Goal: Task Accomplishment & Management: Complete application form

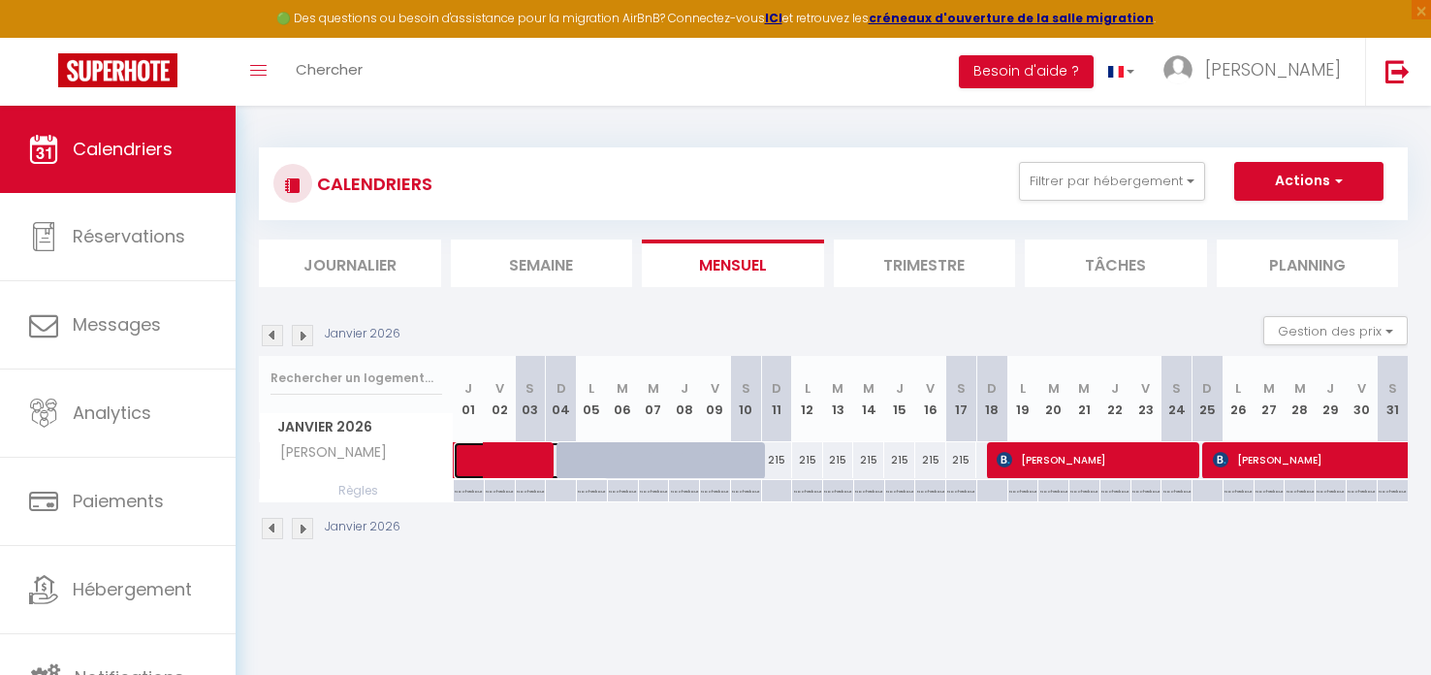
click at [565, 461] on span at bounding box center [541, 460] width 134 height 37
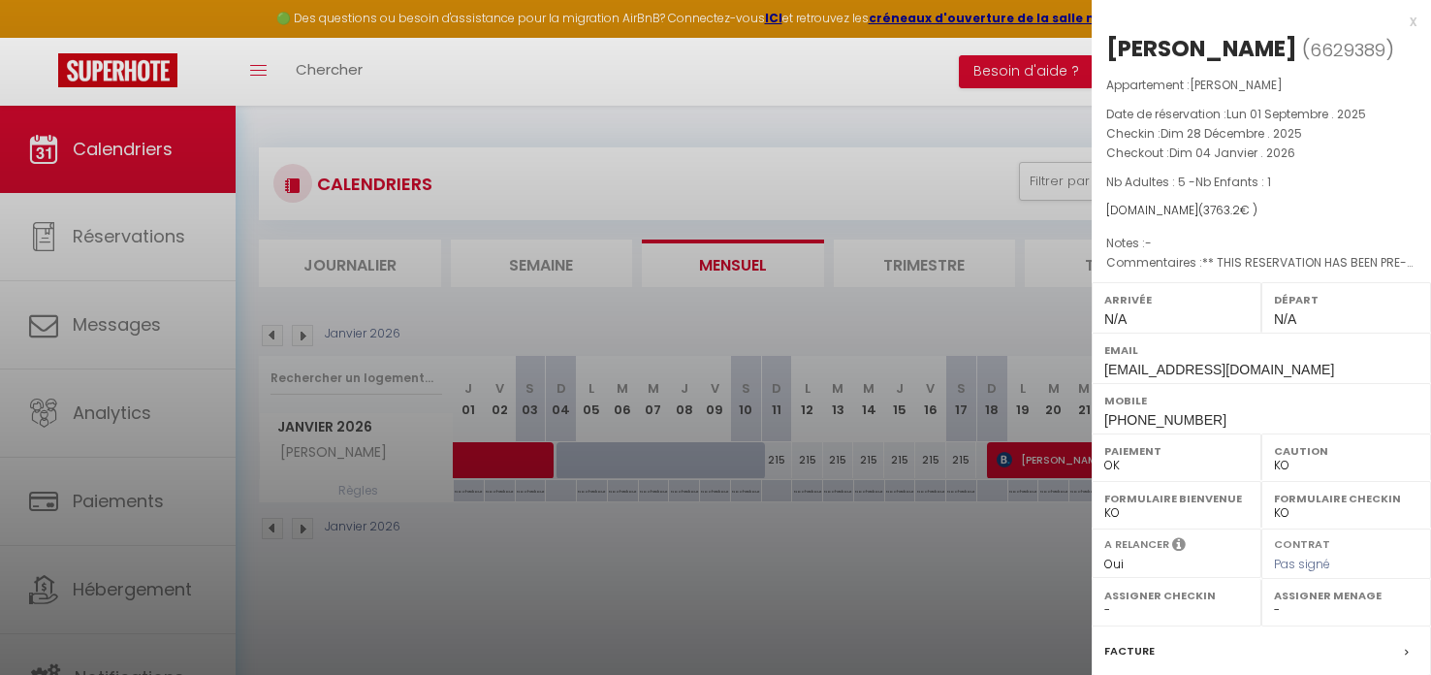
click at [562, 456] on div at bounding box center [715, 337] width 1431 height 675
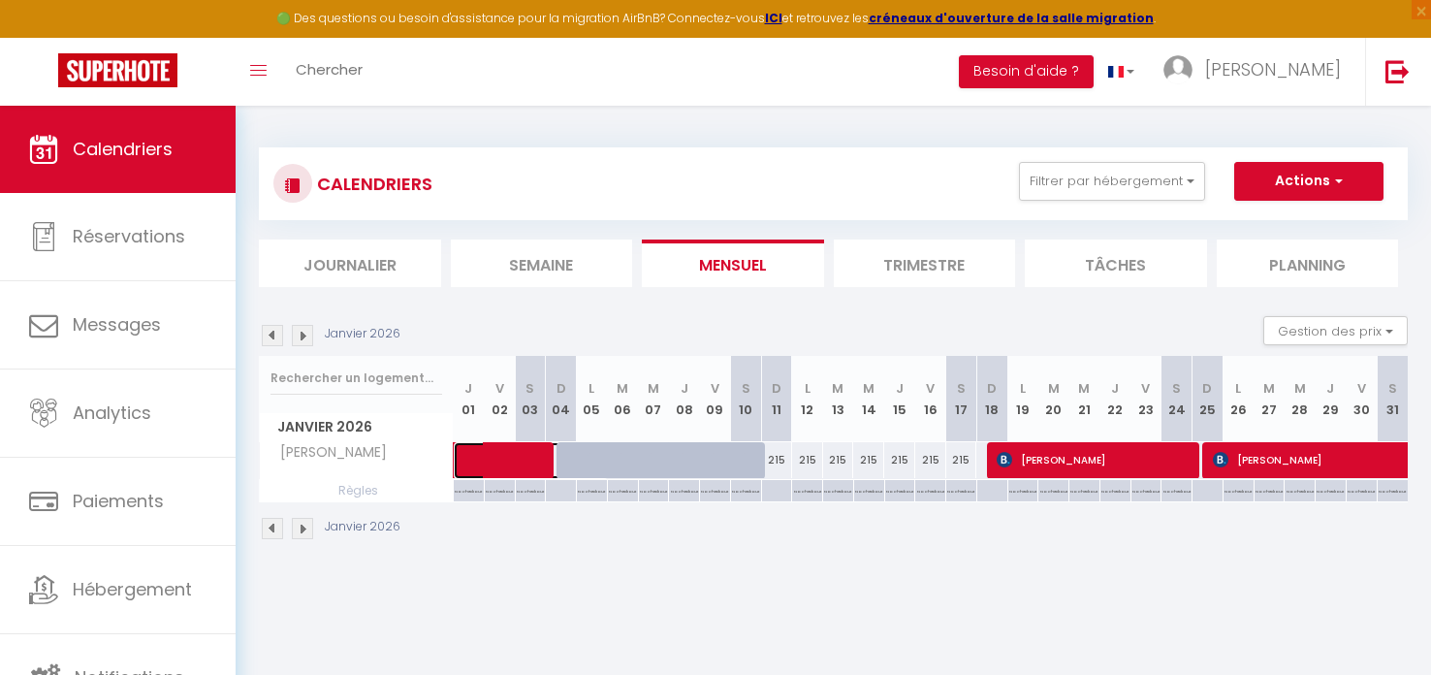
click at [562, 456] on span at bounding box center [541, 460] width 134 height 37
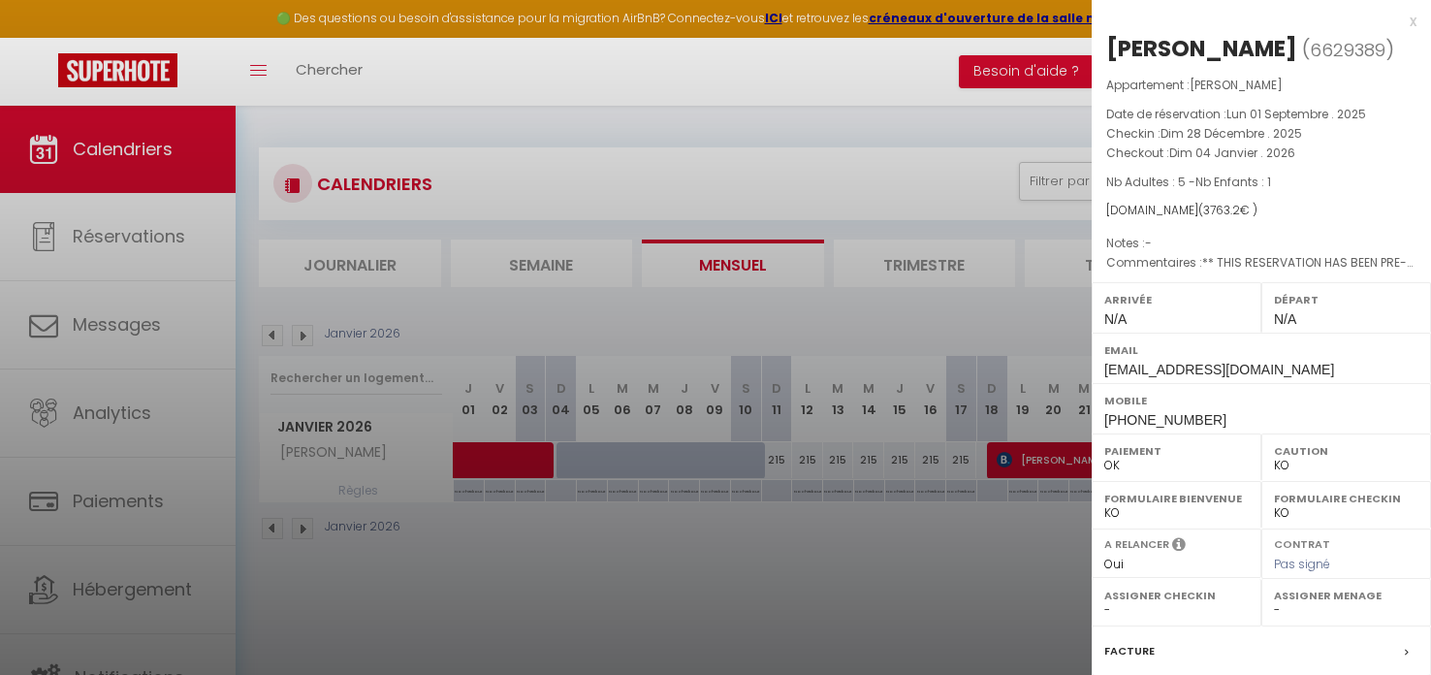
click at [615, 460] on div at bounding box center [715, 337] width 1431 height 675
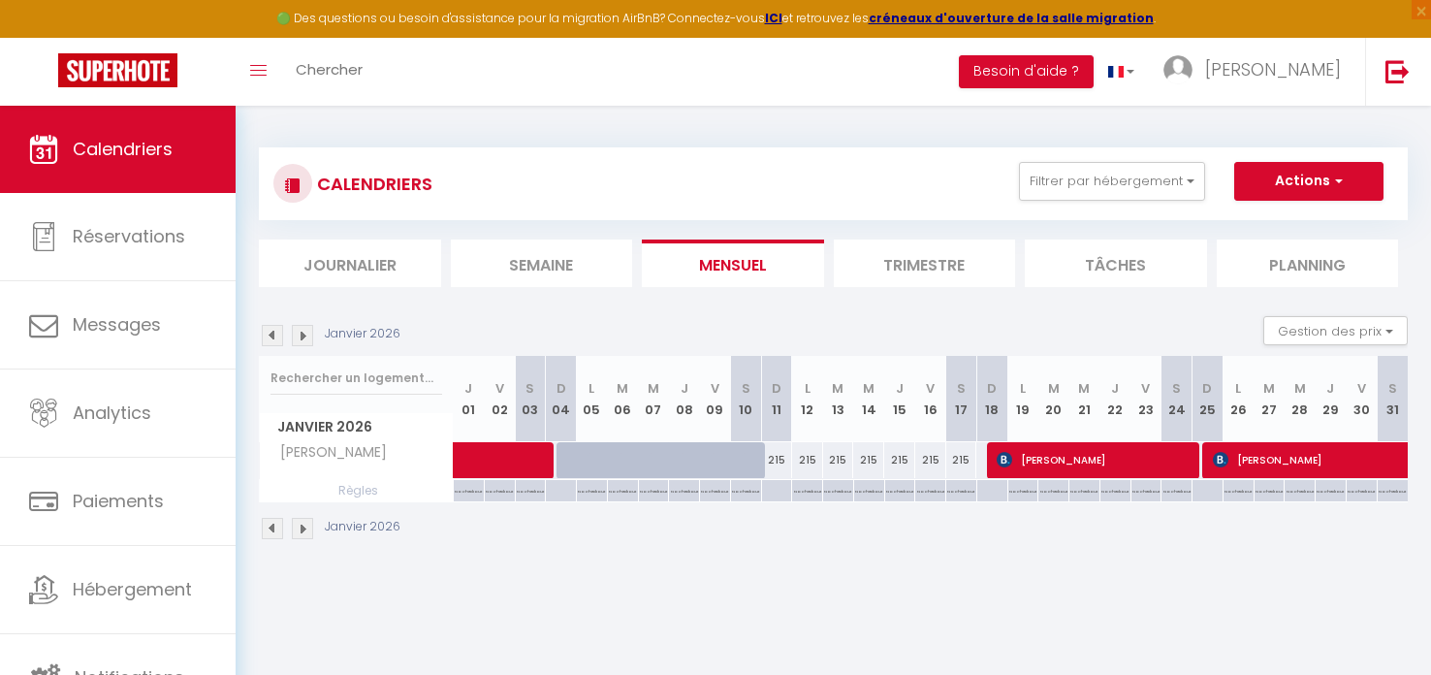
click at [615, 460] on div at bounding box center [622, 460] width 31 height 37
select select "1"
type input "[DATE]"
type input "Mer 07 Janvier 2026"
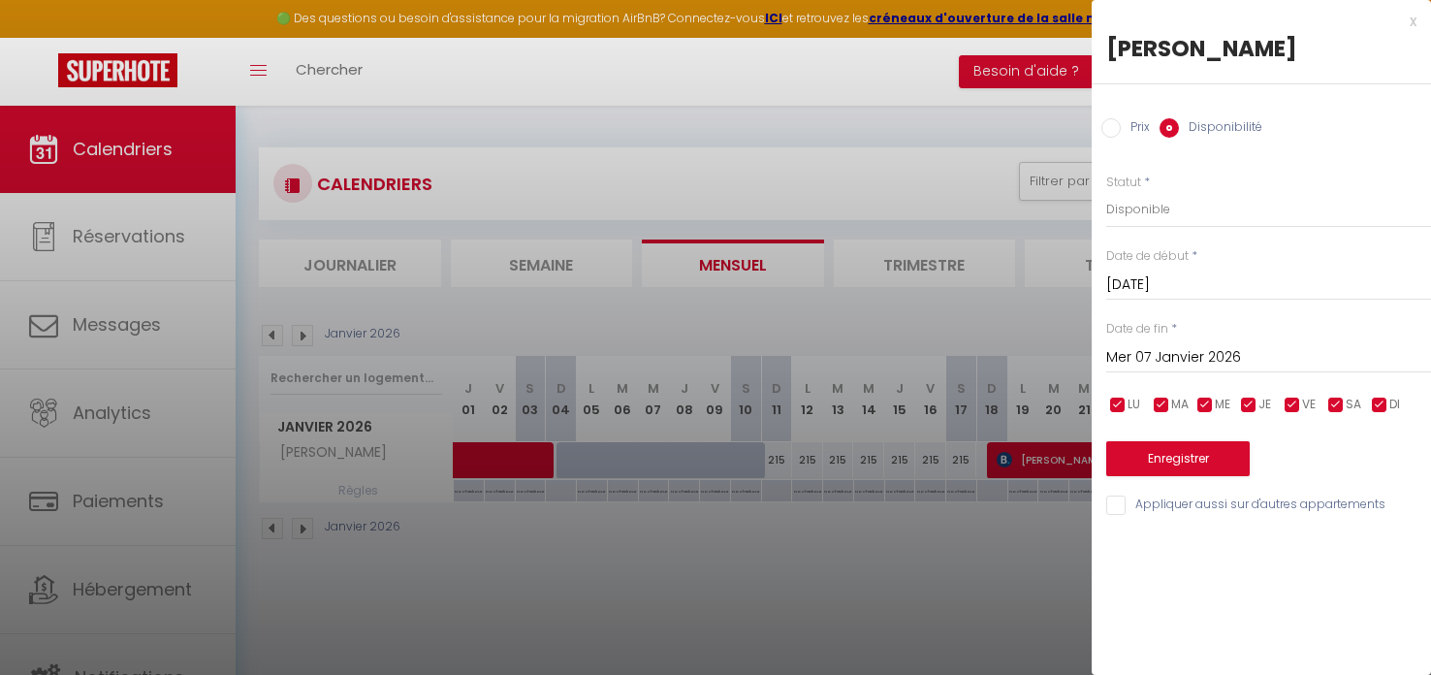
click at [1192, 277] on input "[DATE]" at bounding box center [1268, 284] width 325 height 25
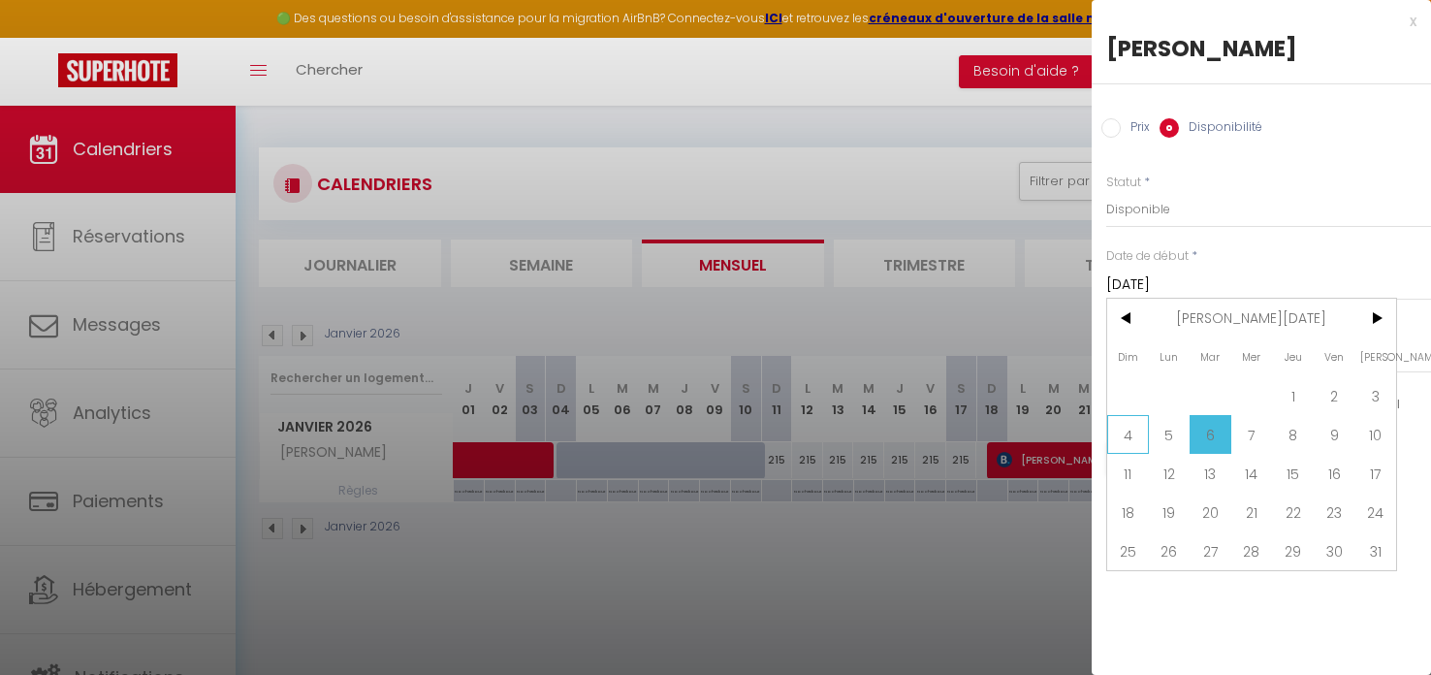
click at [1131, 437] on span "4" at bounding box center [1128, 434] width 42 height 39
type input "Dim 04 Janvier 2026"
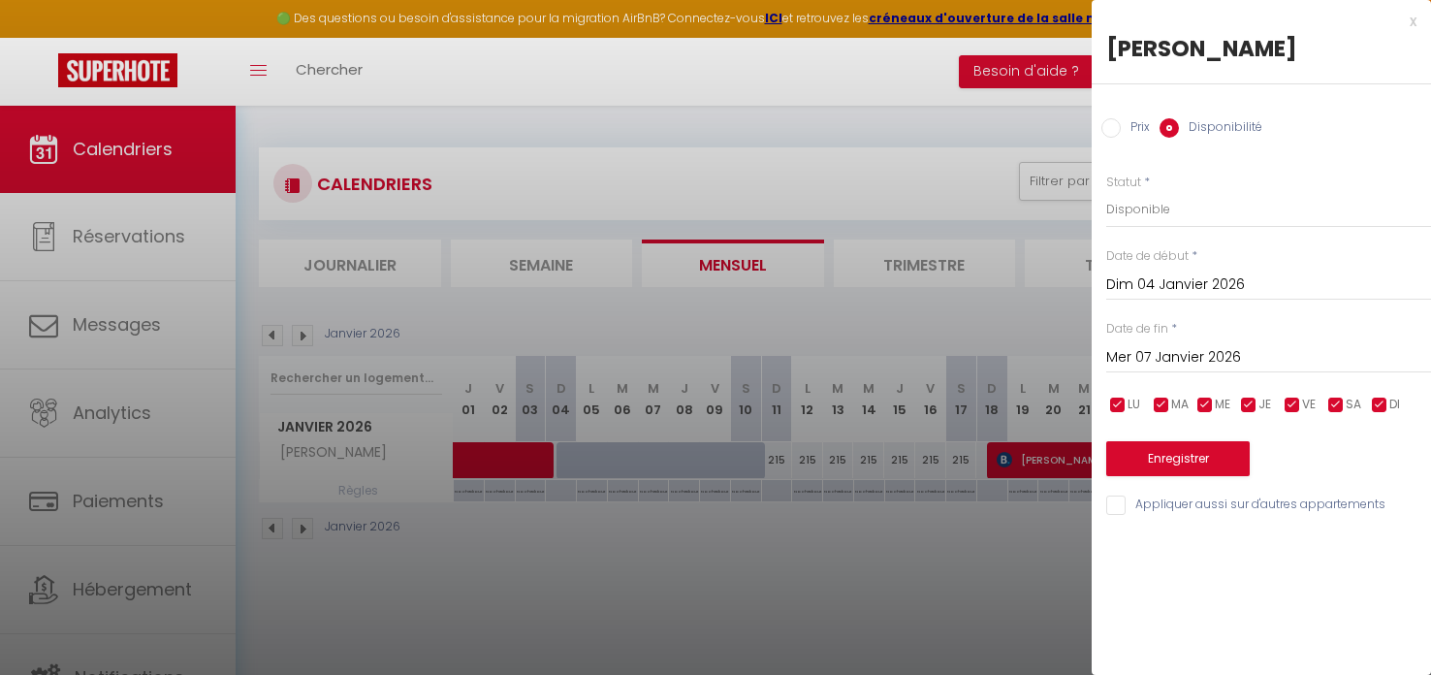
click at [1132, 364] on input "Mer 07 Janvier 2026" at bounding box center [1268, 357] width 325 height 25
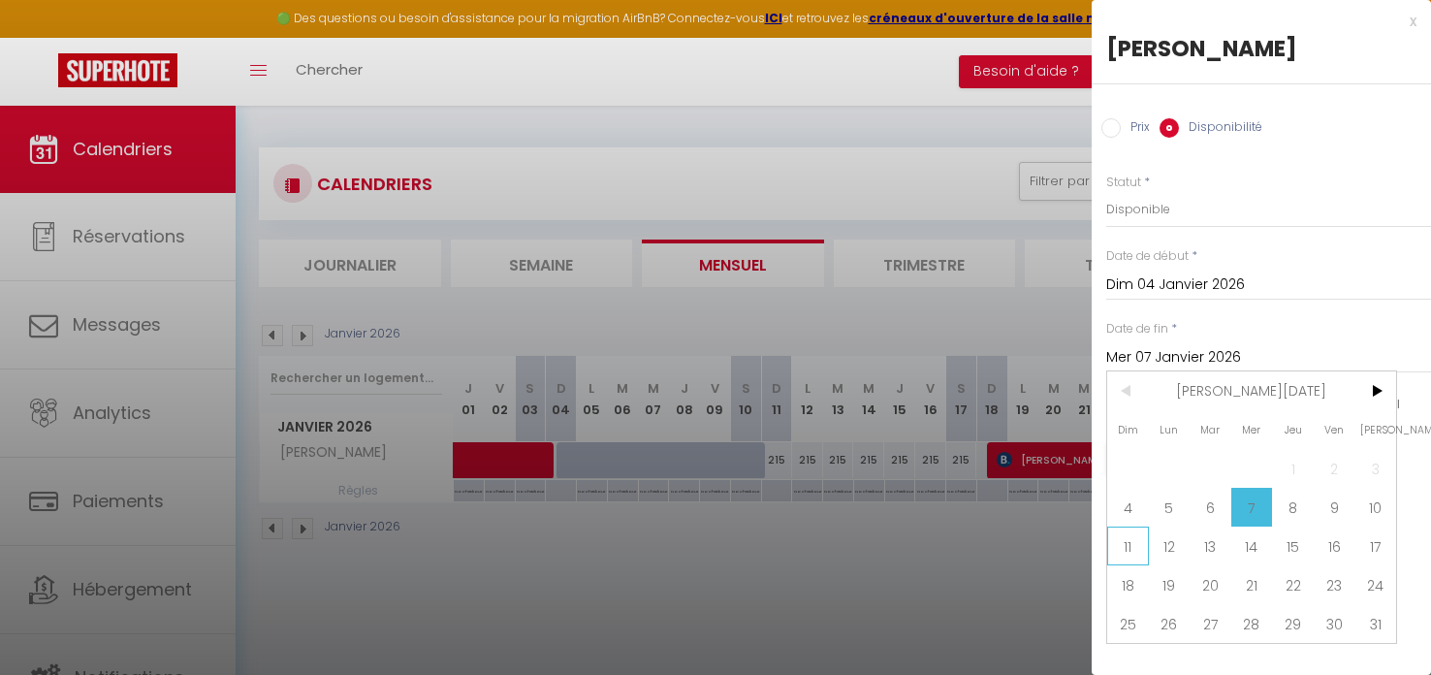
click at [1128, 550] on span "11" at bounding box center [1128, 546] width 42 height 39
type input "Dim 11 Janvier 2026"
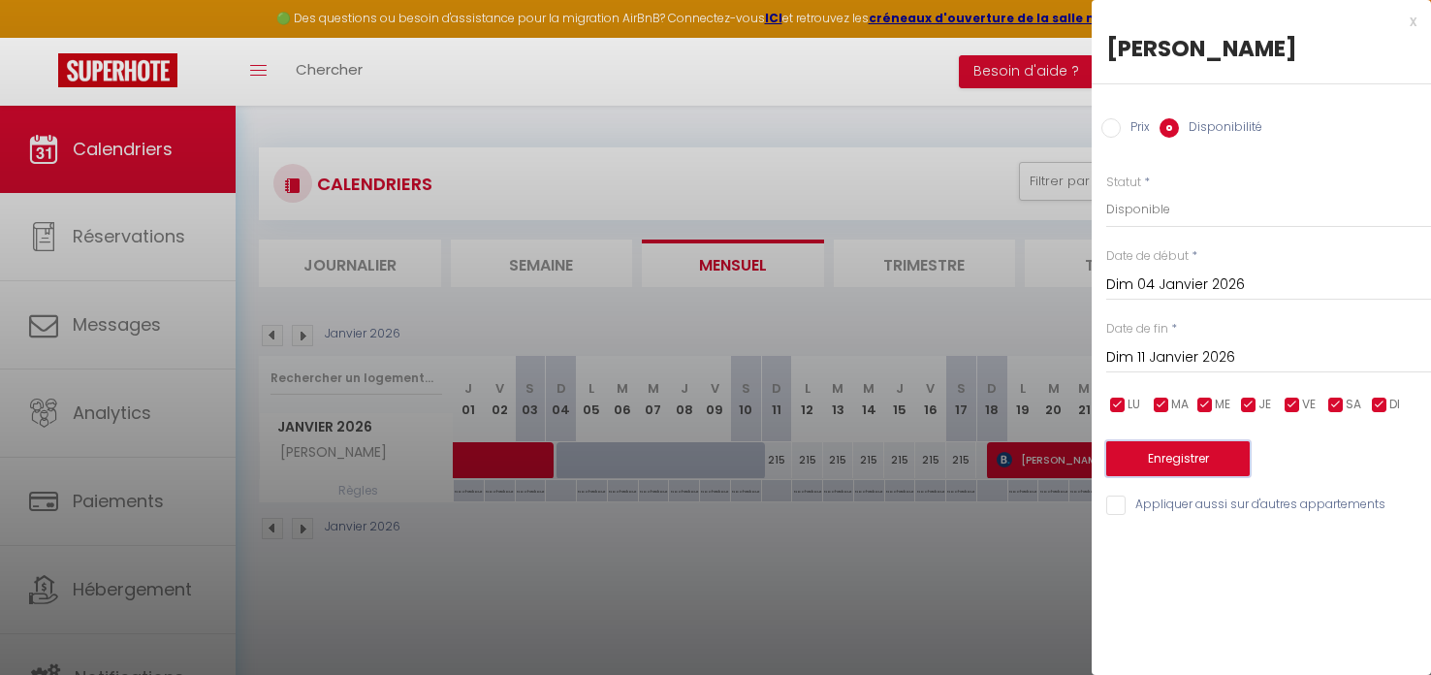
click at [1154, 455] on button "Enregistrer" at bounding box center [1178, 458] width 144 height 35
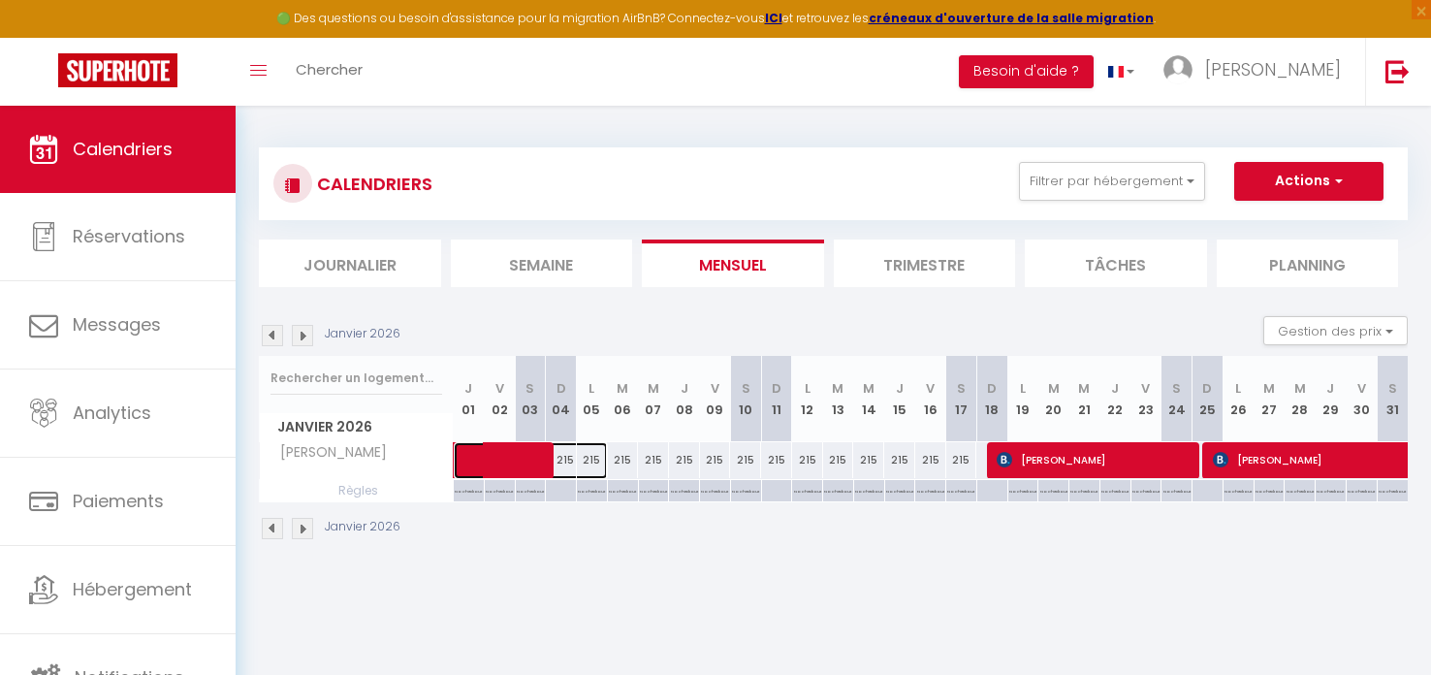
click at [563, 463] on span at bounding box center [541, 460] width 134 height 37
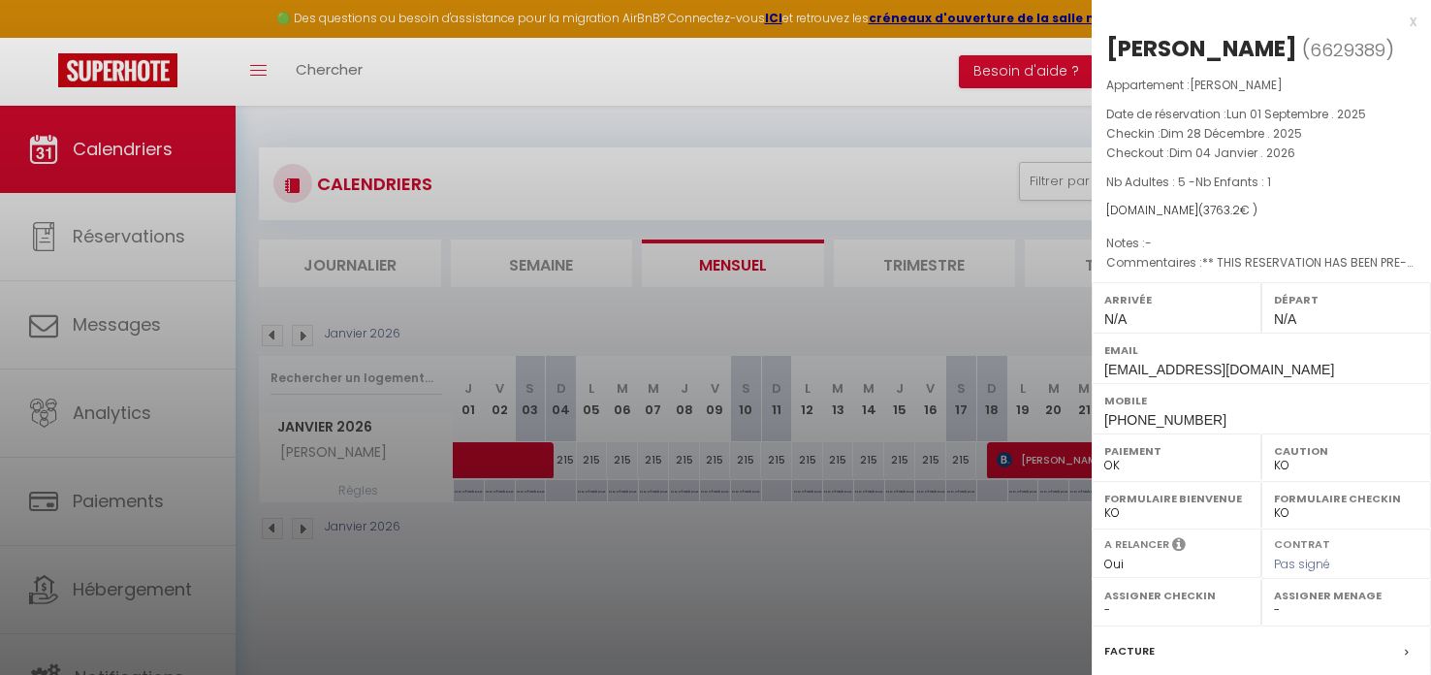
drag, startPoint x: 652, startPoint y: 569, endPoint x: 677, endPoint y: 551, distance: 31.2
click at [652, 569] on div at bounding box center [715, 337] width 1431 height 675
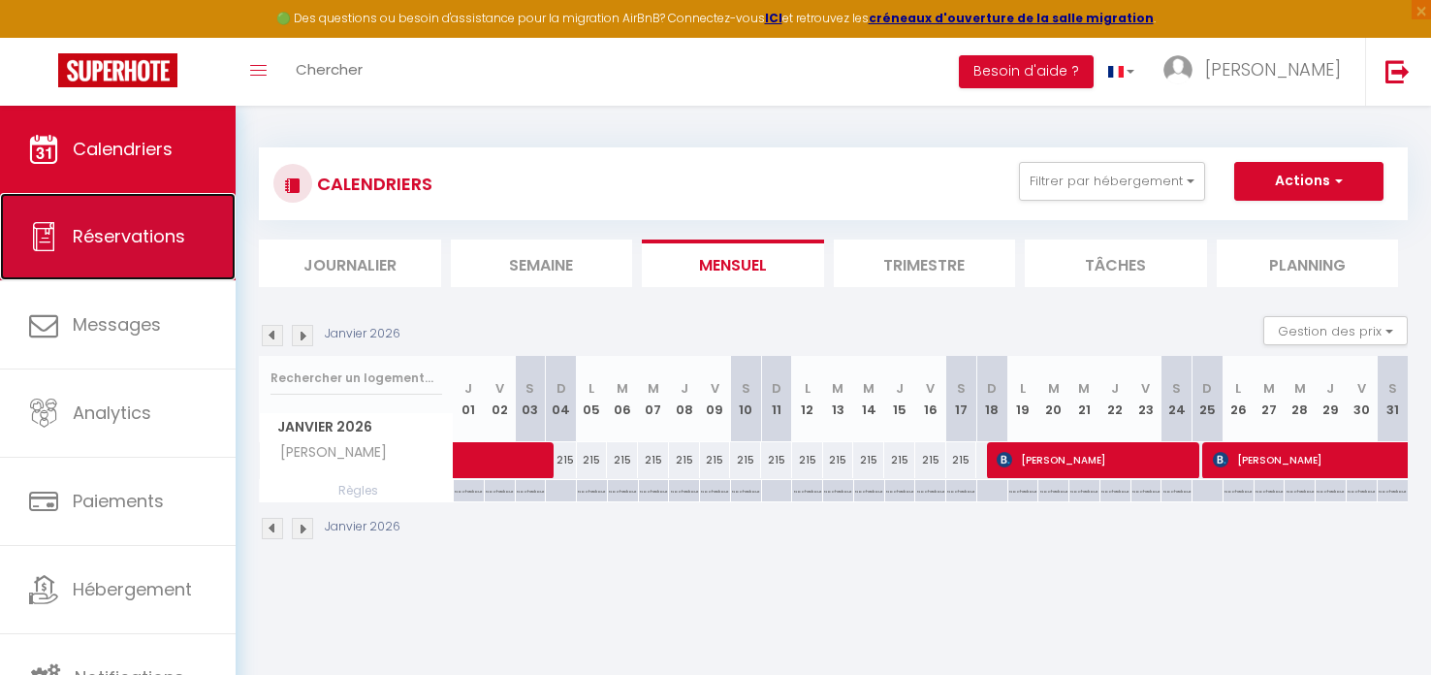
click at [142, 246] on span "Réservations" at bounding box center [129, 236] width 112 height 24
select select "not_cancelled"
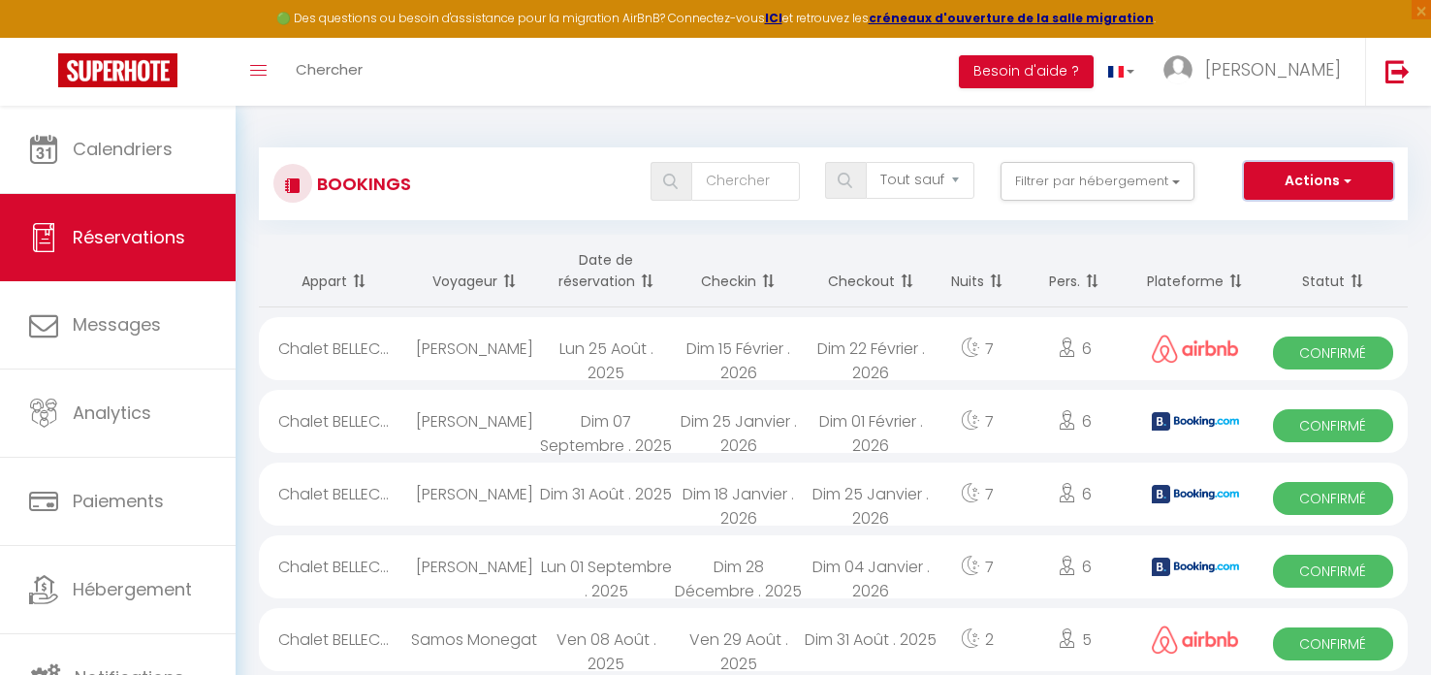
click at [1319, 175] on button "Actions" at bounding box center [1318, 181] width 149 height 39
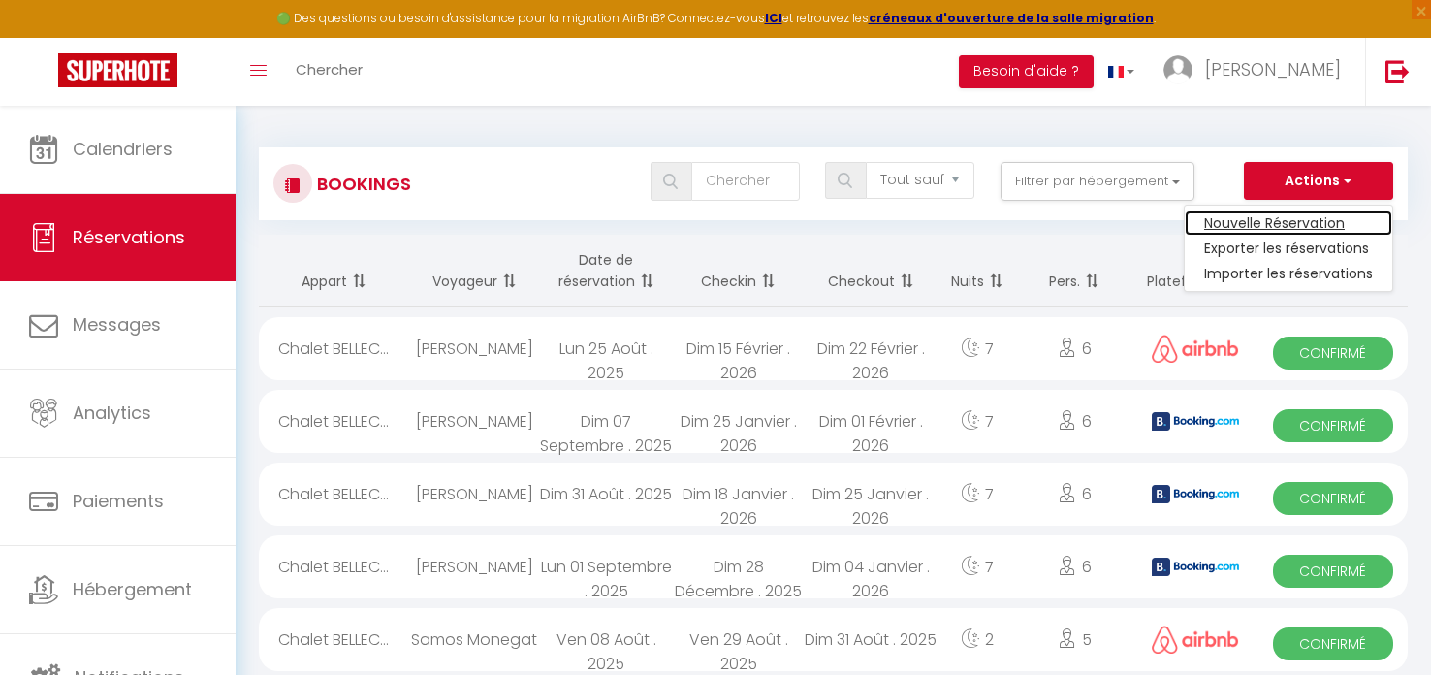
click at [1314, 216] on link "Nouvelle Réservation" at bounding box center [1288, 222] width 207 height 25
select select
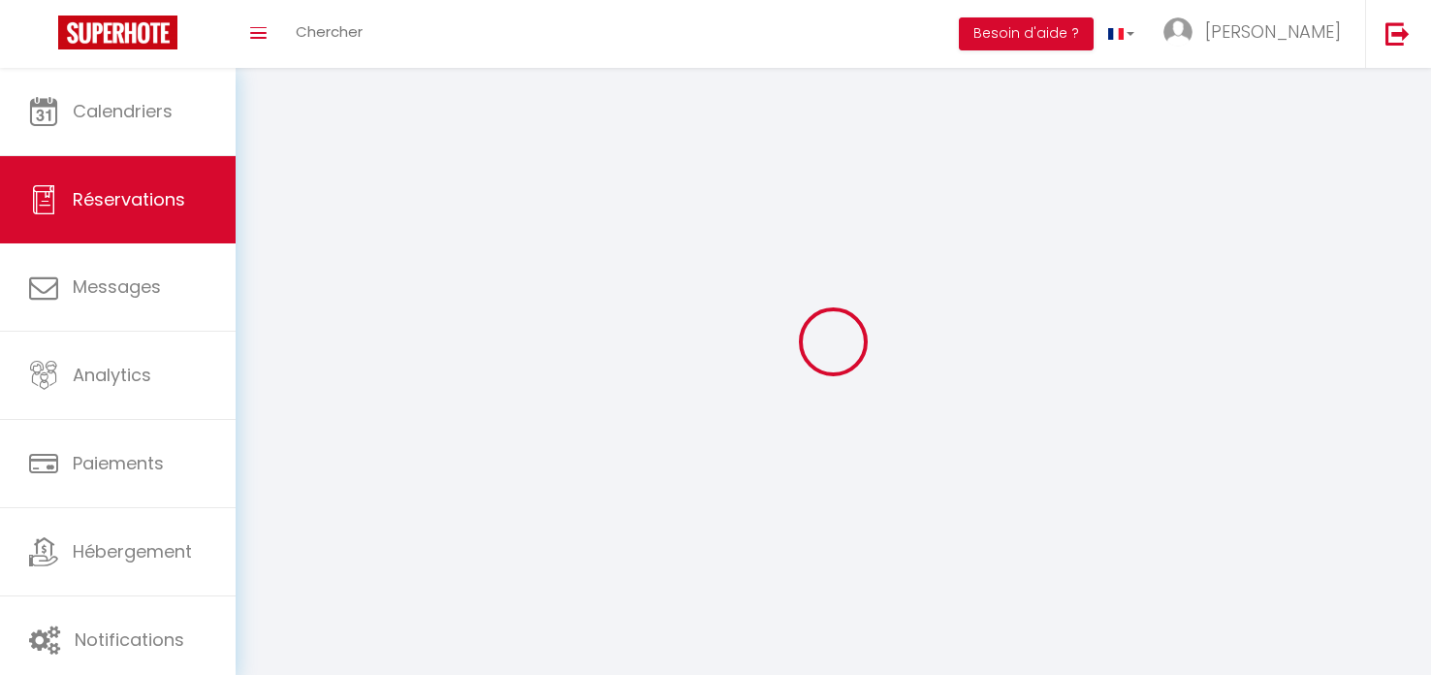
select select
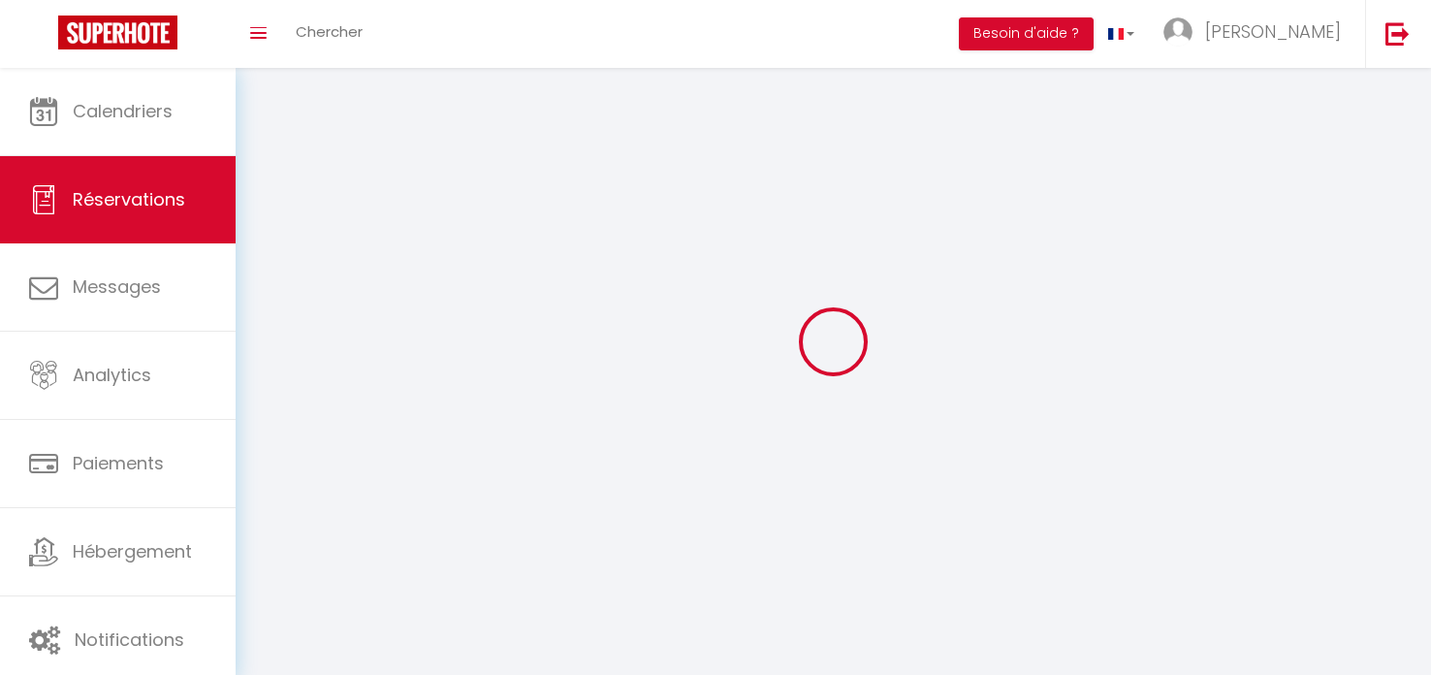
select select
checkbox input "false"
select select
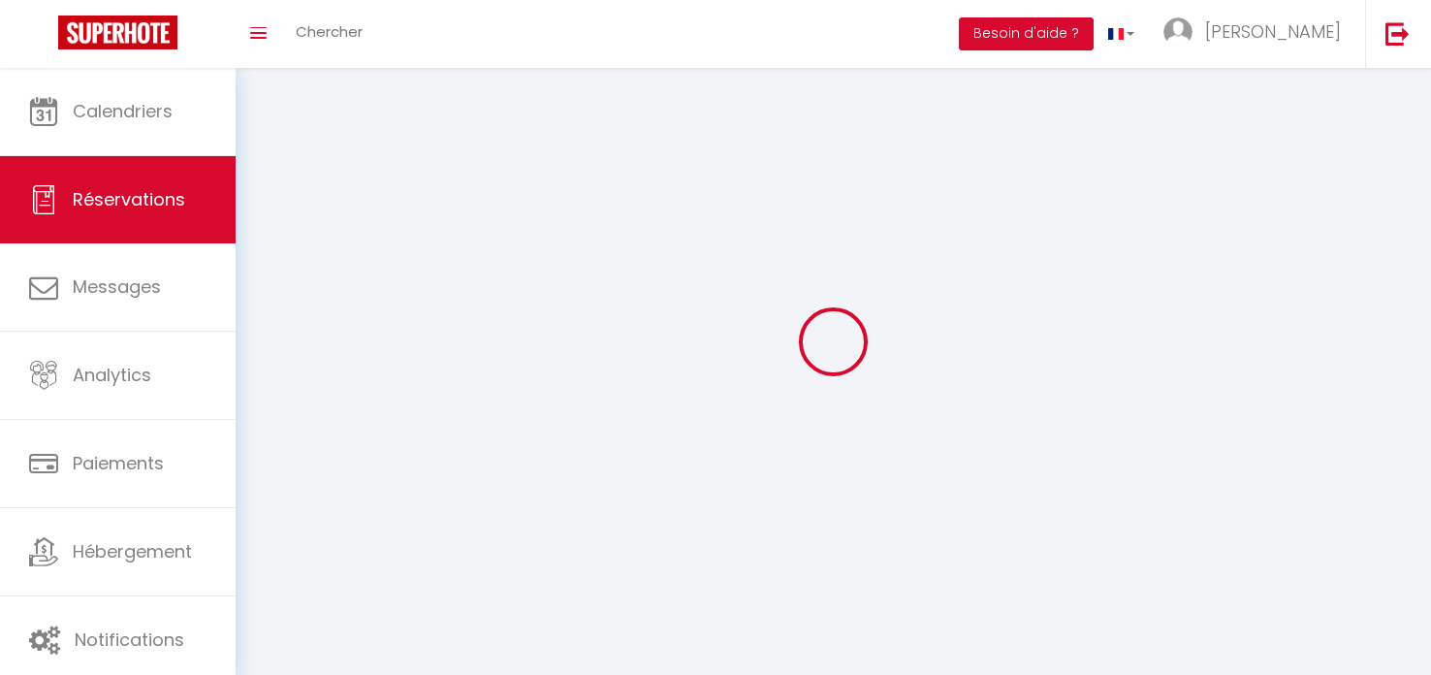
select select
checkbox input "false"
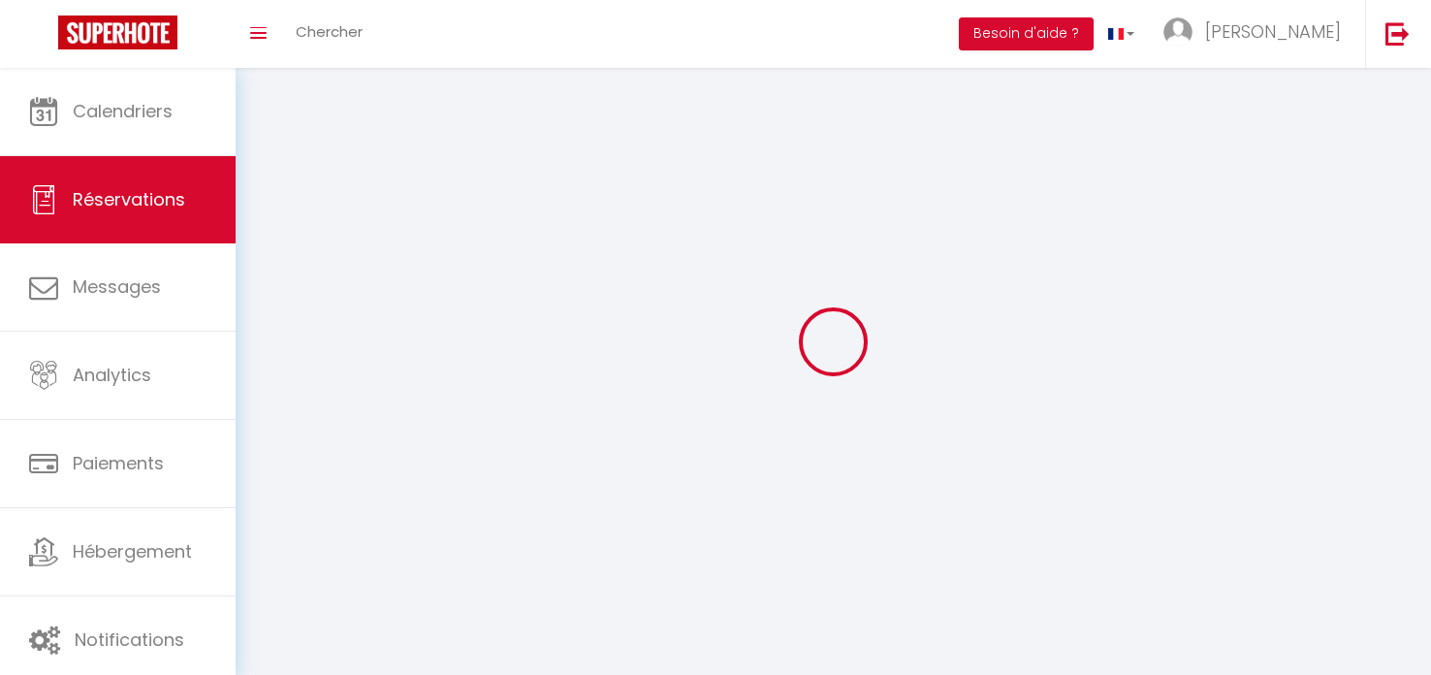
select select
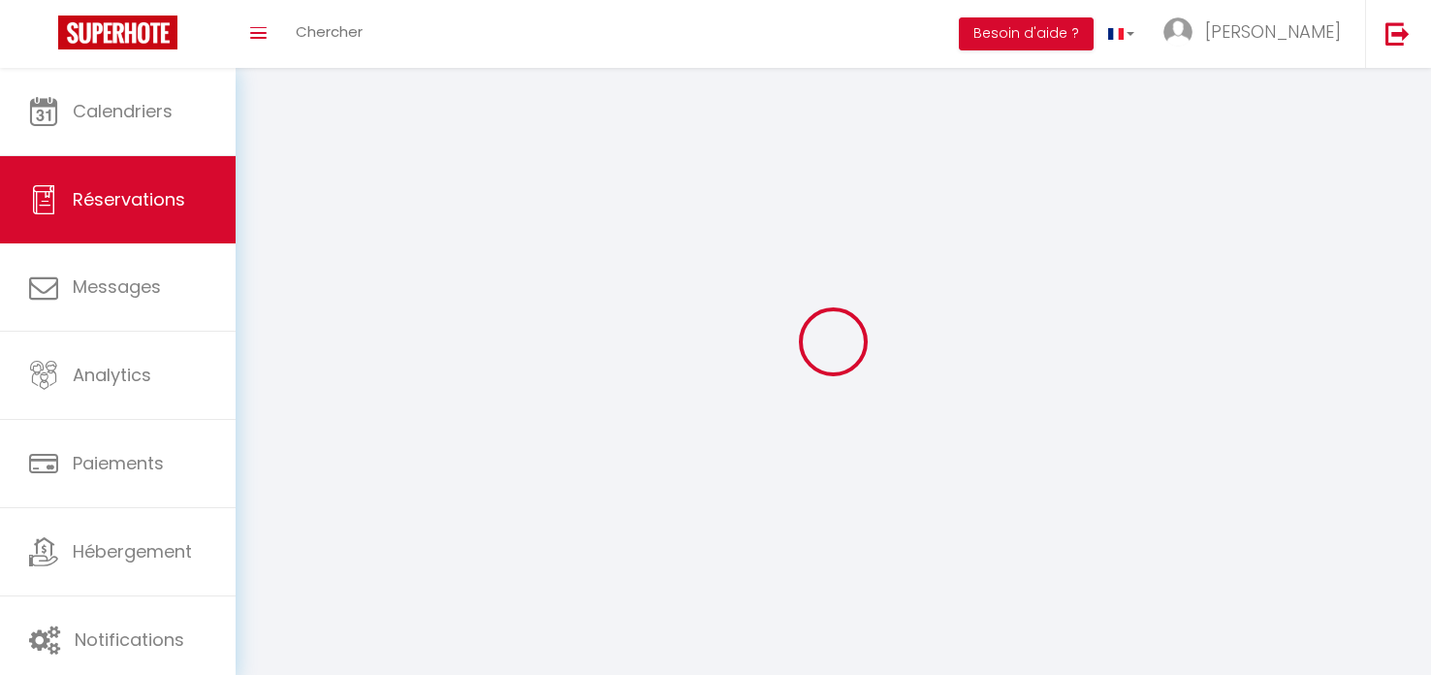
checkbox input "false"
select select
checkbox input "false"
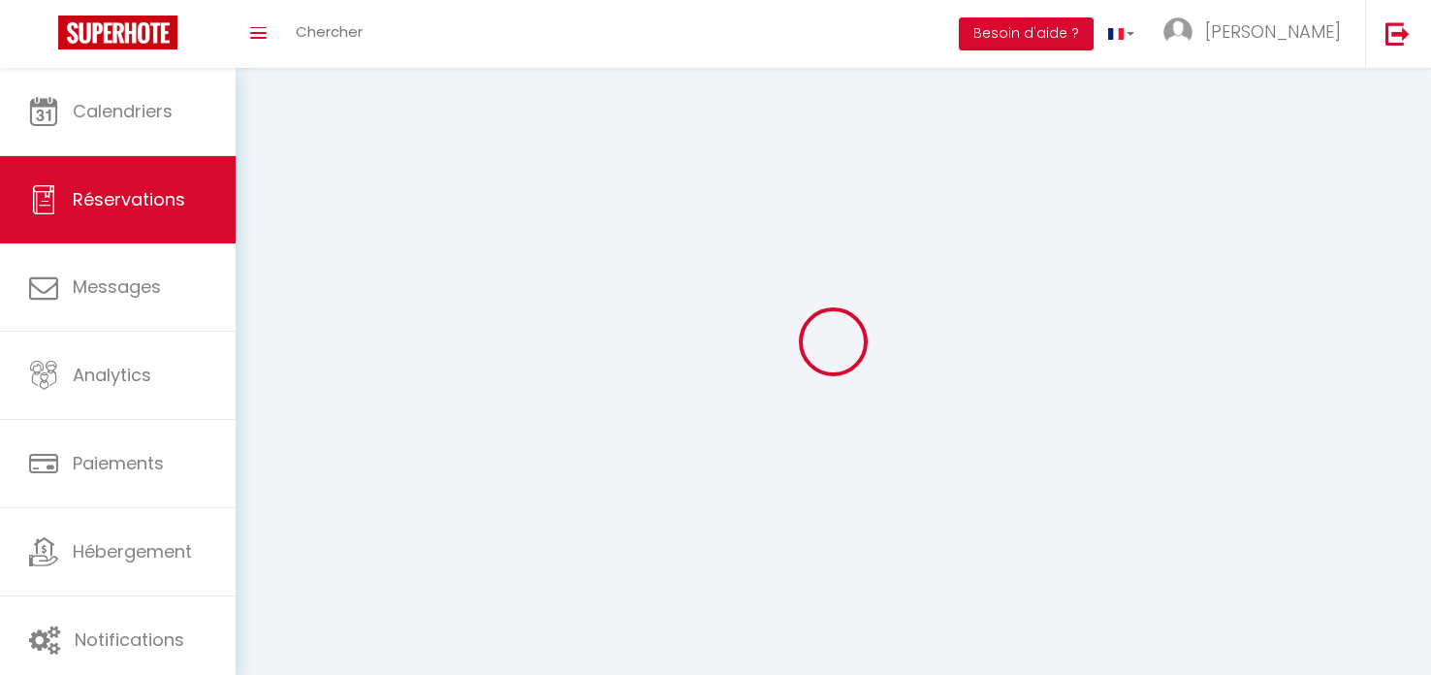
select select
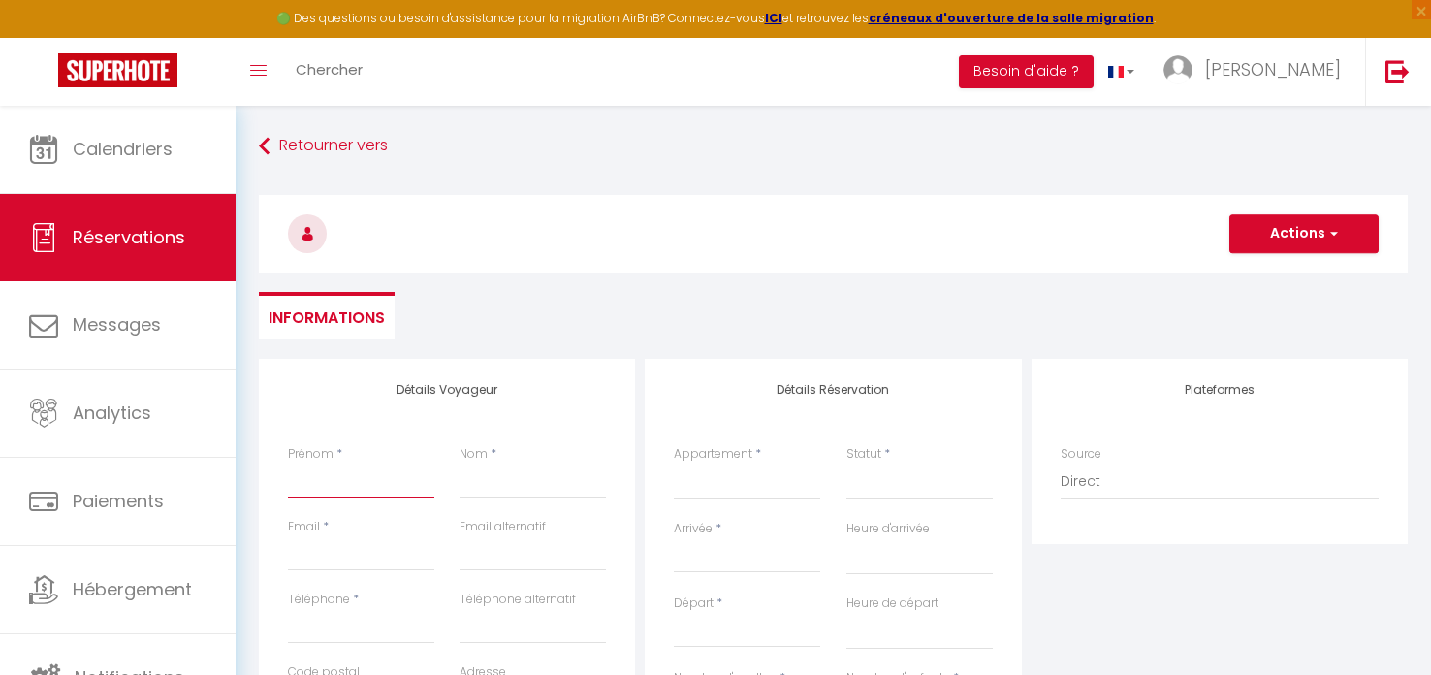
click at [310, 484] on input "Prénom" at bounding box center [361, 480] width 146 height 35
click at [321, 479] on input "Prénom" at bounding box center [361, 480] width 146 height 35
paste input "[PERSON_NAME]"
type input "[PERSON_NAME]"
select select
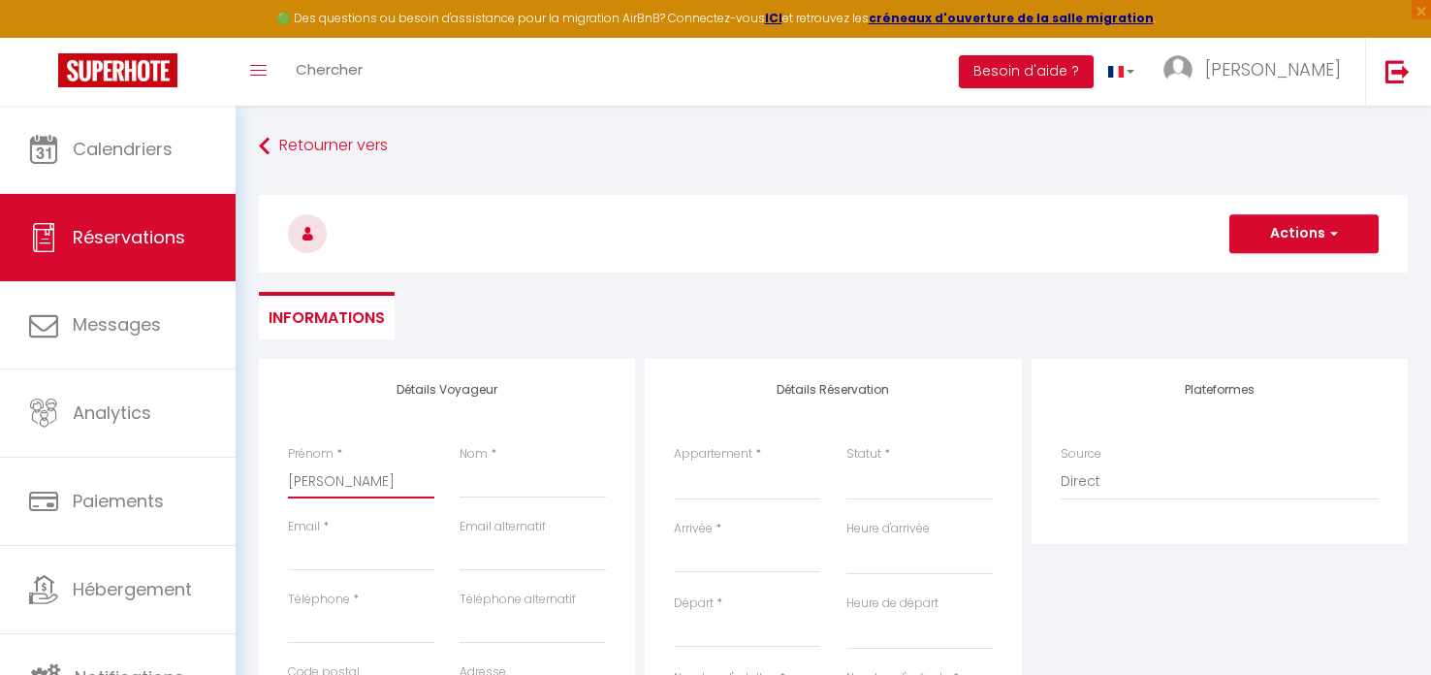
select select
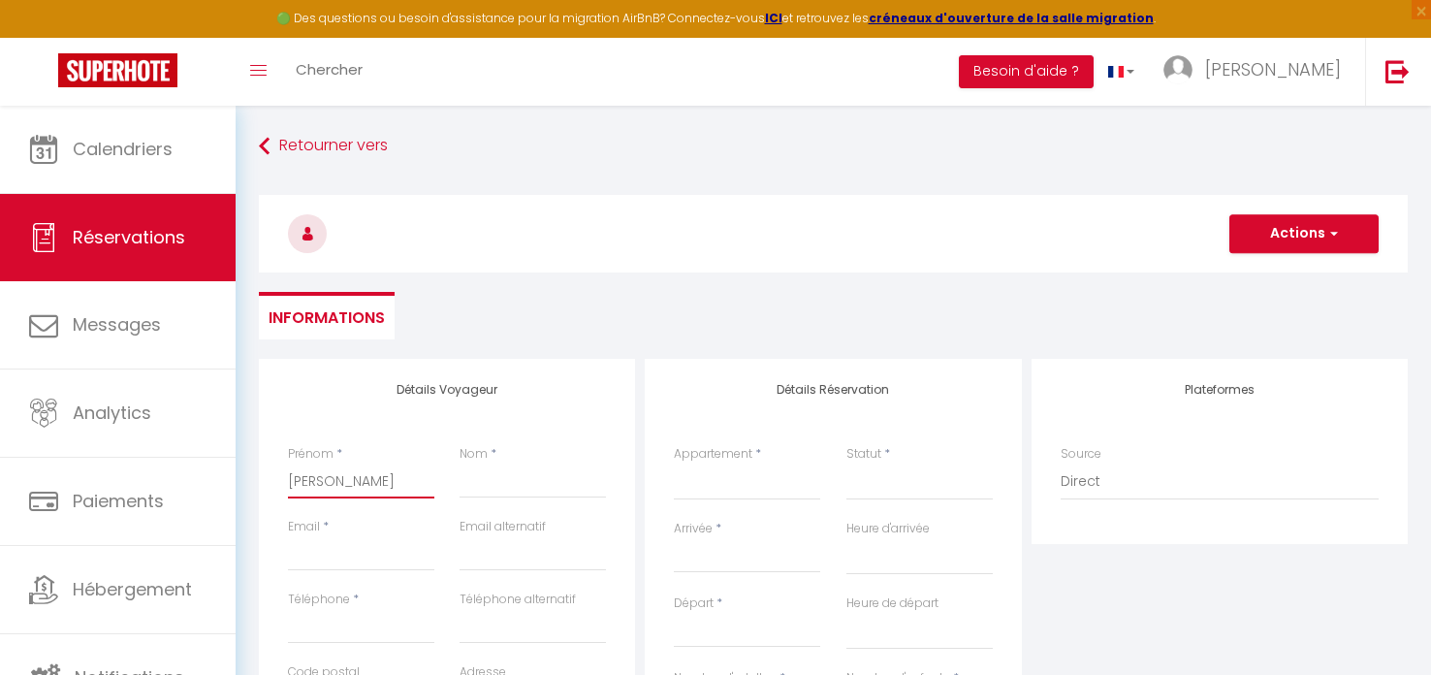
select select
checkbox input "false"
drag, startPoint x: 374, startPoint y: 480, endPoint x: 432, endPoint y: 479, distance: 58.2
click at [432, 479] on input "[PERSON_NAME]" at bounding box center [361, 480] width 146 height 35
drag, startPoint x: 420, startPoint y: 482, endPoint x: 388, endPoint y: 517, distance: 47.4
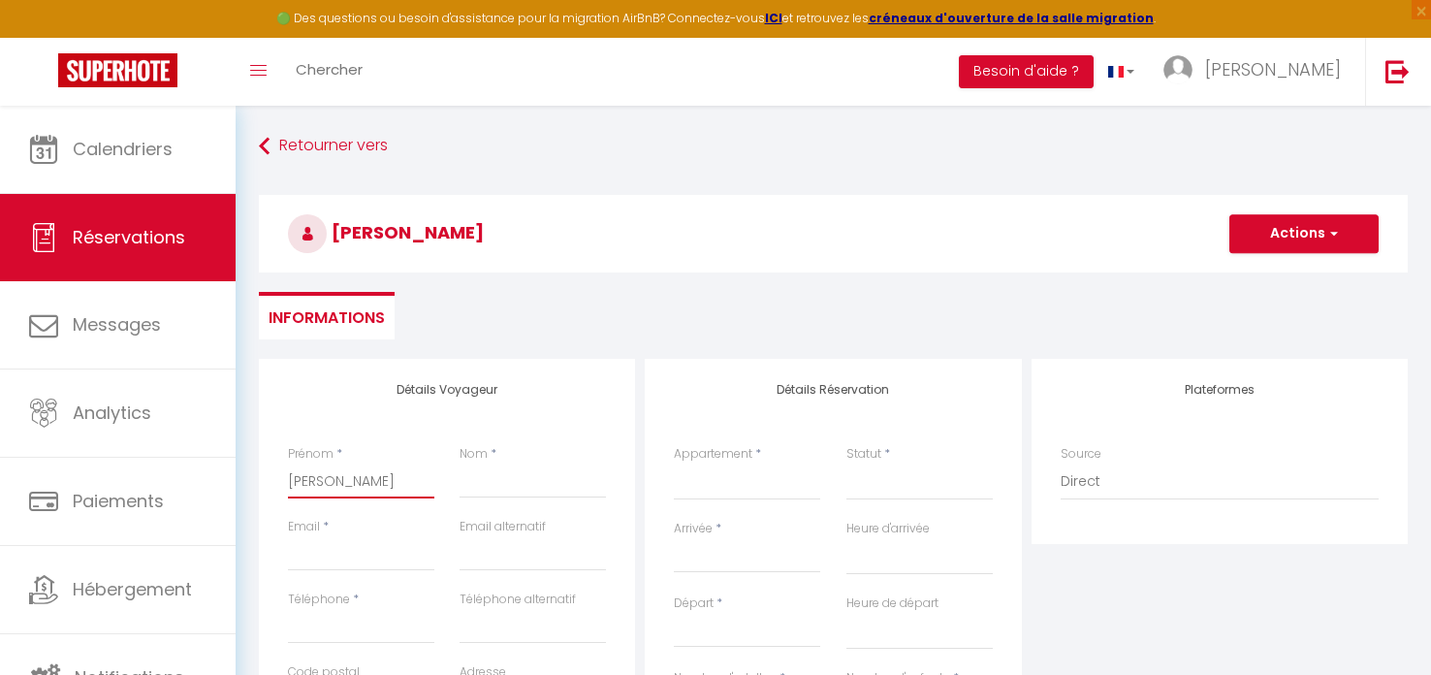
type input "[PERSON_NAME]"
select select
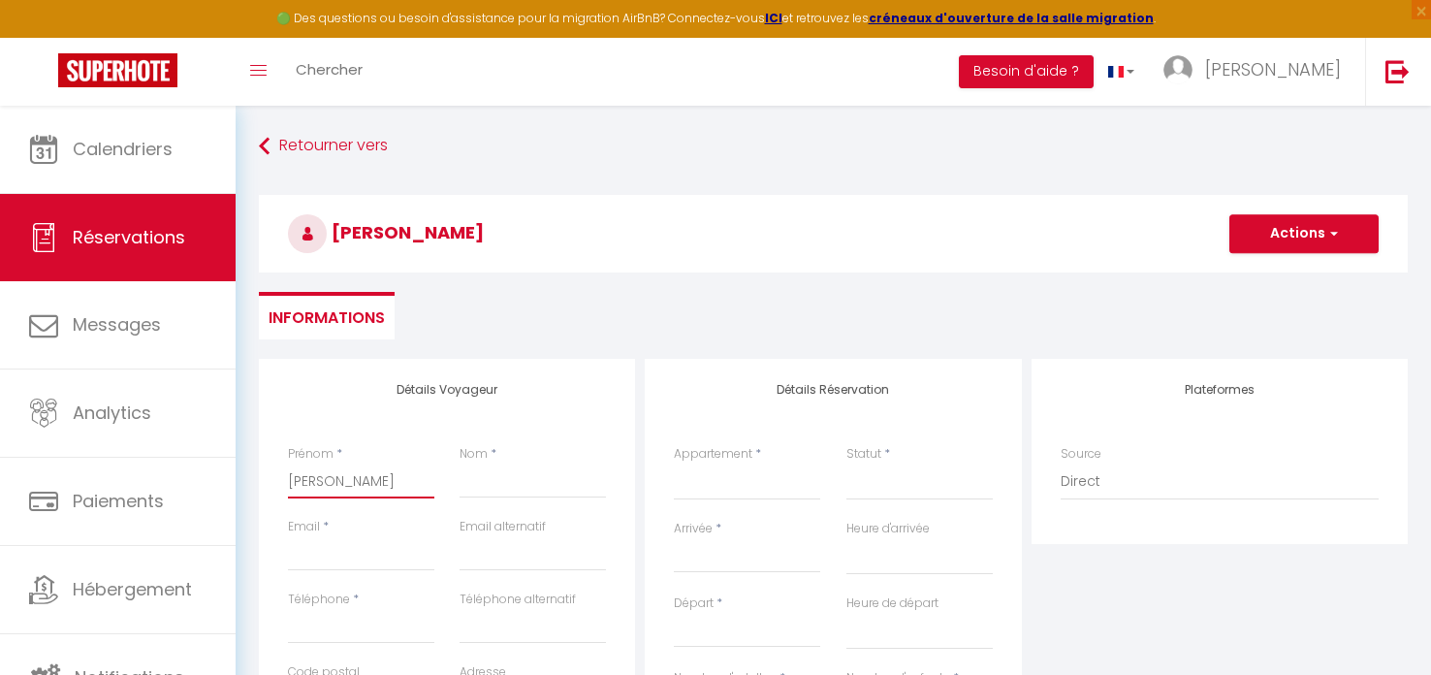
select select
checkbox input "false"
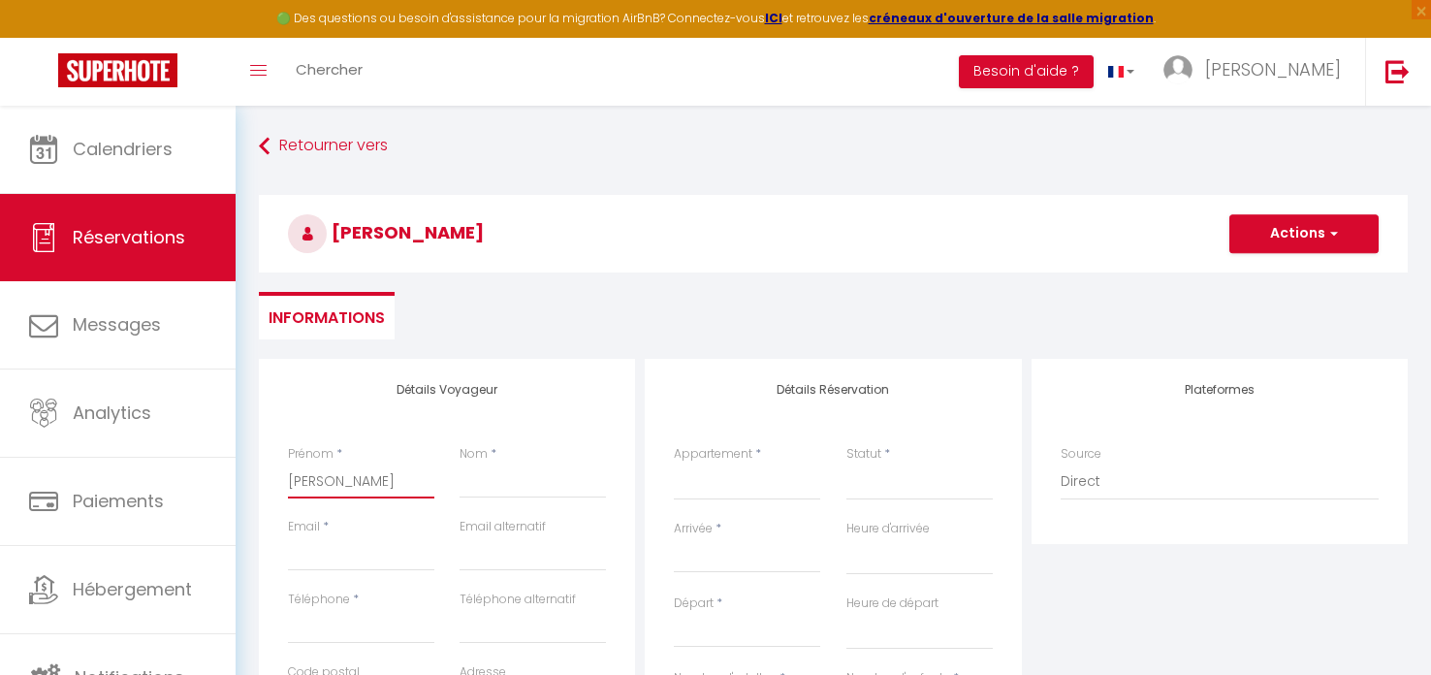
type input "[PERSON_NAME]"
click at [467, 485] on input "Nom" at bounding box center [533, 480] width 146 height 35
paste input "Ammour"
type input "Ammour"
select select
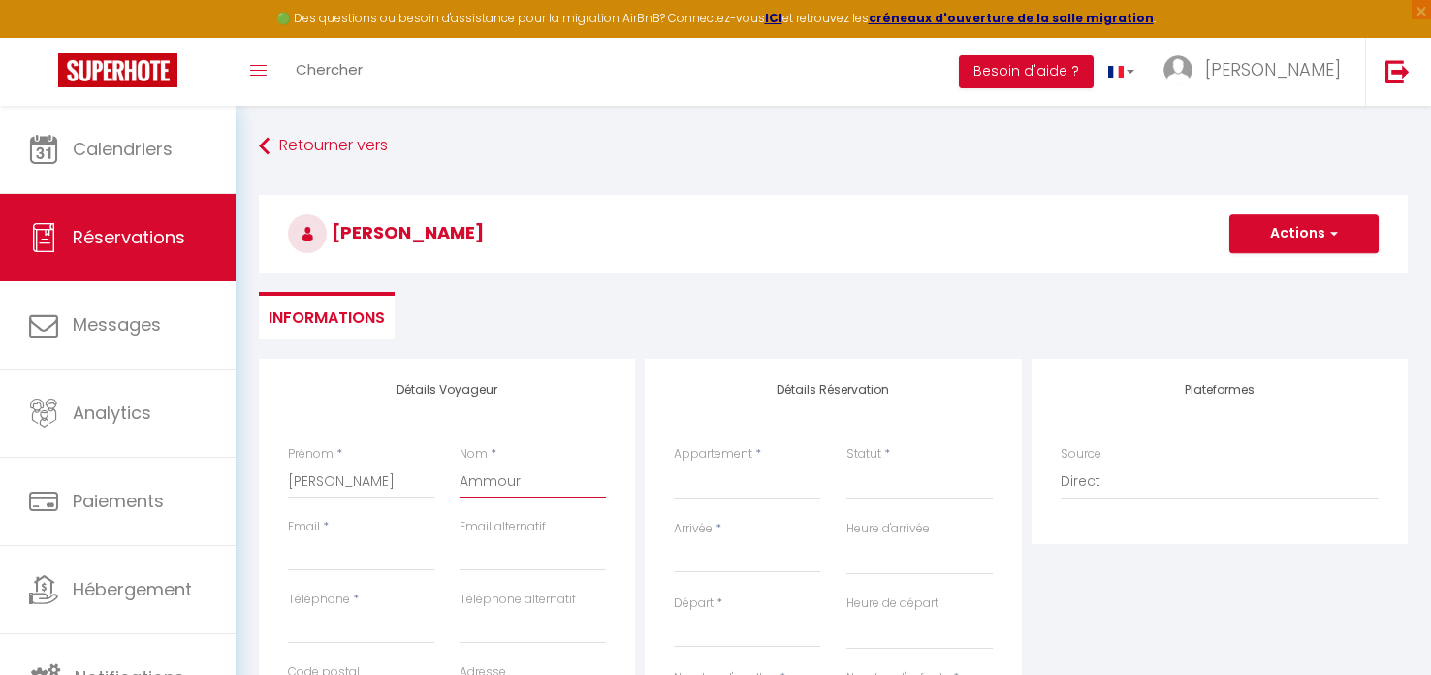
select select
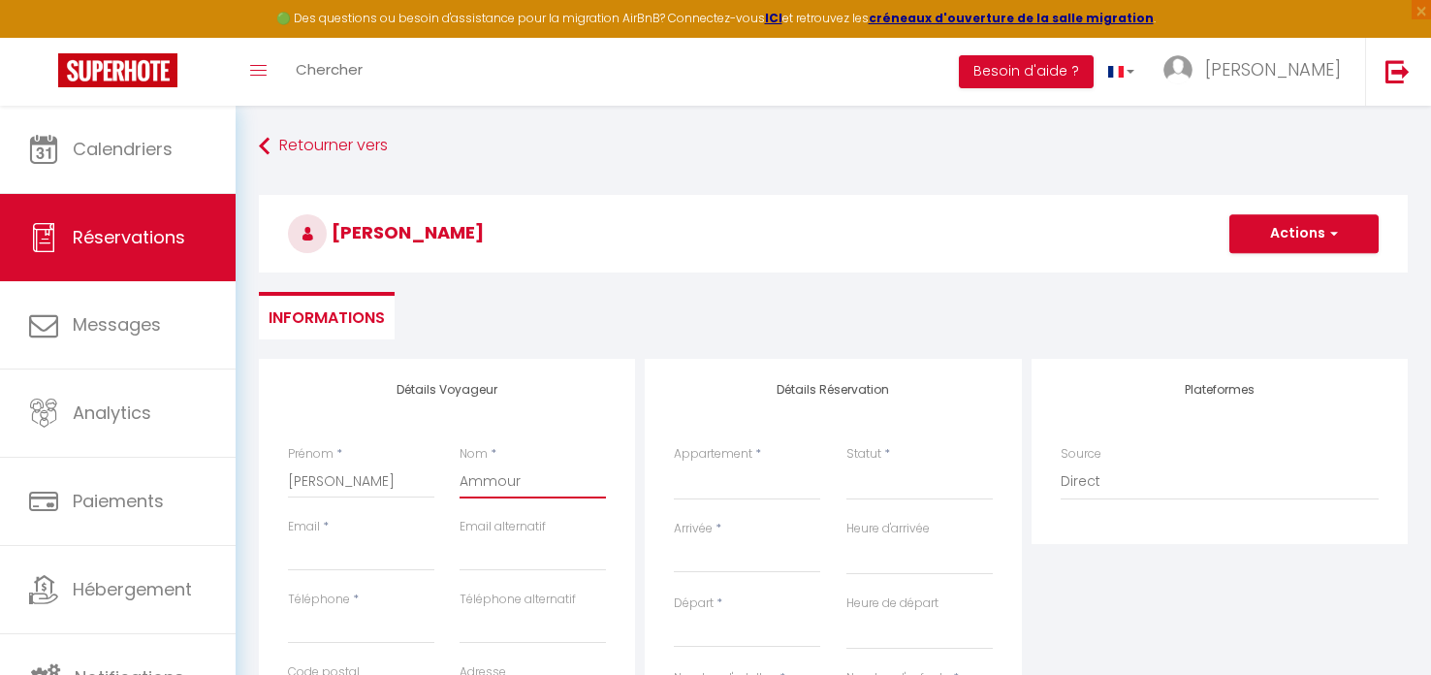
select select
checkbox input "false"
type input "Ammour"
click at [331, 560] on input "Email client" at bounding box center [361, 553] width 146 height 35
type input "[EMAIL_ADDRESS][DOMAIN_NAME]"
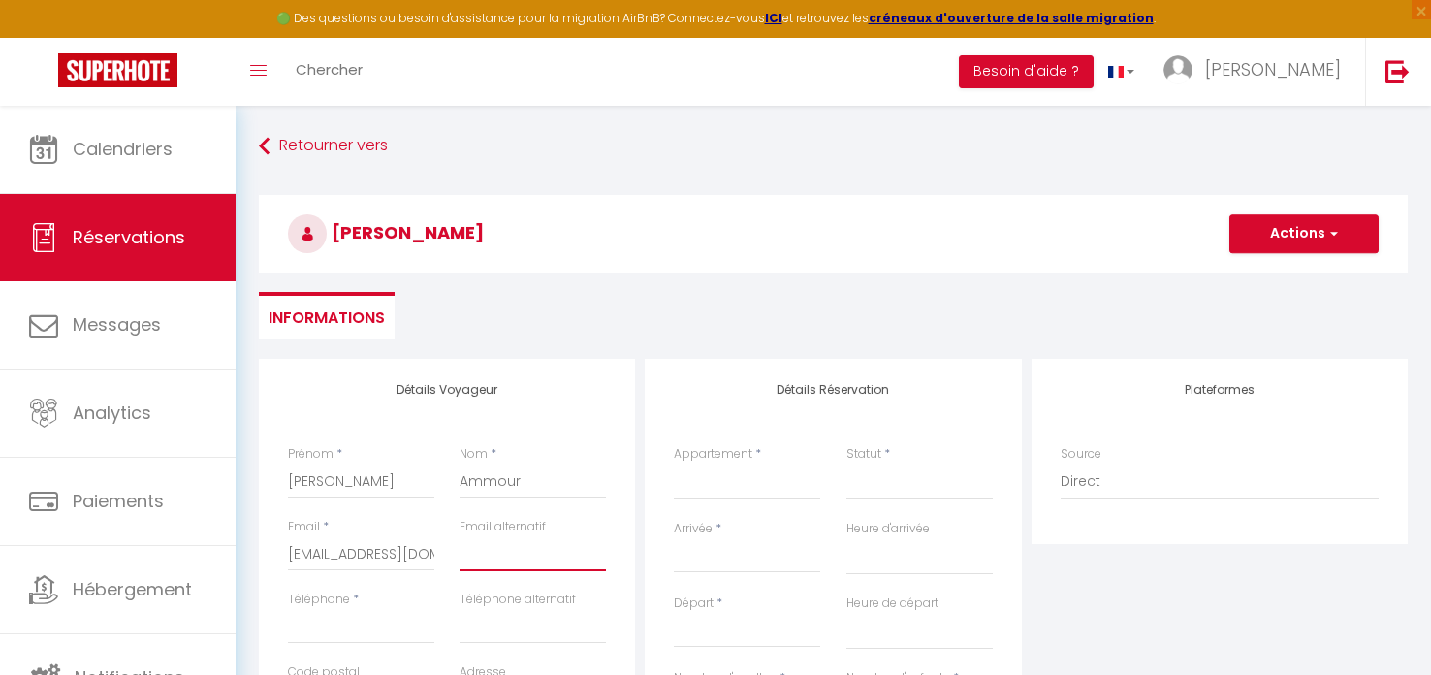
type input "[EMAIL_ADDRESS][DOMAIN_NAME]"
type input "0612098016"
type input "38860"
type input "[STREET_ADDRESS]"
type input "les 2 alpes"
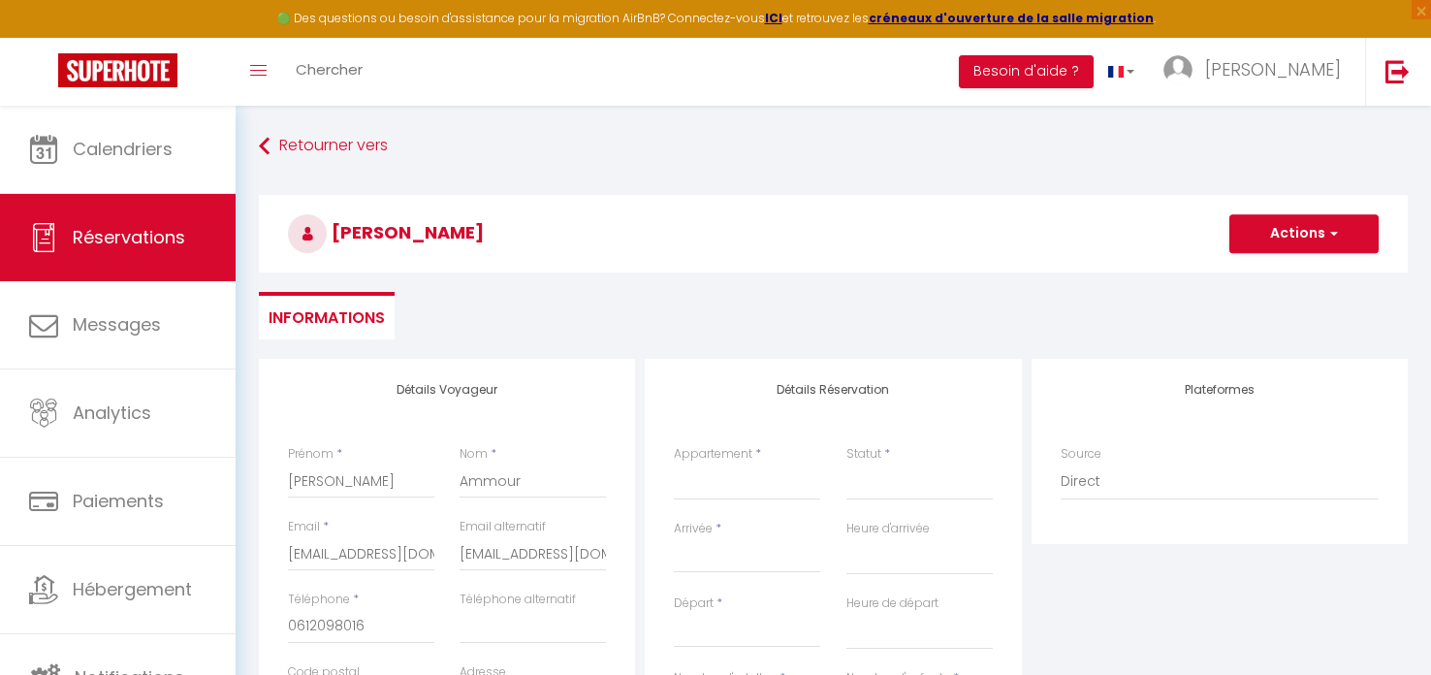
select select "FR"
select select
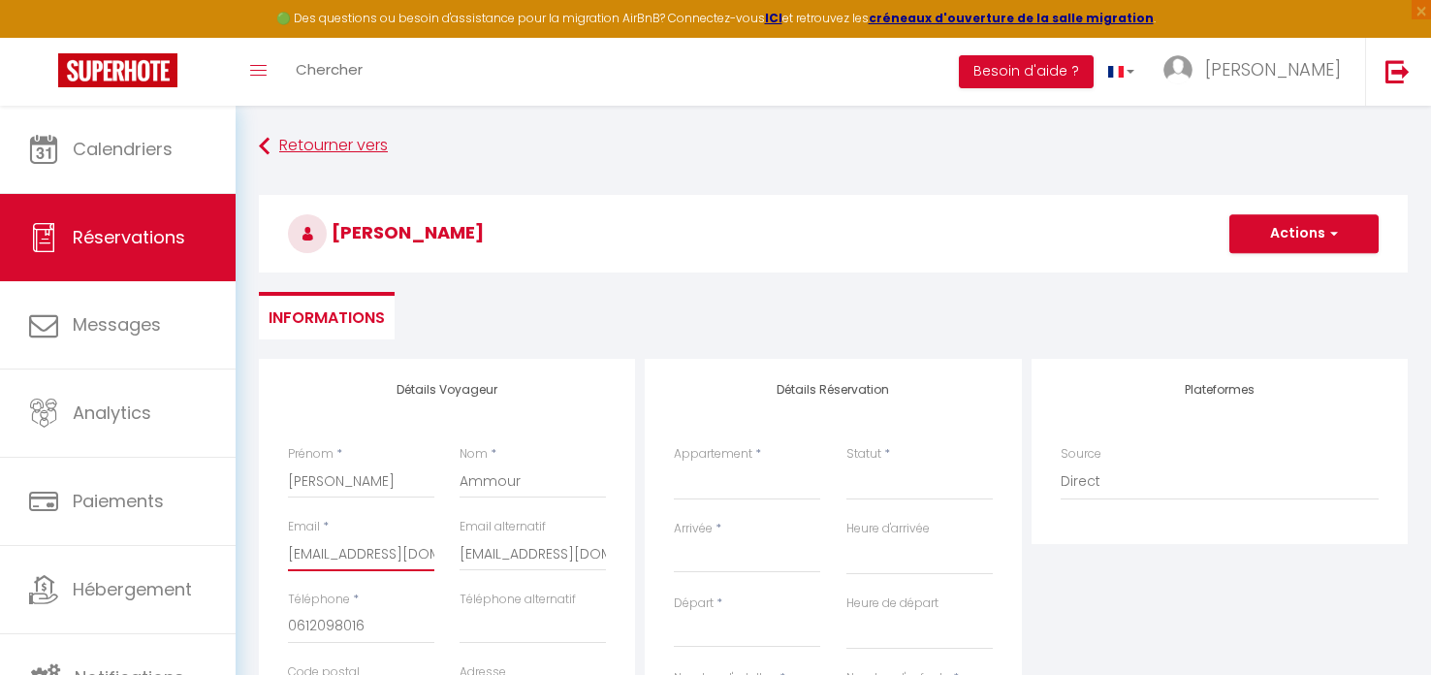
select select
checkbox input "false"
click at [458, 555] on div "Email alternatif [EMAIL_ADDRESS][DOMAIN_NAME]" at bounding box center [533, 554] width 172 height 73
click at [460, 557] on input "[EMAIL_ADDRESS][DOMAIN_NAME]" at bounding box center [533, 553] width 146 height 35
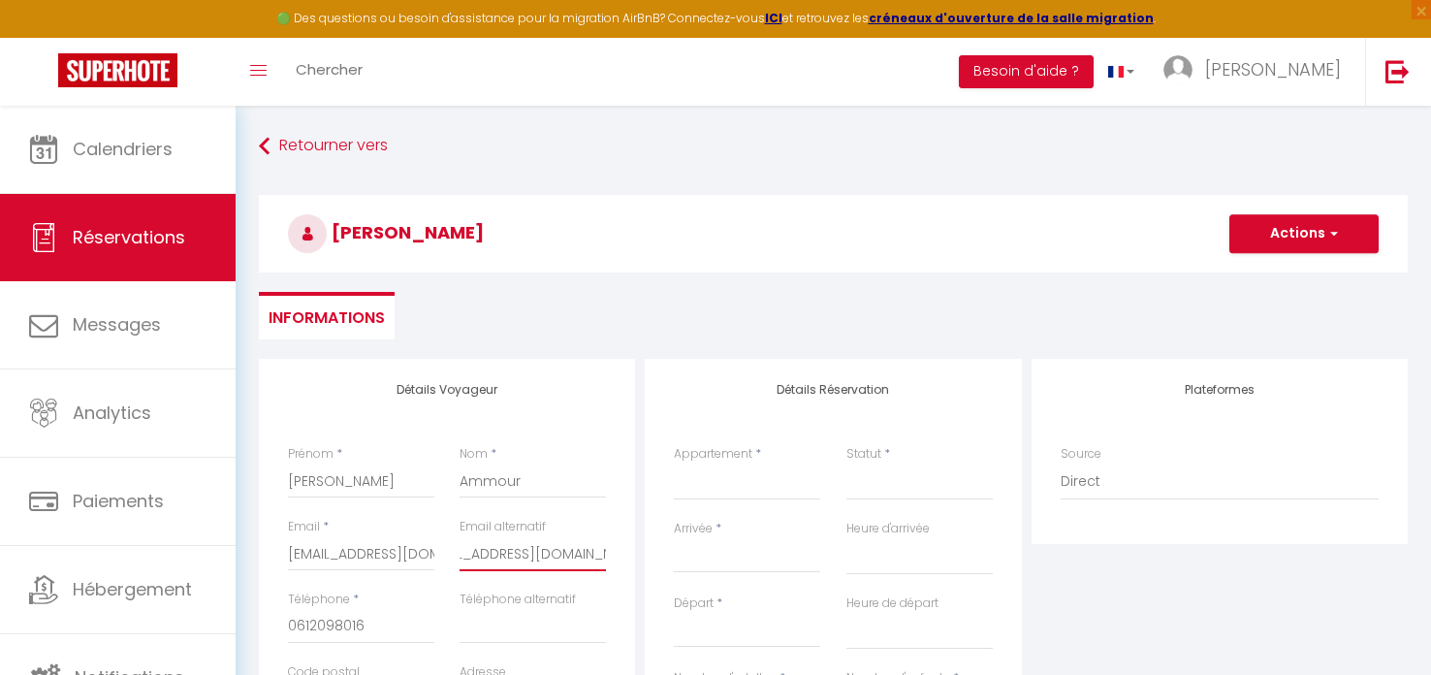
scroll to position [0, 48]
drag, startPoint x: 460, startPoint y: 556, endPoint x: 620, endPoint y: 554, distance: 160.0
select select
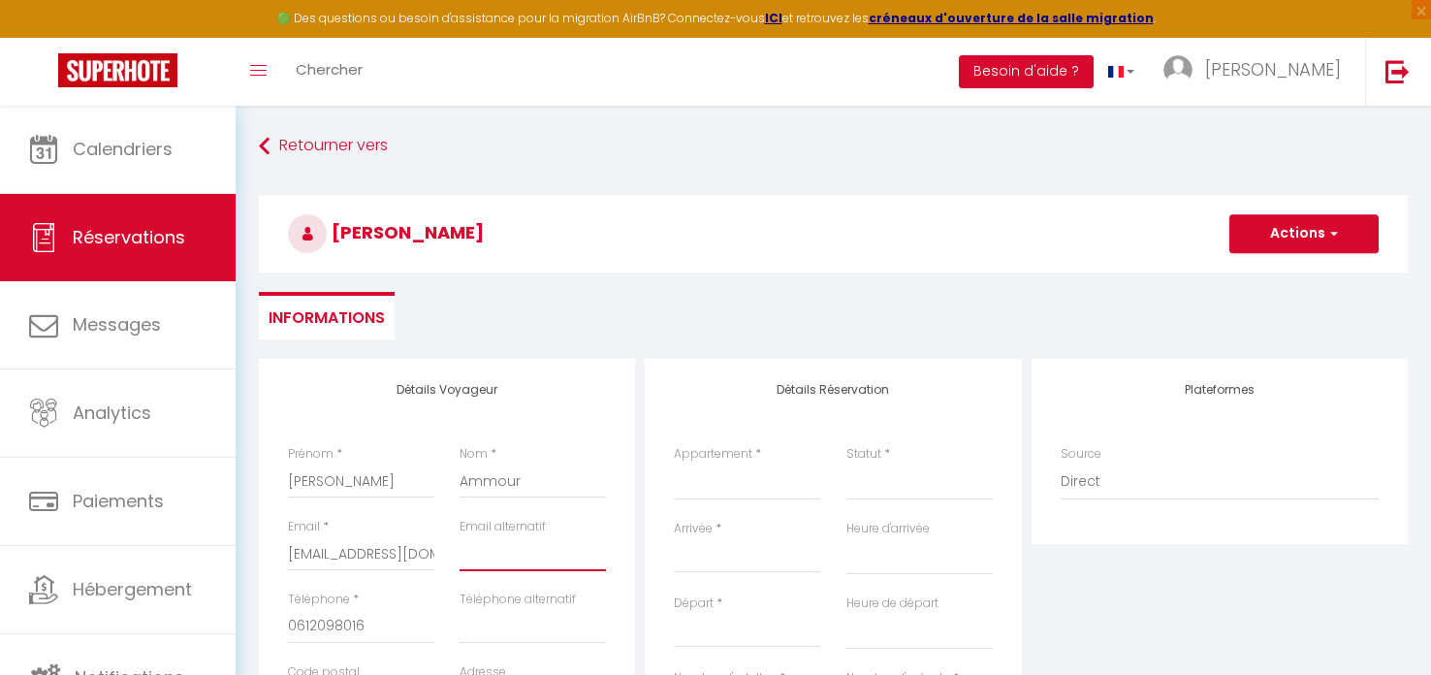
select select
checkbox input "false"
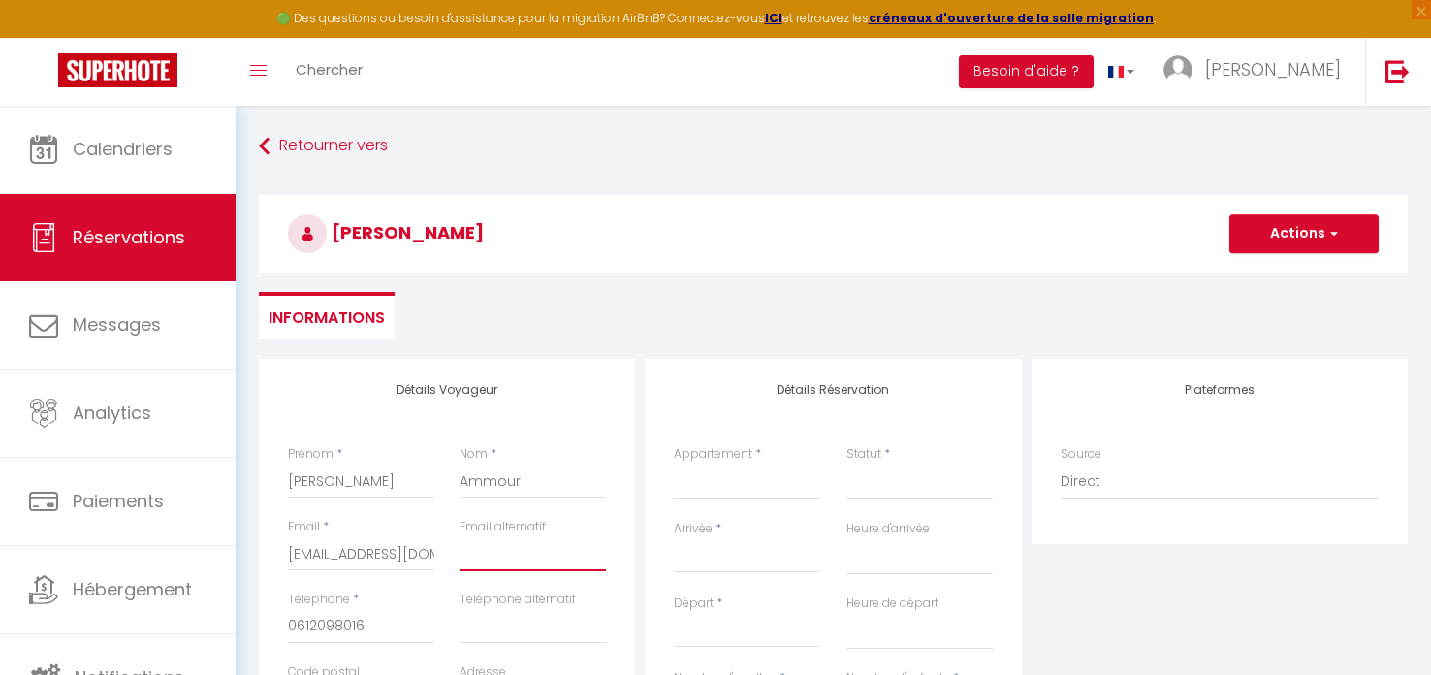
scroll to position [0, 0]
drag, startPoint x: 395, startPoint y: 627, endPoint x: 269, endPoint y: 625, distance: 126.1
select select
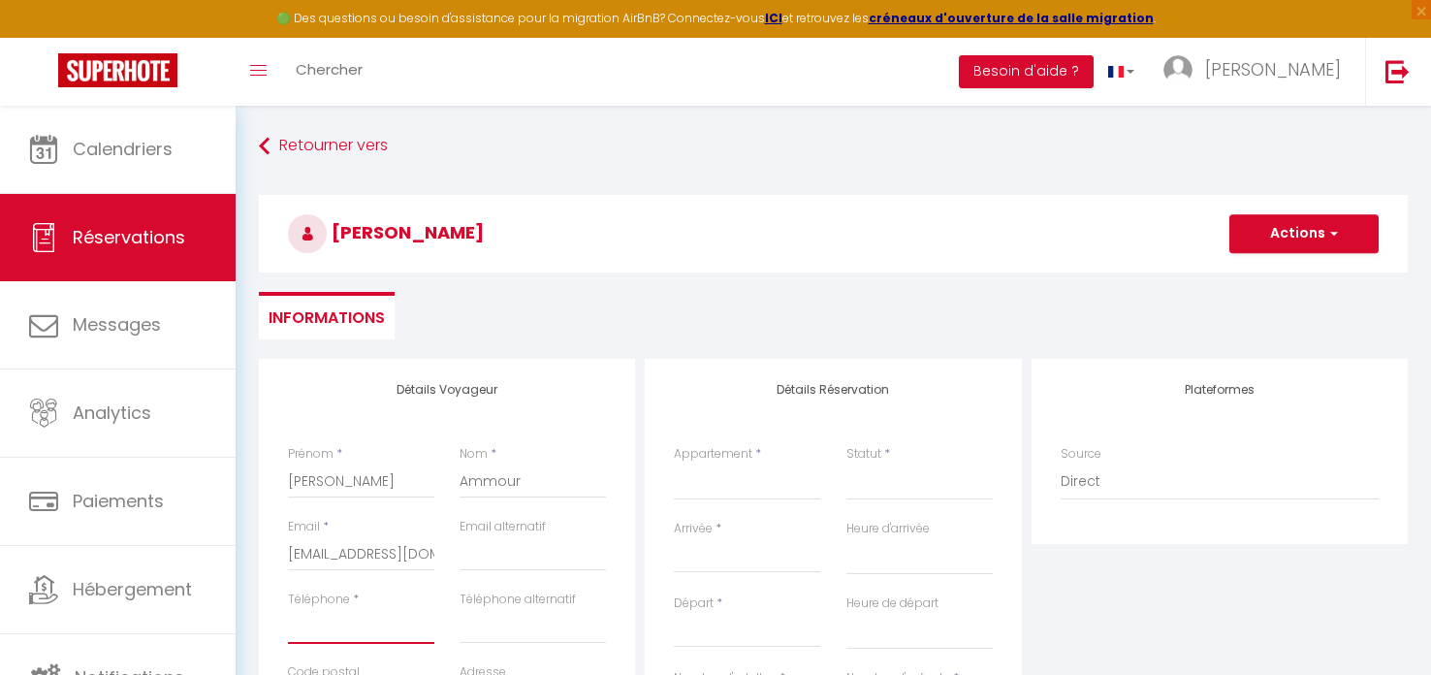
select select
checkbox input "false"
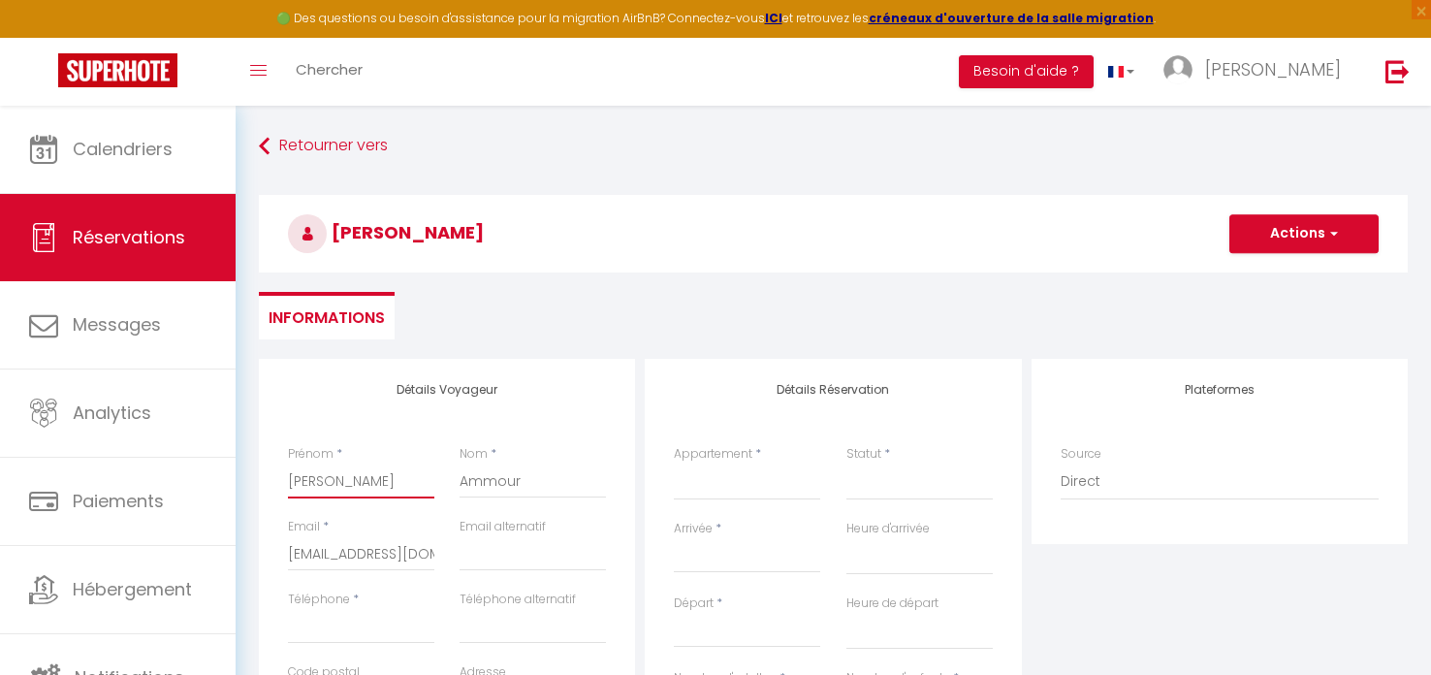
click at [314, 482] on input "[PERSON_NAME]" at bounding box center [361, 480] width 146 height 35
drag, startPoint x: 378, startPoint y: 486, endPoint x: 269, endPoint y: 464, distance: 111.6
select select
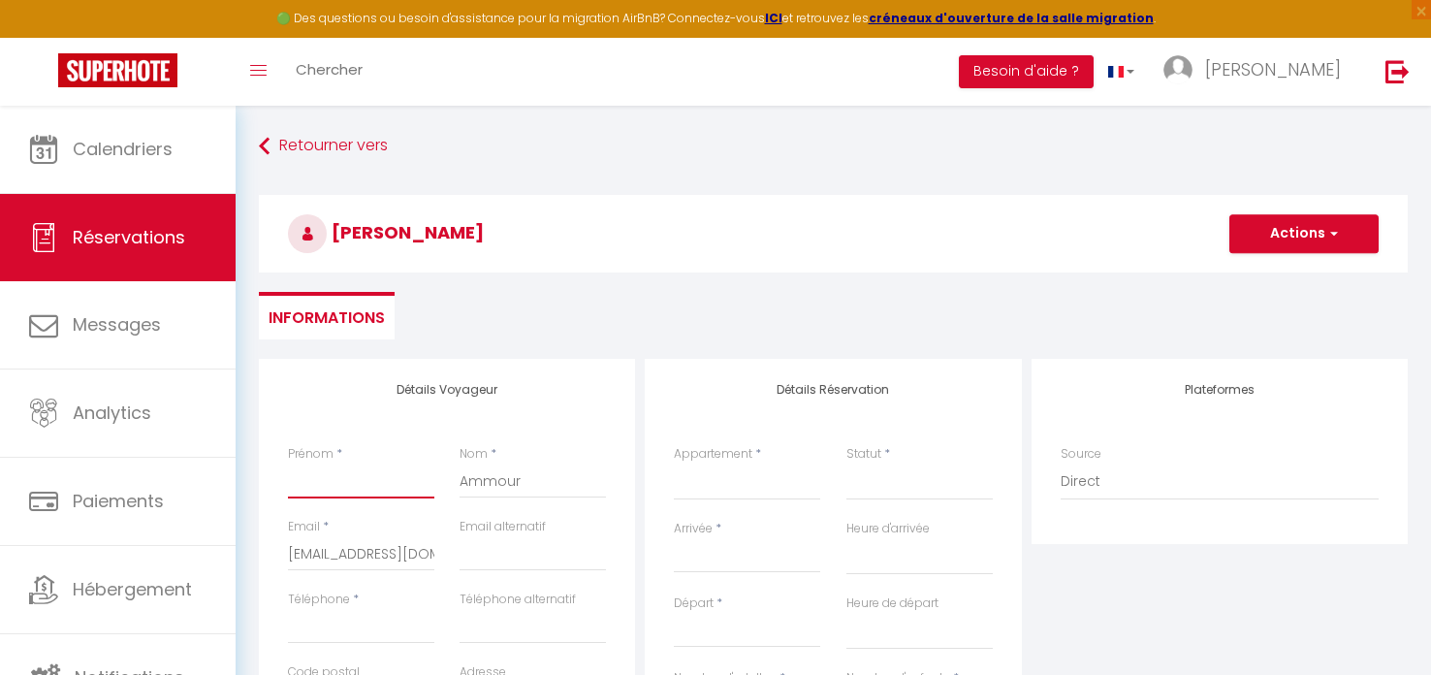
select select
checkbox input "false"
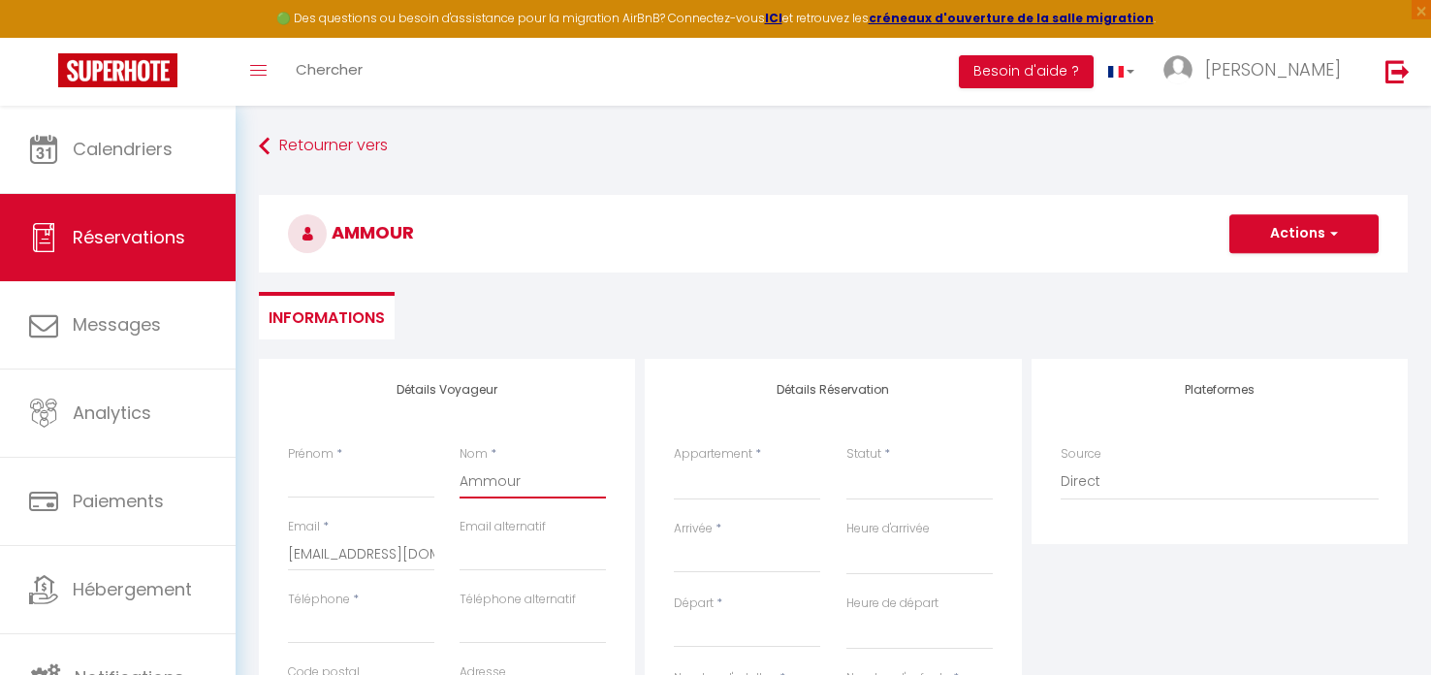
drag, startPoint x: 498, startPoint y: 484, endPoint x: 456, endPoint y: 483, distance: 42.7
click at [456, 483] on div "Nom * Ammour" at bounding box center [533, 481] width 172 height 73
select select
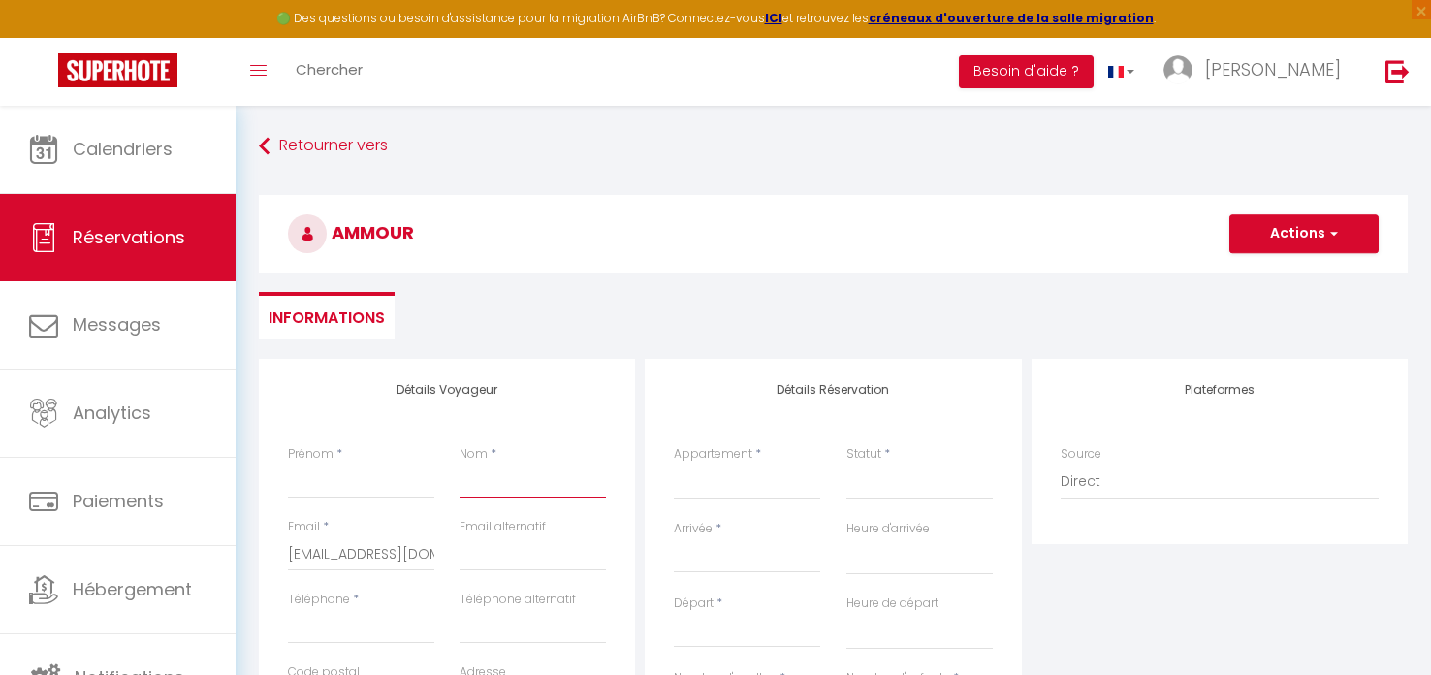
select select
checkbox input "false"
click at [295, 486] on input "Prénom" at bounding box center [361, 480] width 146 height 35
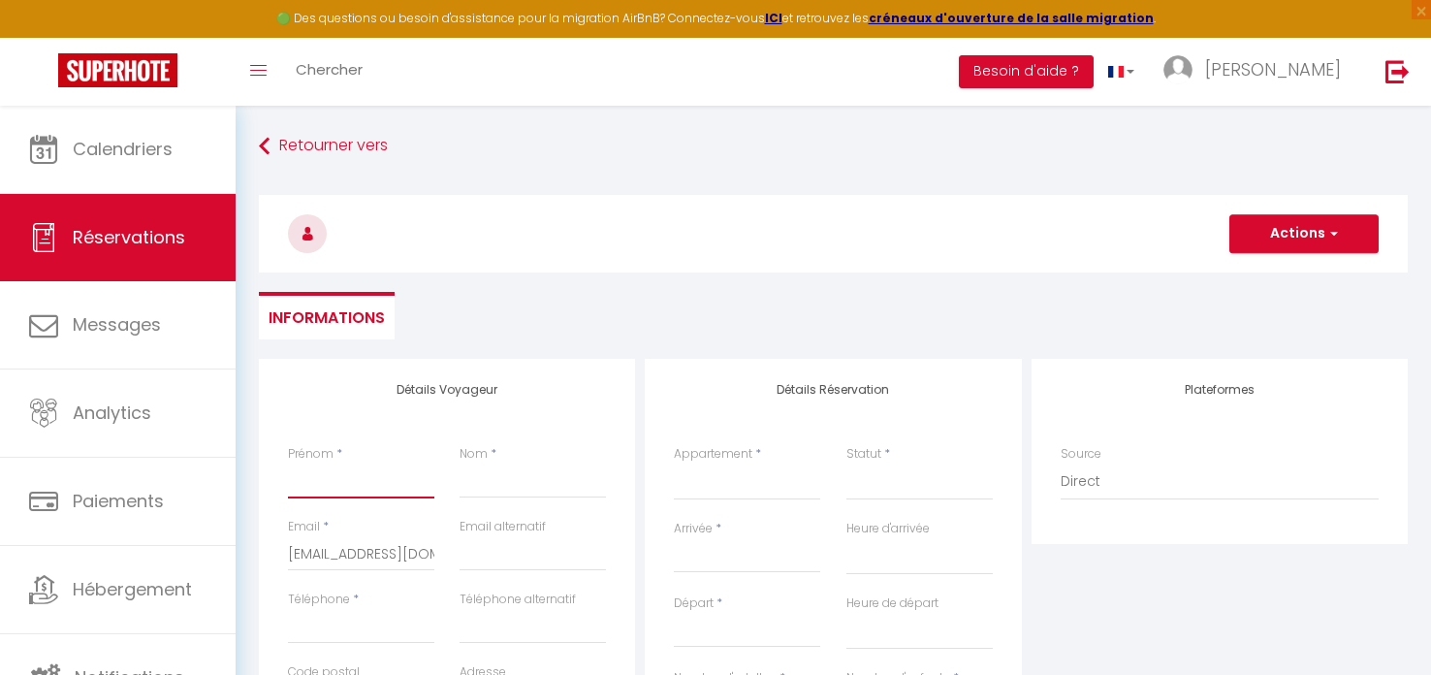
type input "k"
select select
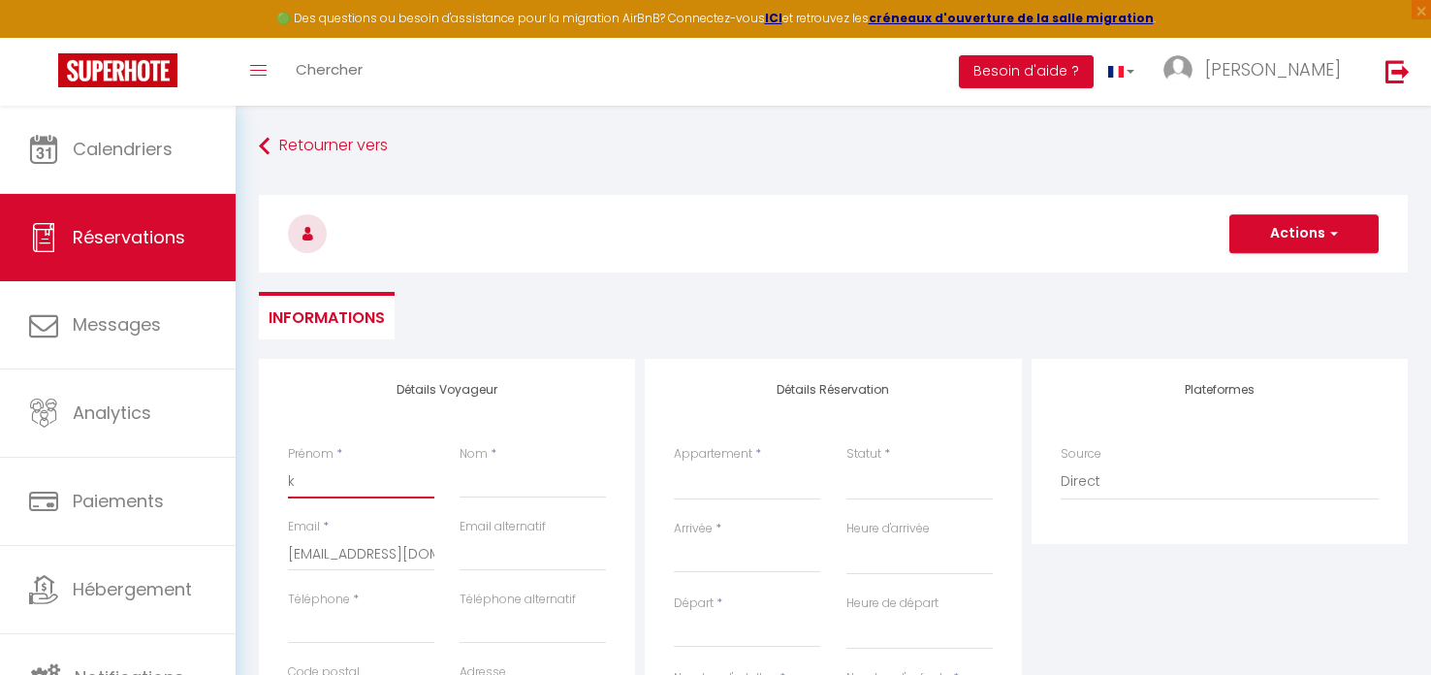
select select
checkbox input "false"
type input "karine"
type input "Guignier"
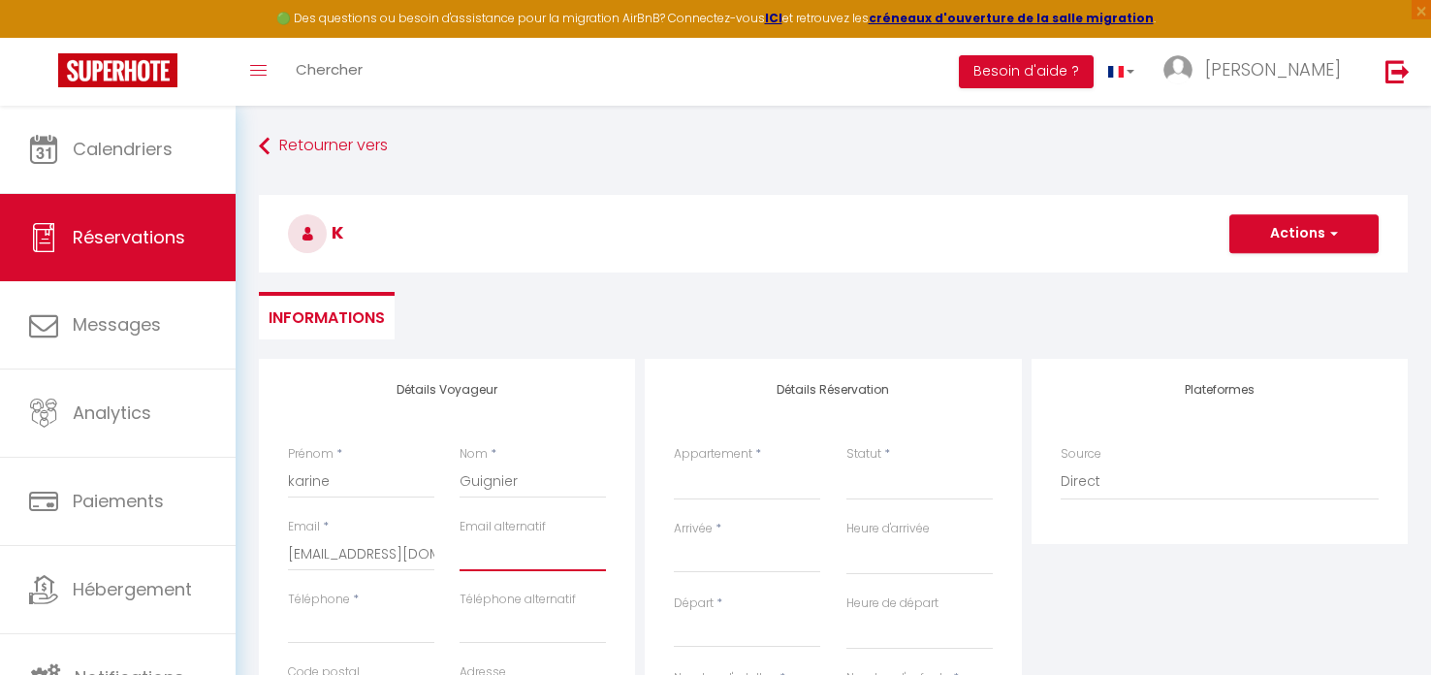
type input "[EMAIL_ADDRESS][DOMAIN_NAME]"
type input "0612098016"
select select
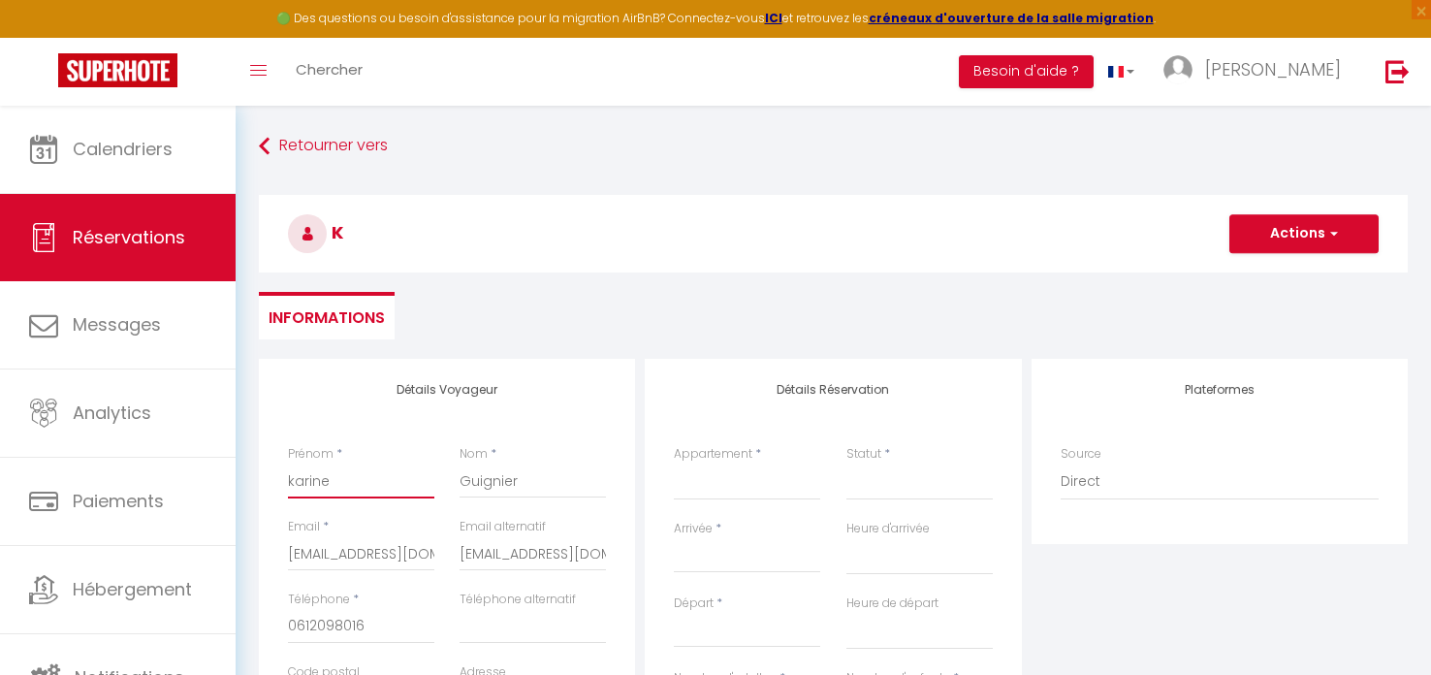
select select
checkbox input "false"
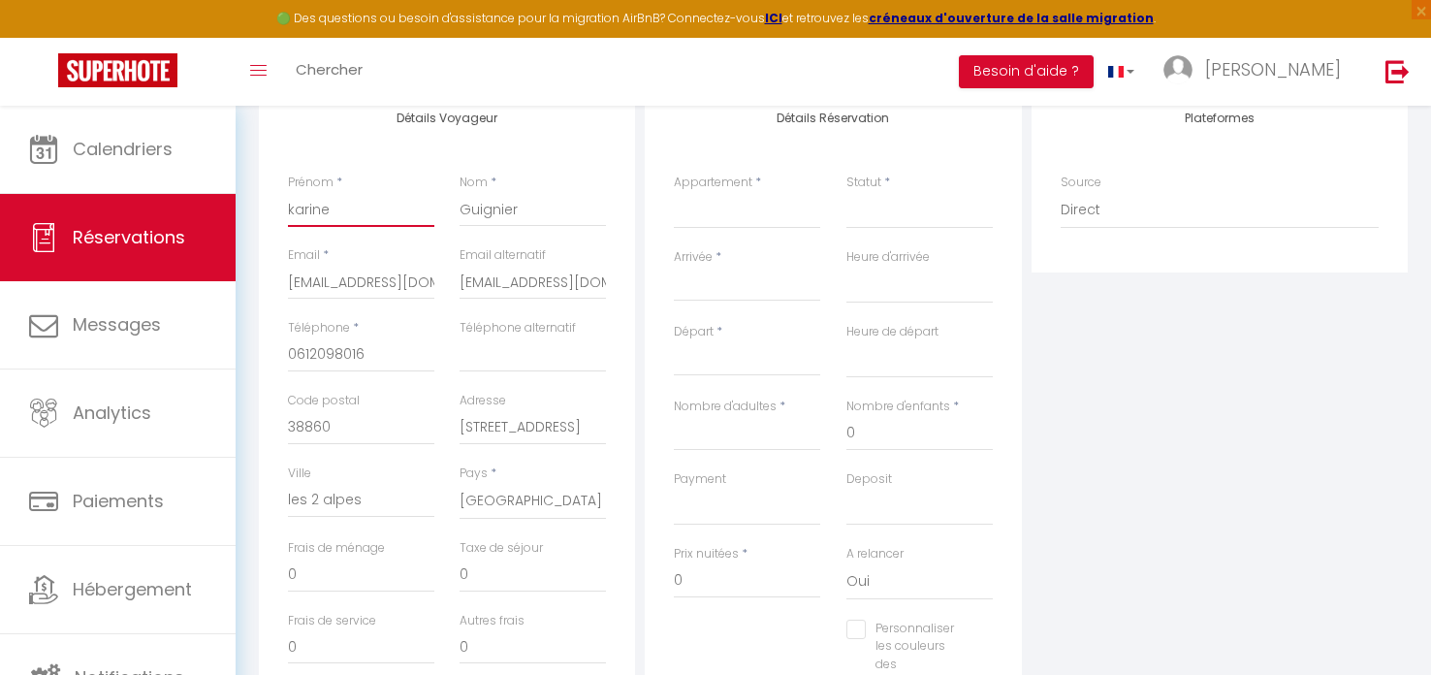
scroll to position [268, 0]
click at [706, 228] on select "Chalet BELLECOMBE CHALET TIPLAN CHALET LAUZIERES CHALET HAPPY CHALET SUTRI" at bounding box center [747, 214] width 146 height 37
select select "74943"
click at [674, 196] on select "Chalet BELLECOMBE CHALET TIPLAN CHALET LAUZIERES CHALET HAPPY CHALET SUTRI" at bounding box center [747, 214] width 146 height 37
select select
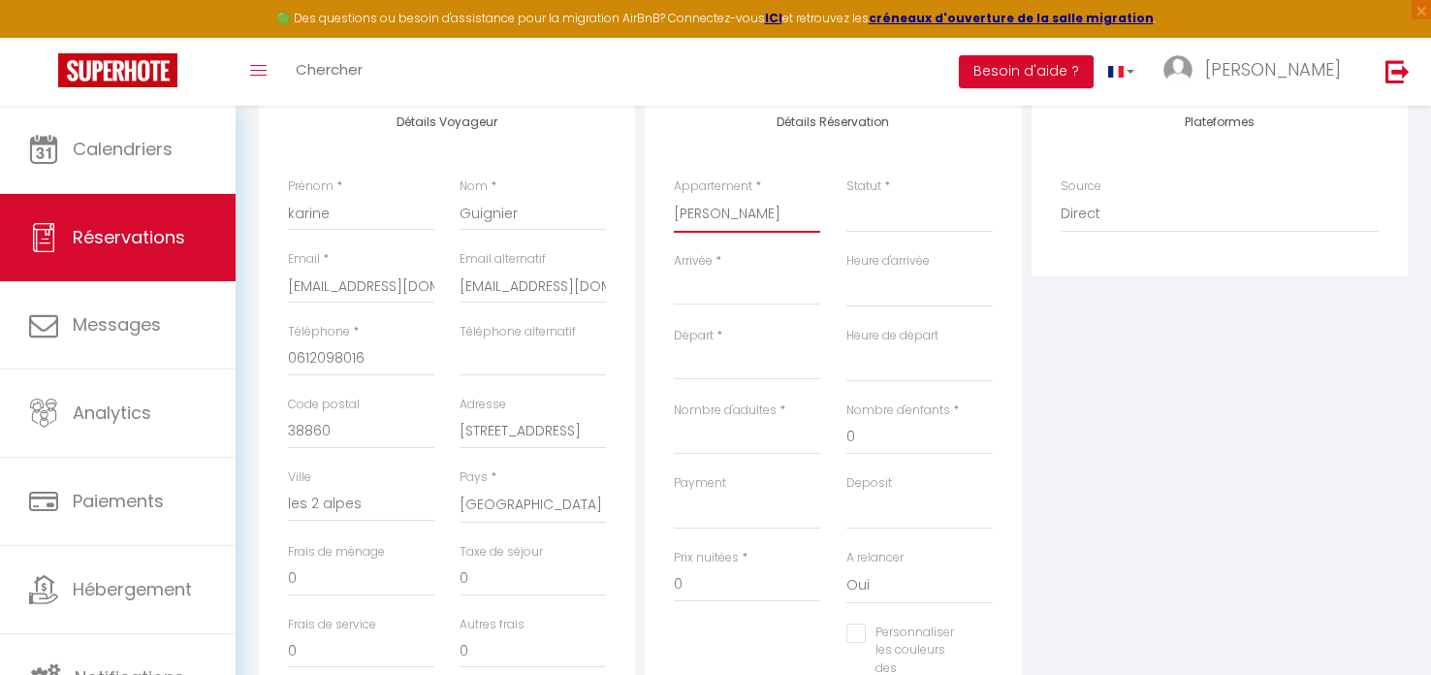
select select
checkbox input "false"
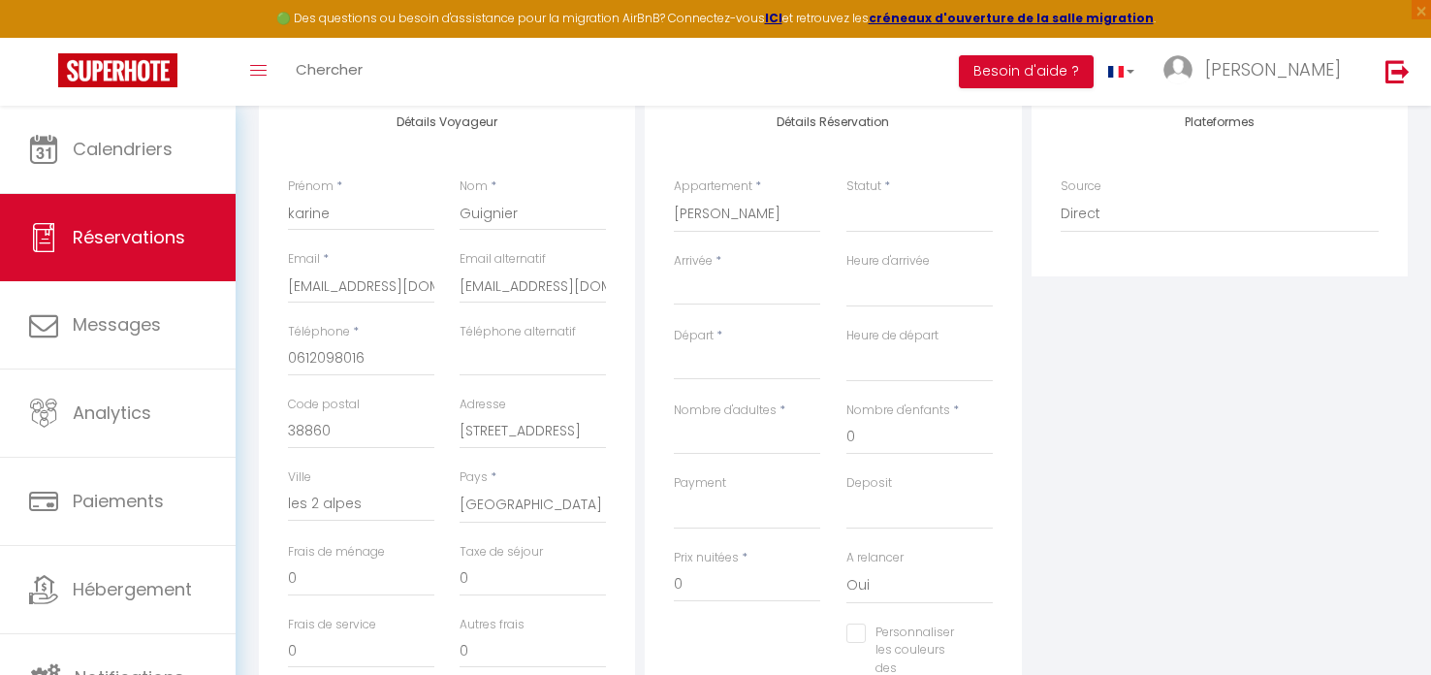
select select
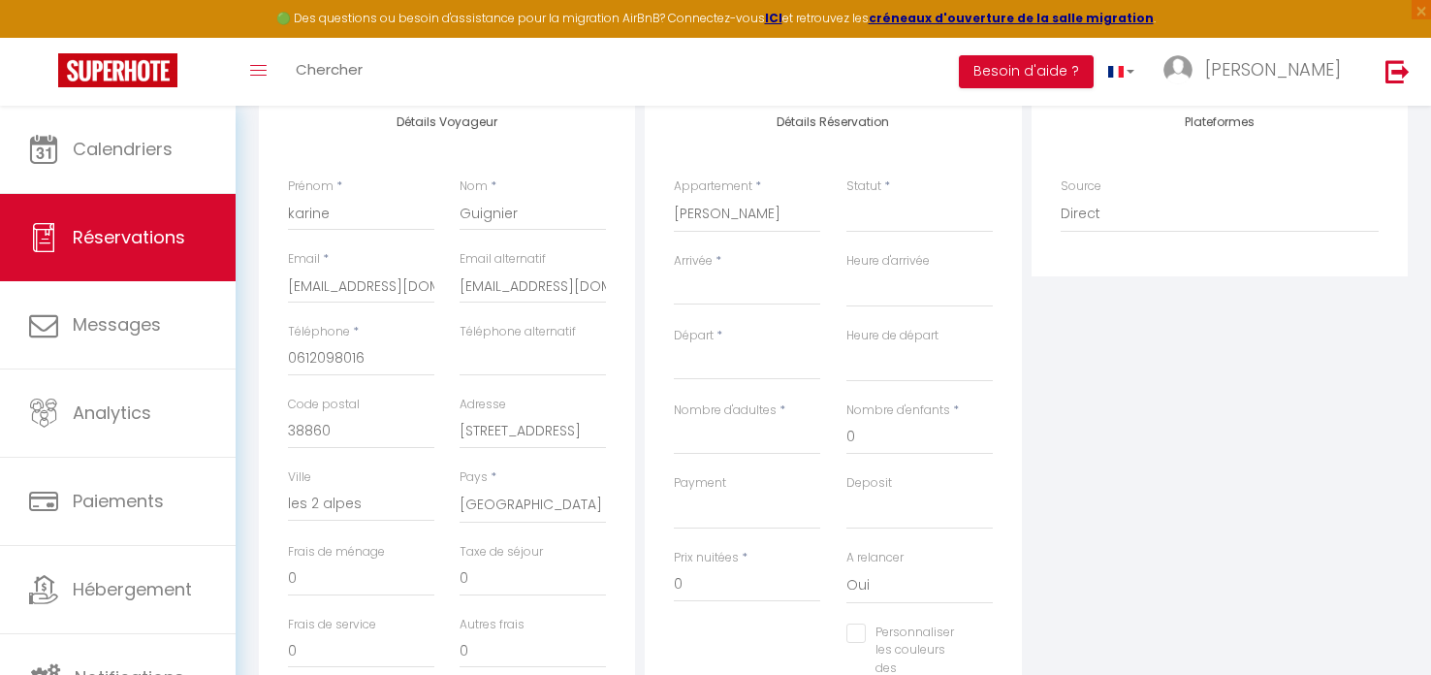
checkbox input "false"
click at [706, 300] on input "Arrivée" at bounding box center [747, 289] width 146 height 25
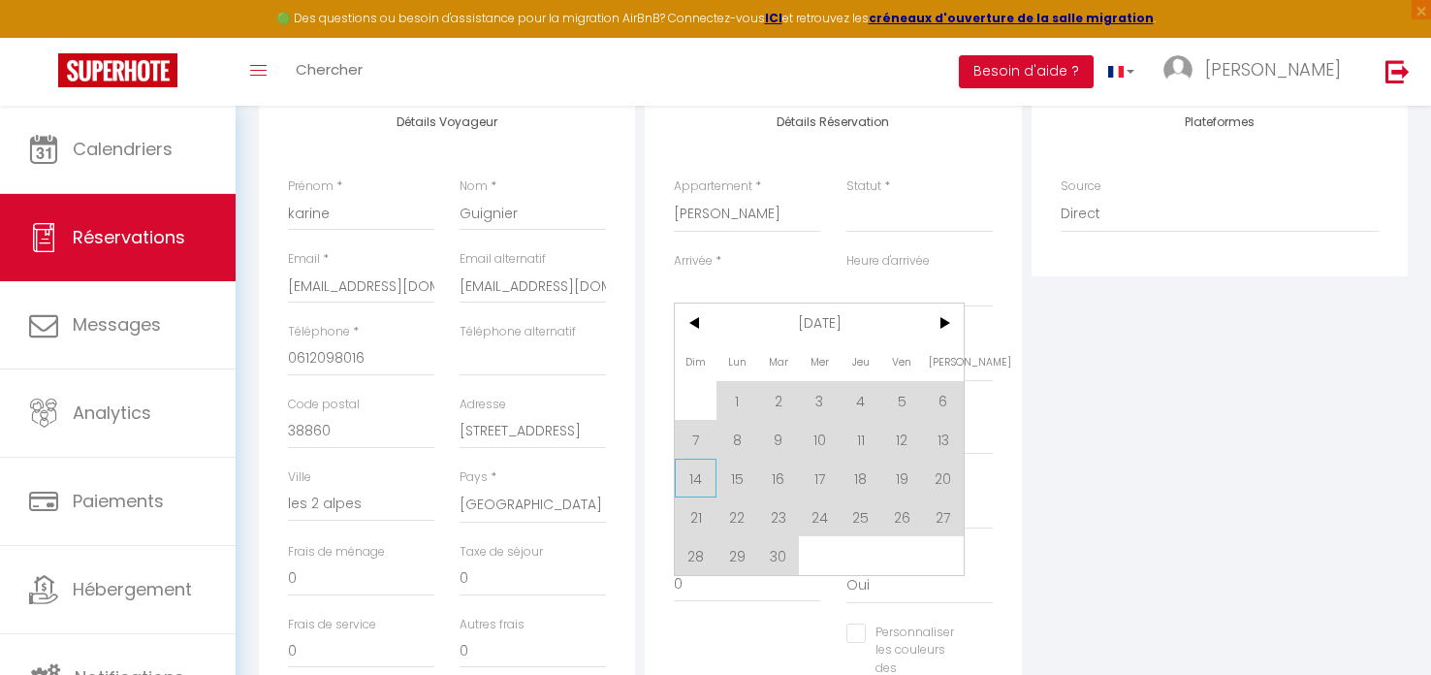
click at [690, 470] on span "14" at bounding box center [696, 478] width 42 height 39
select select
type input "Dim 14 Septembre 2025"
select select
type input "Lun 15 Septembre 2025"
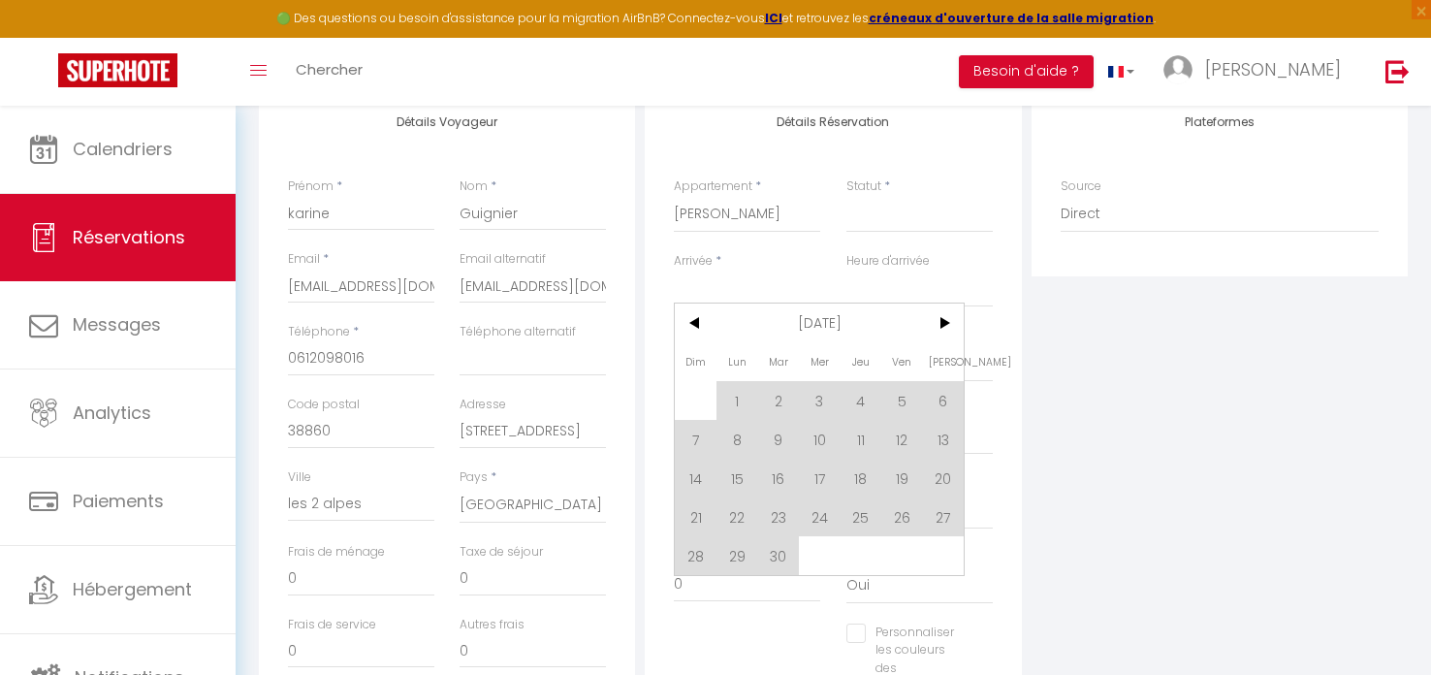
select select
checkbox input "false"
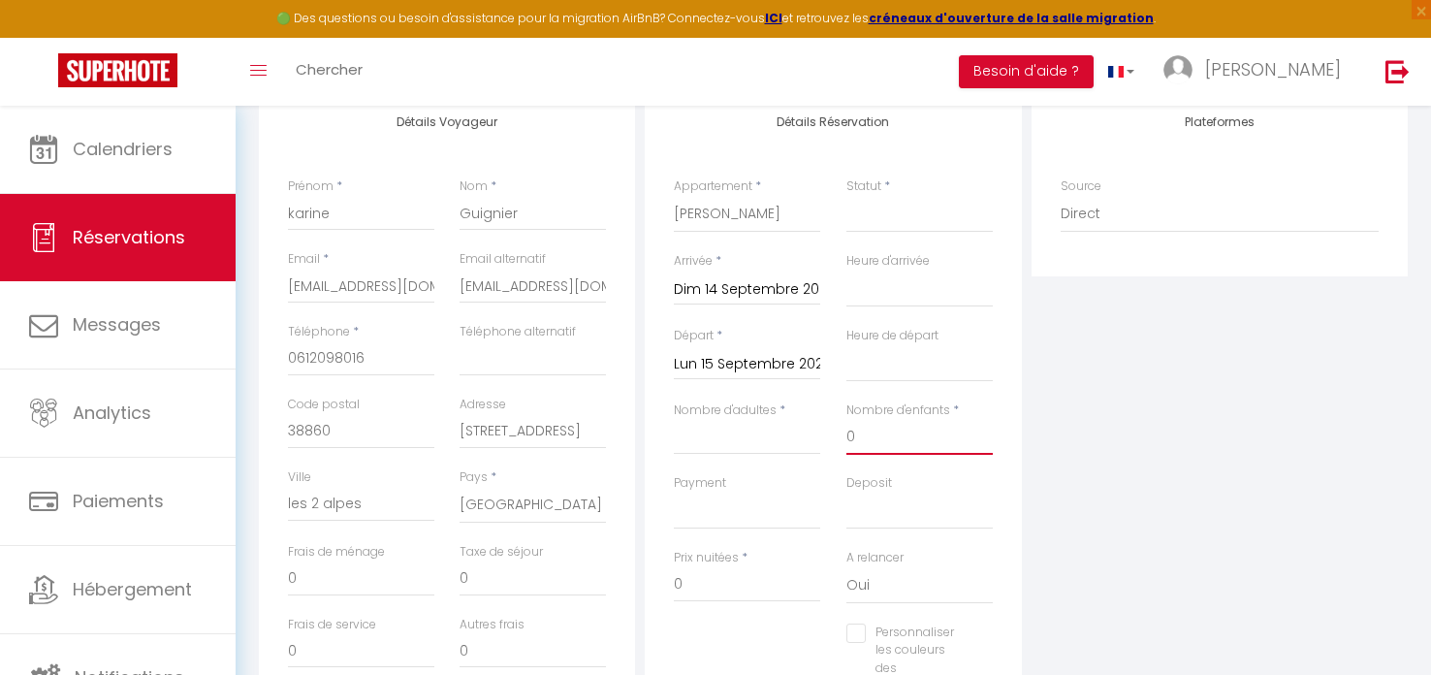
click at [874, 433] on input "0" at bounding box center [919, 437] width 146 height 35
select select
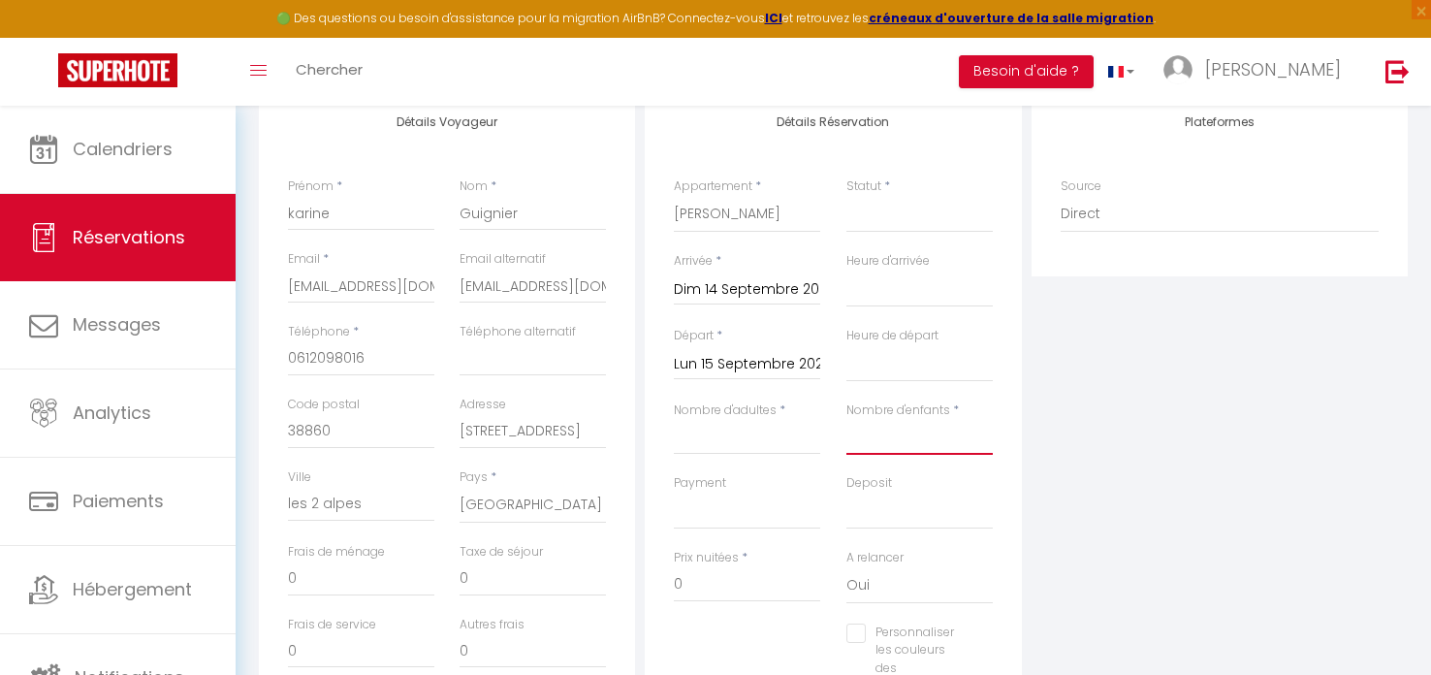
select select
checkbox input "false"
type input "a"
select select
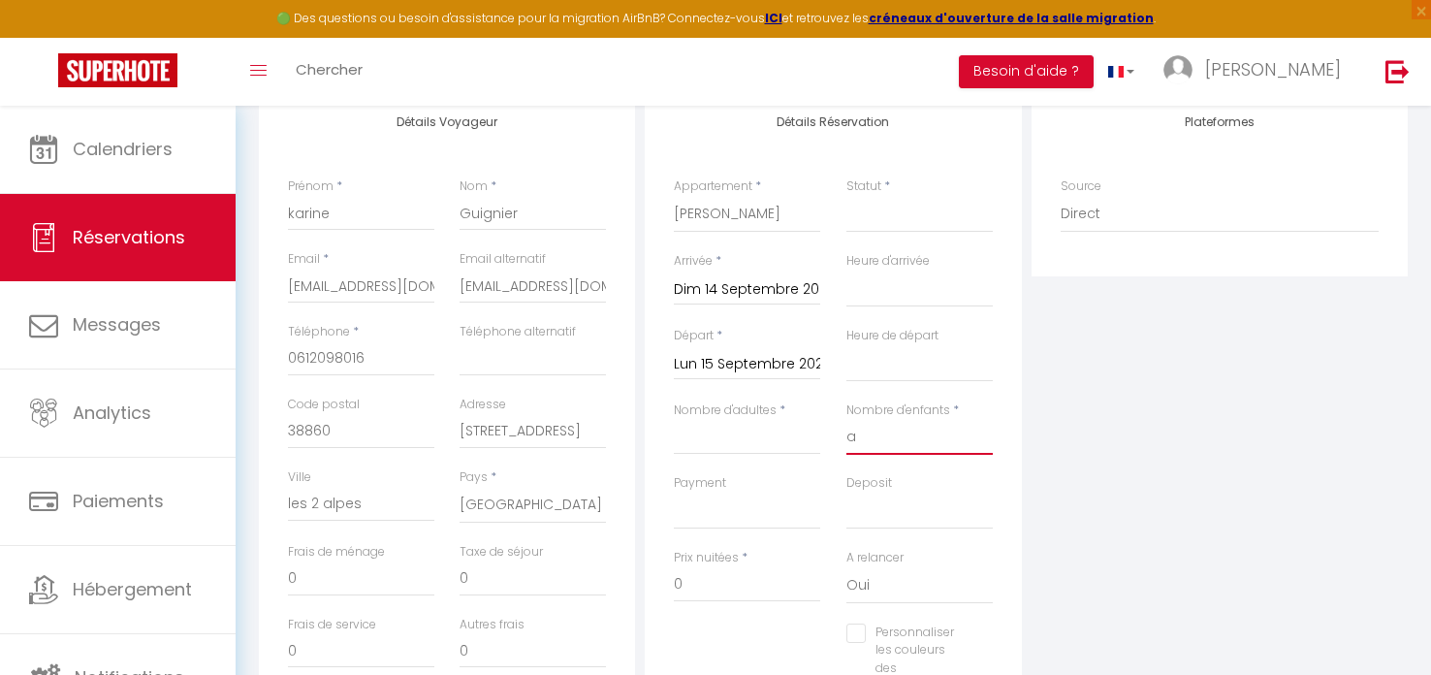
select select
checkbox input "false"
select select
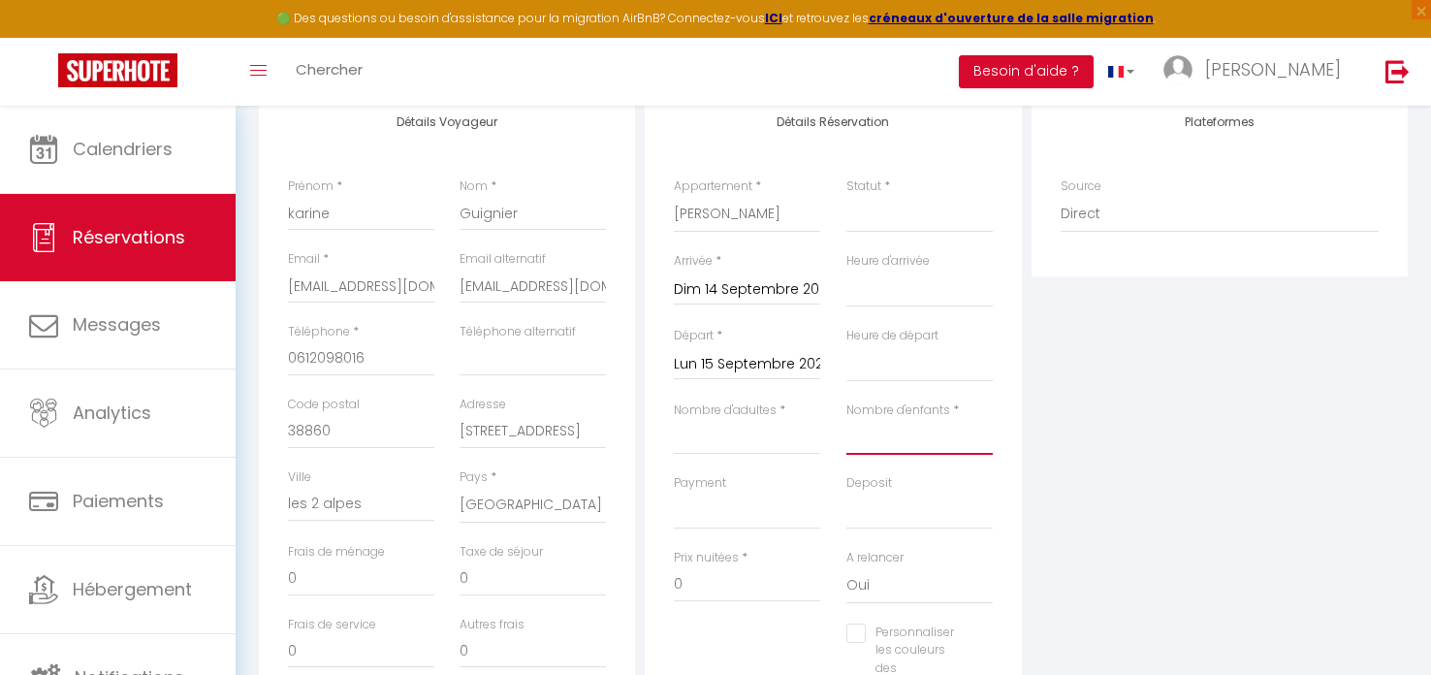
select select
checkbox input "false"
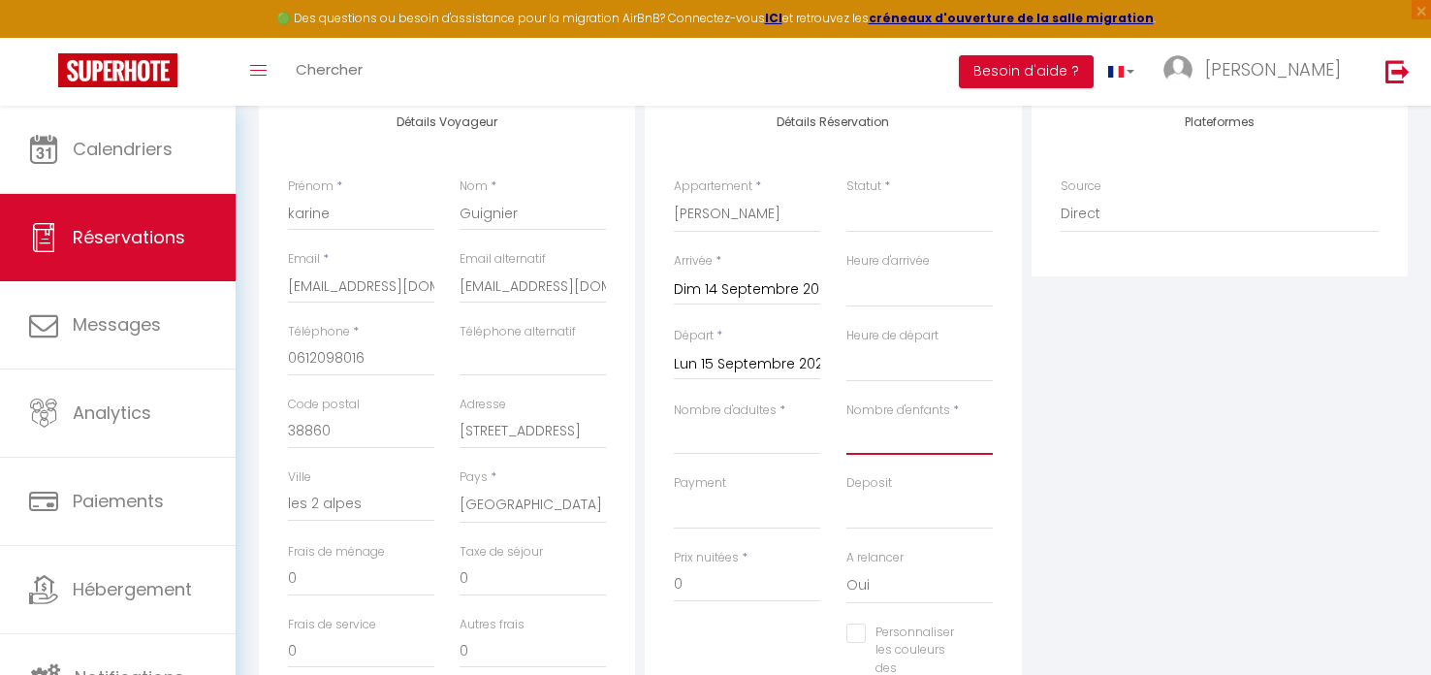
type input "&"
select select
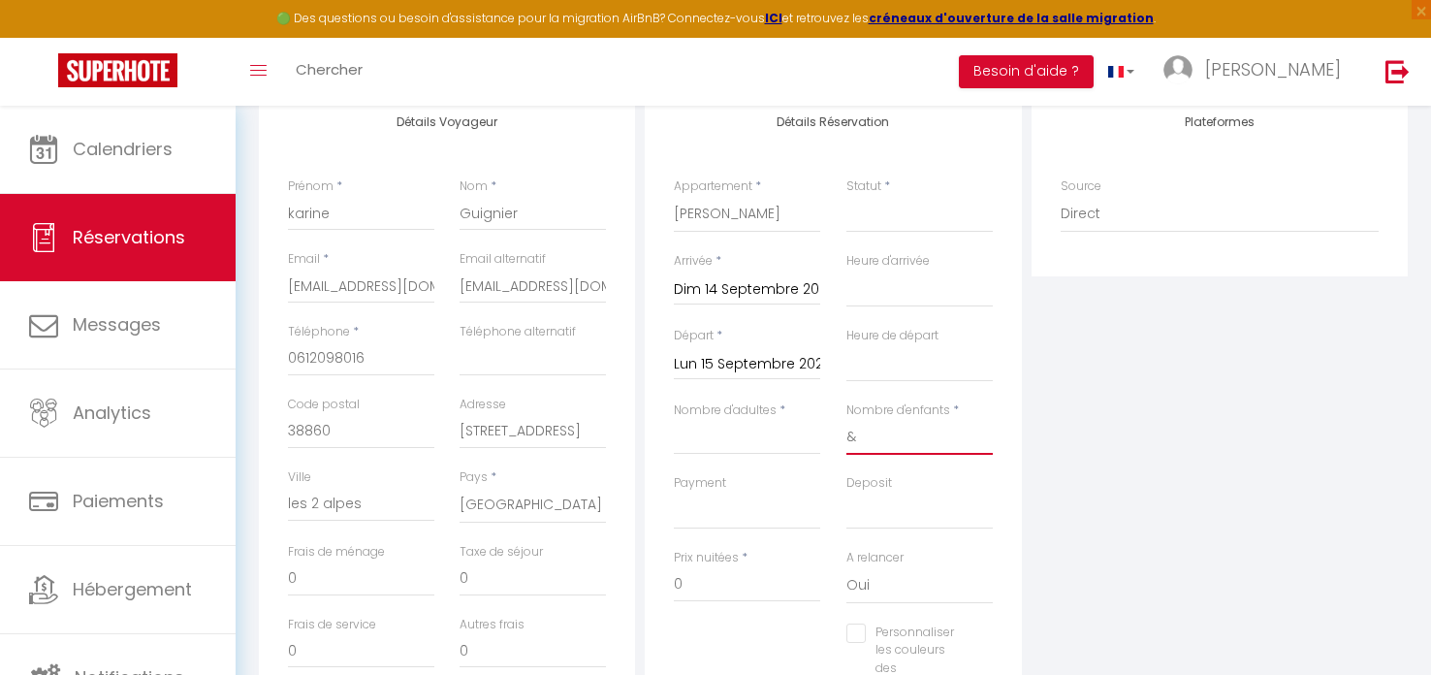
select select
checkbox input "false"
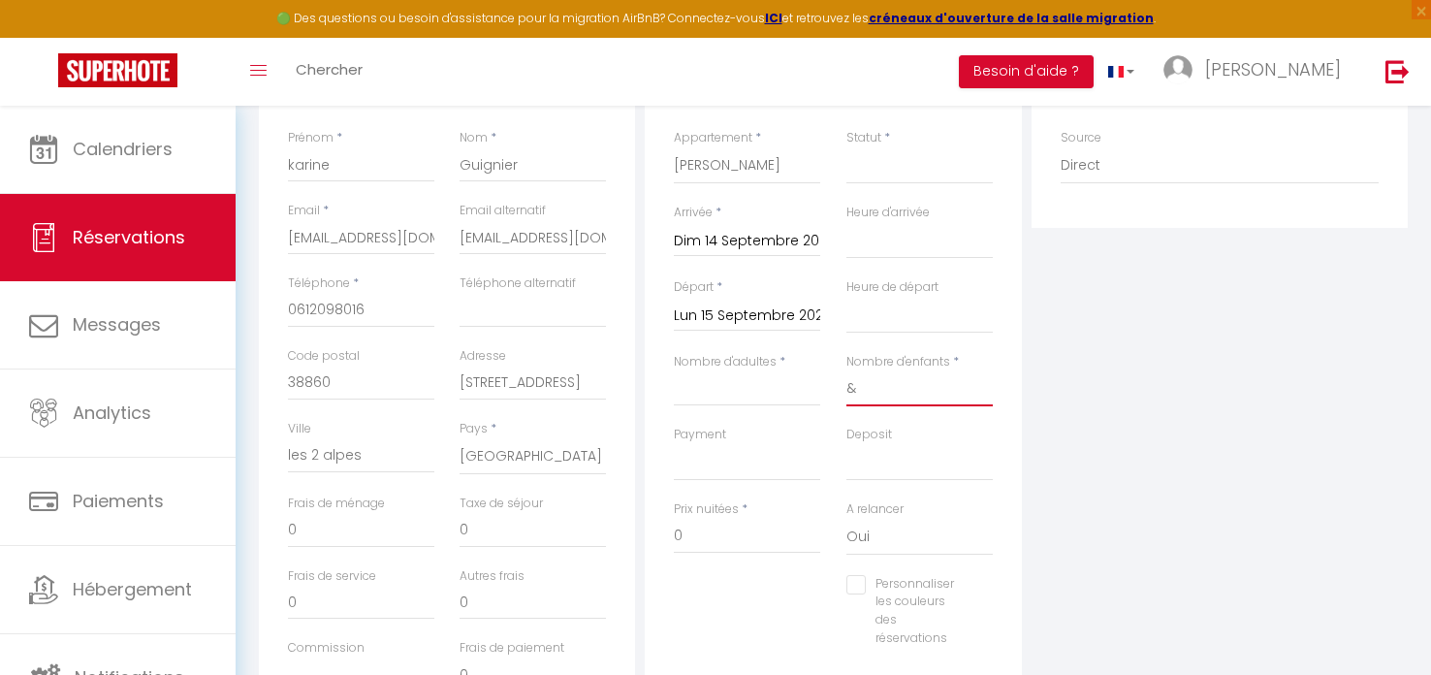
scroll to position [322, 0]
type input "&"
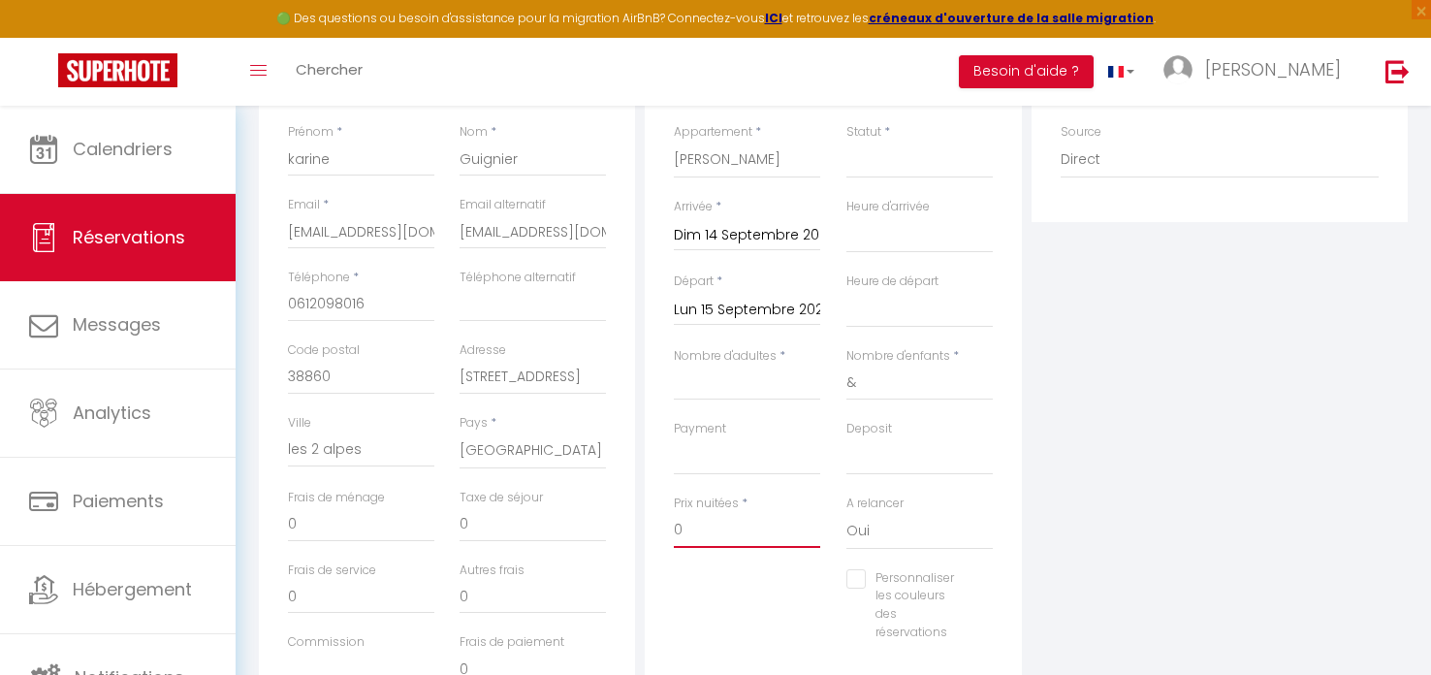
drag, startPoint x: 710, startPoint y: 534, endPoint x: 658, endPoint y: 529, distance: 51.6
click at [658, 529] on div "Détails Réservation Appartement * Chalet BELLECOMBE CHALET TIPLAN CHALET LAUZIE…" at bounding box center [833, 361] width 376 height 649
type input "2"
select select
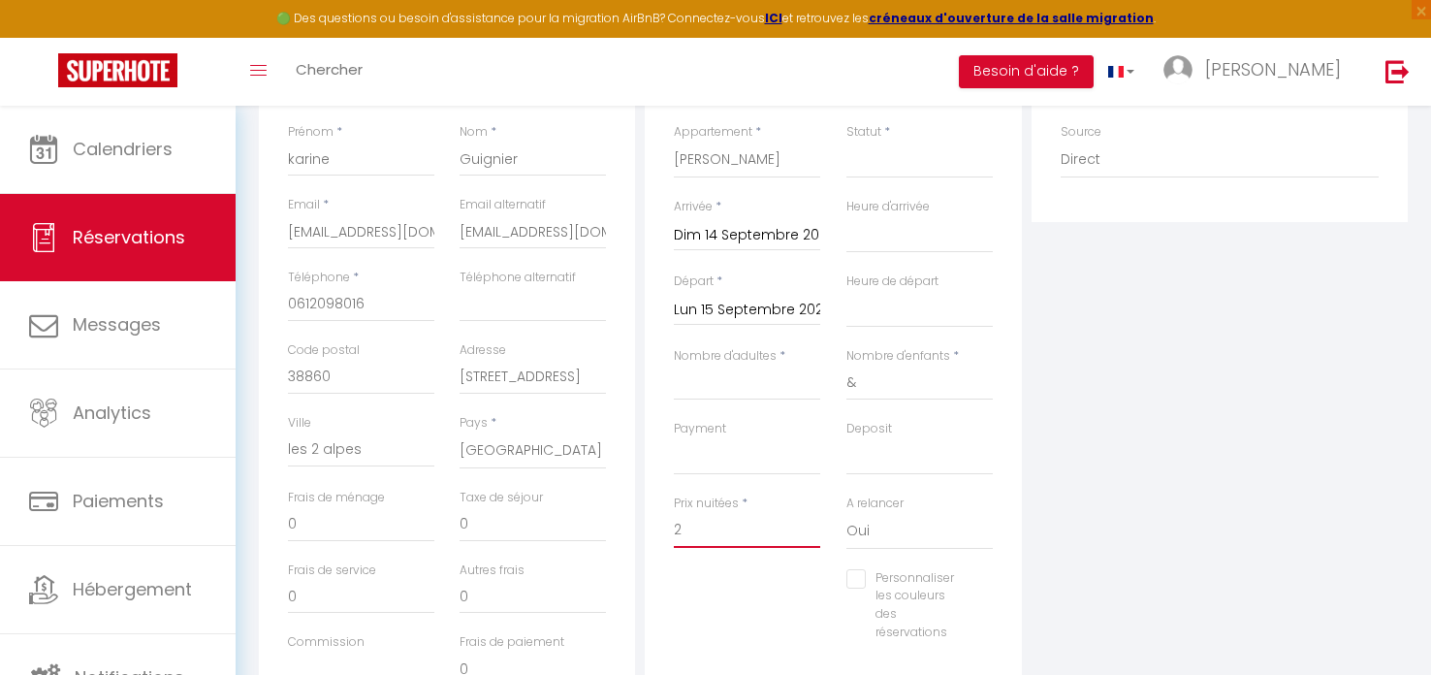
select select
checkbox input "false"
type input "20"
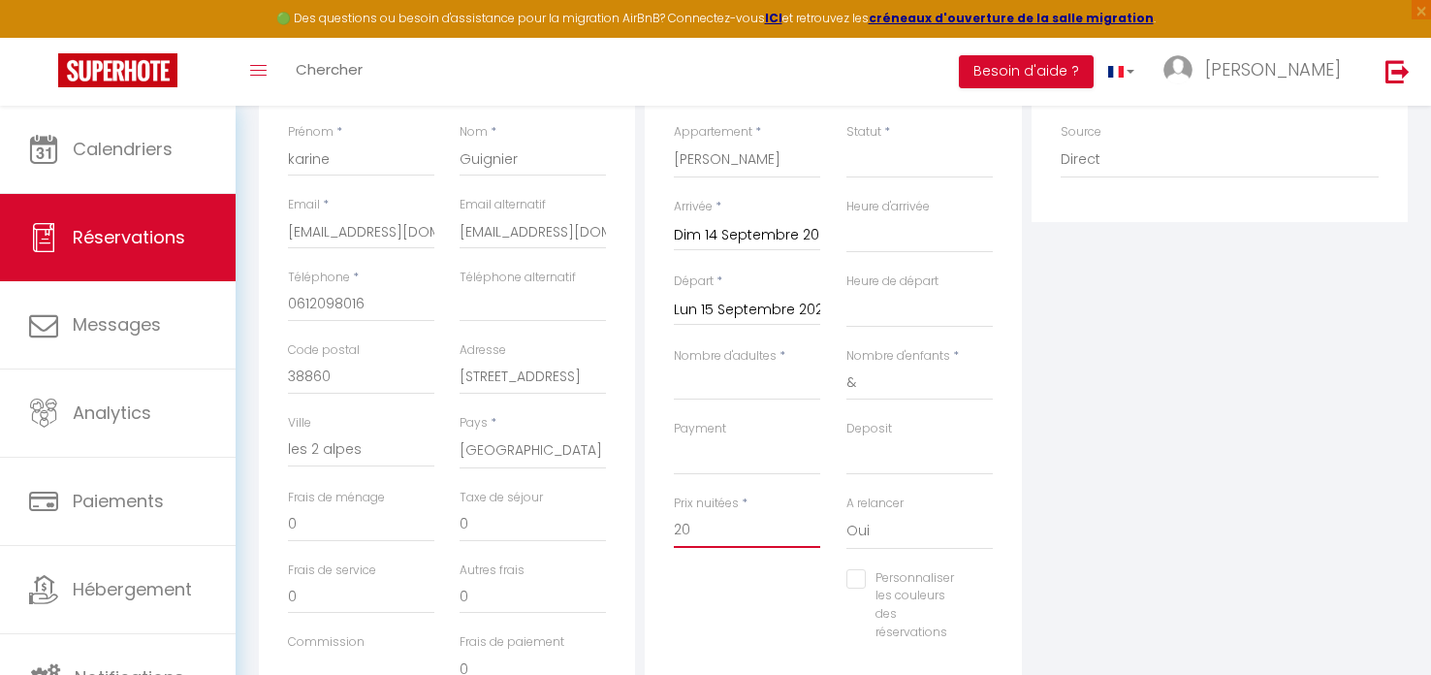
select select
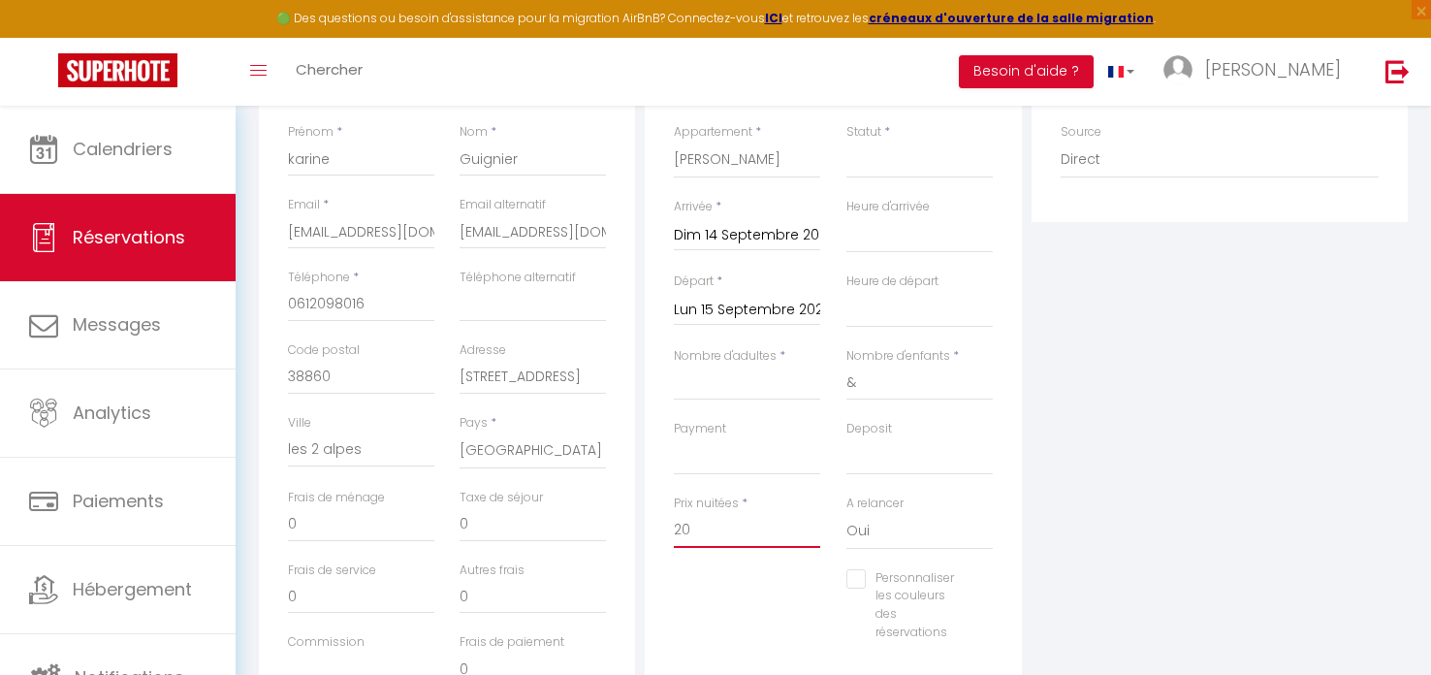
checkbox input "false"
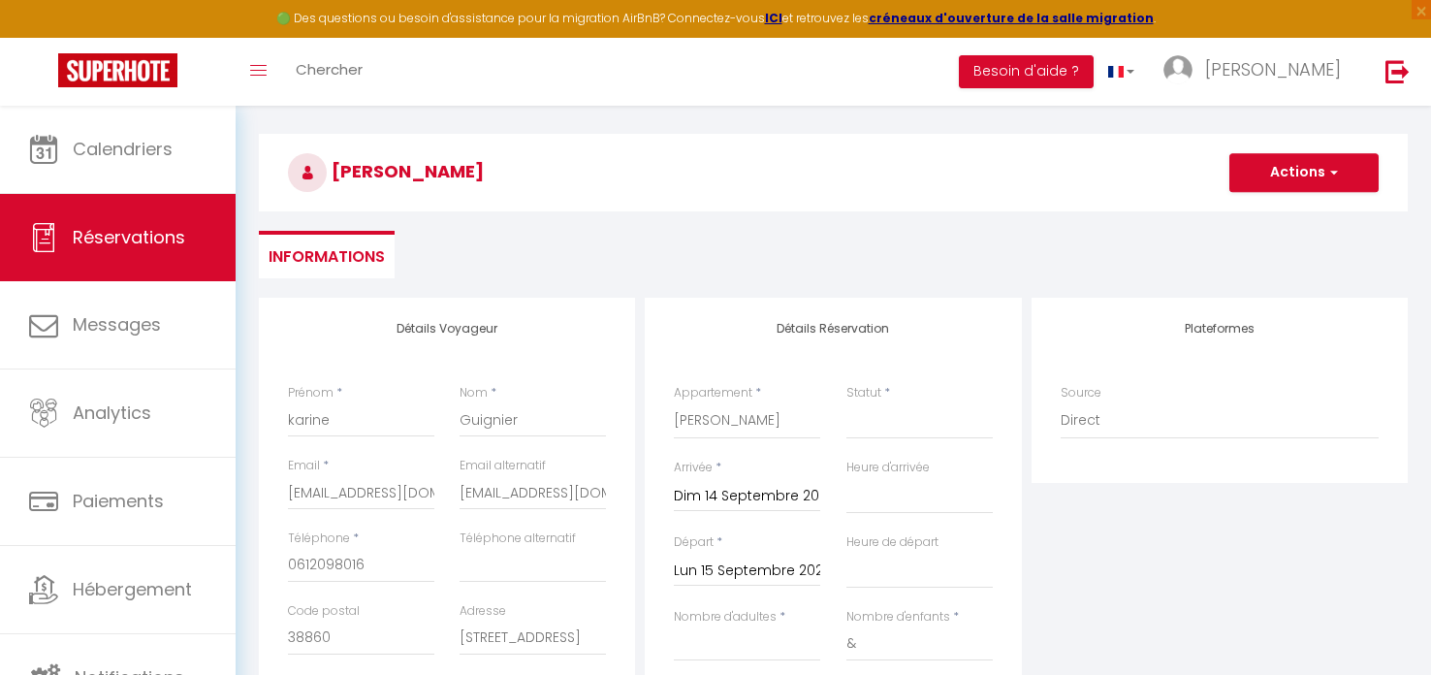
scroll to position [51, 0]
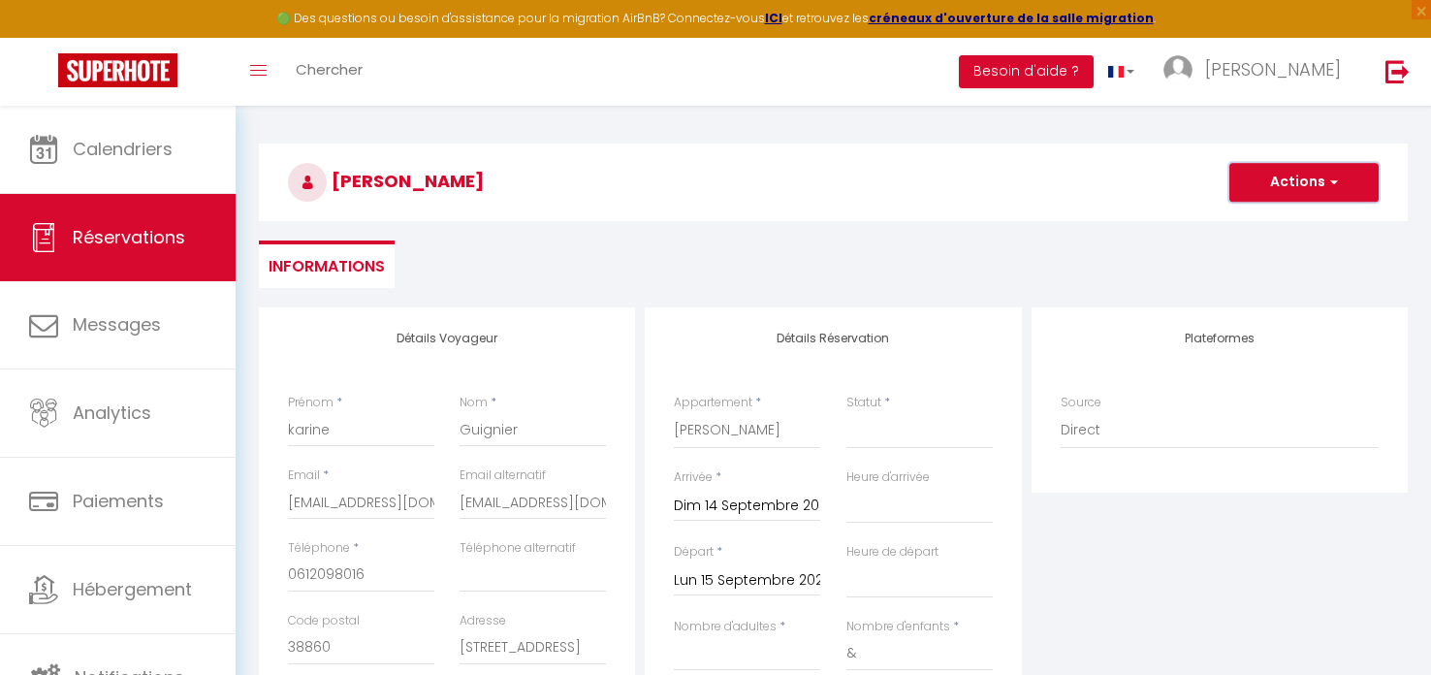
click at [1264, 184] on button "Actions" at bounding box center [1303, 182] width 149 height 39
click at [877, 421] on select "Confirmé Non Confirmé [PERSON_NAME] par le voyageur No Show Request" at bounding box center [919, 430] width 146 height 37
click at [846, 412] on select "Confirmé Non Confirmé [PERSON_NAME] par le voyageur No Show Request" at bounding box center [919, 430] width 146 height 37
click at [889, 436] on select "Confirmé Non Confirmé [PERSON_NAME] par le voyageur No Show Request" at bounding box center [919, 430] width 146 height 37
click at [846, 412] on select "Confirmé Non Confirmé [PERSON_NAME] par le voyageur No Show Request" at bounding box center [919, 430] width 146 height 37
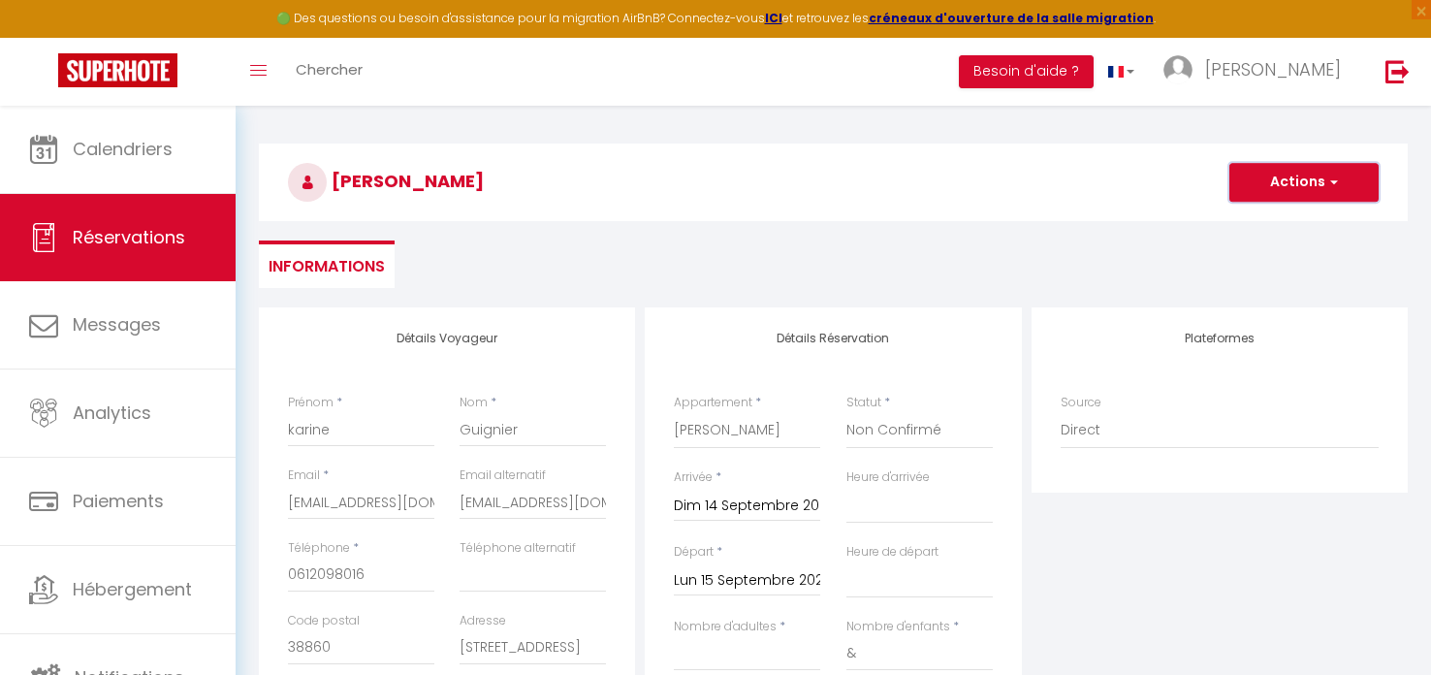
click at [1260, 186] on button "Actions" at bounding box center [1303, 182] width 149 height 39
click at [1260, 224] on link "Enregistrer" at bounding box center [1284, 224] width 153 height 25
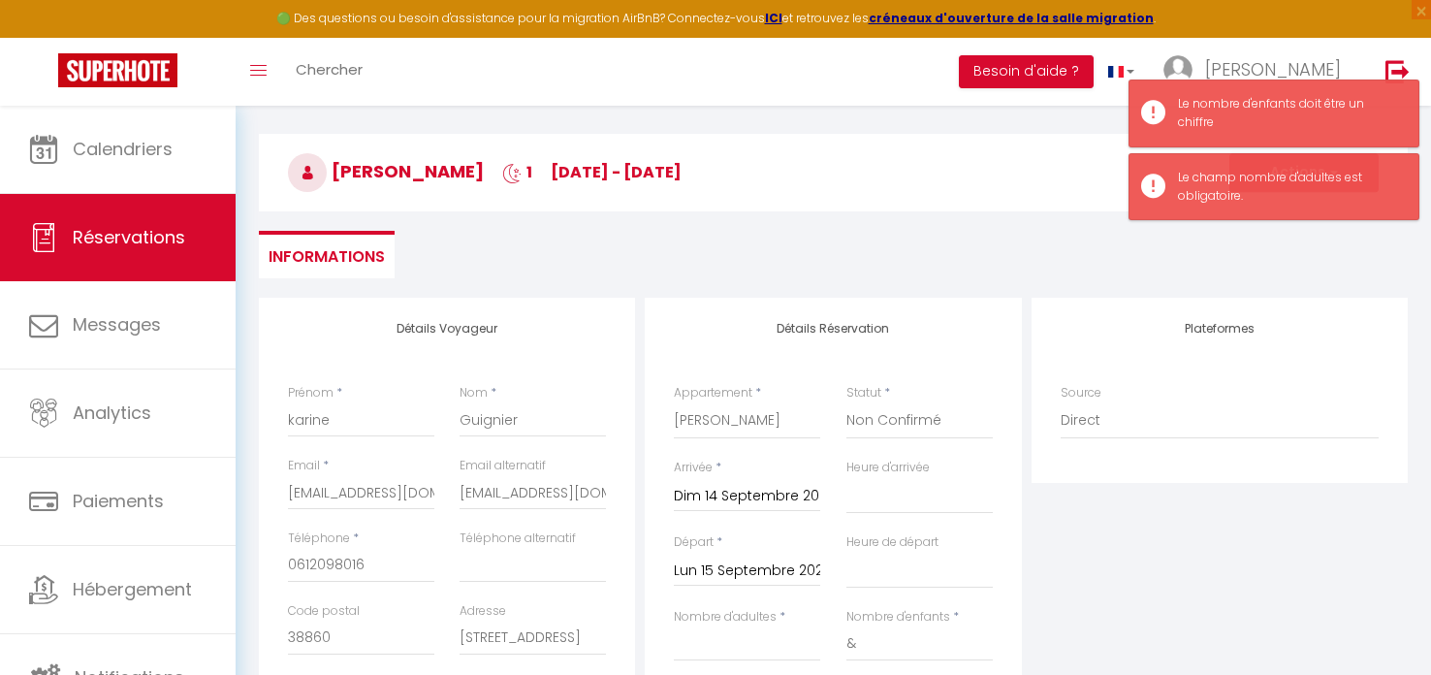
scroll to position [112, 0]
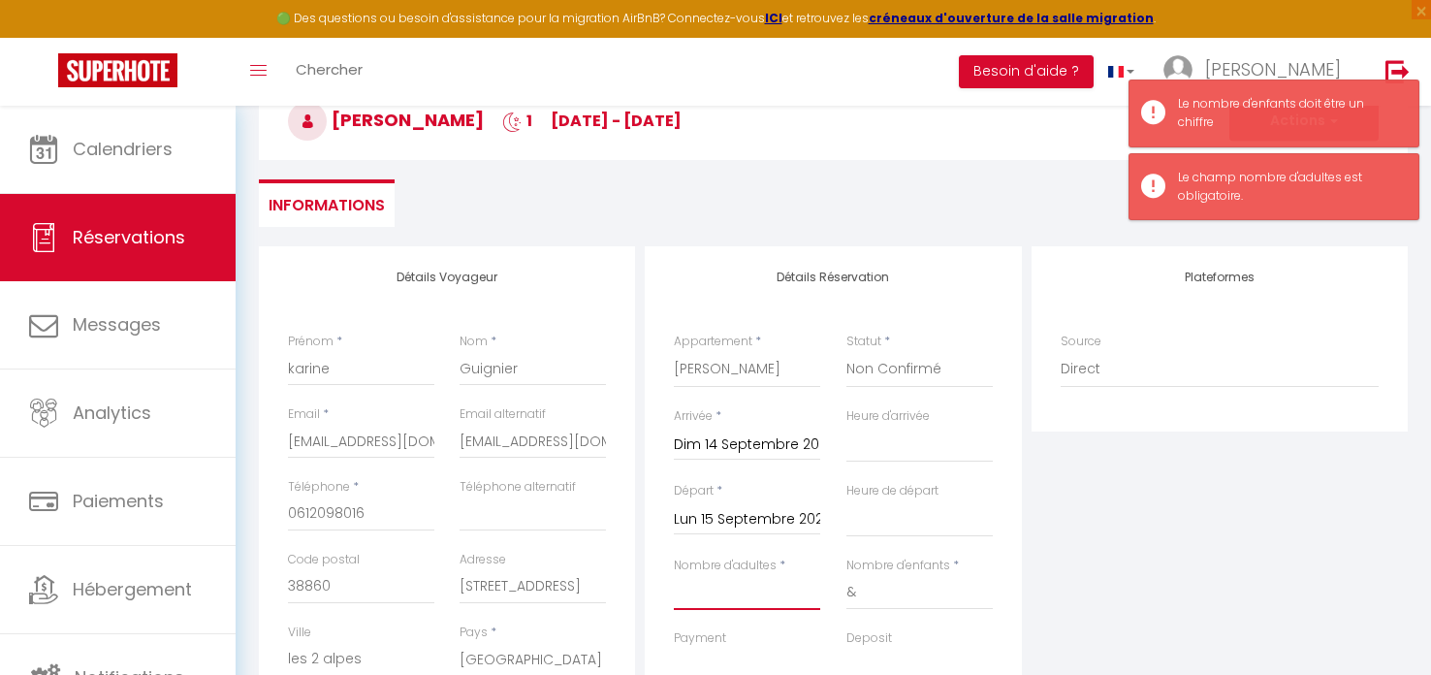
click at [708, 603] on input "Nombre d'adultes" at bounding box center [747, 592] width 146 height 35
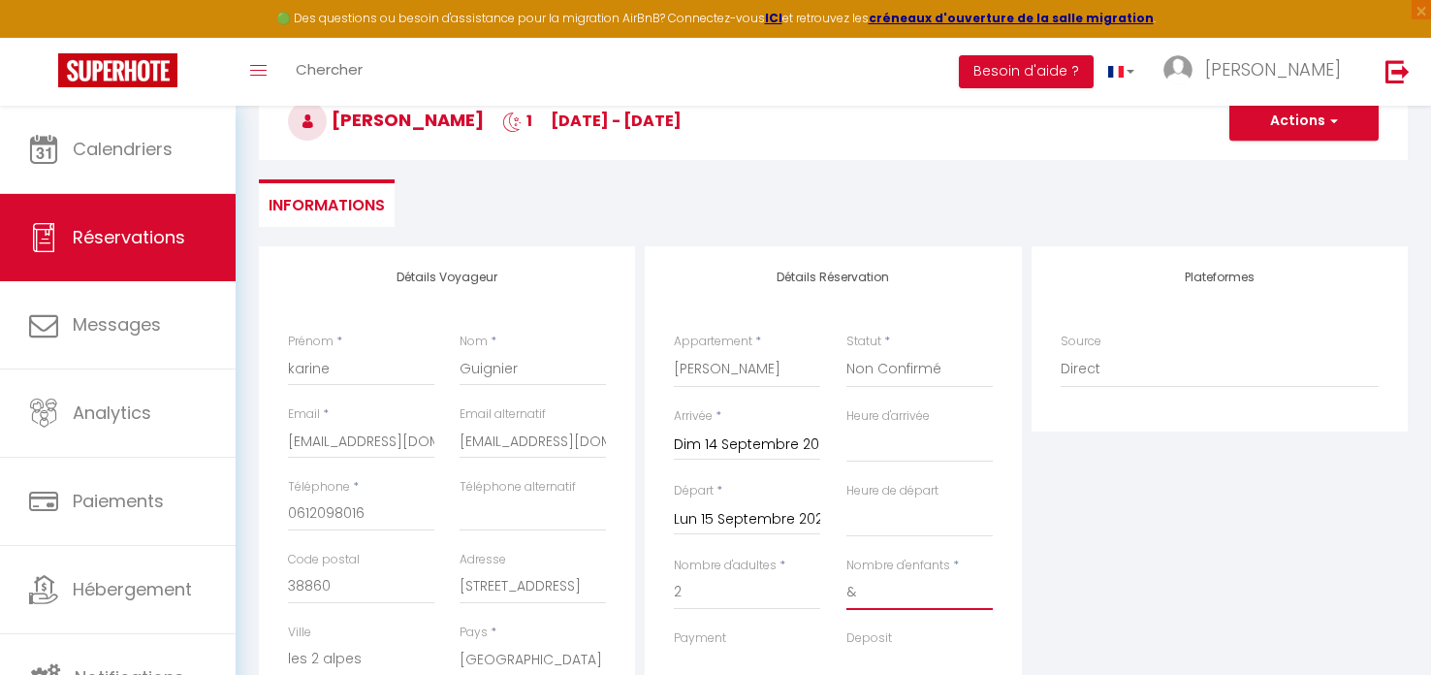
drag, startPoint x: 864, startPoint y: 594, endPoint x: 827, endPoint y: 595, distance: 36.9
click at [827, 595] on div "Nombre d'adultes * 2 Nombre d'enfants * &" at bounding box center [833, 593] width 344 height 73
click at [1281, 124] on button "Actions" at bounding box center [1303, 121] width 149 height 39
click at [1284, 159] on link "Enregistrer" at bounding box center [1284, 163] width 153 height 25
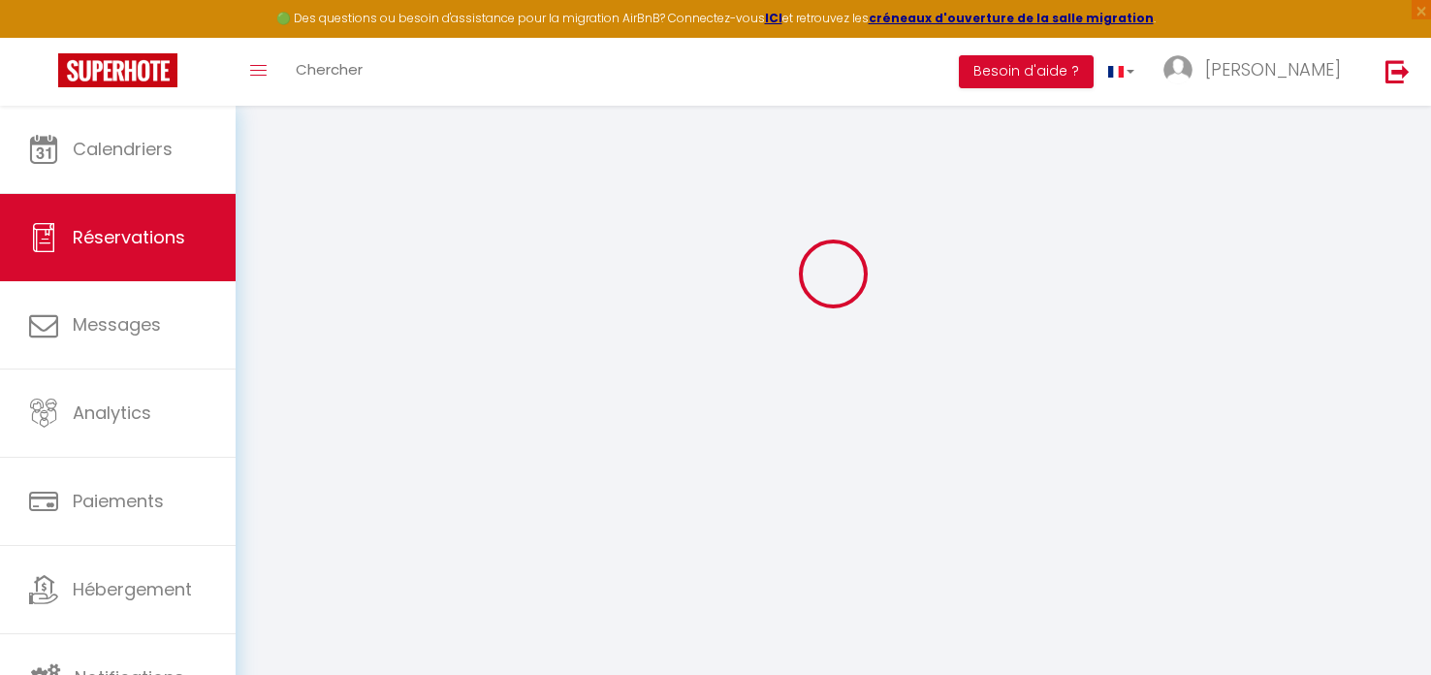
scroll to position [106, 0]
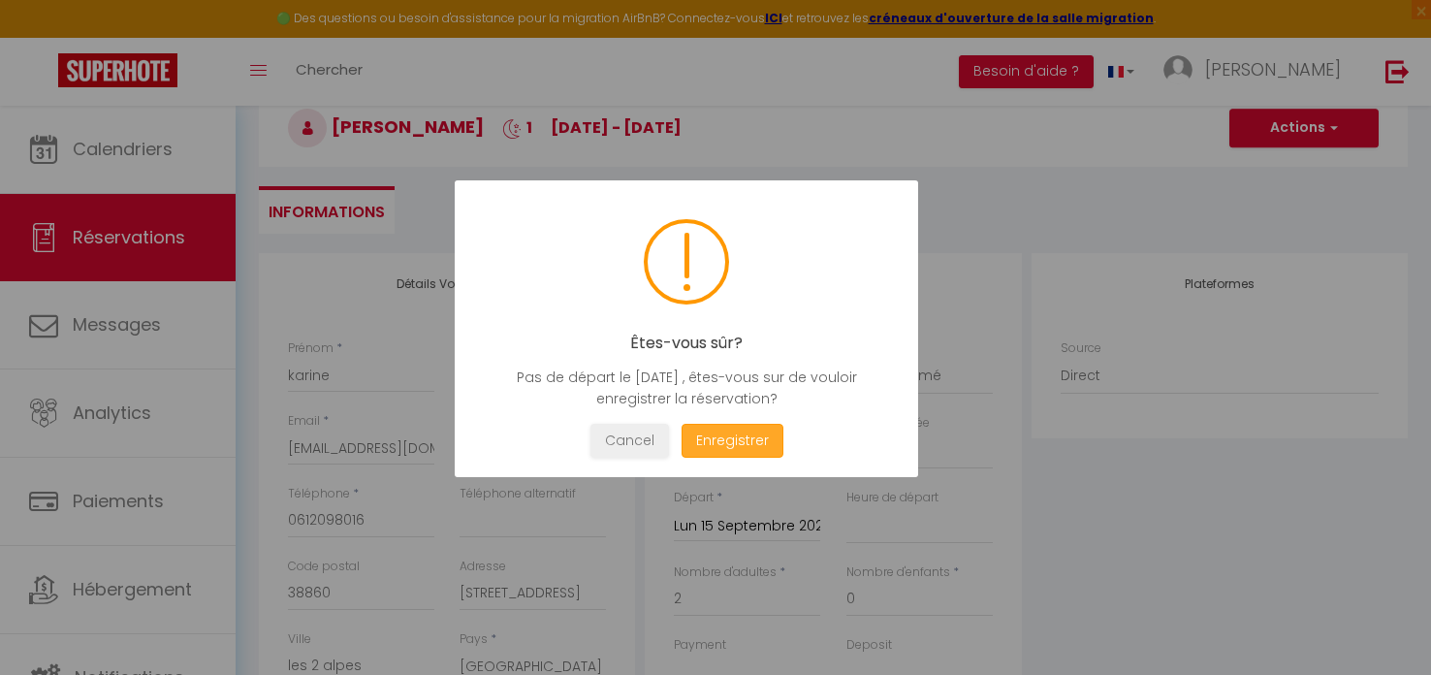
click at [736, 441] on button "Enregistrer" at bounding box center [733, 441] width 102 height 34
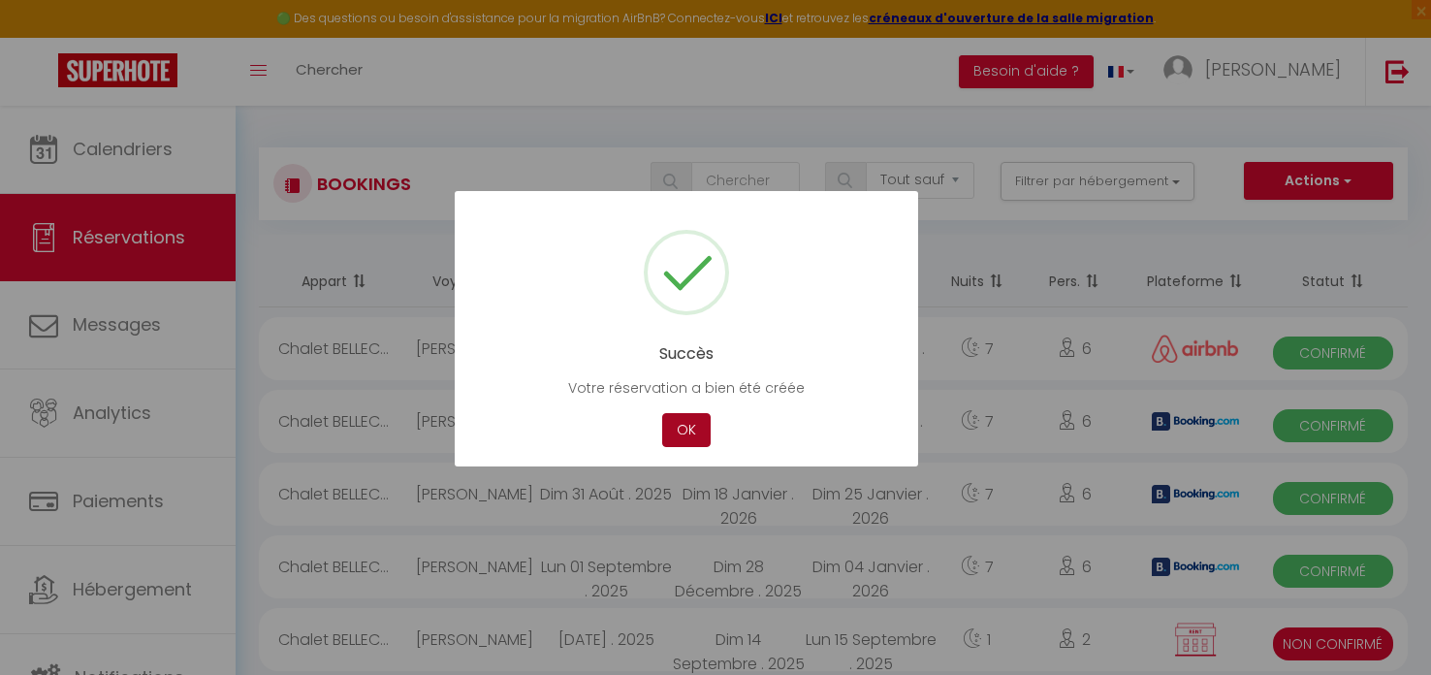
click at [685, 431] on button "OK" at bounding box center [686, 430] width 48 height 34
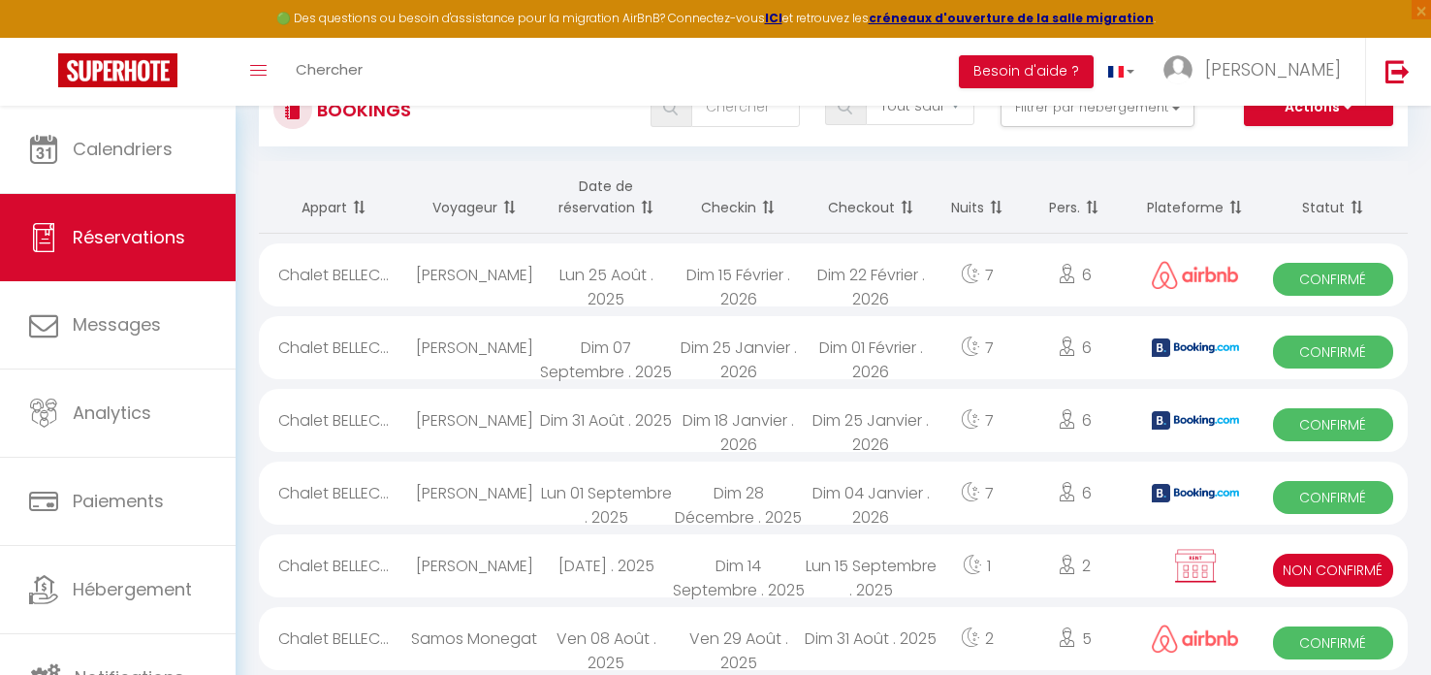
scroll to position [122, 0]
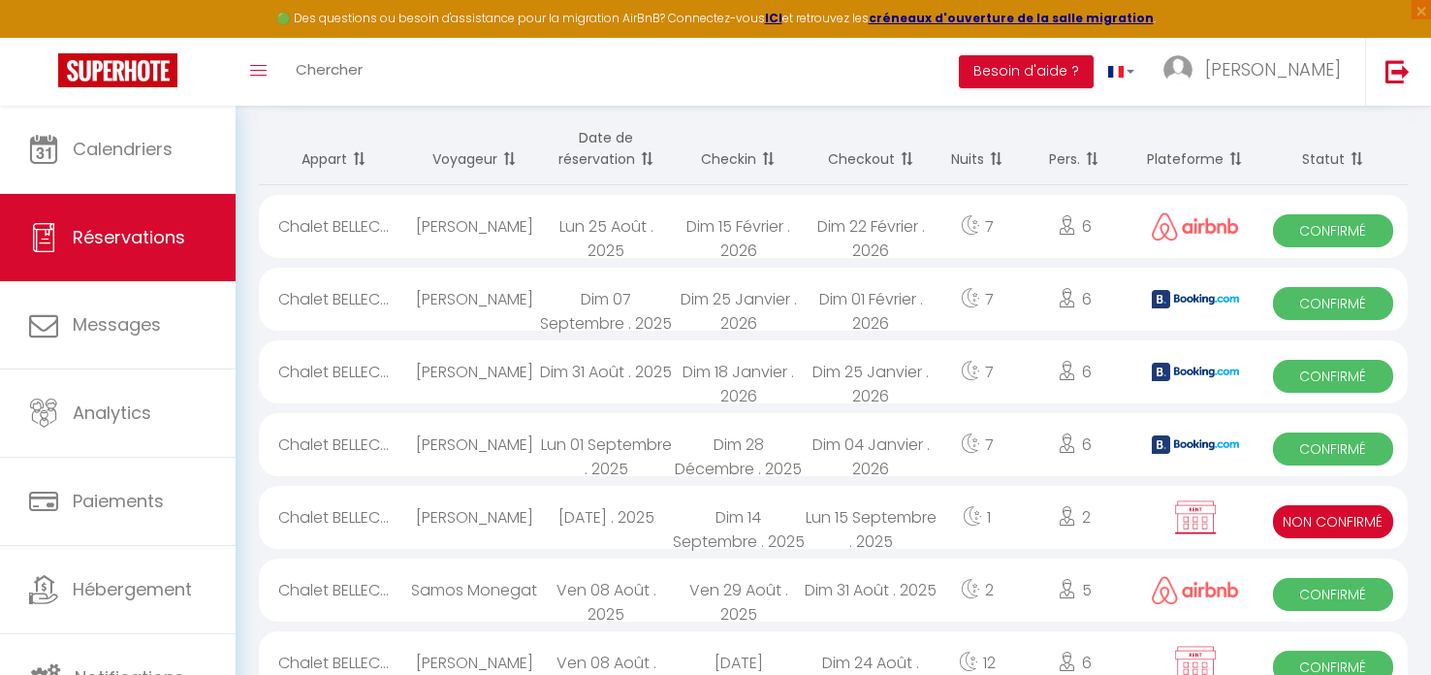
click at [467, 518] on div "[PERSON_NAME]" at bounding box center [474, 517] width 132 height 63
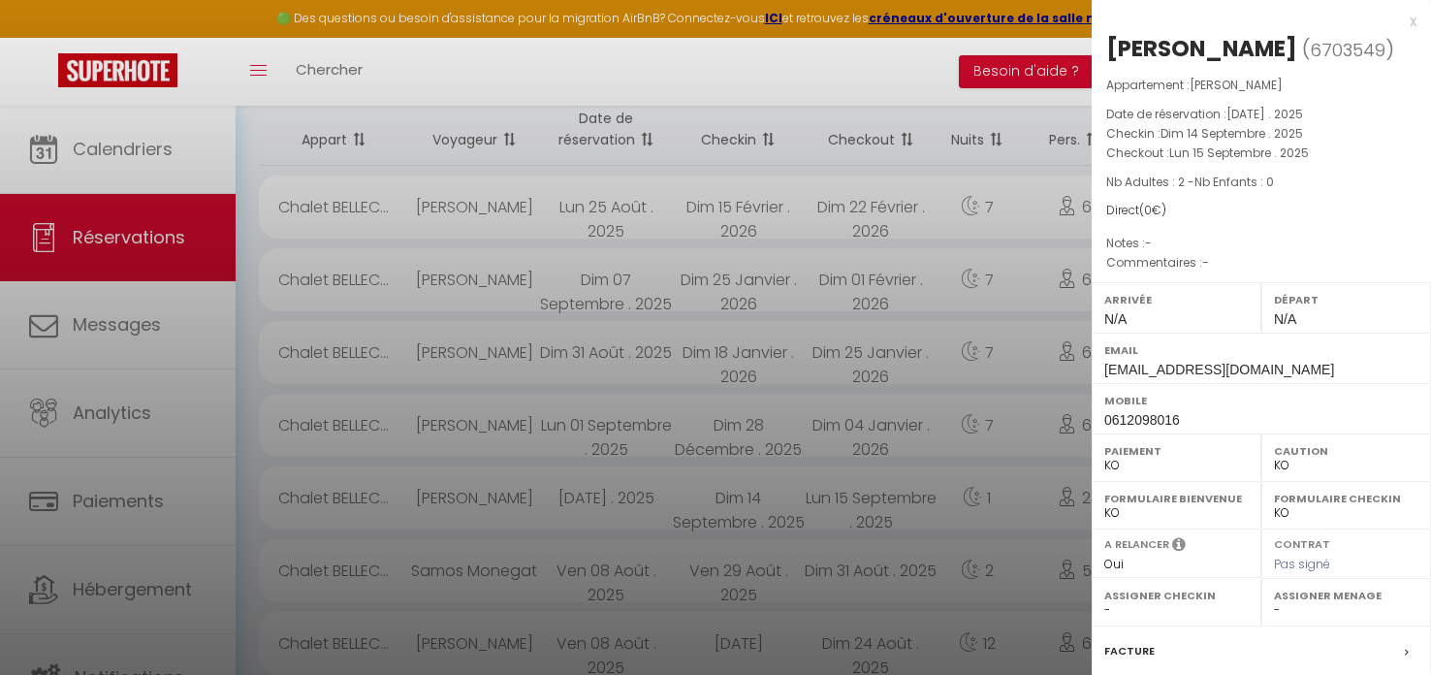
scroll to position [225, 0]
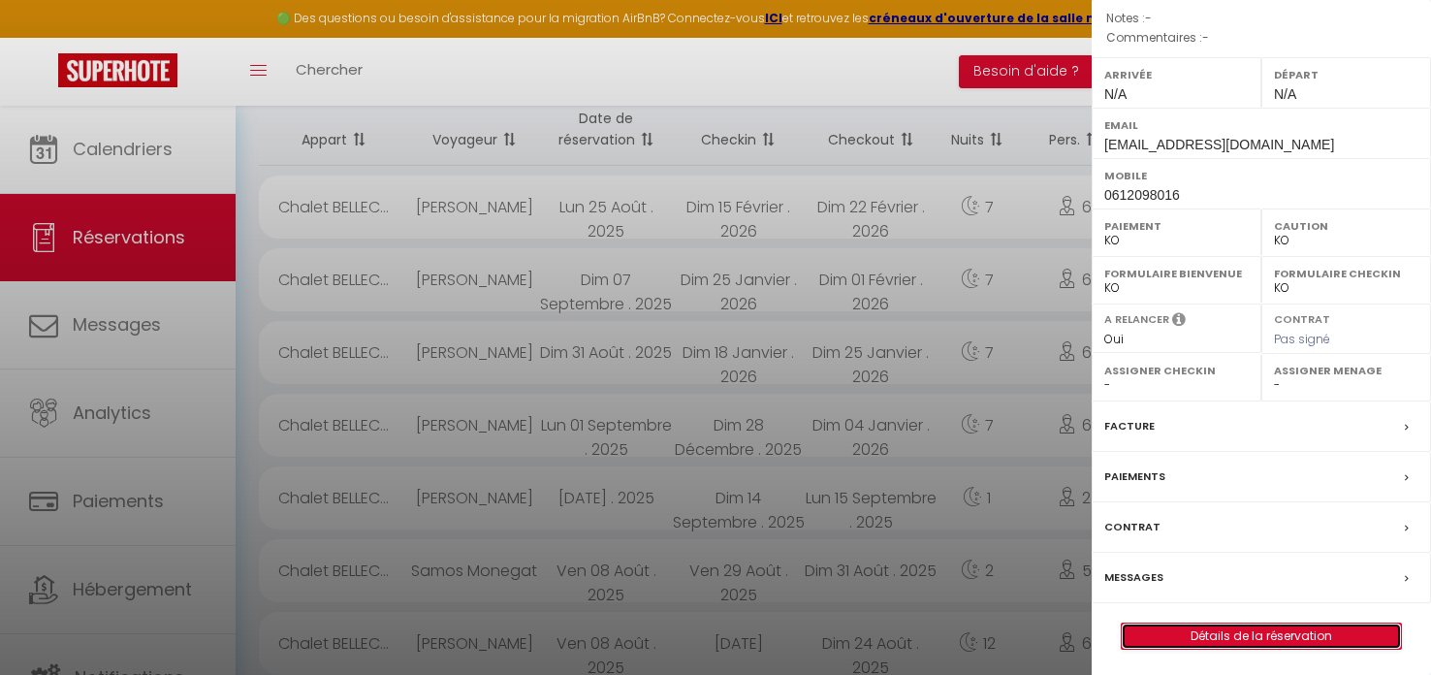
click at [1229, 636] on link "Détails de la réservation" at bounding box center [1261, 635] width 279 height 25
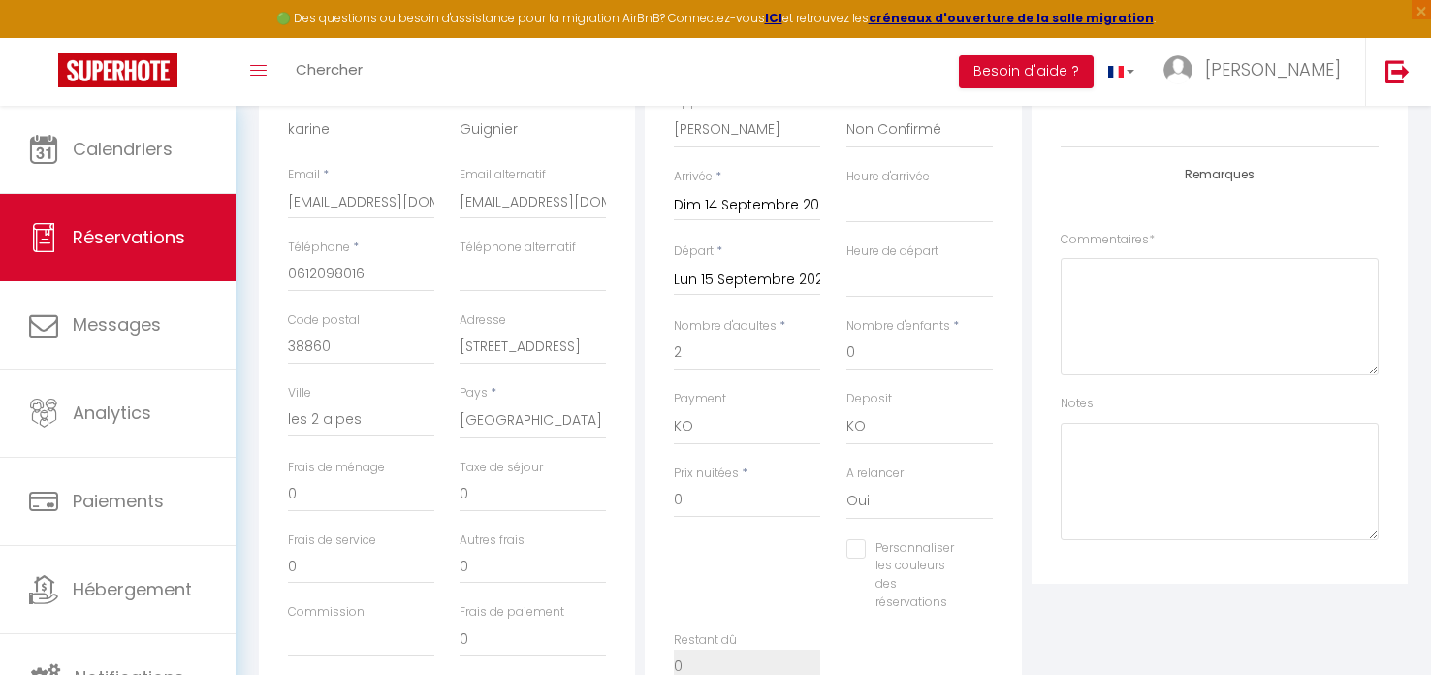
scroll to position [364, 0]
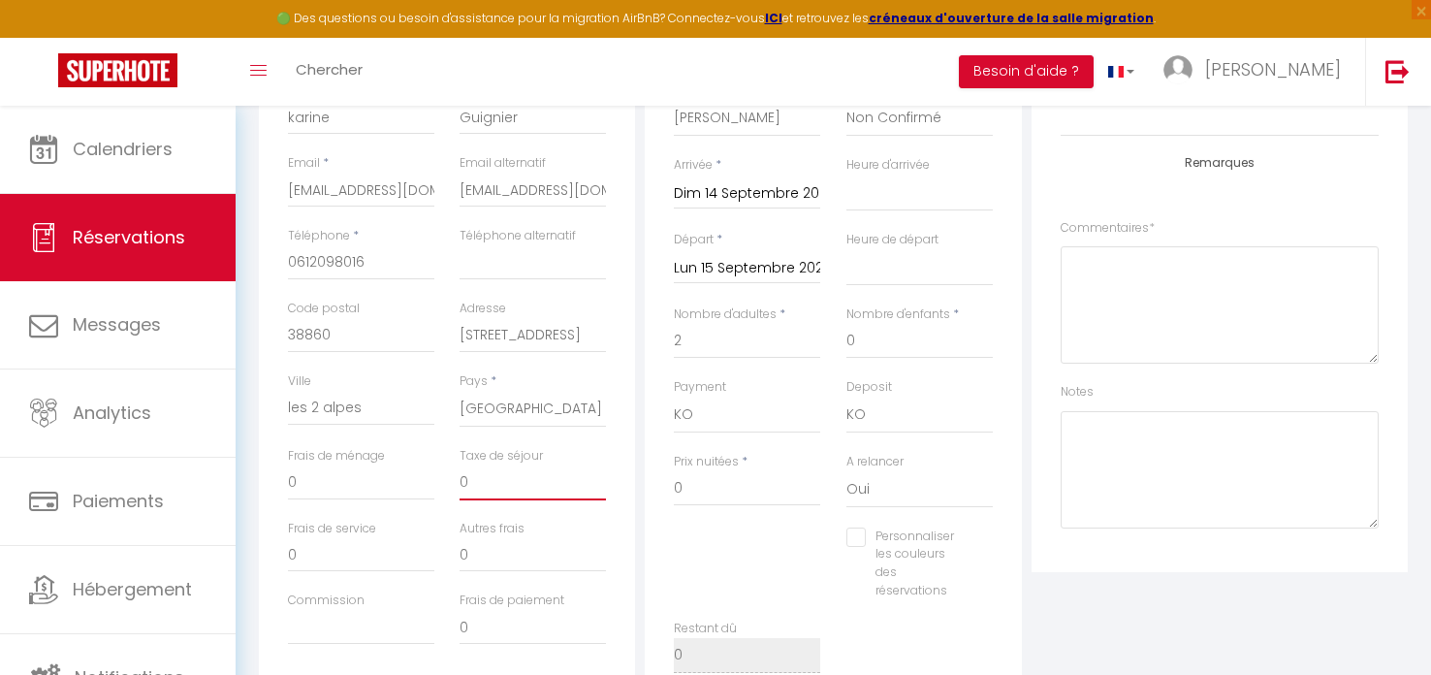
click at [504, 488] on input "0" at bounding box center [533, 482] width 146 height 35
drag, startPoint x: 477, startPoint y: 483, endPoint x: 433, endPoint y: 483, distance: 43.6
click at [431, 483] on div "Frais de ménage 0 Taxe de séjour 0" at bounding box center [447, 483] width 344 height 73
click at [697, 489] on input "0" at bounding box center [747, 488] width 146 height 35
drag, startPoint x: 697, startPoint y: 489, endPoint x: 660, endPoint y: 481, distance: 37.7
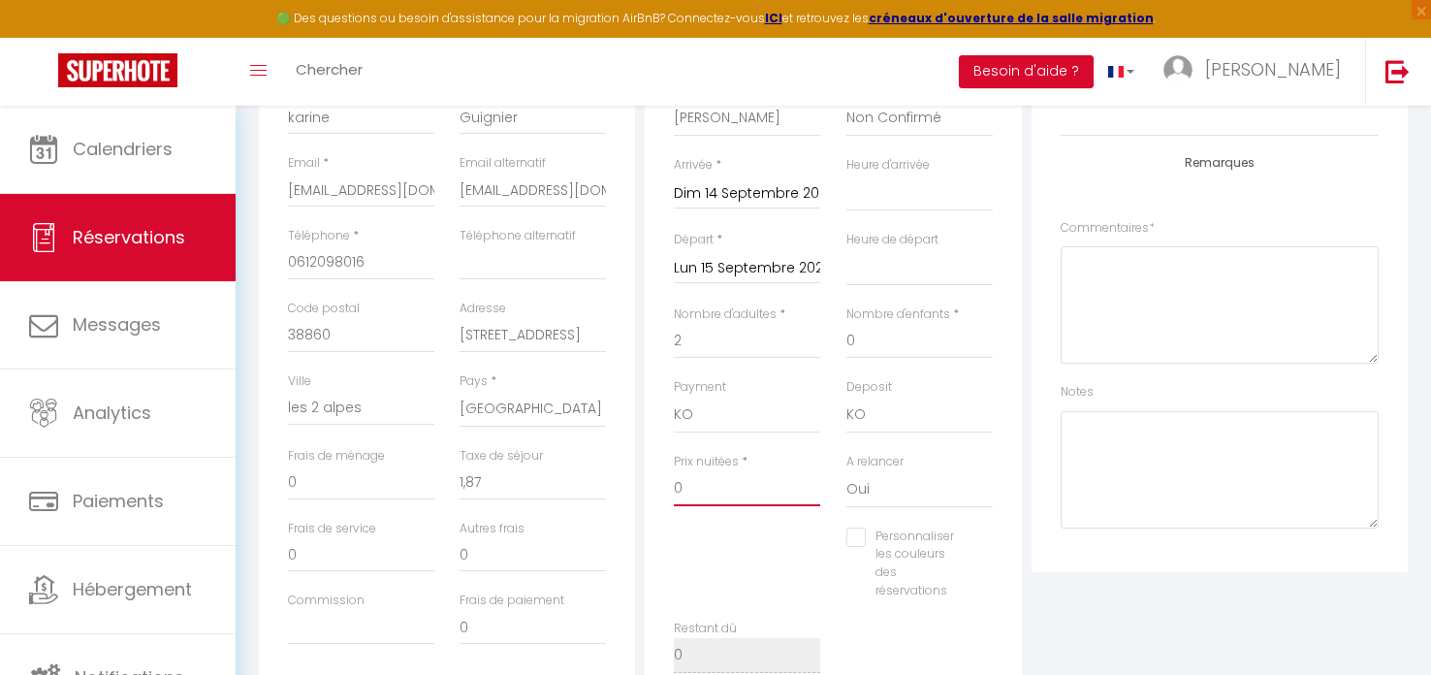
click at [660, 481] on div "Détails Réservation Appartement * Chalet BELLECOMBE CHALET TIPLAN CHALET LAUZIE…" at bounding box center [833, 355] width 376 height 721
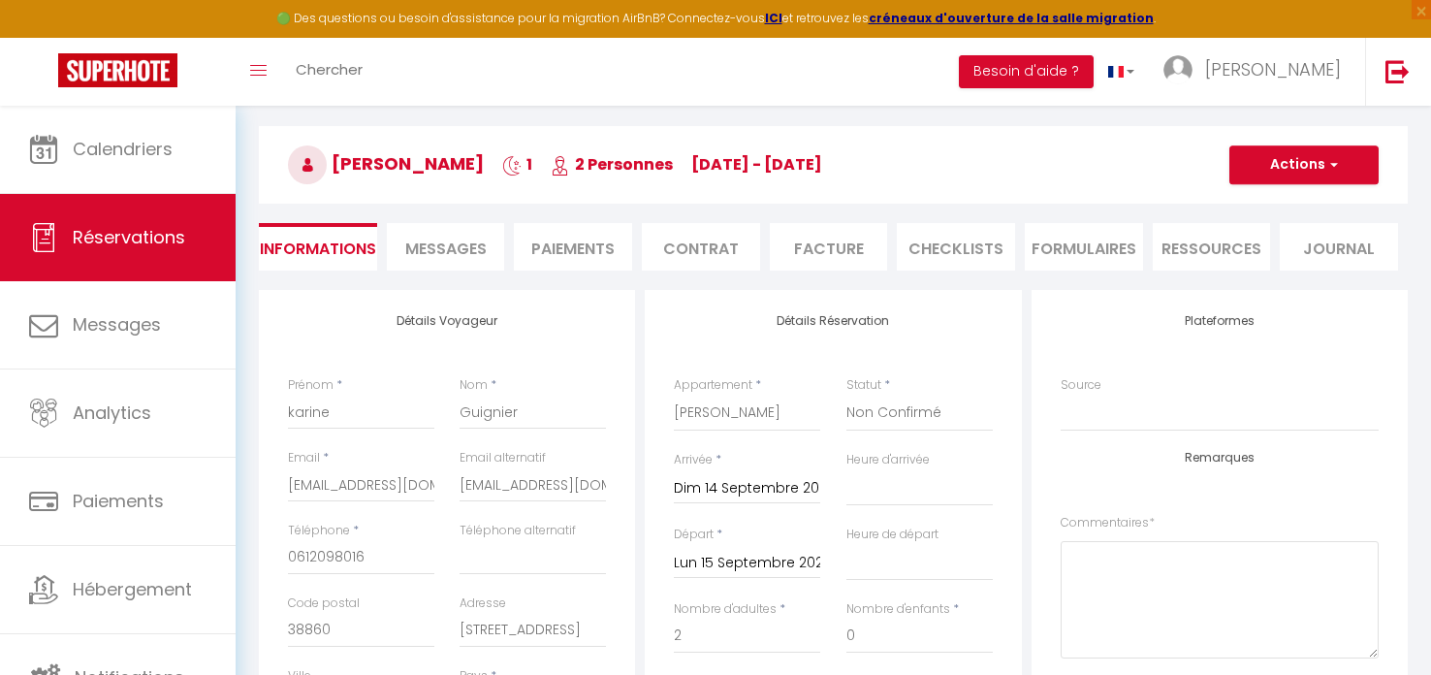
scroll to position [0, 0]
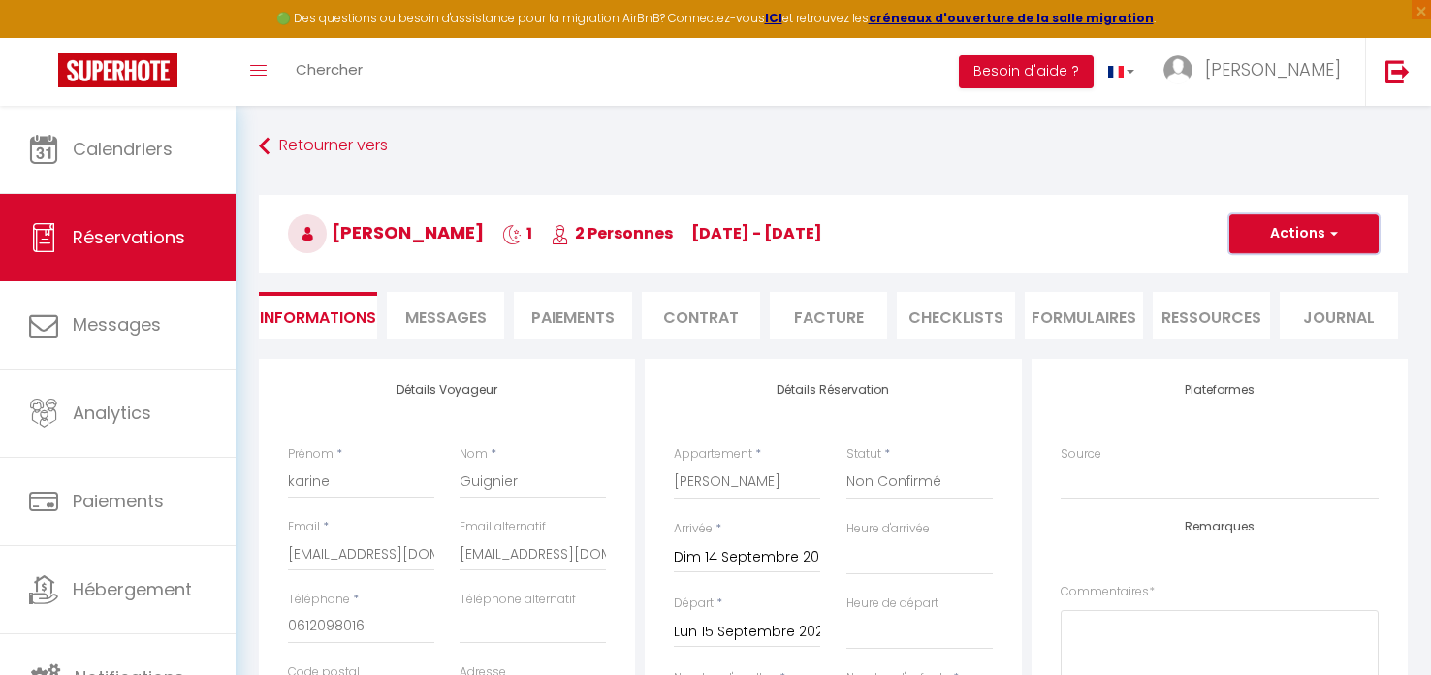
click at [1340, 239] on button "Actions" at bounding box center [1303, 233] width 149 height 39
click at [1265, 274] on link "Enregistrer" at bounding box center [1284, 276] width 153 height 25
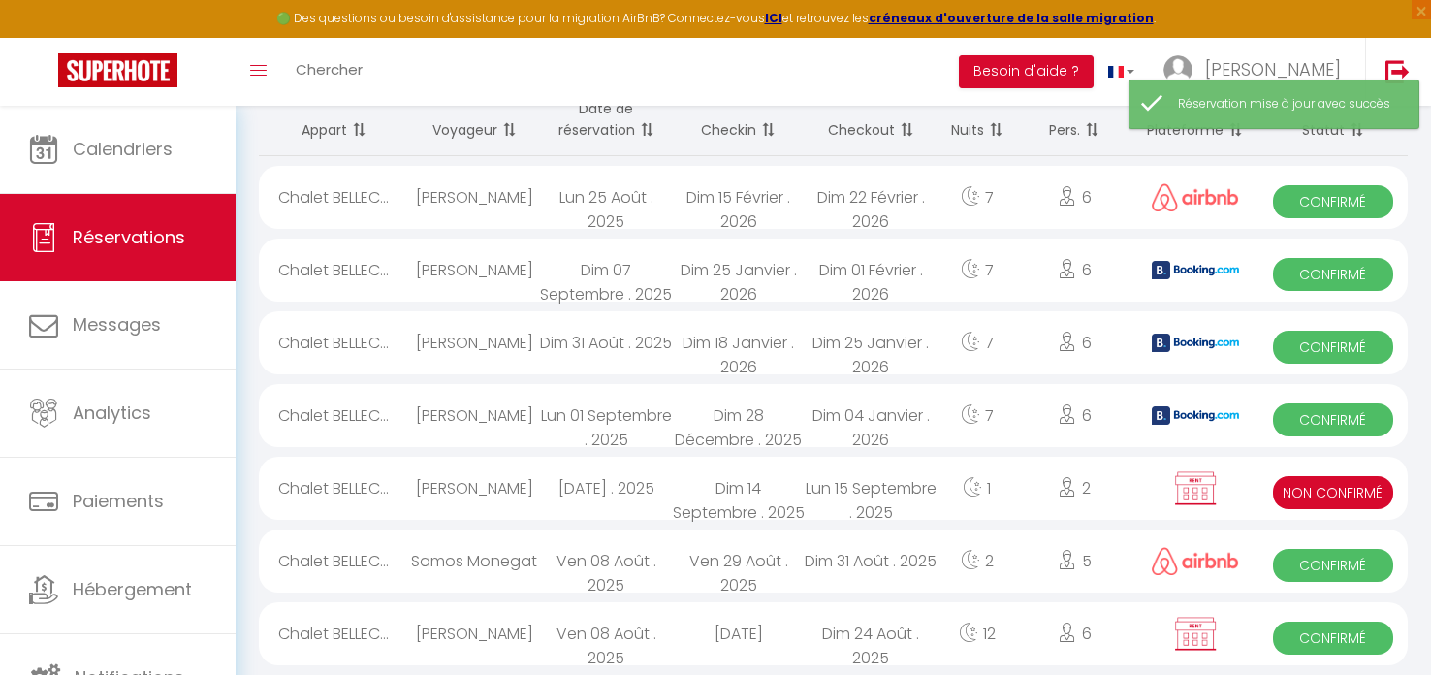
scroll to position [168, 0]
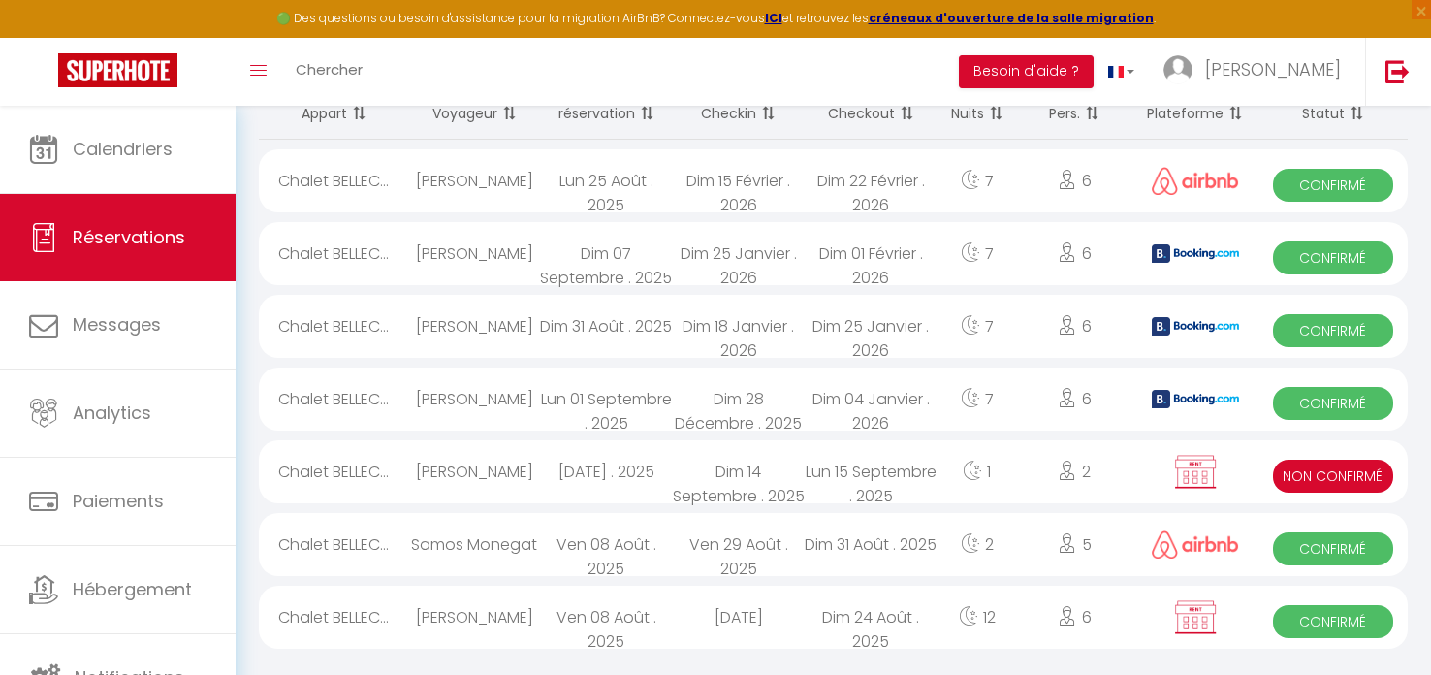
click at [1314, 471] on span "Non Confirmé" at bounding box center [1332, 476] width 119 height 33
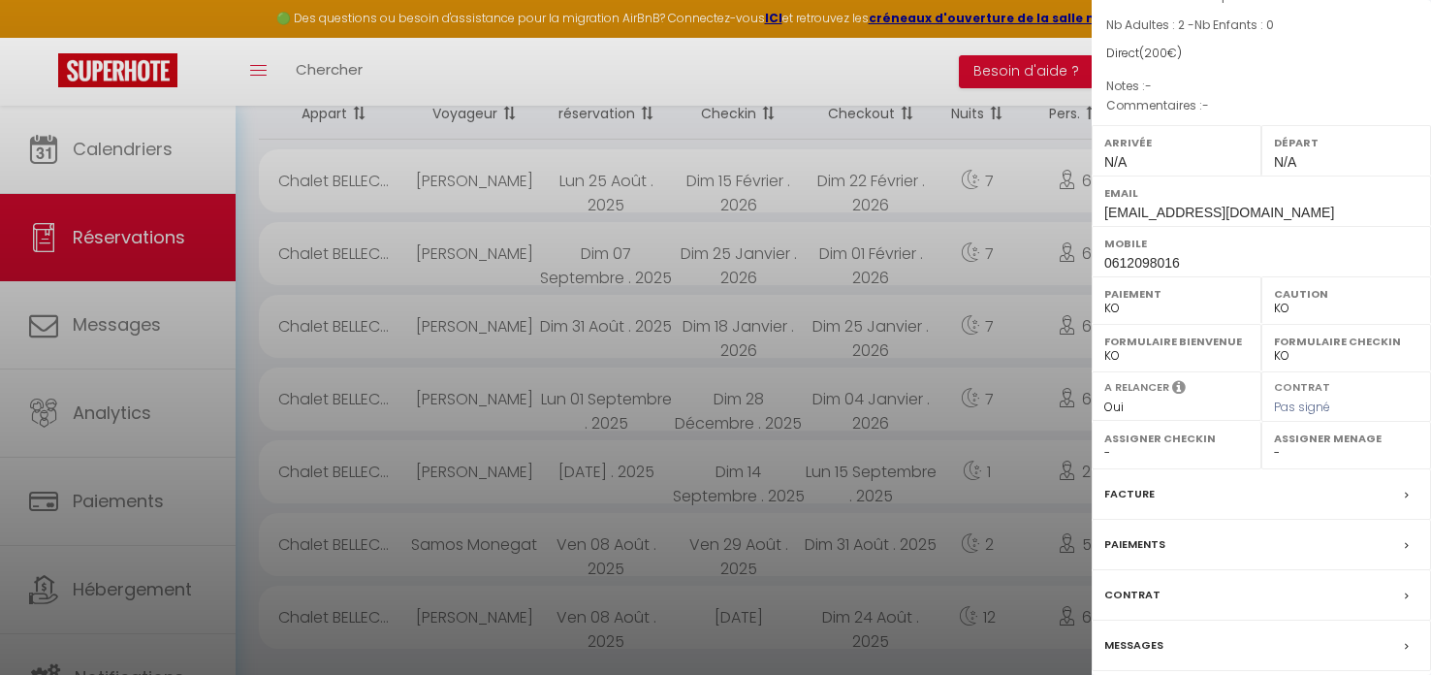
scroll to position [225, 0]
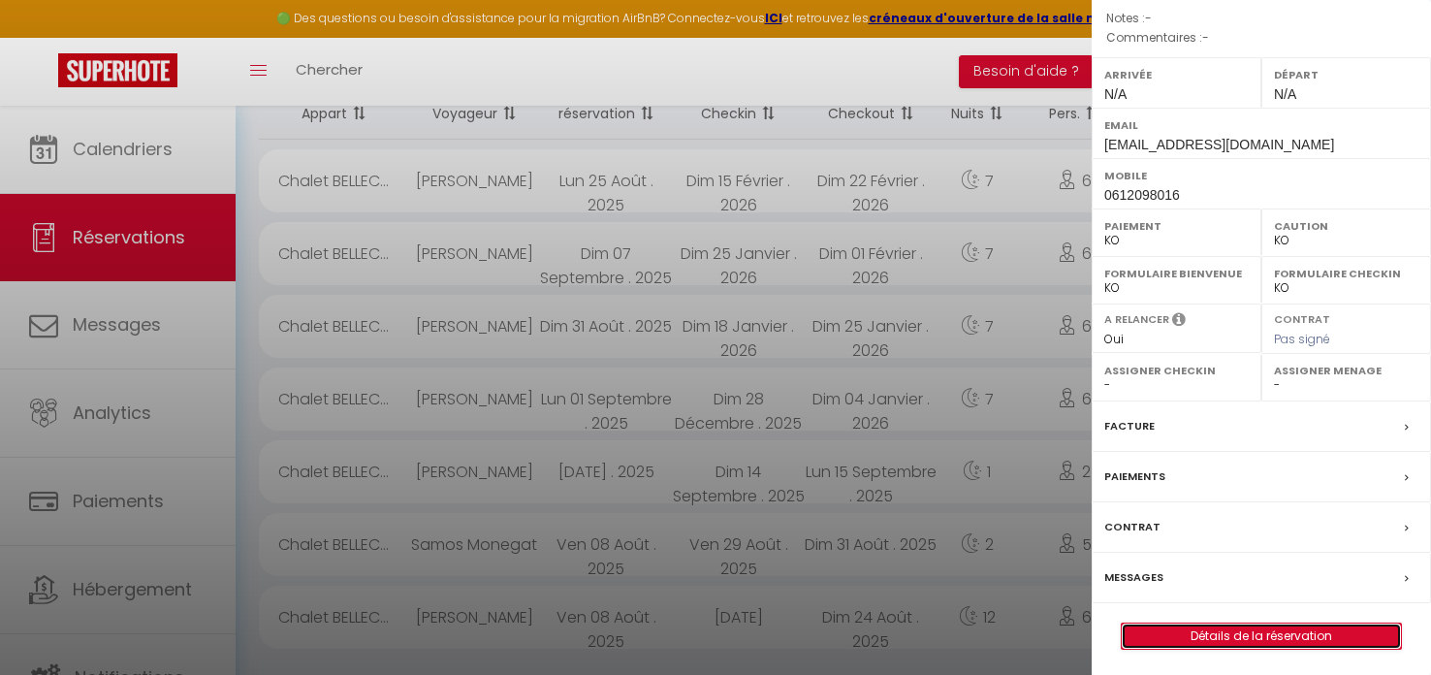
click at [1250, 632] on link "Détails de la réservation" at bounding box center [1261, 635] width 279 height 25
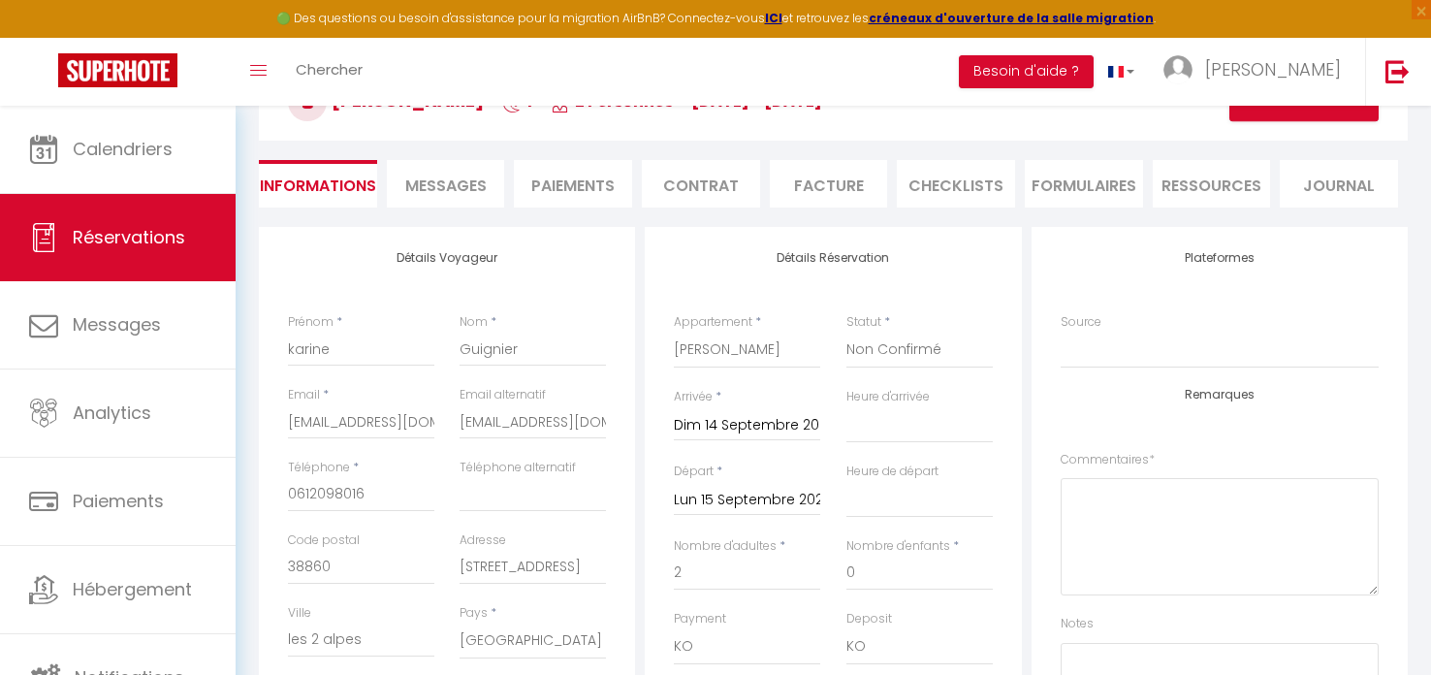
scroll to position [50, 0]
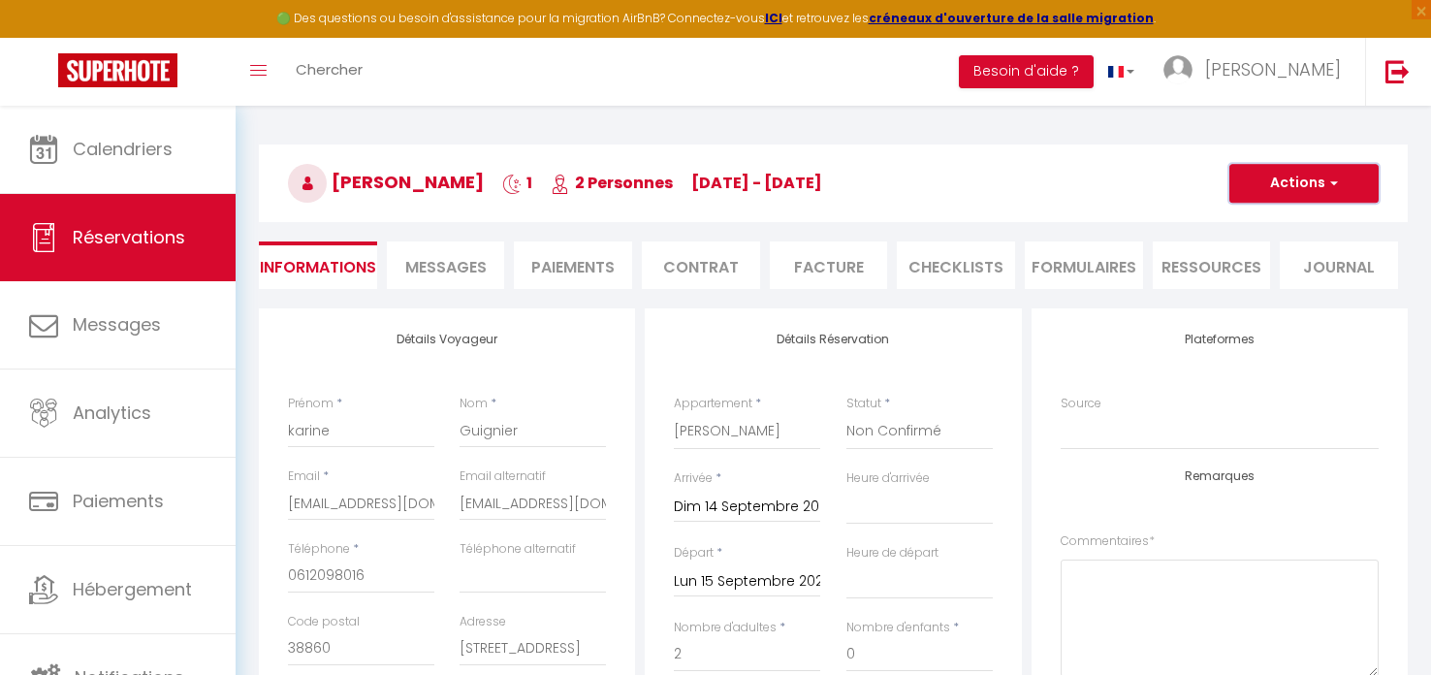
click at [1272, 191] on button "Actions" at bounding box center [1303, 183] width 149 height 39
click at [1260, 275] on link "Supprimer" at bounding box center [1284, 276] width 153 height 25
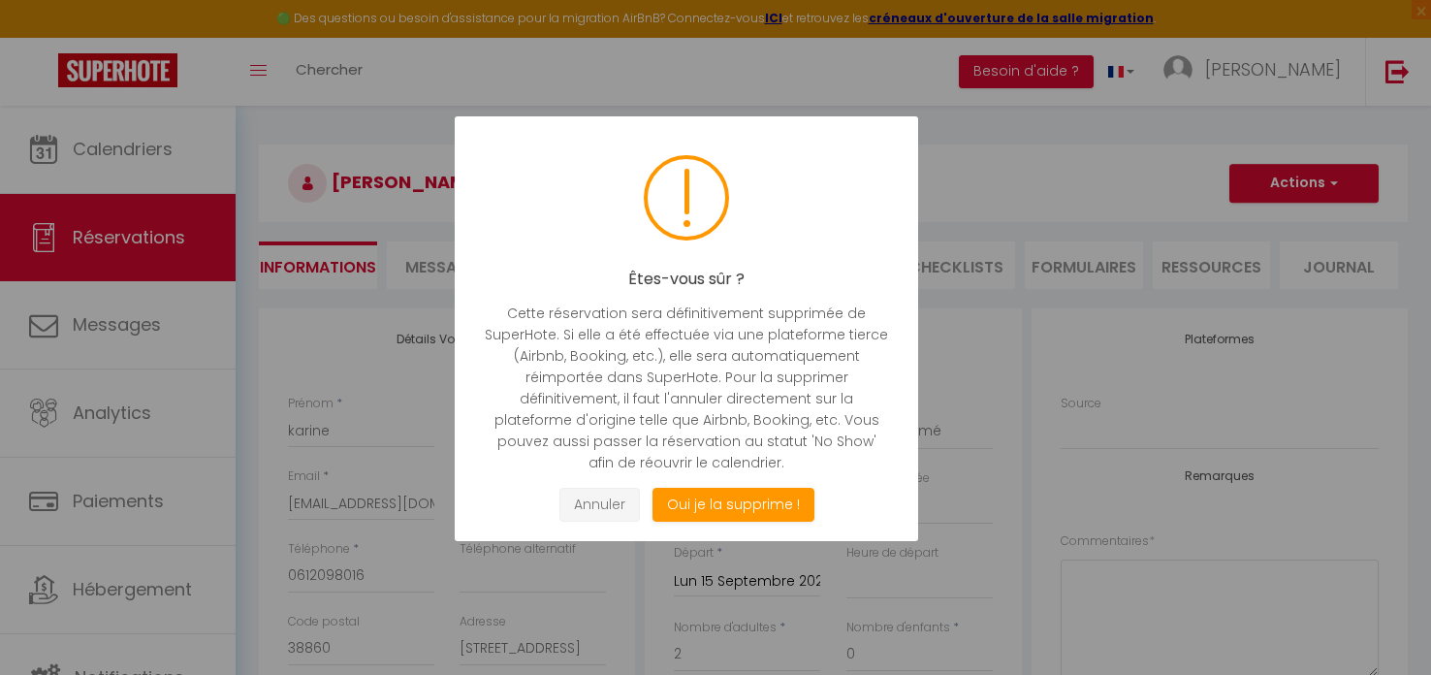
click at [571, 498] on button "Annuler" at bounding box center [599, 505] width 80 height 34
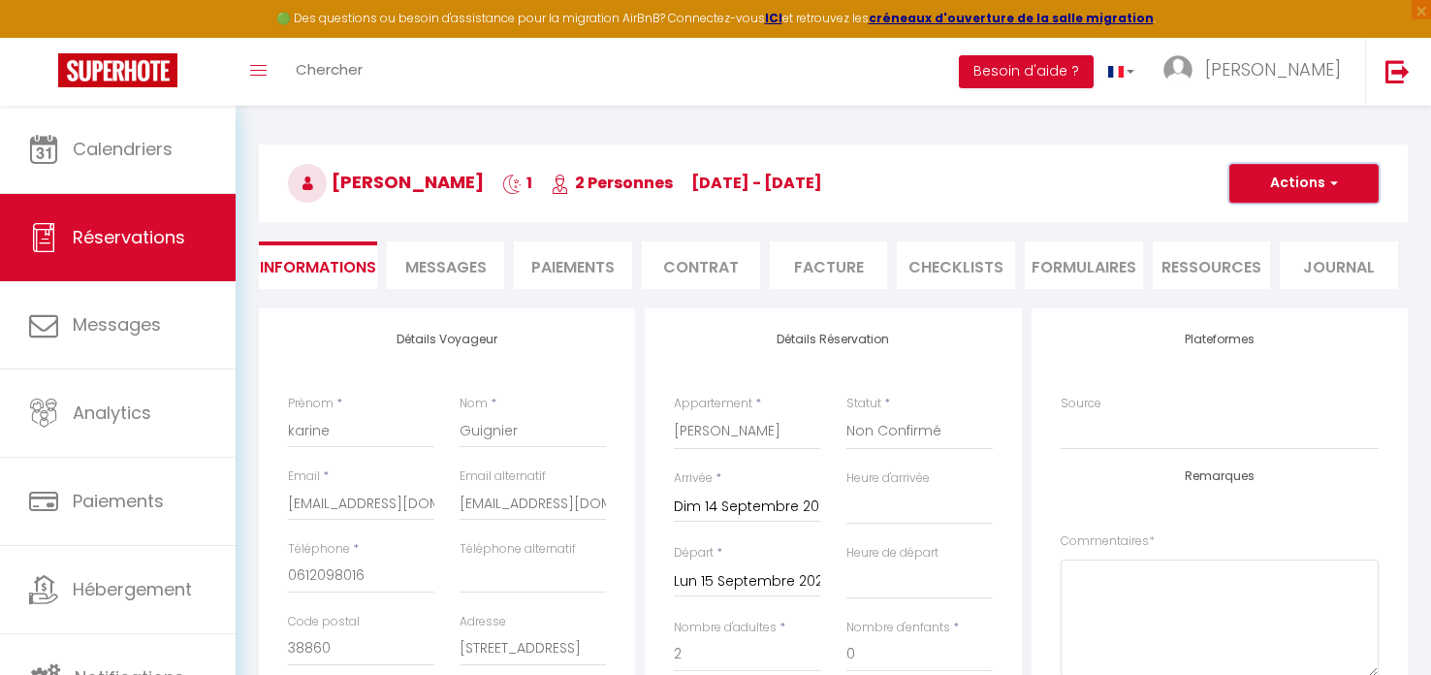
click at [1306, 185] on button "Actions" at bounding box center [1303, 183] width 149 height 39
click at [1270, 272] on link "Supprimer" at bounding box center [1284, 276] width 153 height 25
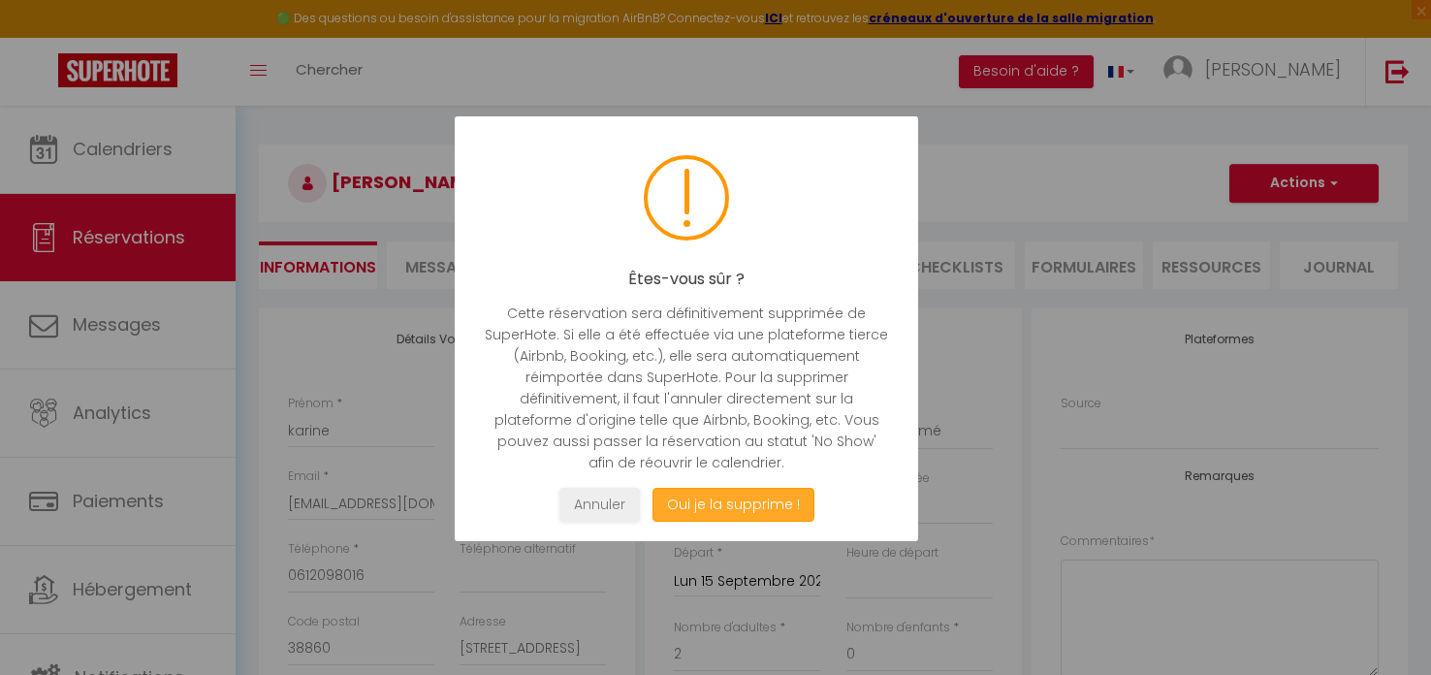
click at [701, 498] on button "Oui je la supprime !" at bounding box center [734, 505] width 162 height 34
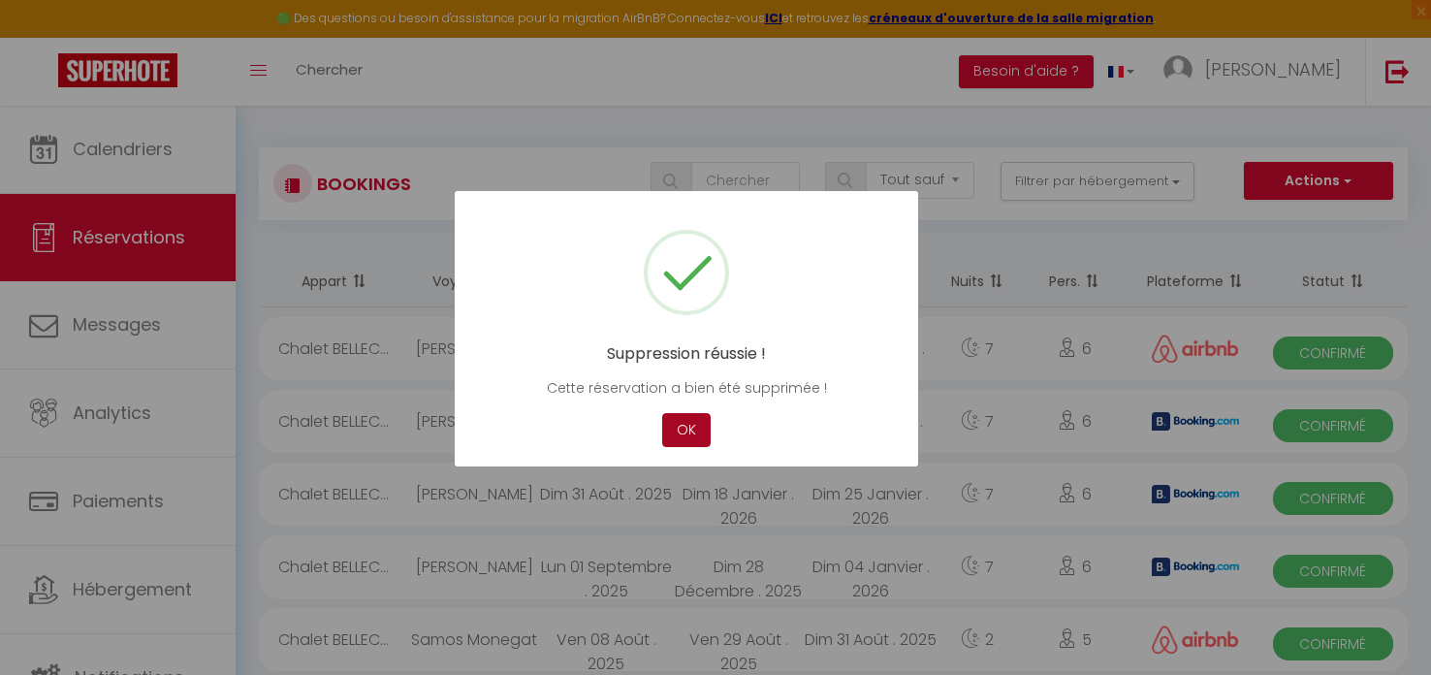
click at [676, 437] on button "OK" at bounding box center [686, 430] width 48 height 34
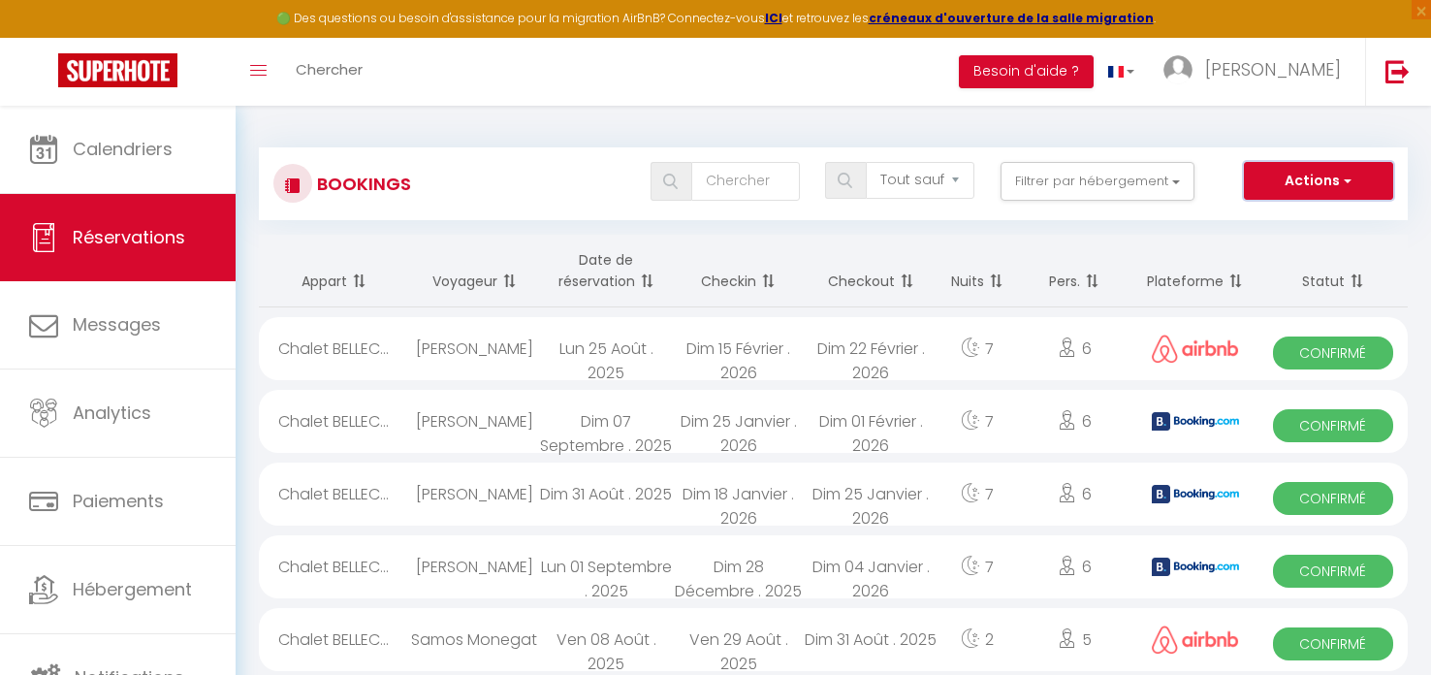
click at [1332, 176] on button "Actions" at bounding box center [1318, 181] width 149 height 39
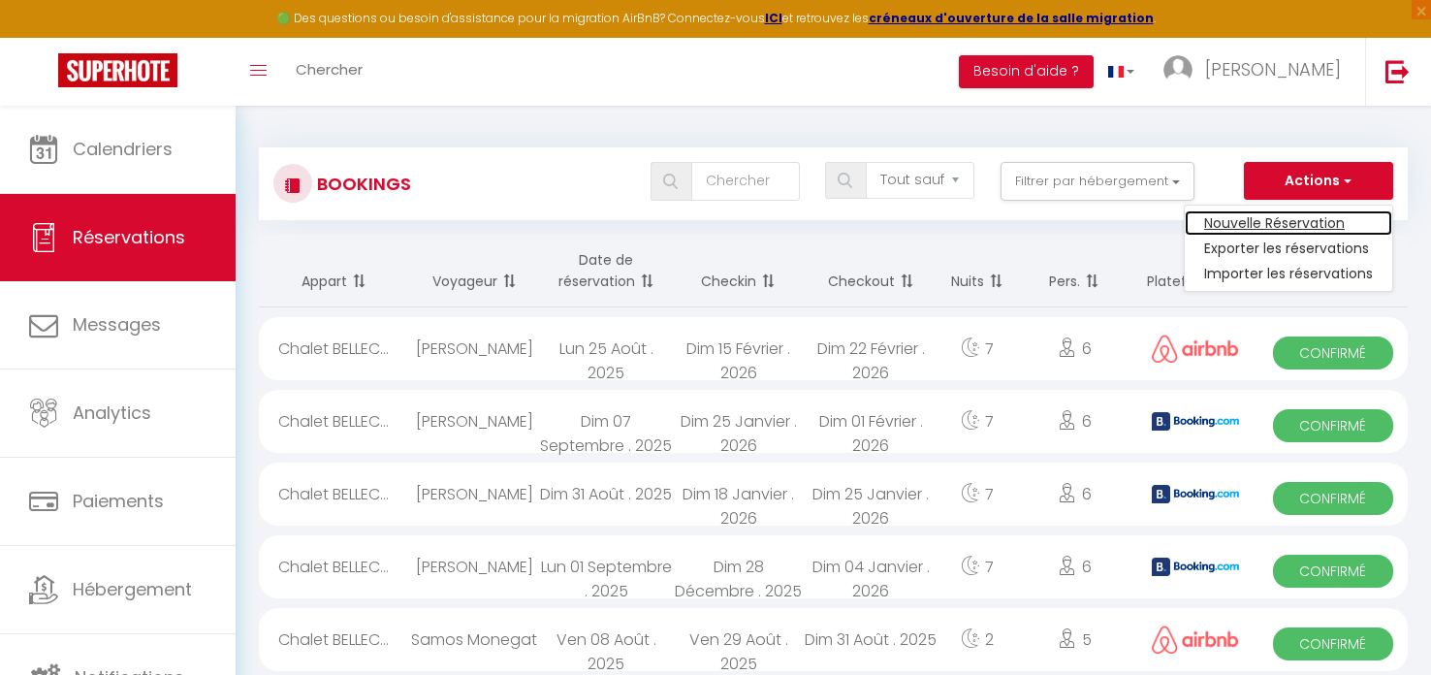
click at [1278, 220] on link "Nouvelle Réservation" at bounding box center [1288, 222] width 207 height 25
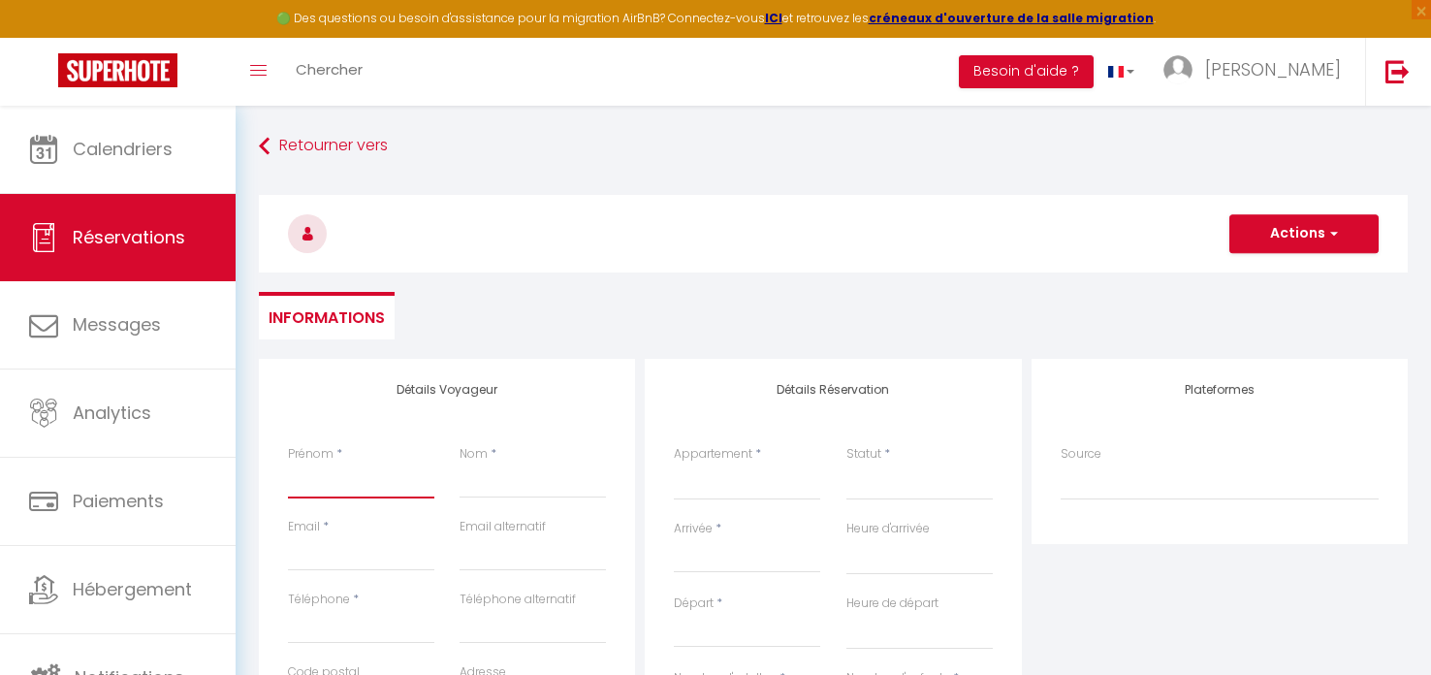
click at [339, 479] on input "Prénom" at bounding box center [361, 480] width 146 height 35
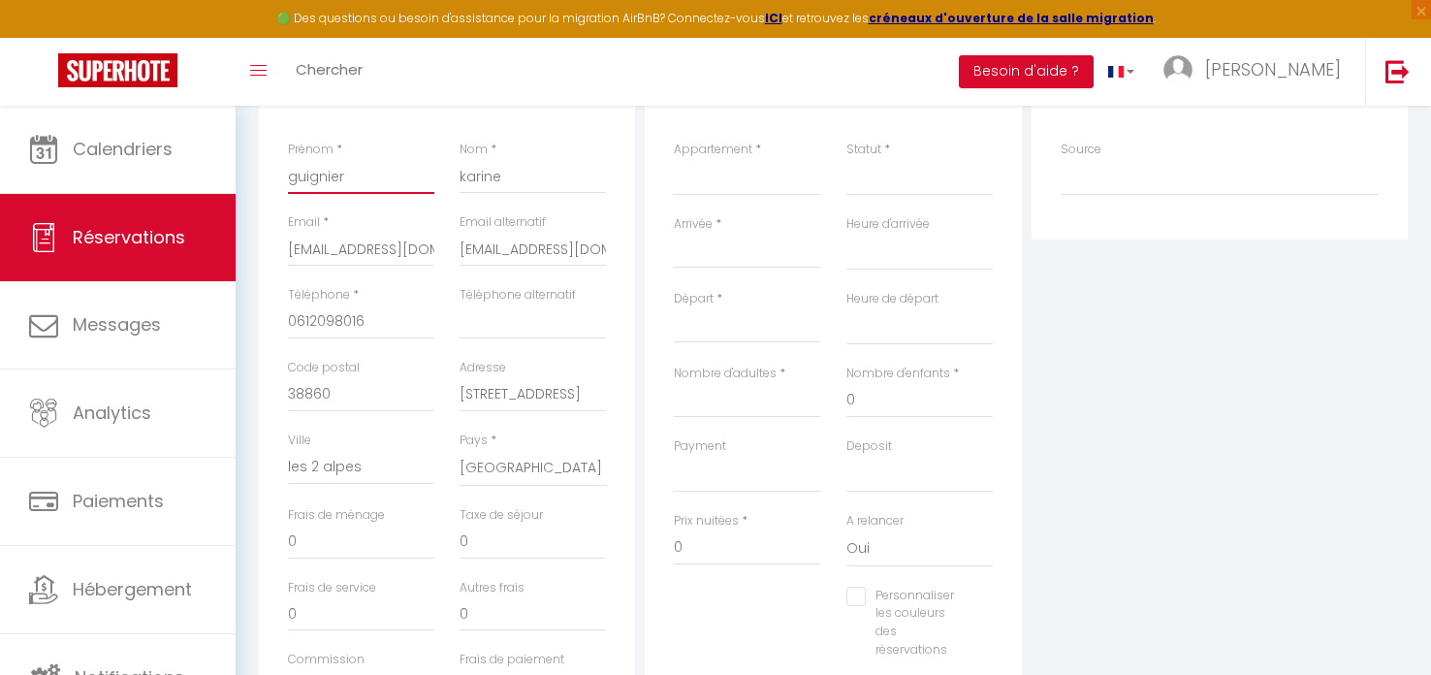
scroll to position [348, 0]
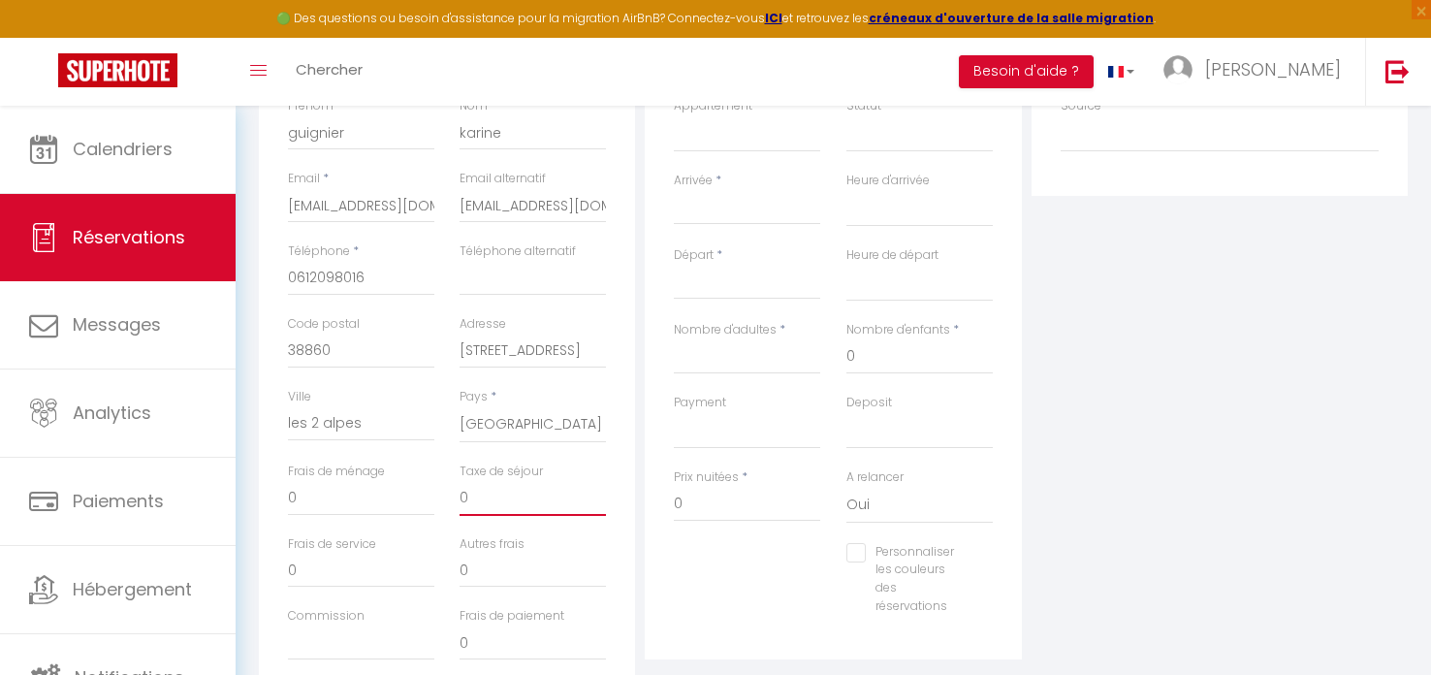
drag, startPoint x: 484, startPoint y: 500, endPoint x: 452, endPoint y: 495, distance: 32.4
click at [452, 495] on div "Taxe de séjour 0" at bounding box center [533, 499] width 172 height 73
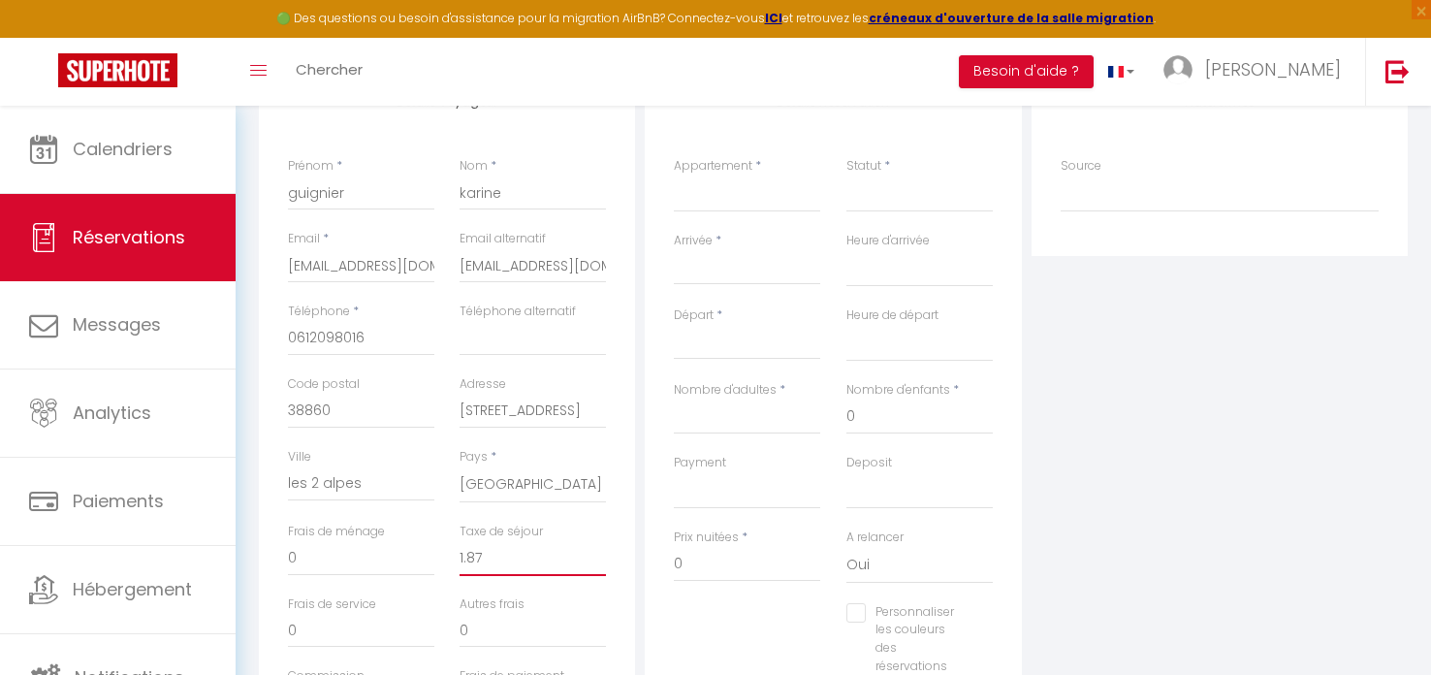
scroll to position [286, 0]
click at [742, 193] on select "Chalet BELLECOMBE CHALET TIPLAN CHALET LAUZIERES CHALET HAPPY CHALET SUTRI" at bounding box center [747, 195] width 146 height 37
click at [674, 177] on select "Chalet BELLECOMBE CHALET TIPLAN CHALET LAUZIERES CHALET HAPPY CHALET SUTRI" at bounding box center [747, 195] width 146 height 37
click at [733, 265] on input "Arrivée" at bounding box center [747, 271] width 146 height 25
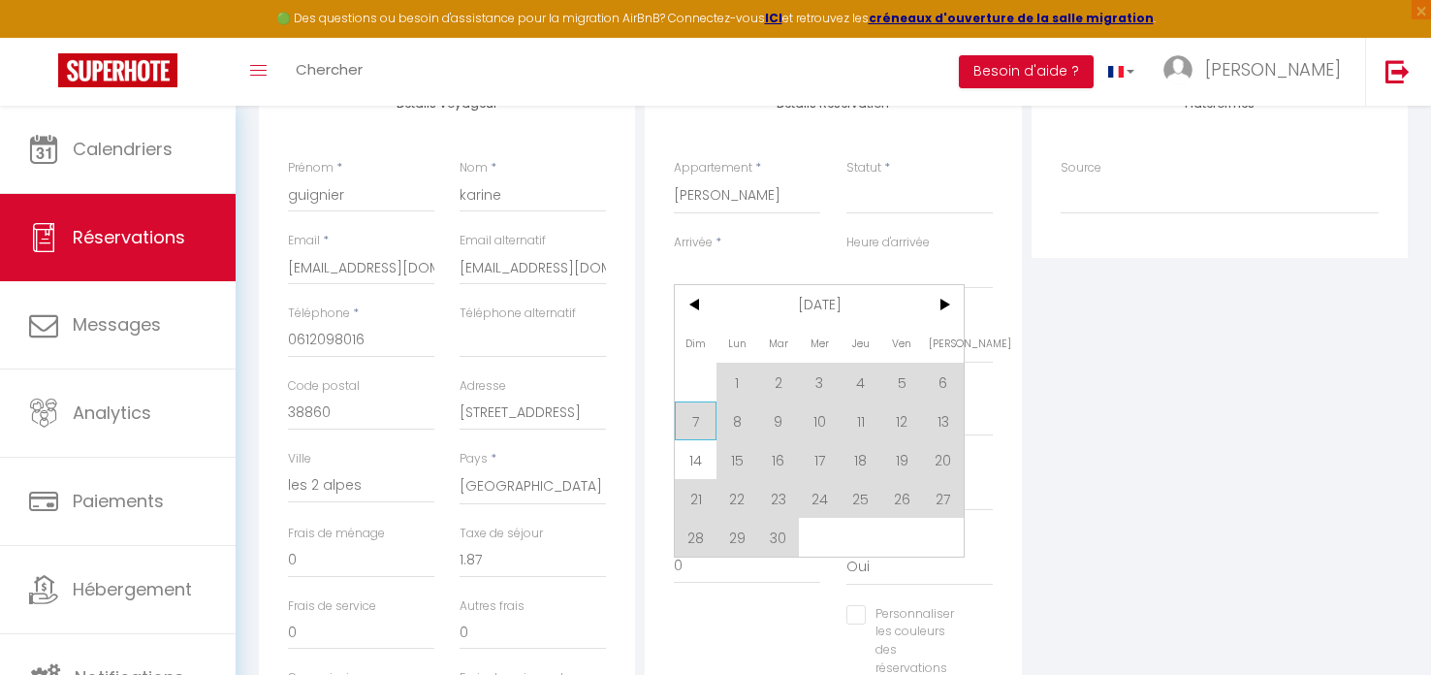
click at [689, 423] on span "7" at bounding box center [696, 420] width 42 height 39
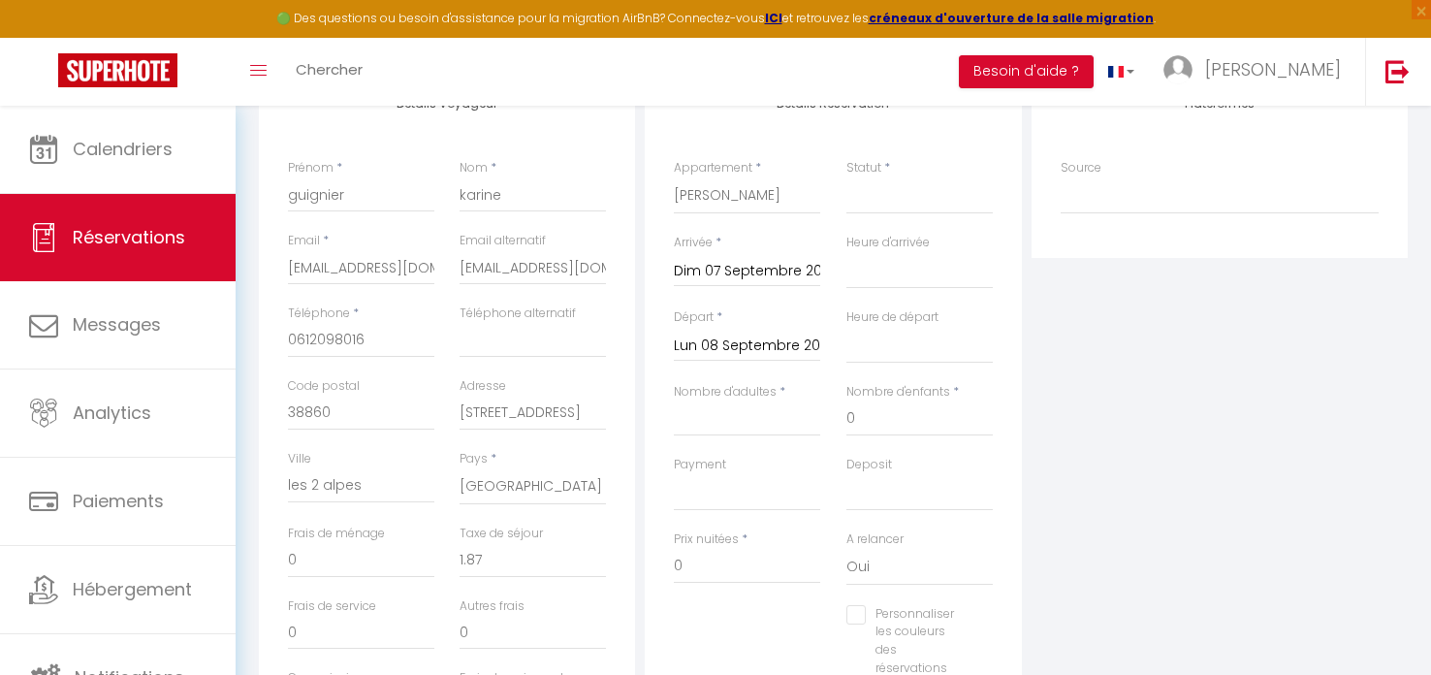
click at [707, 271] on input "Dim 07 Septembre 2025" at bounding box center [747, 271] width 146 height 25
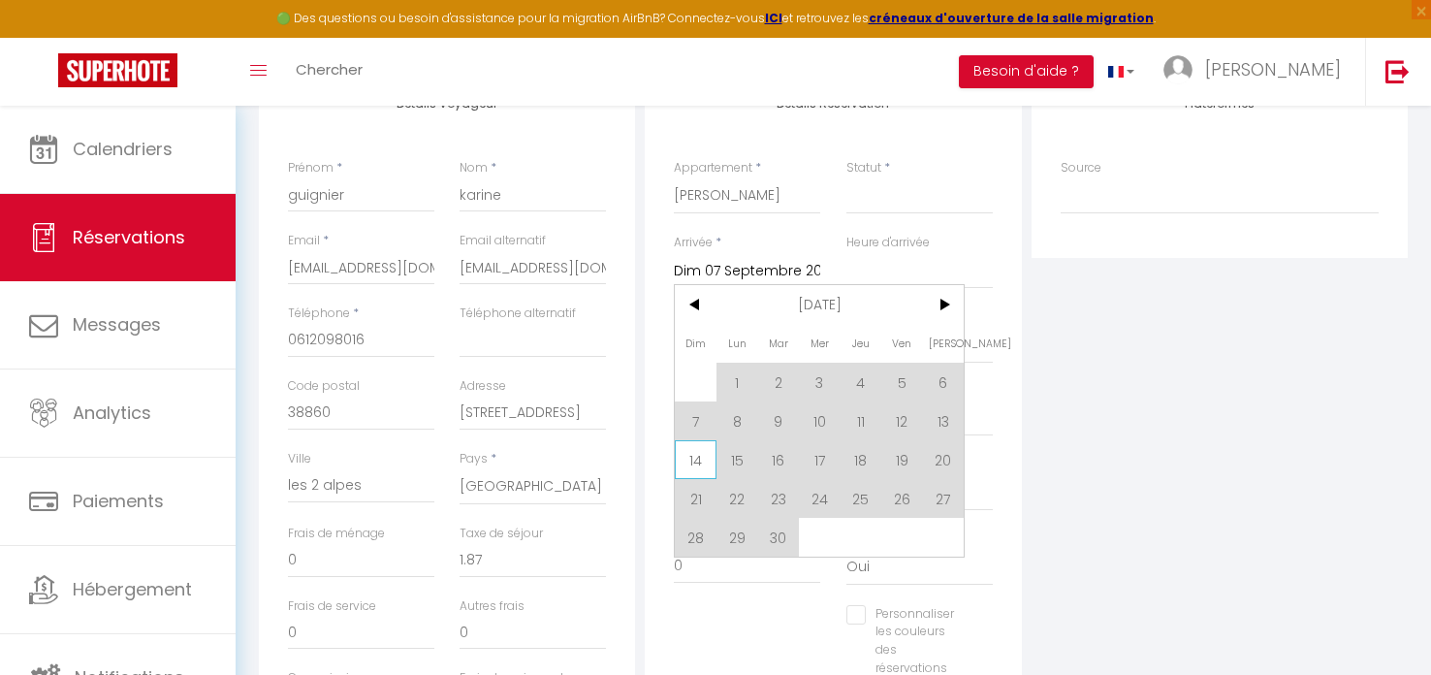
click at [701, 448] on span "14" at bounding box center [696, 459] width 42 height 39
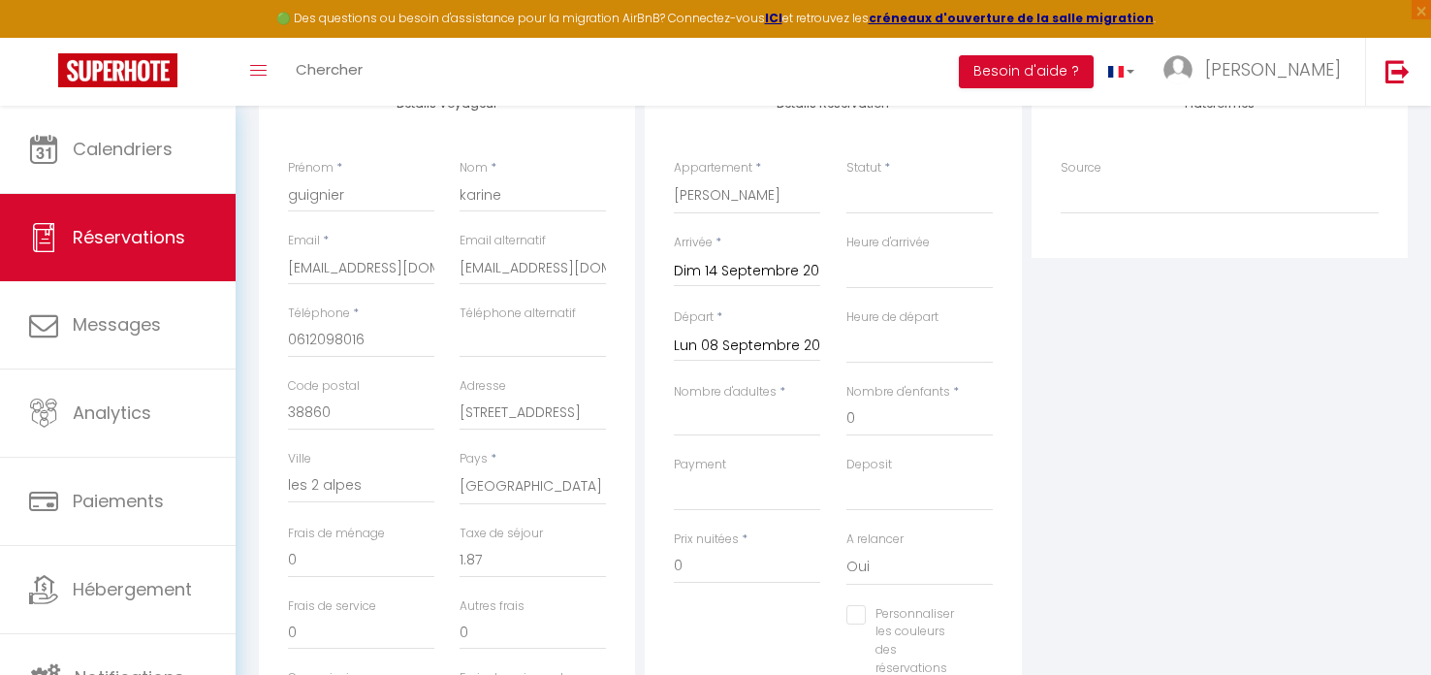
click at [749, 343] on input "Lun 08 Septembre 2025" at bounding box center [747, 346] width 146 height 25
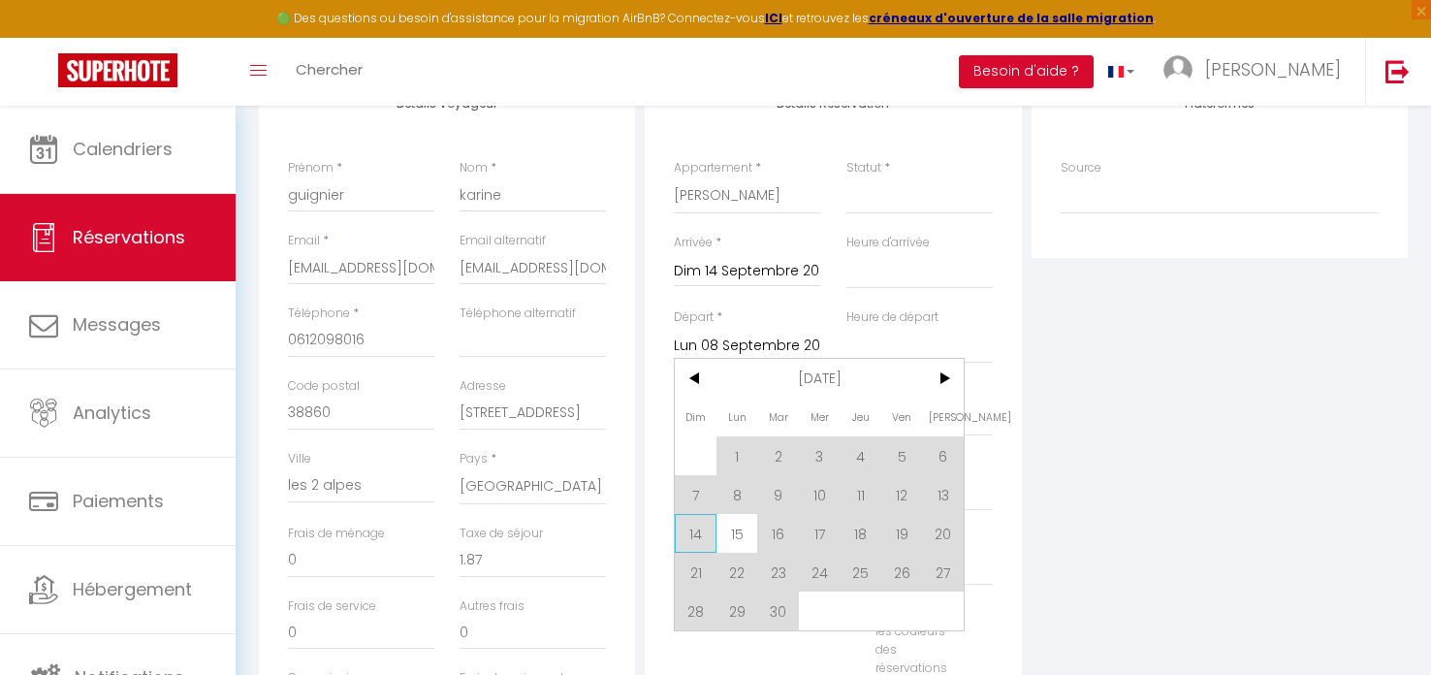
click at [700, 535] on span "14" at bounding box center [696, 533] width 42 height 39
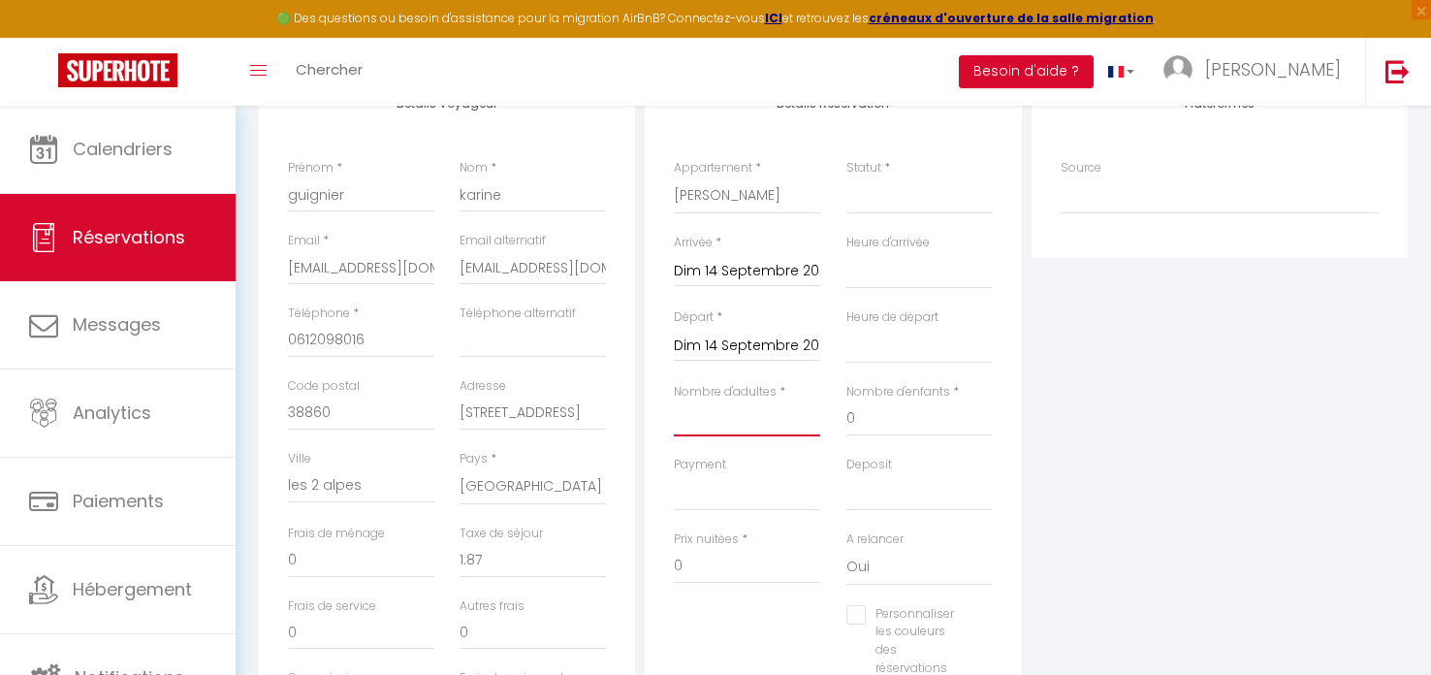
click at [711, 425] on input "Nombre d'adultes" at bounding box center [747, 418] width 146 height 35
click at [691, 565] on input "0" at bounding box center [747, 566] width 146 height 35
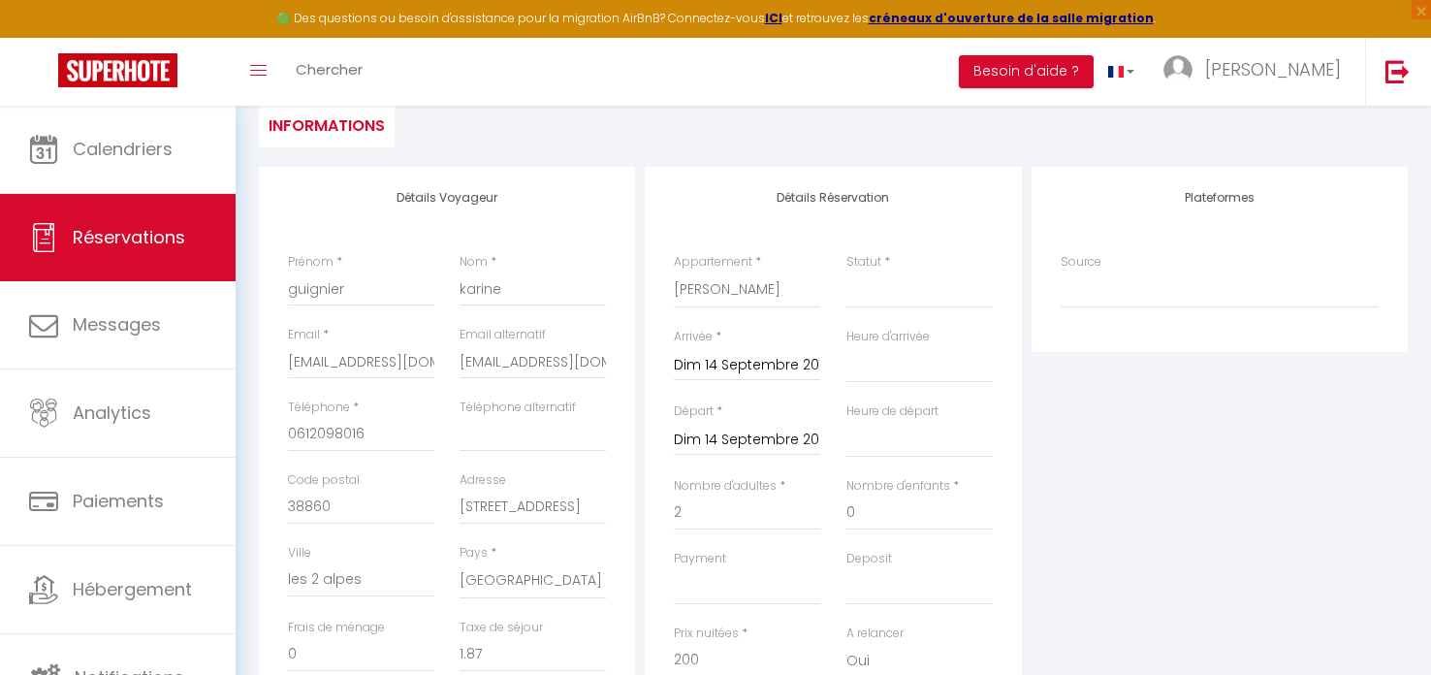
scroll to position [183, 0]
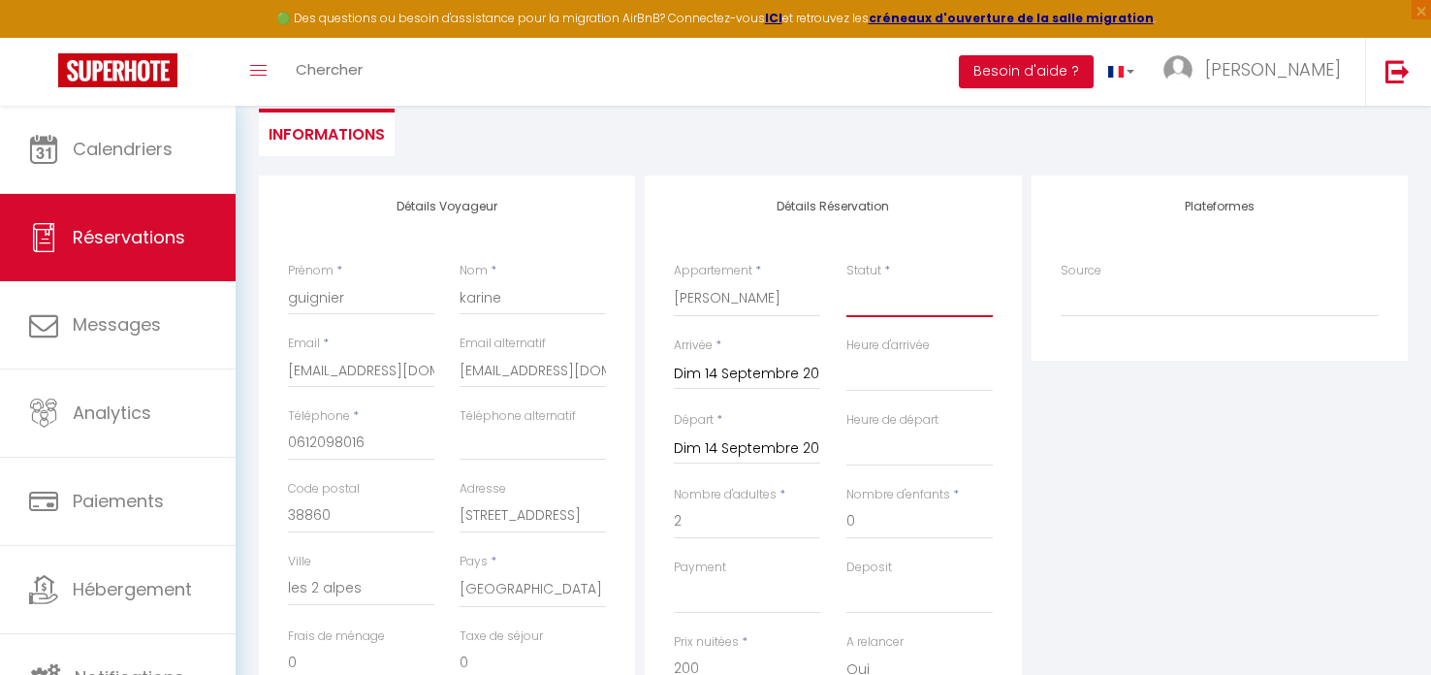
click at [884, 303] on select "Confirmé Non Confirmé [PERSON_NAME] par le voyageur No Show Request" at bounding box center [919, 298] width 146 height 37
click at [846, 280] on select "Confirmé Non Confirmé [PERSON_NAME] par le voyageur No Show Request" at bounding box center [919, 298] width 146 height 37
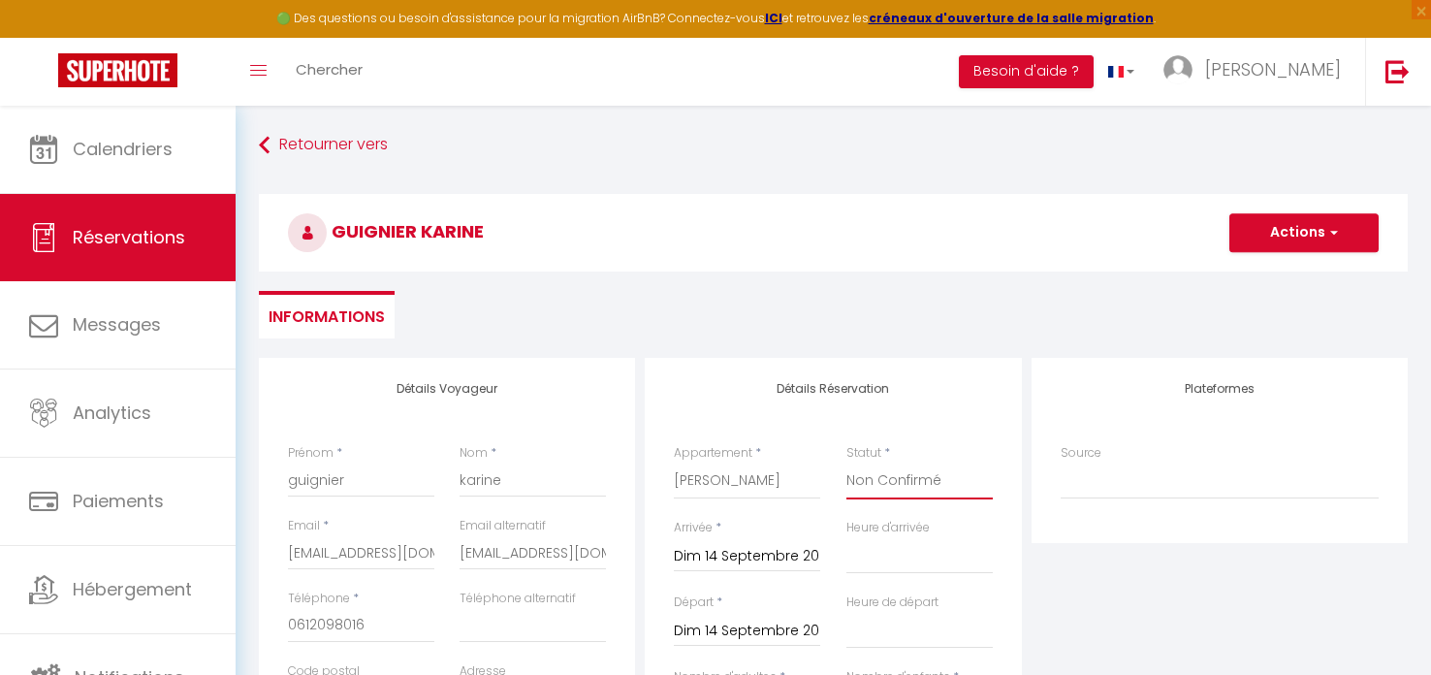
scroll to position [0, 0]
click at [1276, 237] on button "Actions" at bounding box center [1303, 233] width 149 height 39
click at [1279, 272] on link "Enregistrer" at bounding box center [1284, 276] width 153 height 25
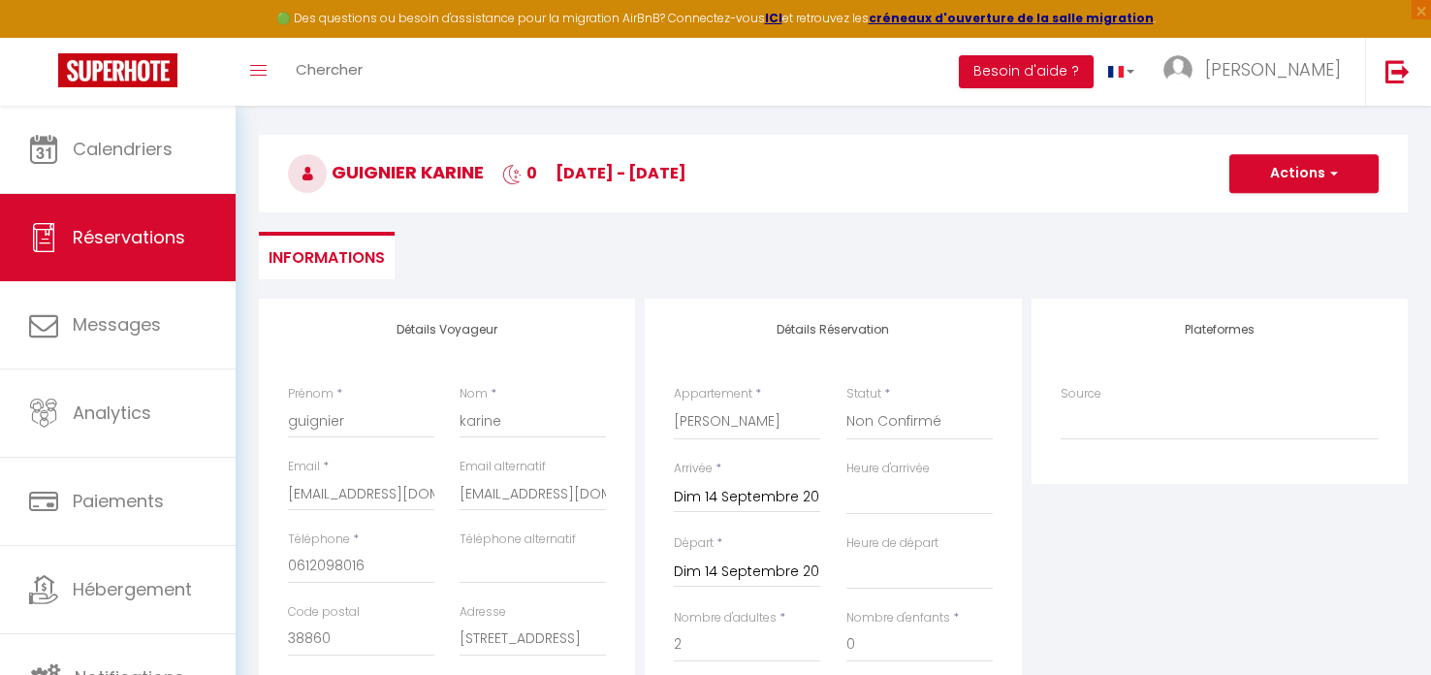
scroll to position [77, 0]
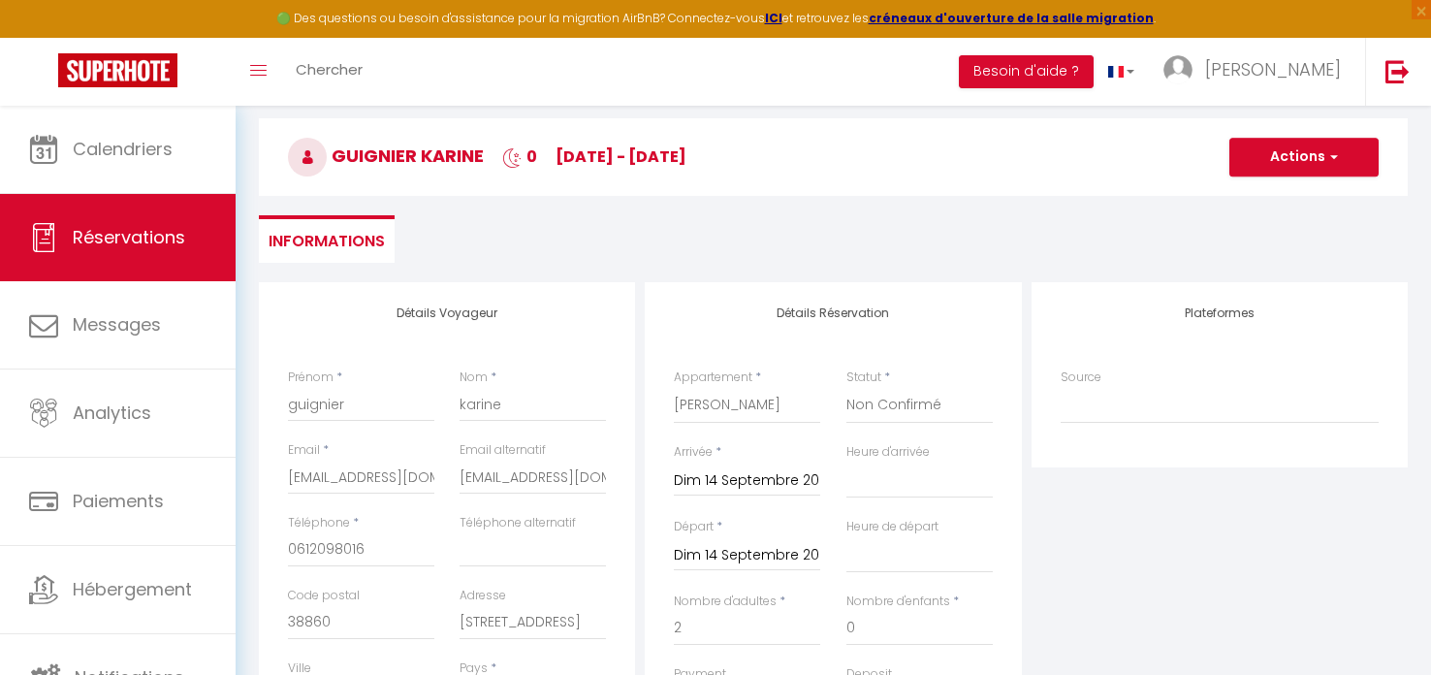
click at [718, 558] on input "Dim 14 Septembre 2025" at bounding box center [747, 555] width 146 height 25
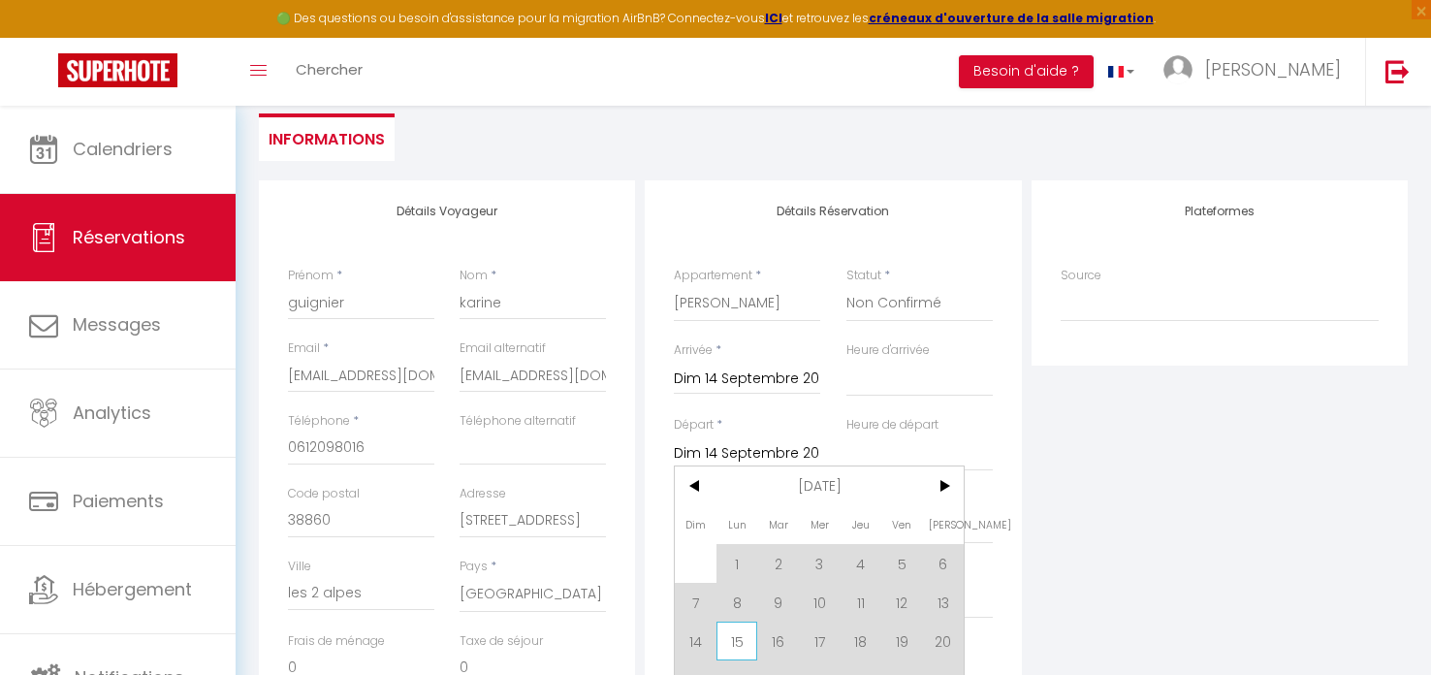
scroll to position [272, 0]
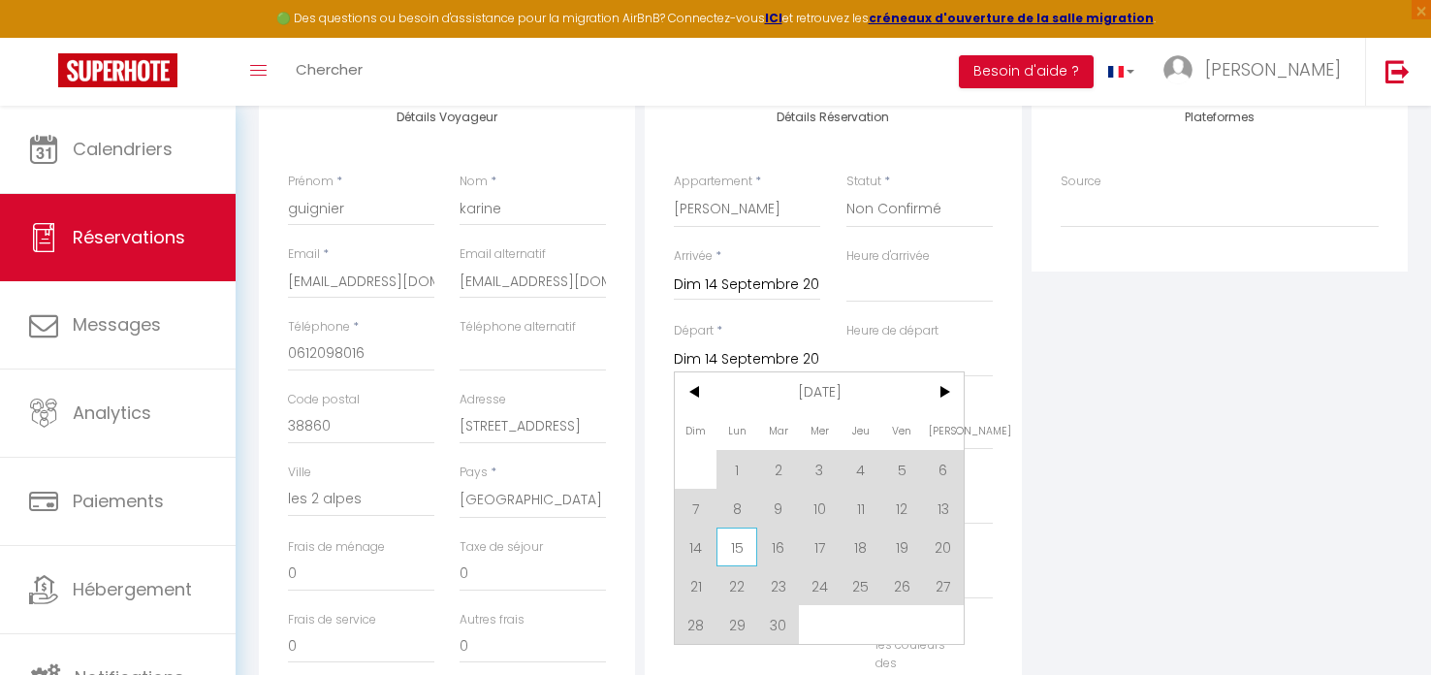
click at [737, 544] on span "15" at bounding box center [738, 546] width 42 height 39
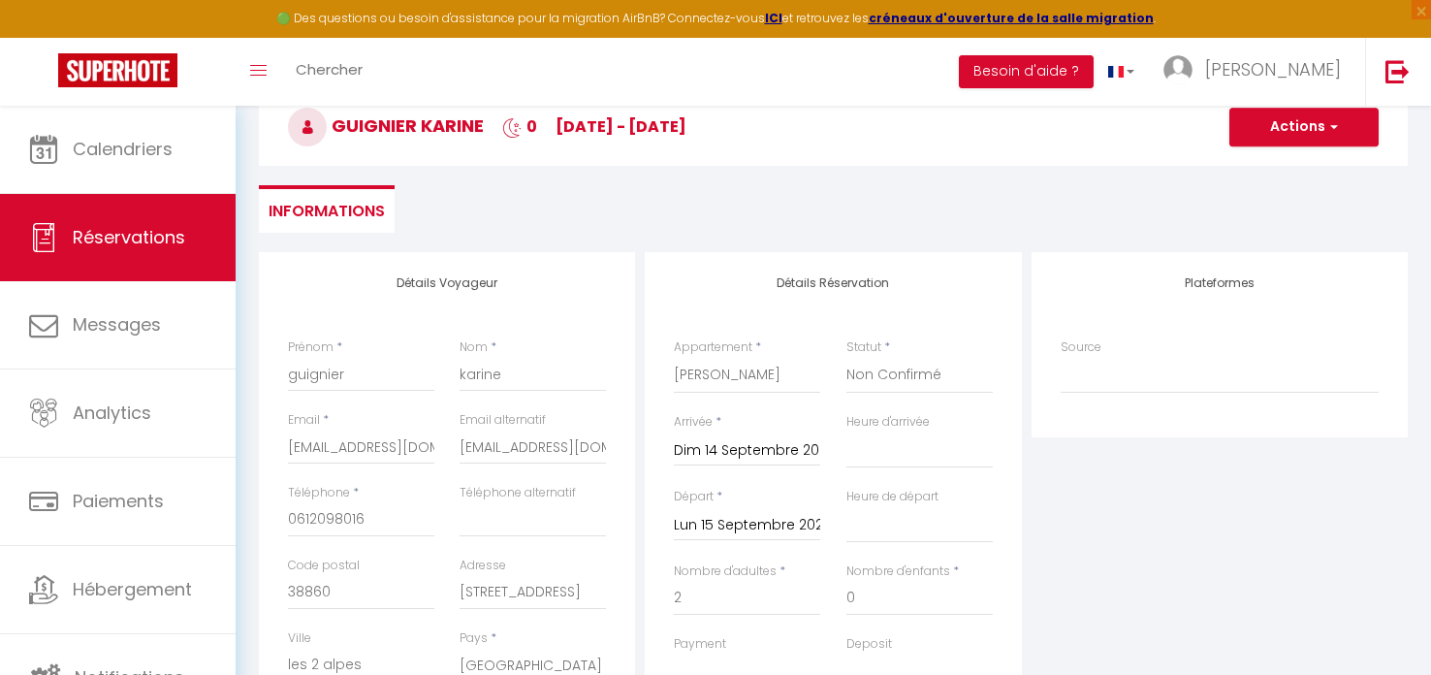
scroll to position [0, 0]
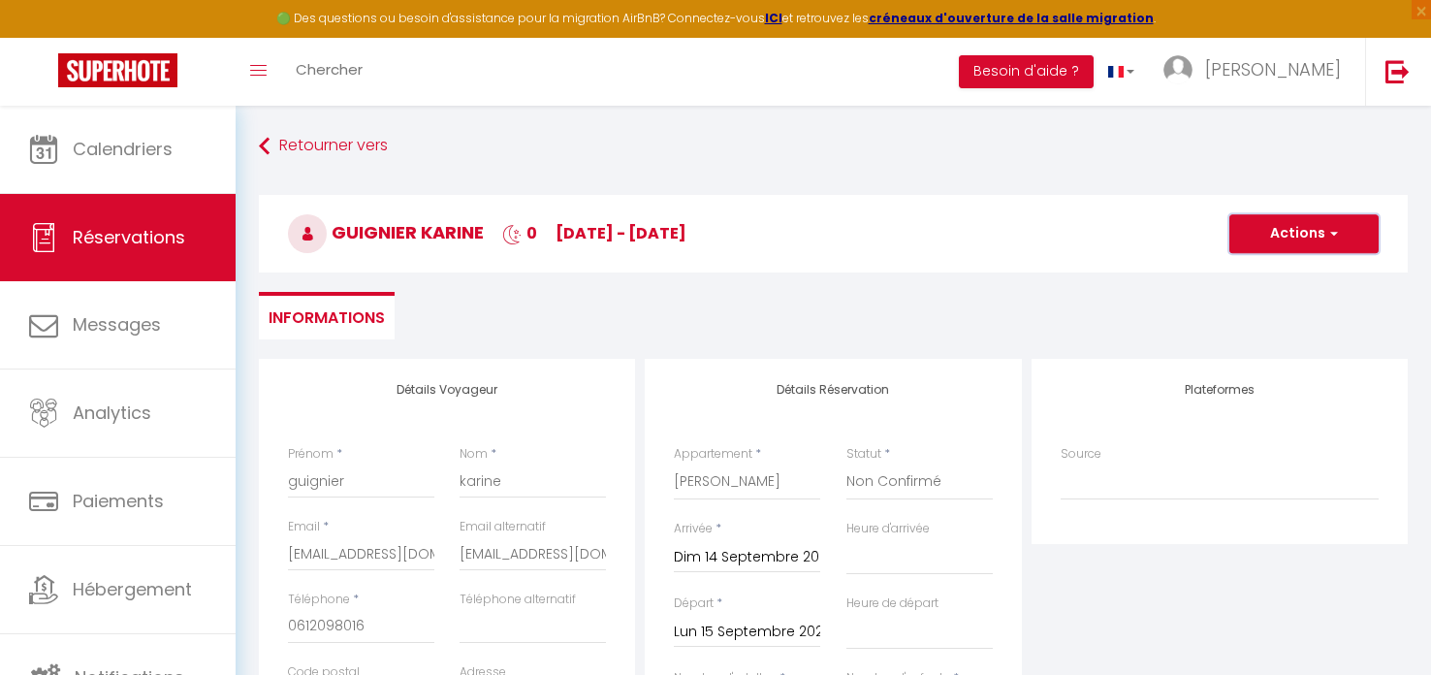
click at [1324, 236] on button "Actions" at bounding box center [1303, 233] width 149 height 39
click at [1259, 272] on link "Enregistrer" at bounding box center [1284, 276] width 153 height 25
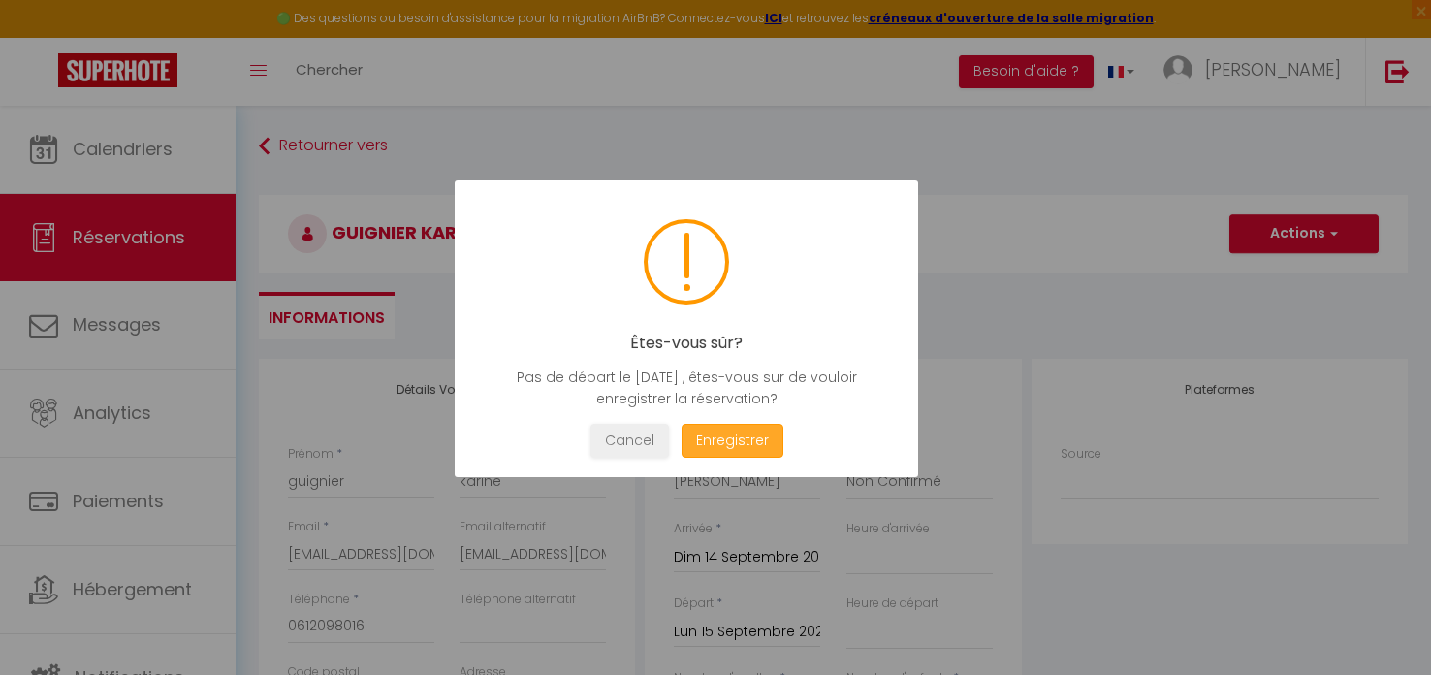
click at [741, 434] on button "Enregistrer" at bounding box center [733, 441] width 102 height 34
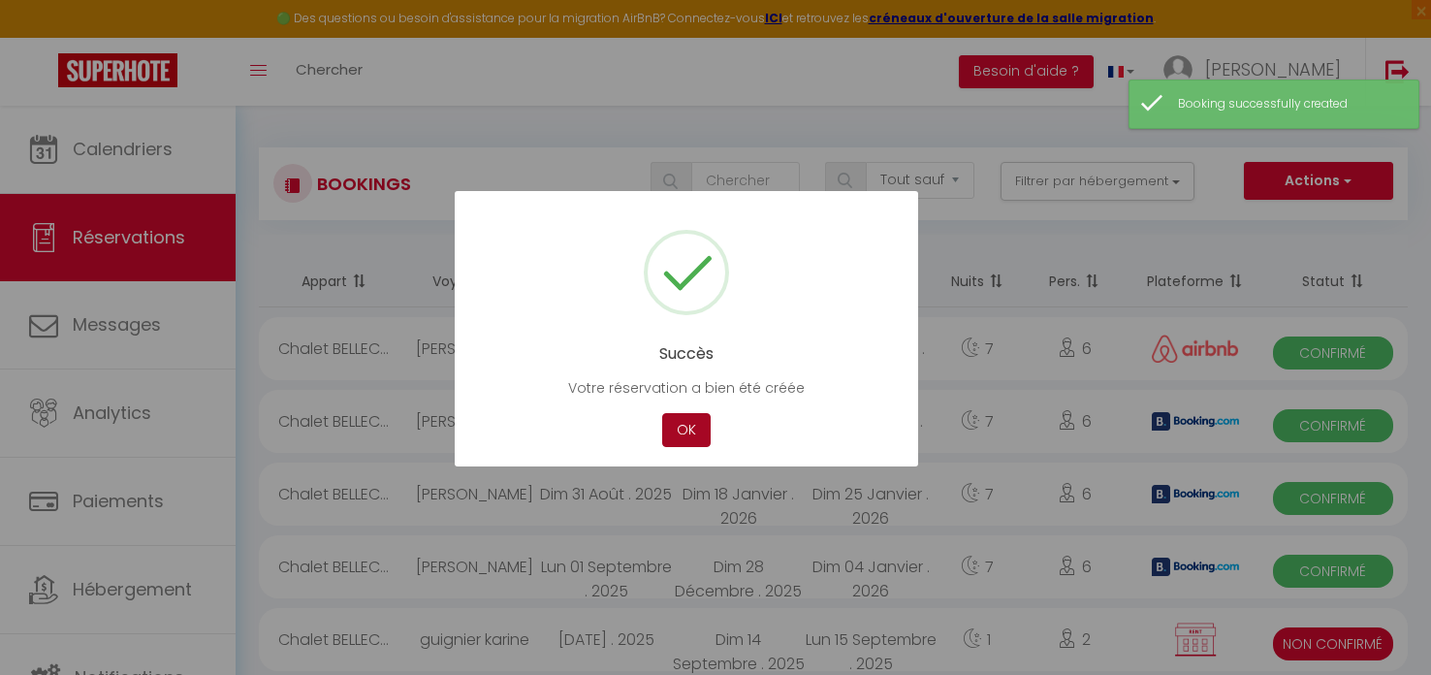
click at [682, 429] on button "OK" at bounding box center [686, 430] width 48 height 34
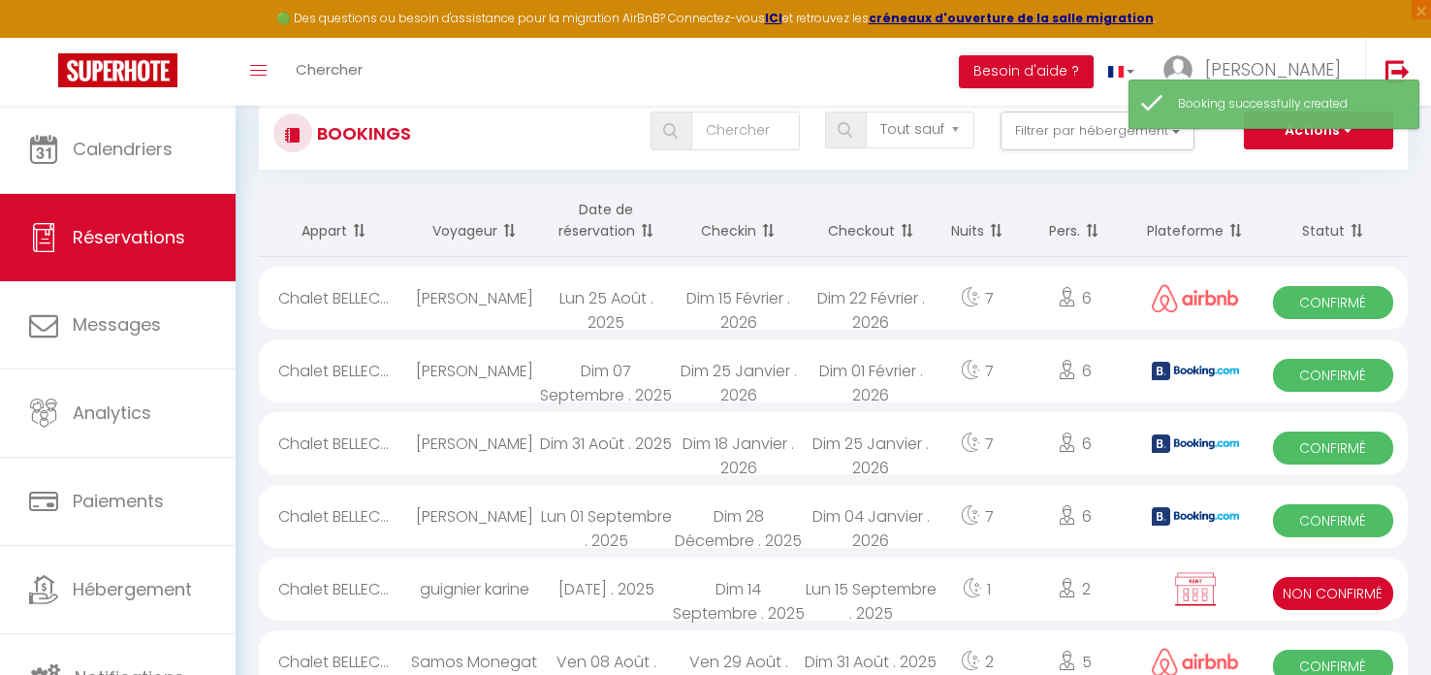
scroll to position [64, 0]
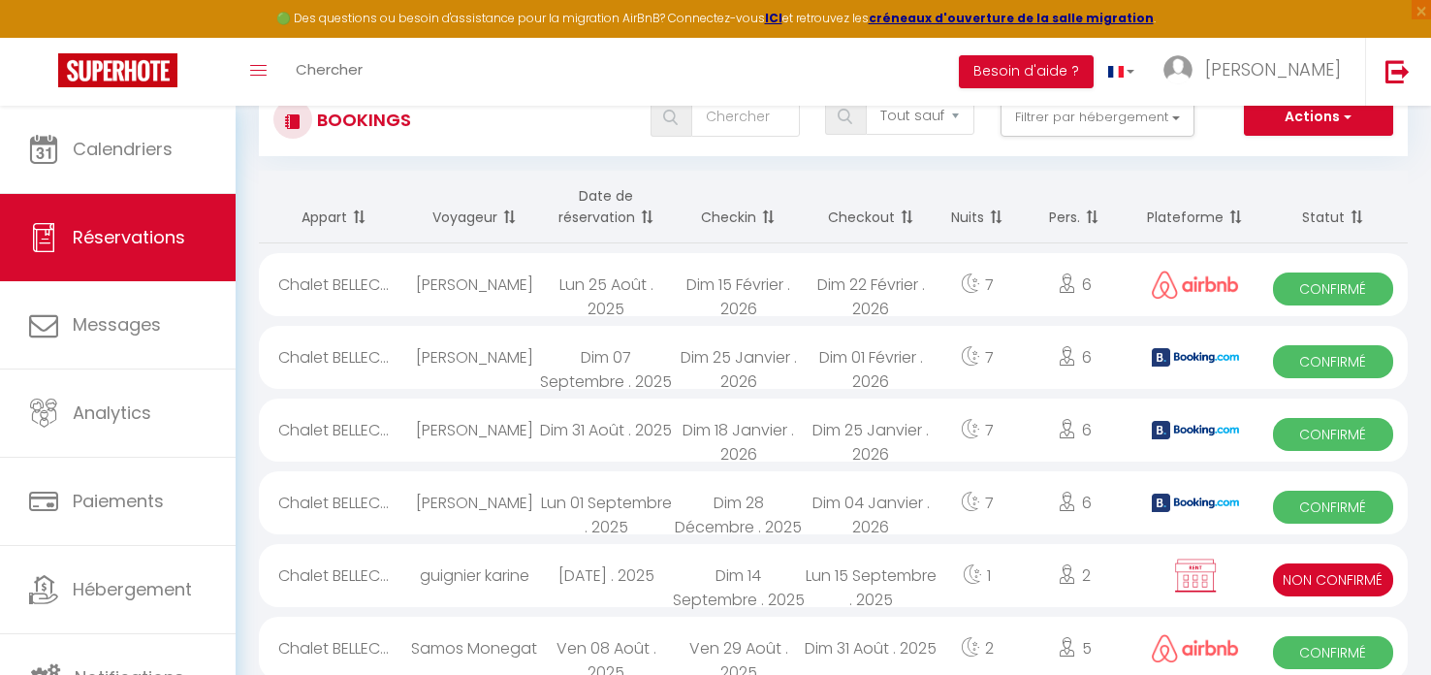
click at [495, 573] on div "guignier karine" at bounding box center [474, 575] width 132 height 63
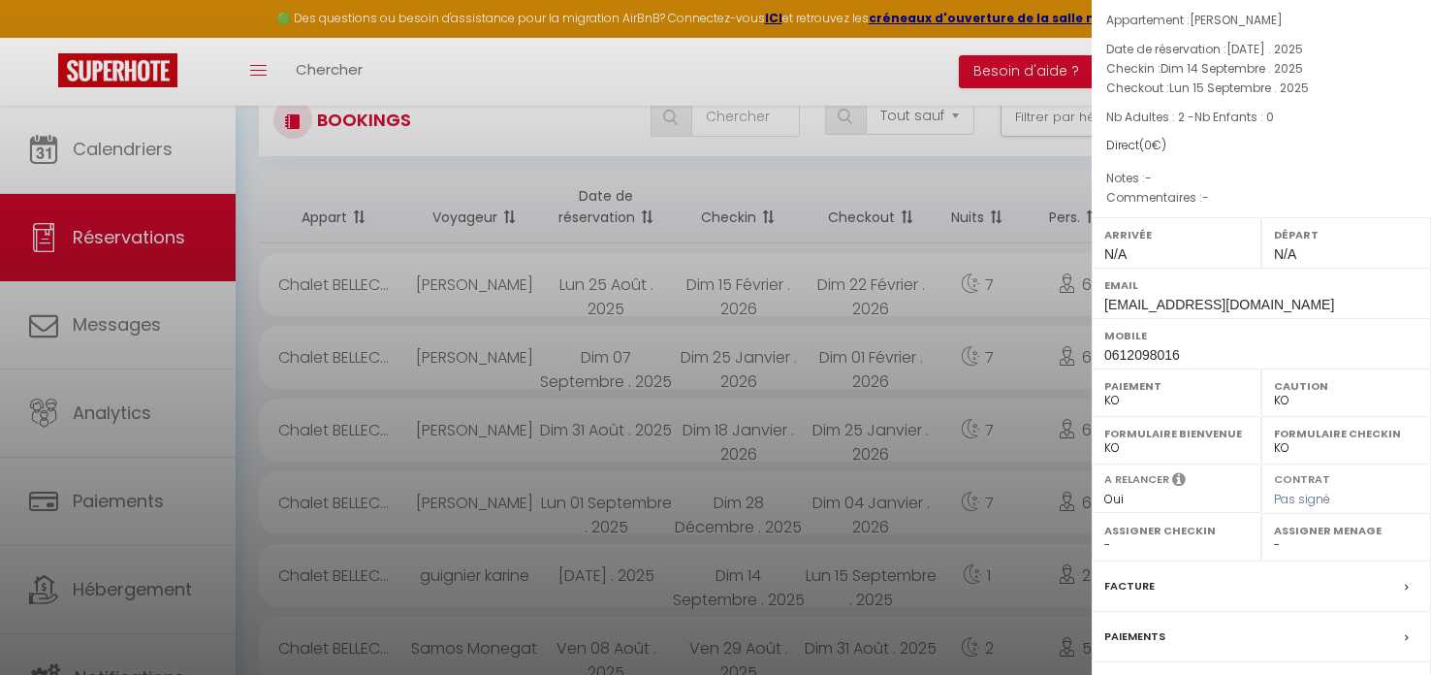
scroll to position [225, 0]
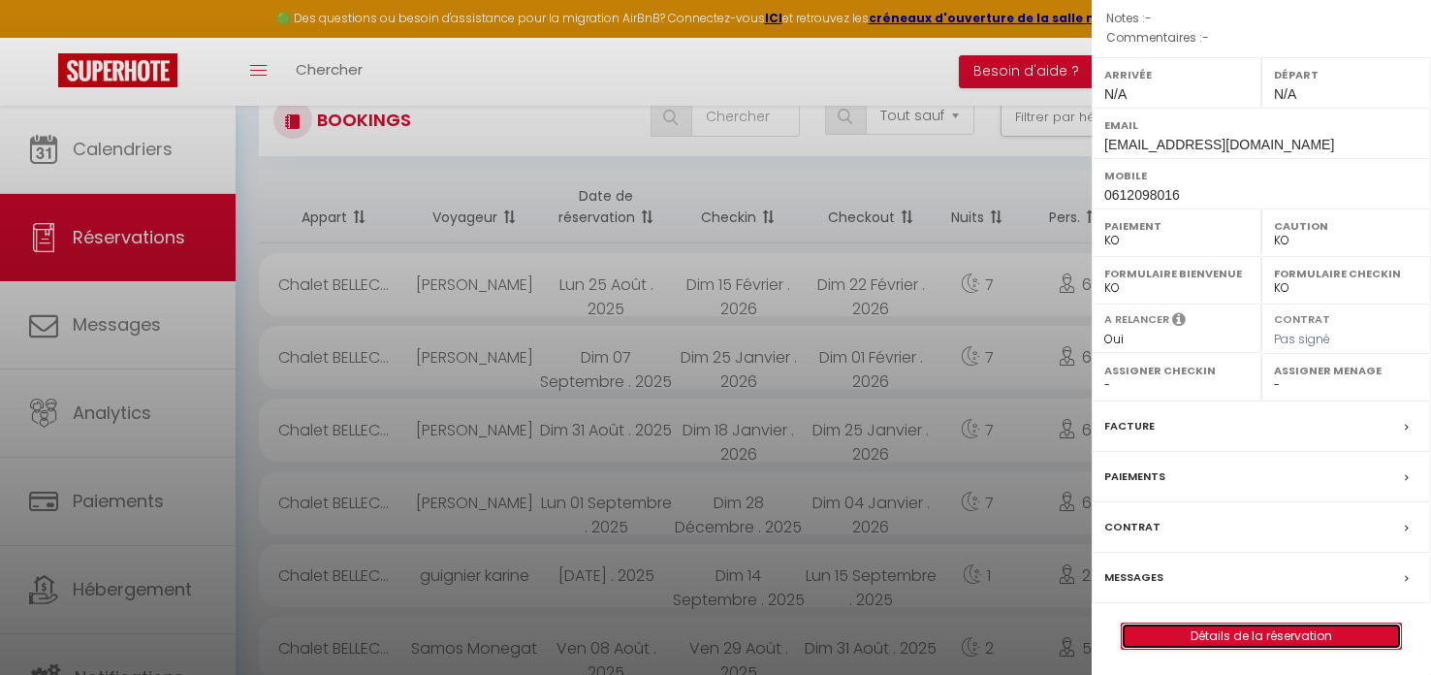
click at [1218, 636] on link "Détails de la réservation" at bounding box center [1261, 635] width 279 height 25
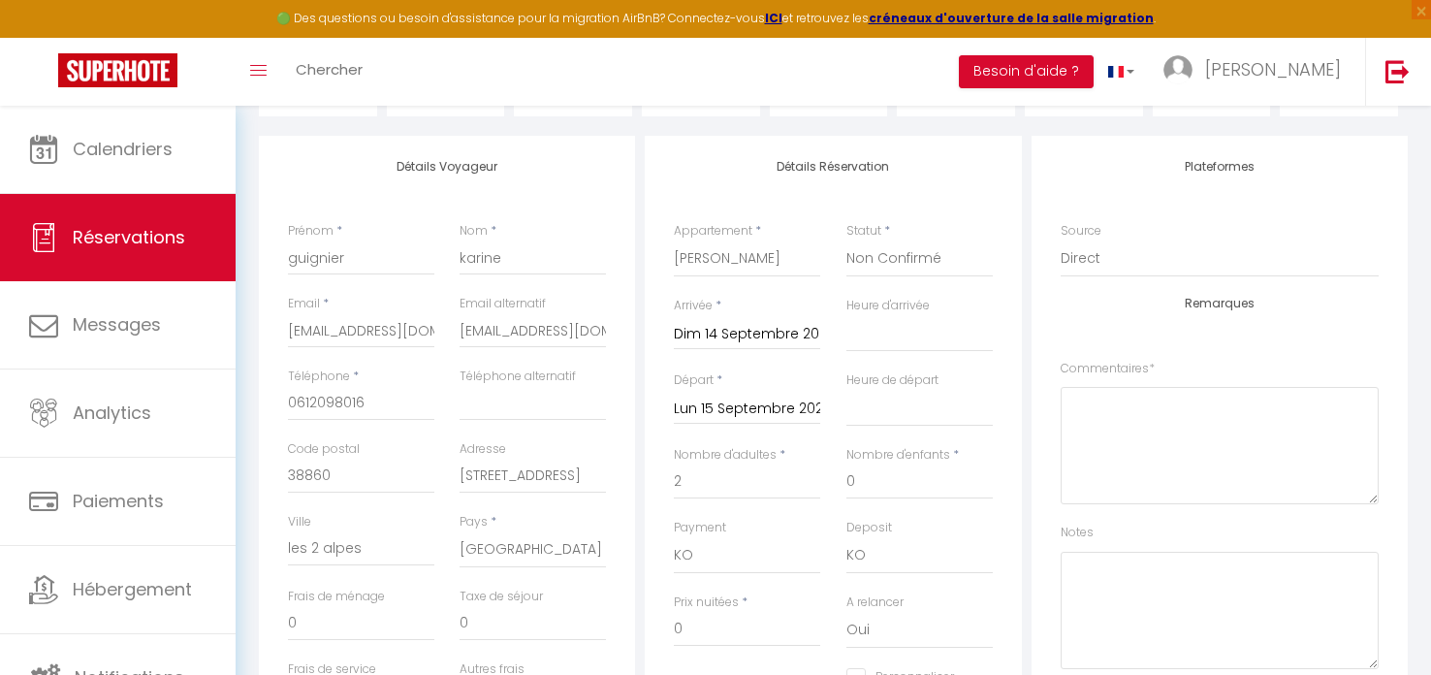
scroll to position [228, 0]
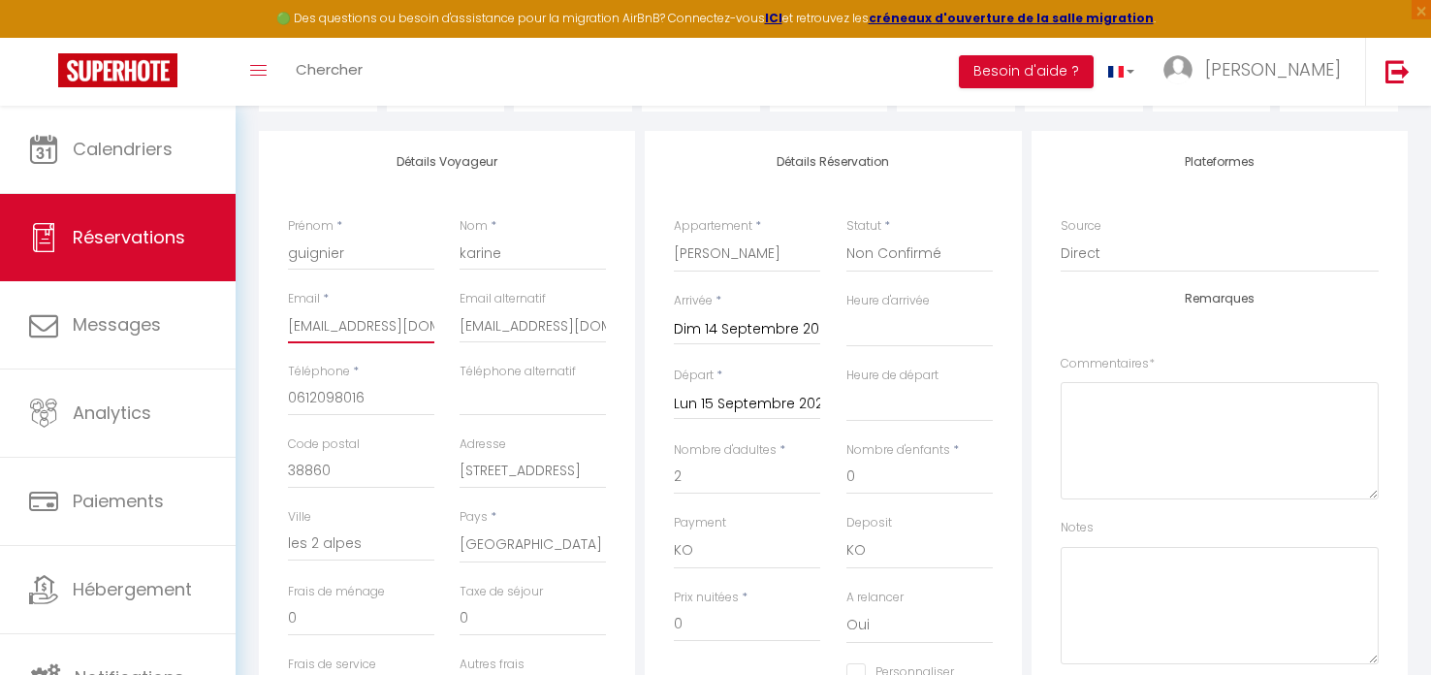
click at [367, 334] on input "[EMAIL_ADDRESS][DOMAIN_NAME]" at bounding box center [361, 325] width 146 height 35
drag, startPoint x: 421, startPoint y: 324, endPoint x: 240, endPoint y: 317, distance: 180.5
click at [240, 317] on div "Retourner vers [PERSON_NAME] 1 2 Personnes [DATE] - [DATE] Actions Enregistrer …" at bounding box center [834, 564] width 1196 height 1372
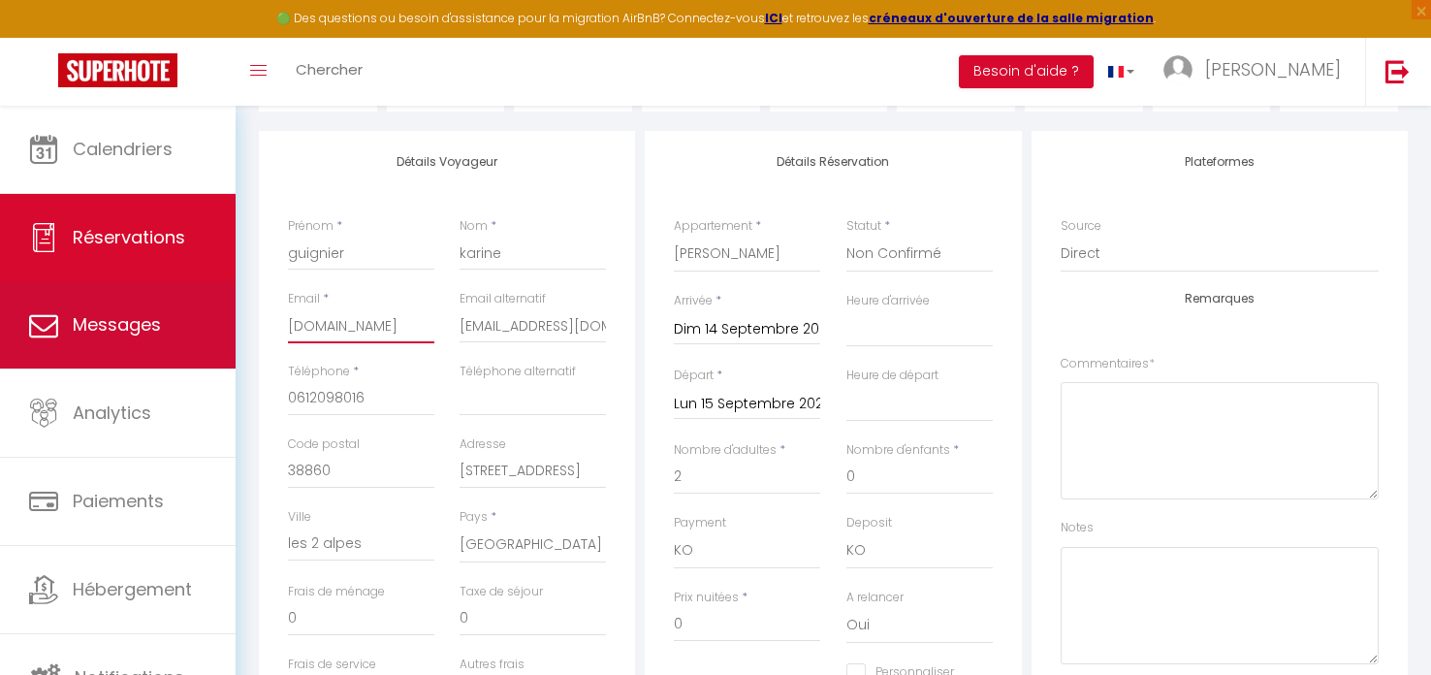
drag, startPoint x: 377, startPoint y: 328, endPoint x: 180, endPoint y: 327, distance: 196.8
click at [180, 327] on div "🟢 Des questions ou besoin d'assistance pour la migration AirBnB? Connectez-vous…" at bounding box center [715, 564] width 1431 height 1372
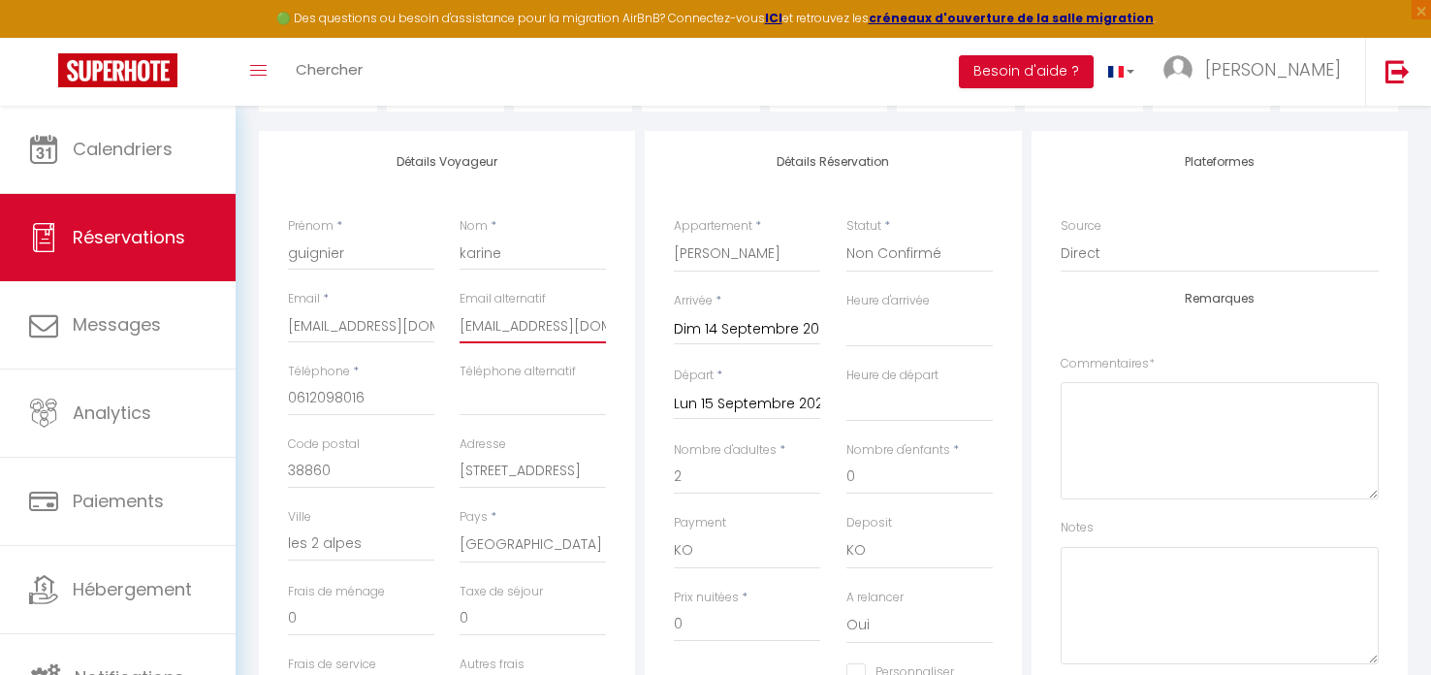
scroll to position [0, 48]
drag, startPoint x: 461, startPoint y: 324, endPoint x: 611, endPoint y: 335, distance: 150.7
click at [611, 335] on div "Email alternatif [EMAIL_ADDRESS][DOMAIN_NAME]" at bounding box center [533, 326] width 172 height 73
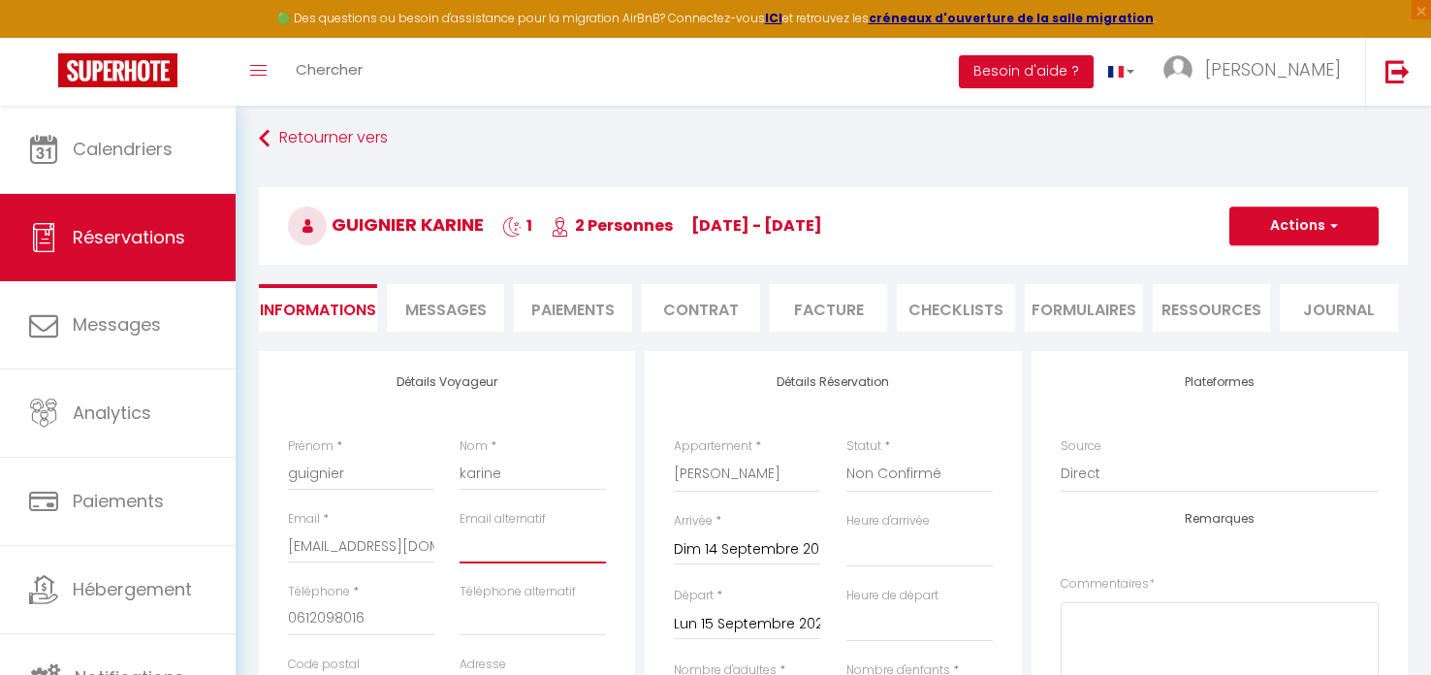
scroll to position [0, 0]
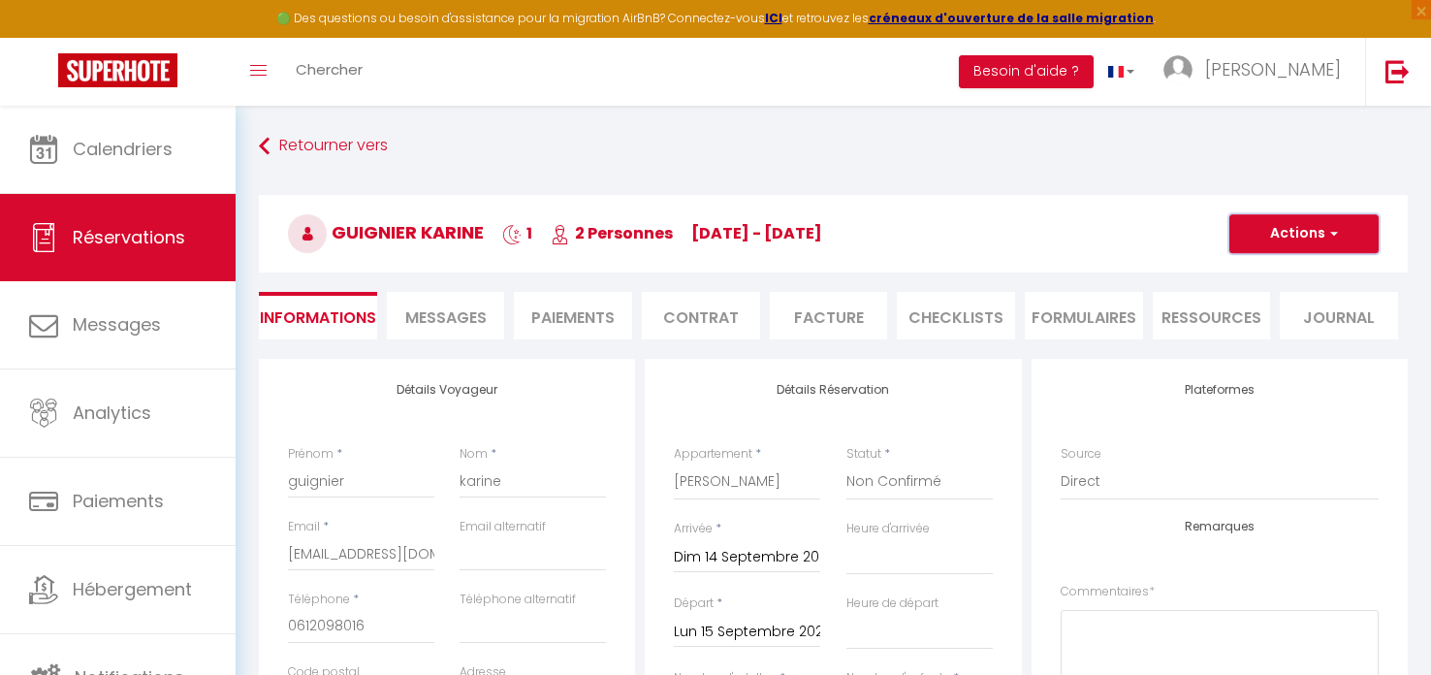
click at [1324, 229] on button "Actions" at bounding box center [1303, 233] width 149 height 39
click at [1278, 269] on link "Enregistrer" at bounding box center [1284, 276] width 153 height 25
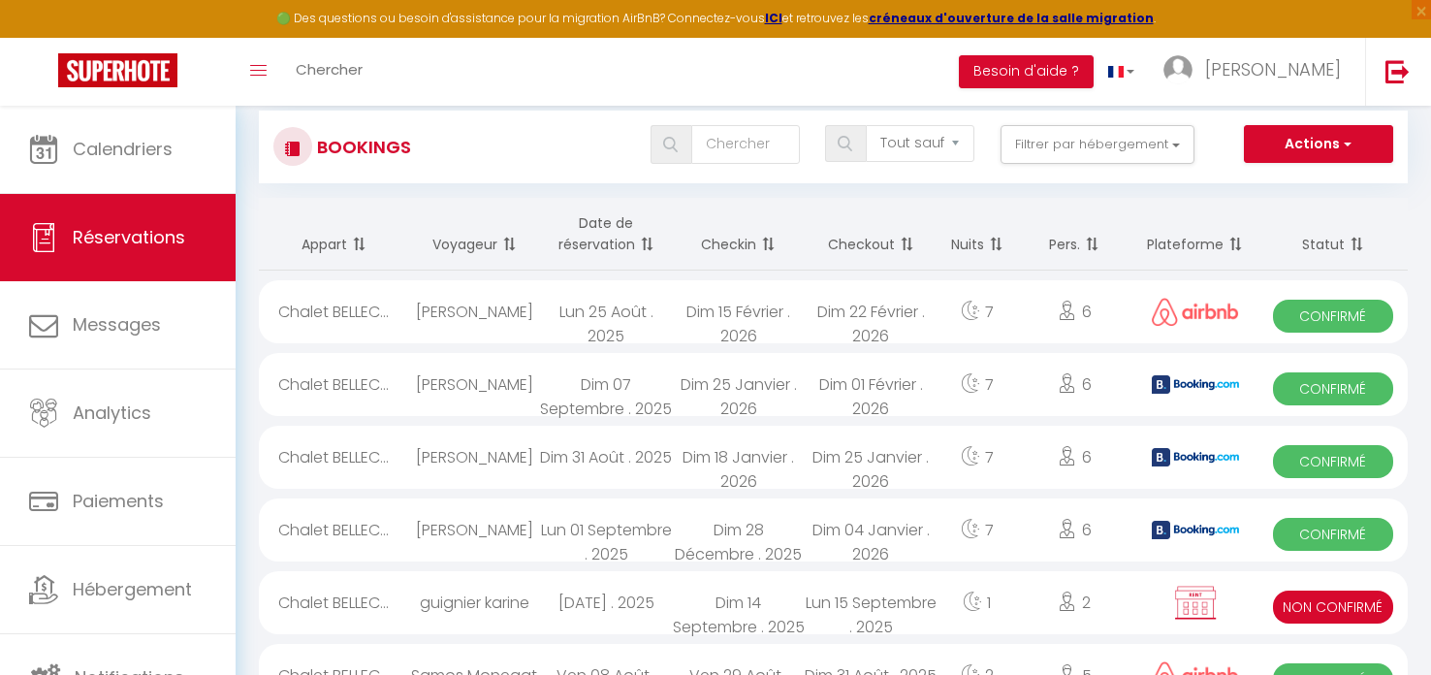
scroll to position [61, 0]
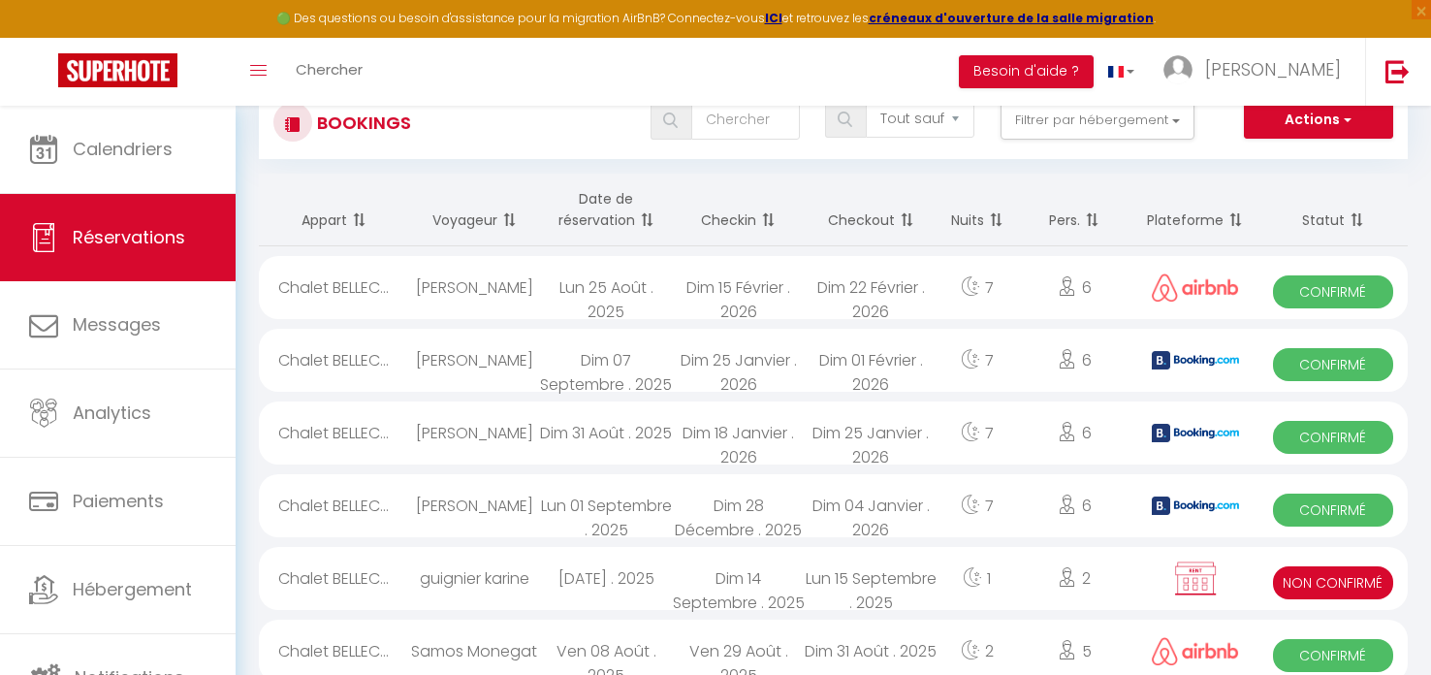
click at [1320, 584] on span "Non Confirmé" at bounding box center [1332, 582] width 119 height 33
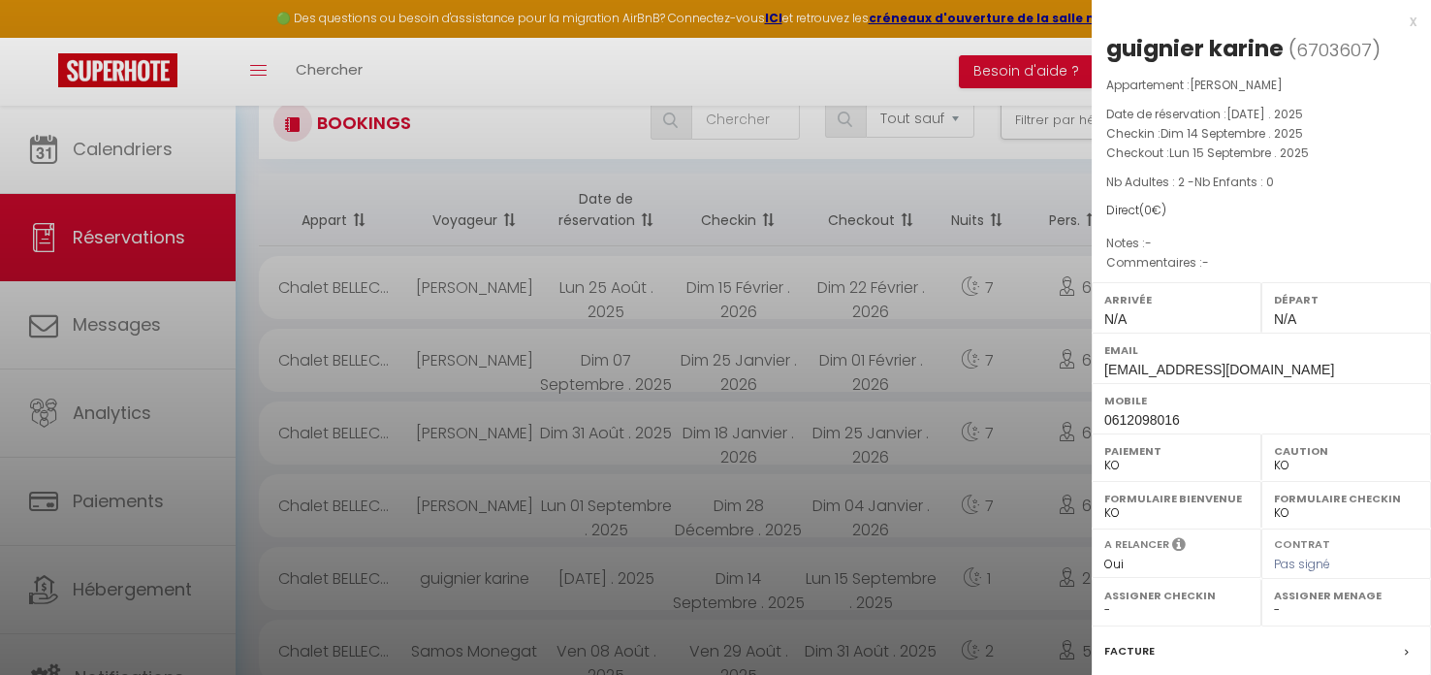
scroll to position [225, 0]
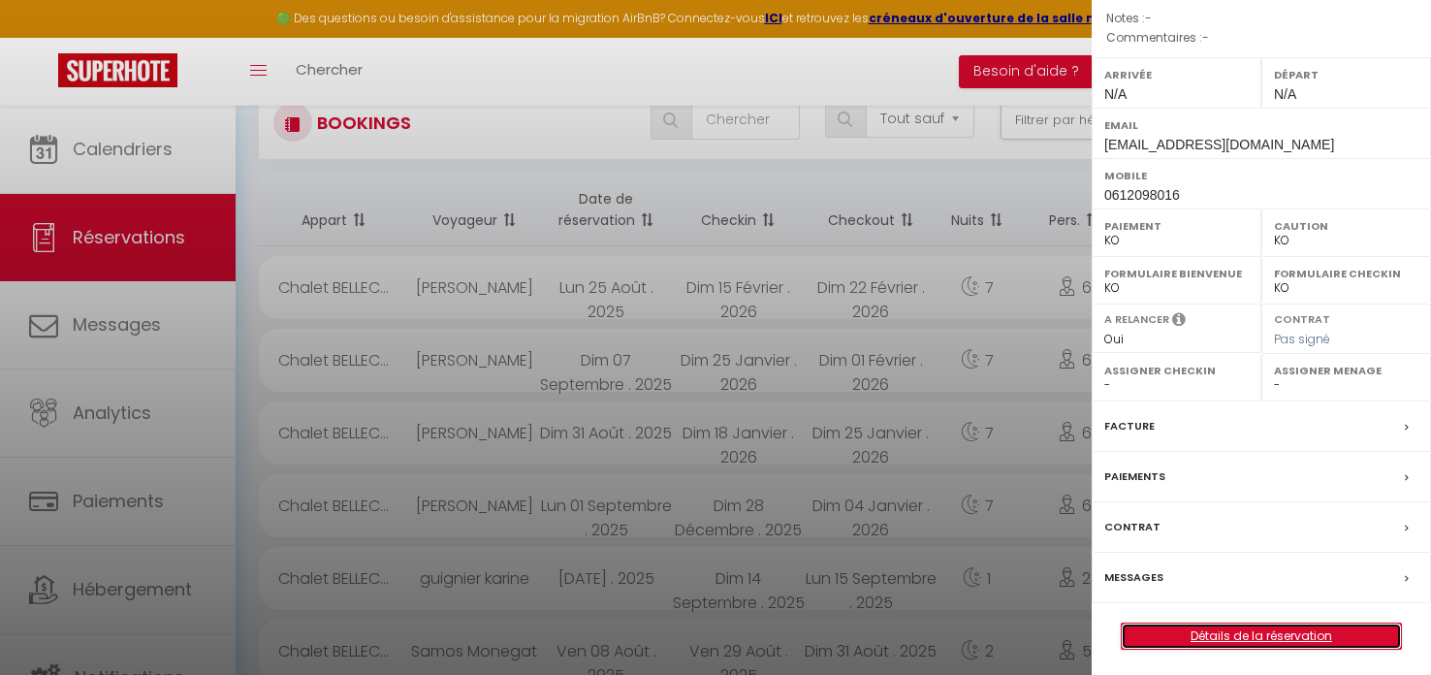
click at [1229, 634] on link "Détails de la réservation" at bounding box center [1261, 635] width 279 height 25
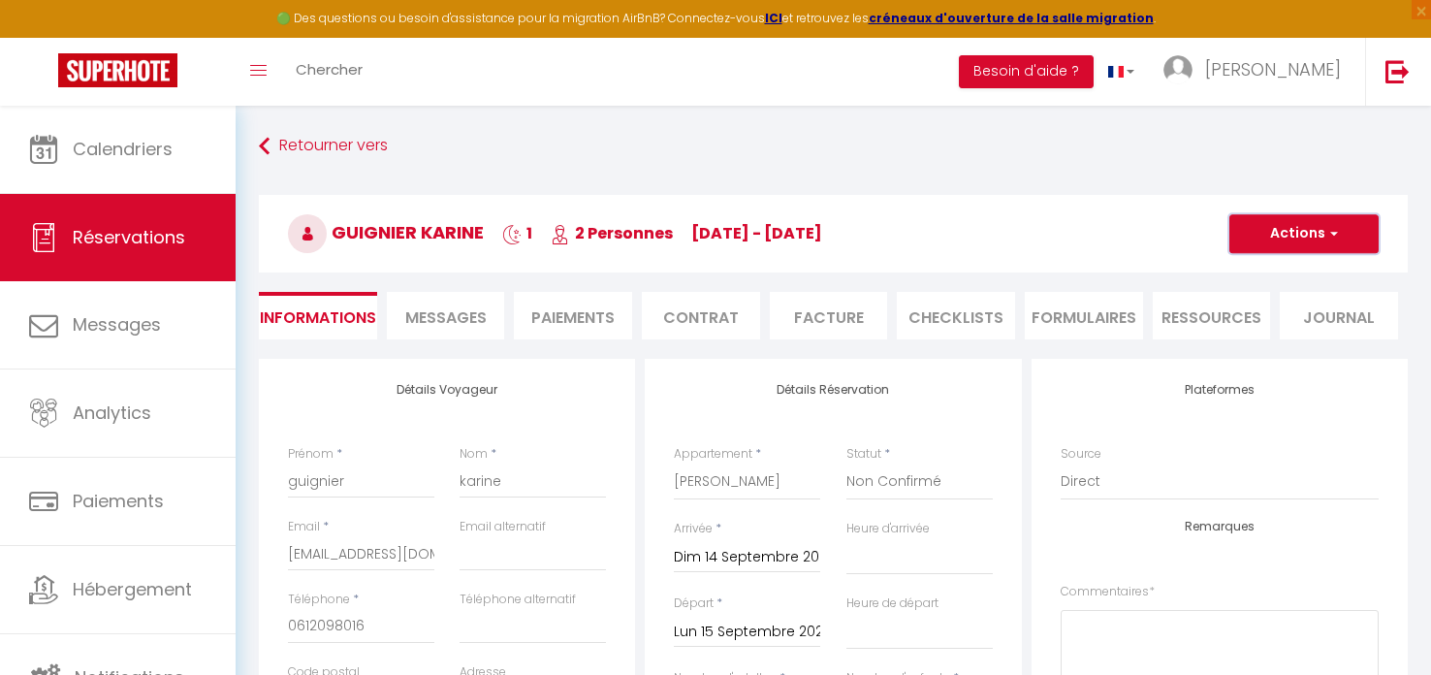
click at [1264, 239] on button "Actions" at bounding box center [1303, 233] width 149 height 39
click at [1281, 330] on link "Supprimer" at bounding box center [1284, 326] width 153 height 25
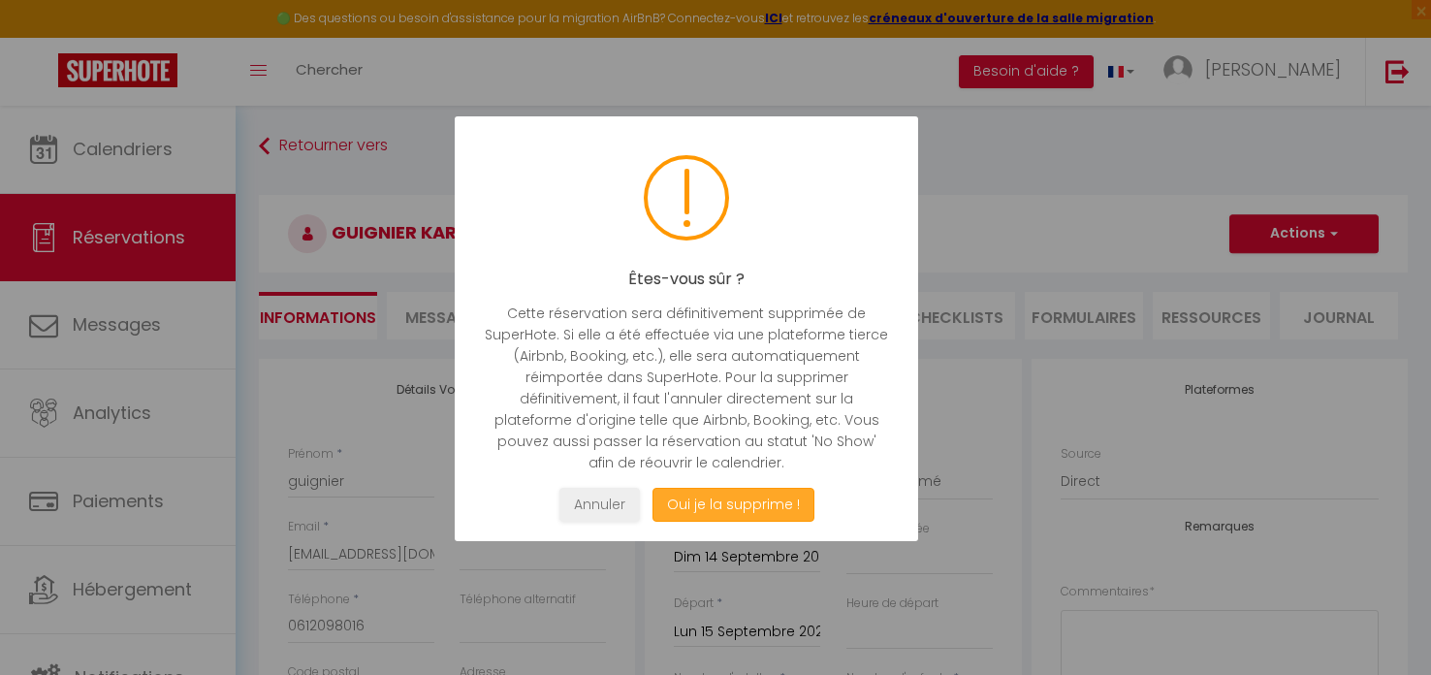
click at [733, 505] on button "Oui je la supprime !" at bounding box center [734, 505] width 162 height 34
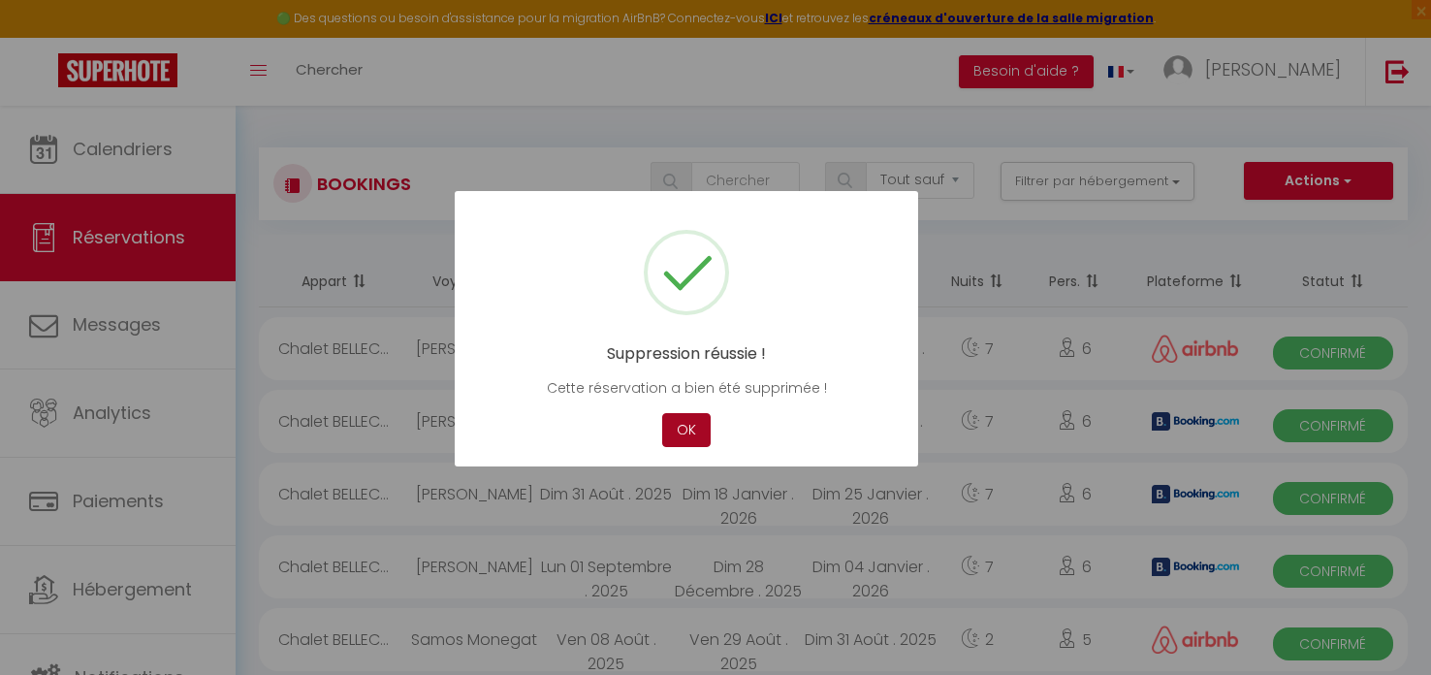
click at [679, 431] on button "OK" at bounding box center [686, 430] width 48 height 34
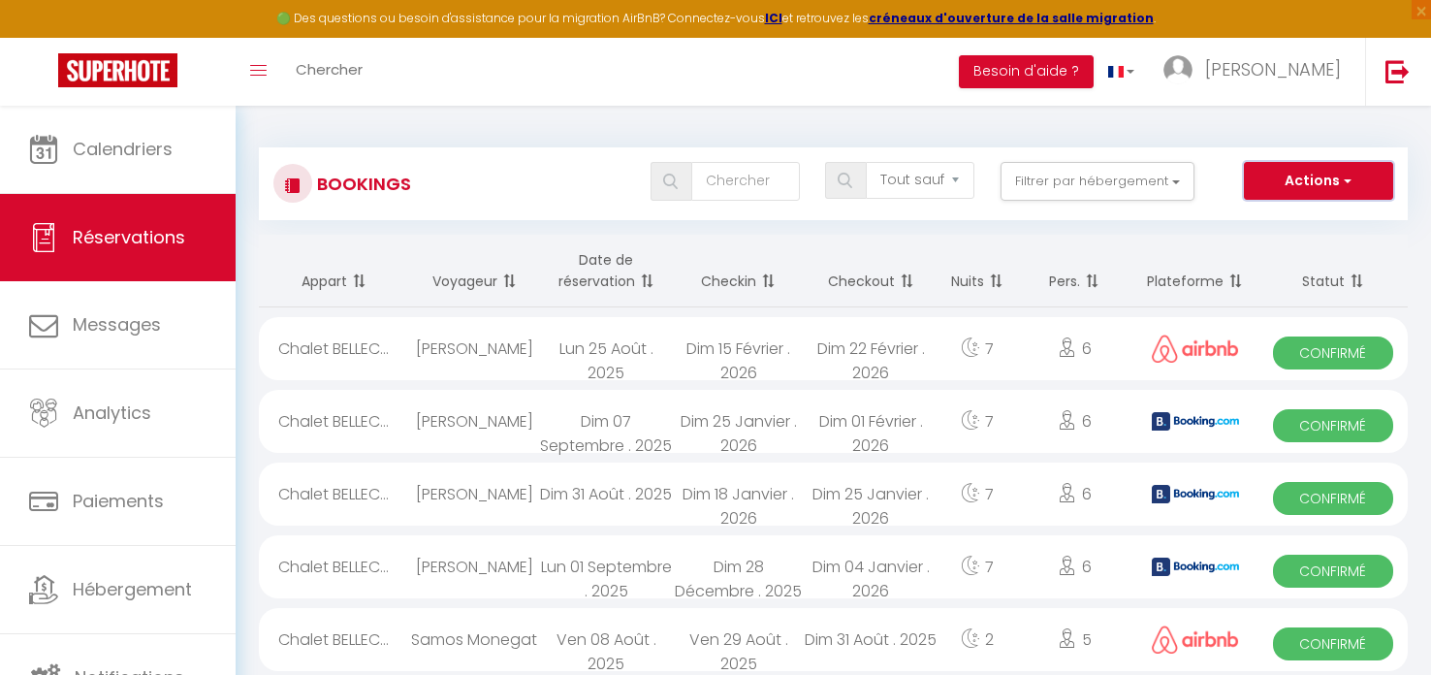
click at [1297, 184] on button "Actions" at bounding box center [1318, 181] width 149 height 39
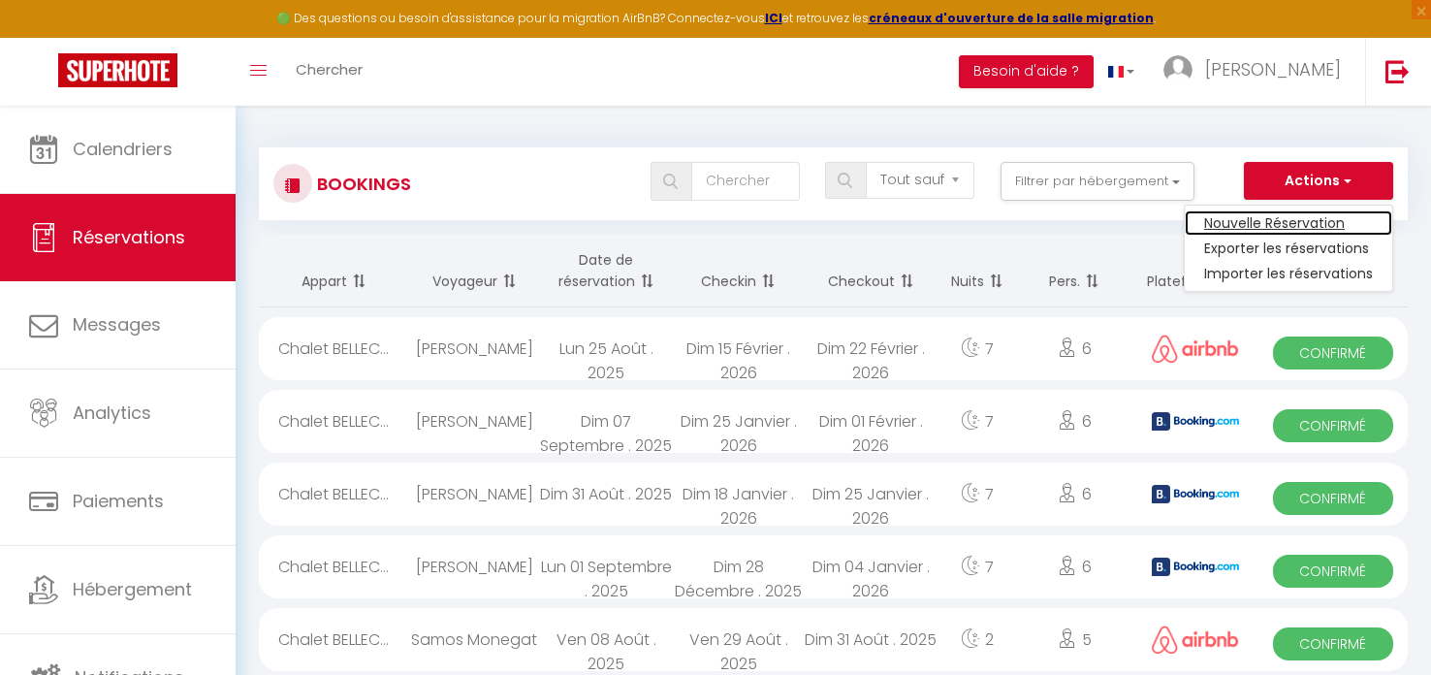
click at [1275, 217] on link "Nouvelle Réservation" at bounding box center [1288, 222] width 207 height 25
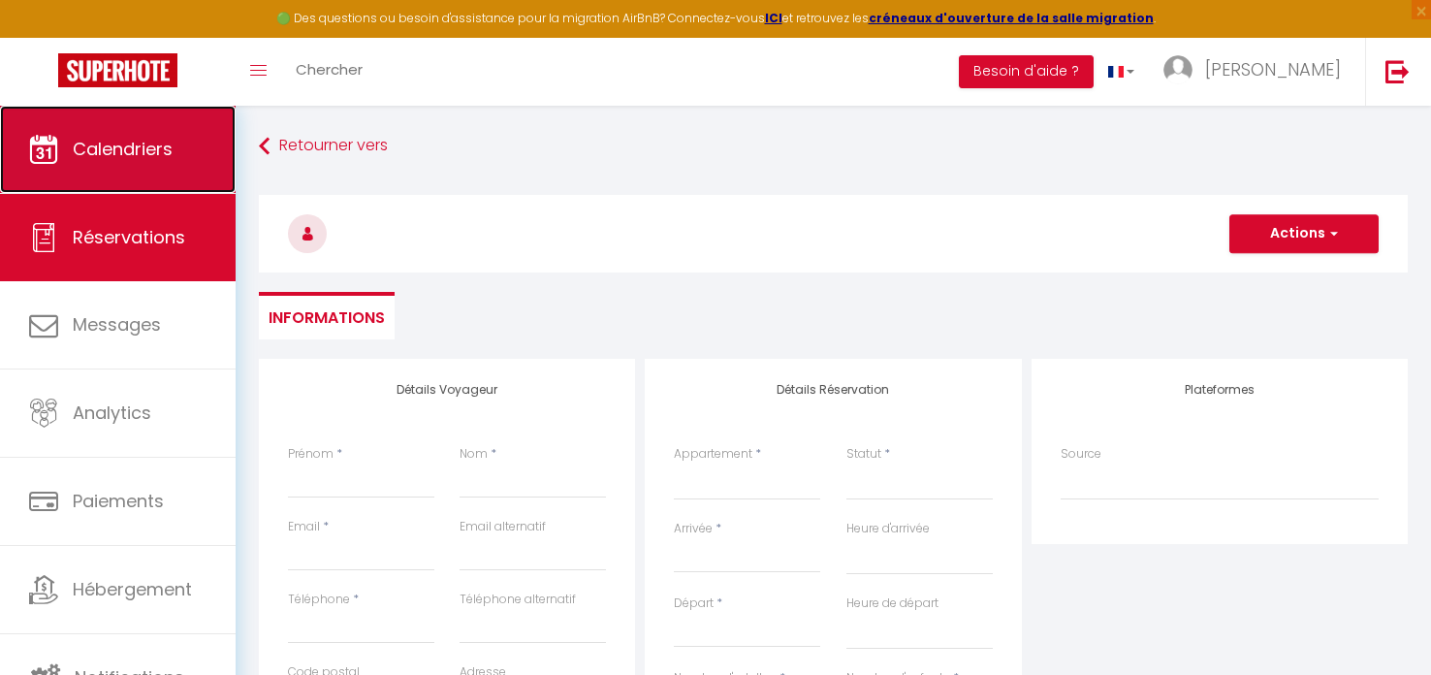
click at [109, 128] on link "Calendriers" at bounding box center [118, 149] width 236 height 87
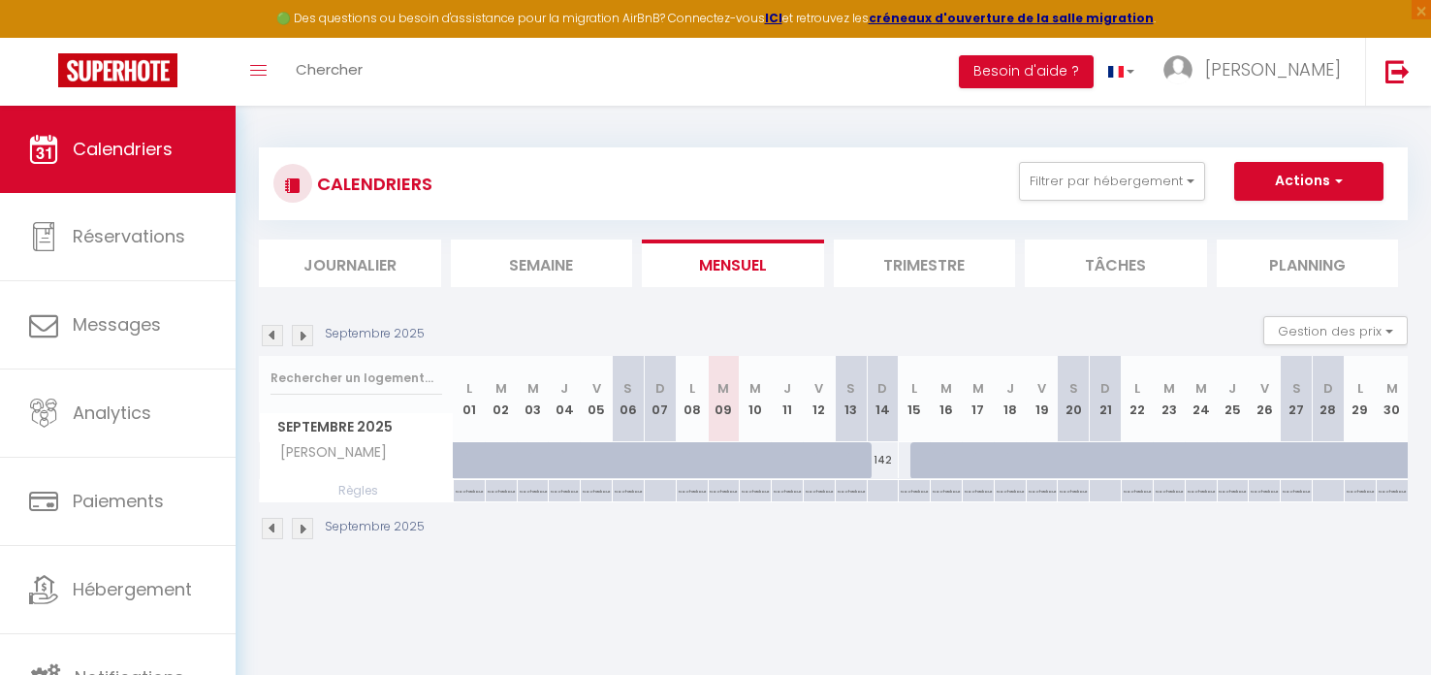
click at [880, 463] on div "142" at bounding box center [883, 460] width 32 height 36
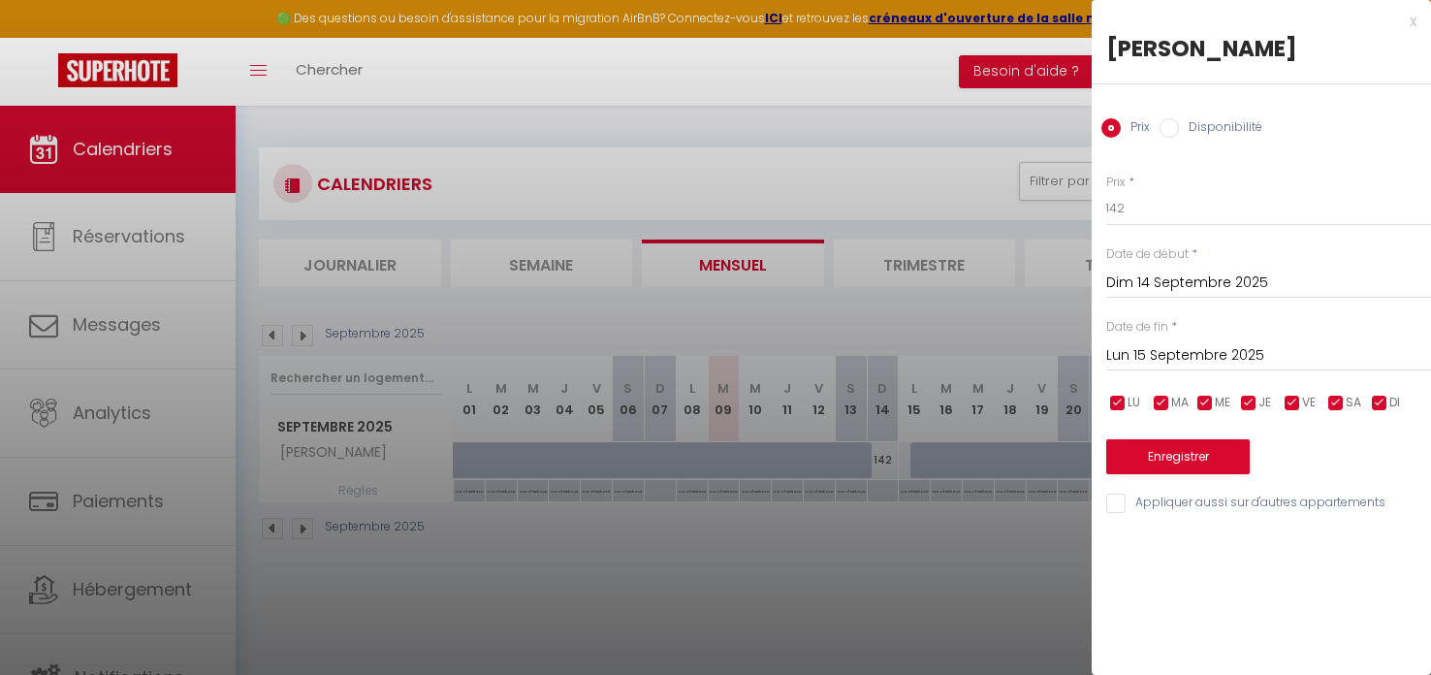
click at [1203, 123] on label "Disponibilité" at bounding box center [1220, 128] width 83 height 21
click at [1179, 123] on input "Disponibilité" at bounding box center [1169, 127] width 19 height 19
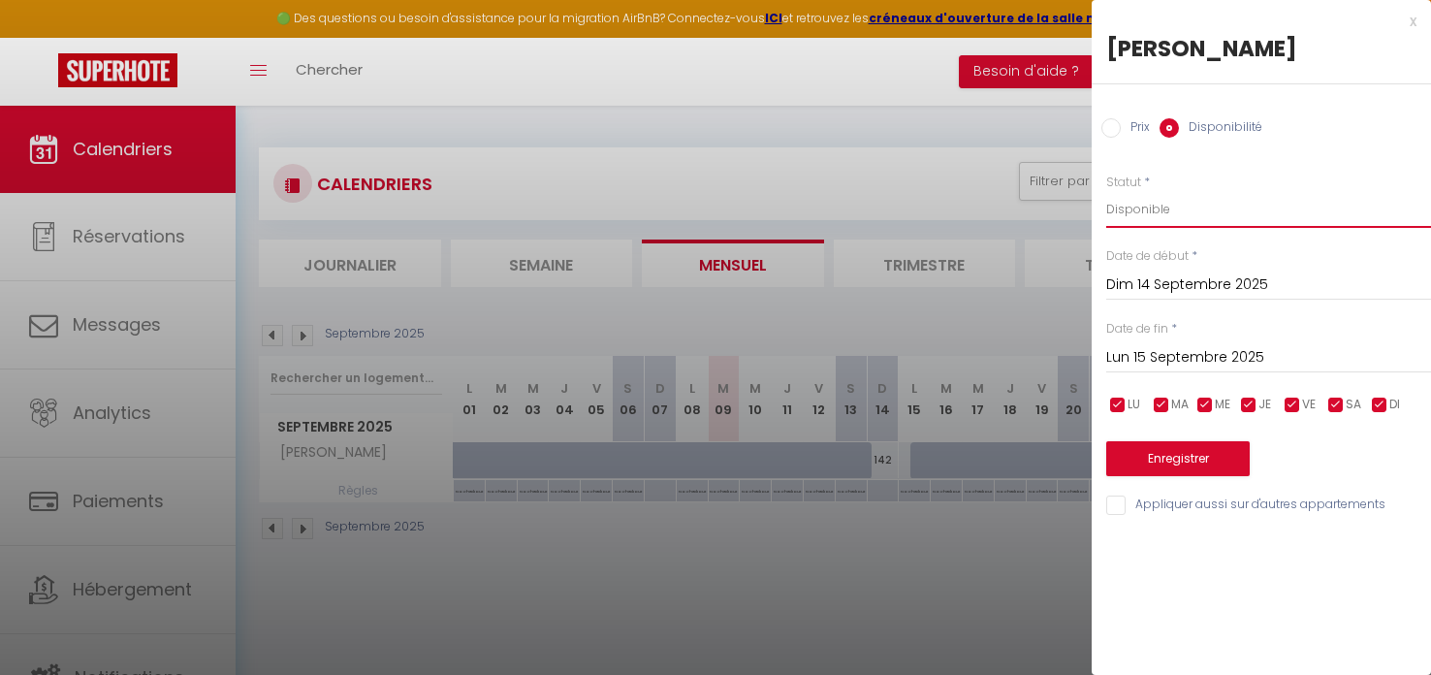
click at [1162, 216] on select "Disponible Indisponible" at bounding box center [1268, 209] width 325 height 37
click at [1106, 191] on select "Disponible Indisponible" at bounding box center [1268, 209] width 325 height 37
click at [1191, 457] on button "Enregistrer" at bounding box center [1178, 458] width 144 height 35
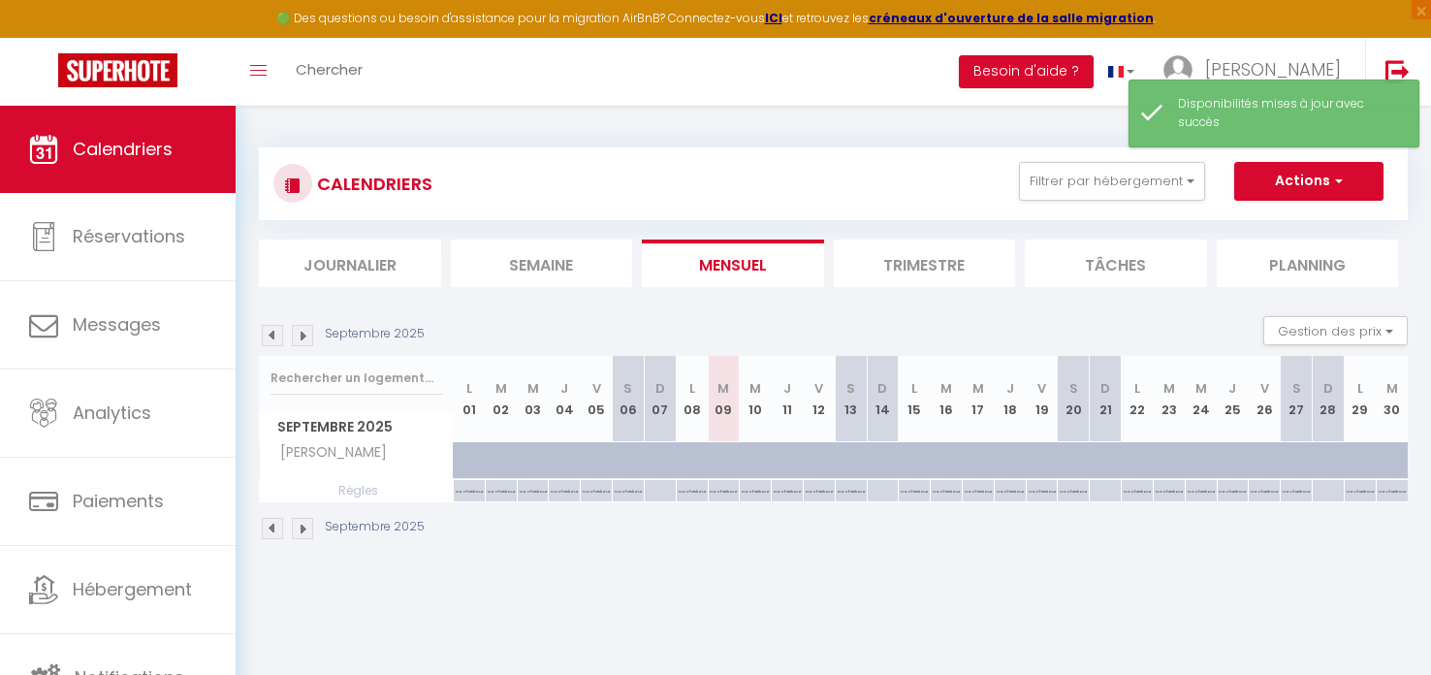
click at [297, 524] on img at bounding box center [302, 528] width 21 height 21
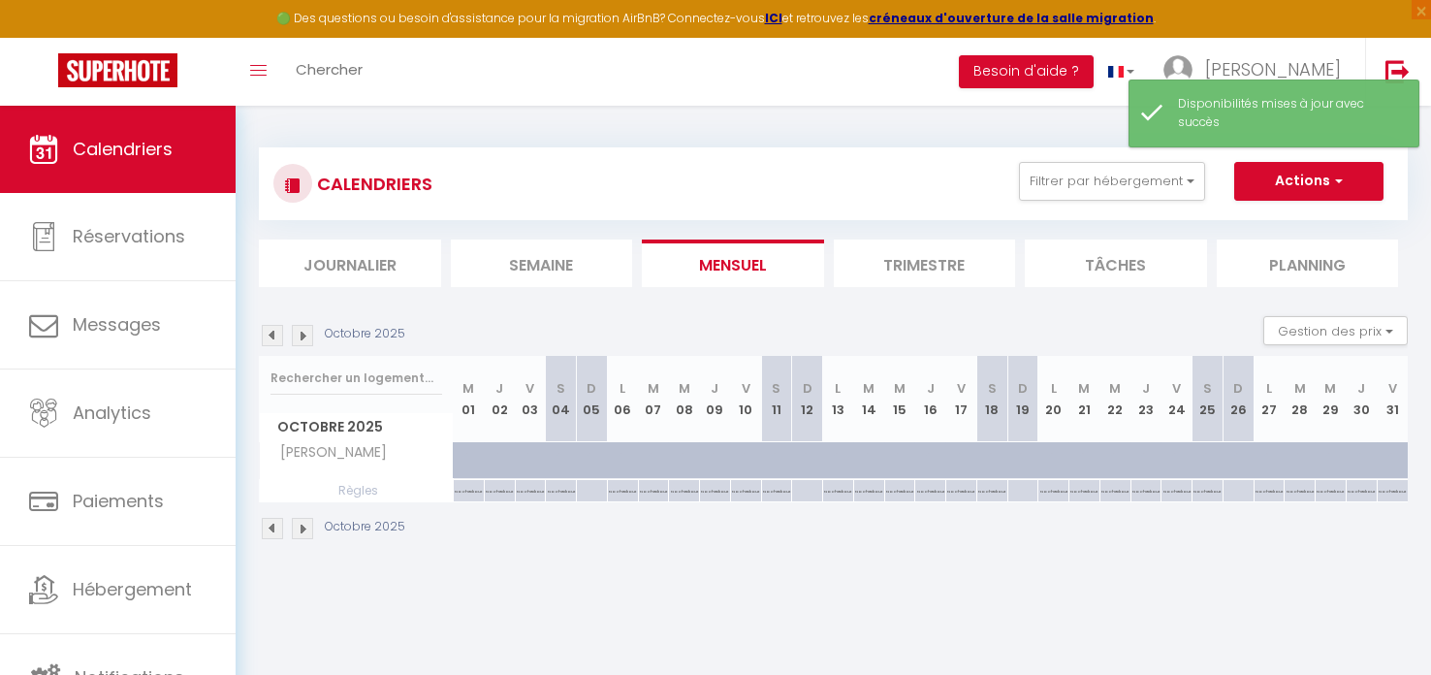
click at [297, 524] on img at bounding box center [302, 528] width 21 height 21
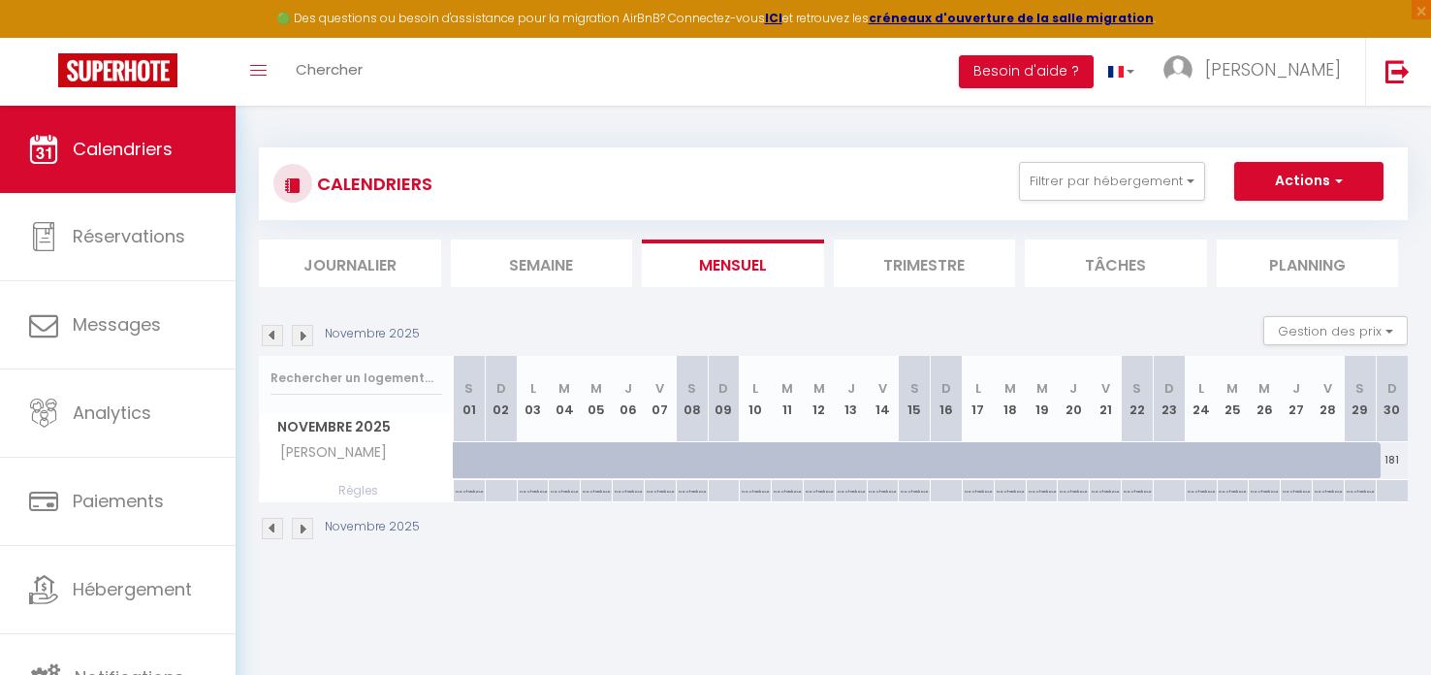
click at [303, 527] on img at bounding box center [302, 528] width 21 height 21
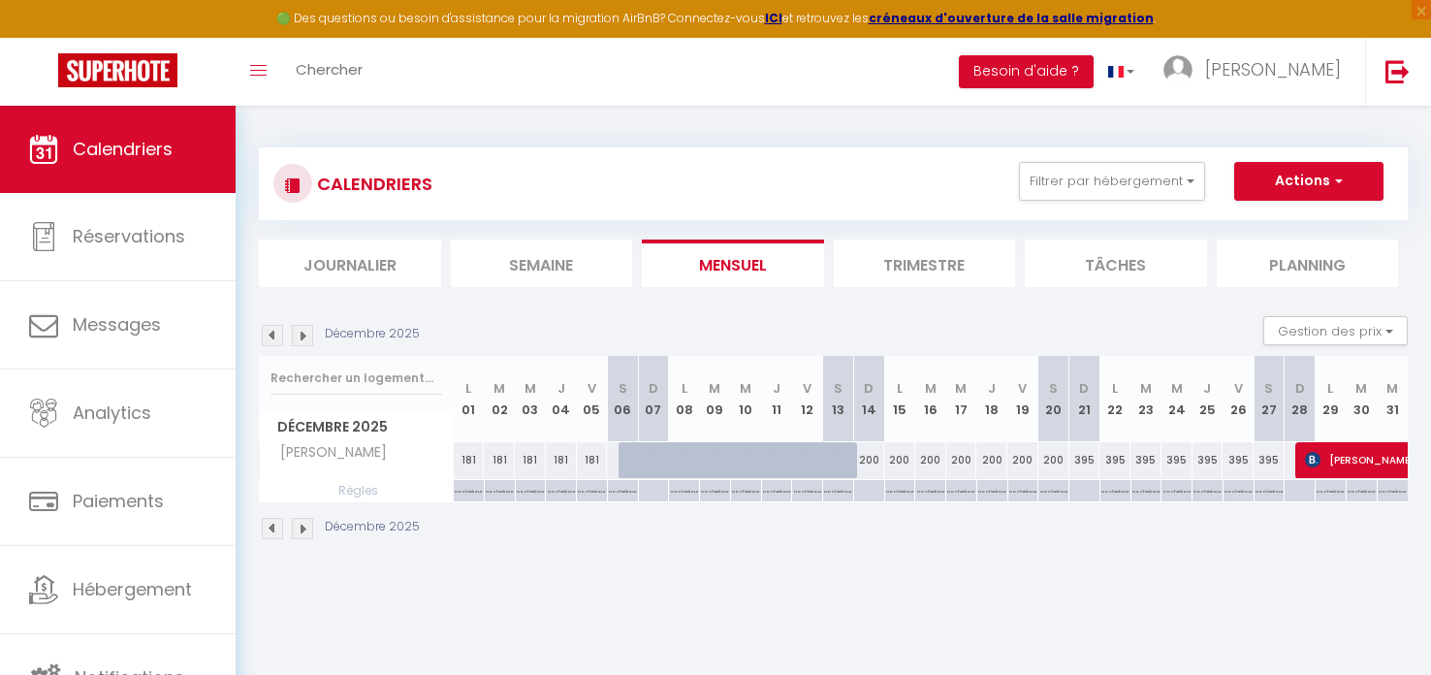
click at [303, 527] on img at bounding box center [302, 528] width 21 height 21
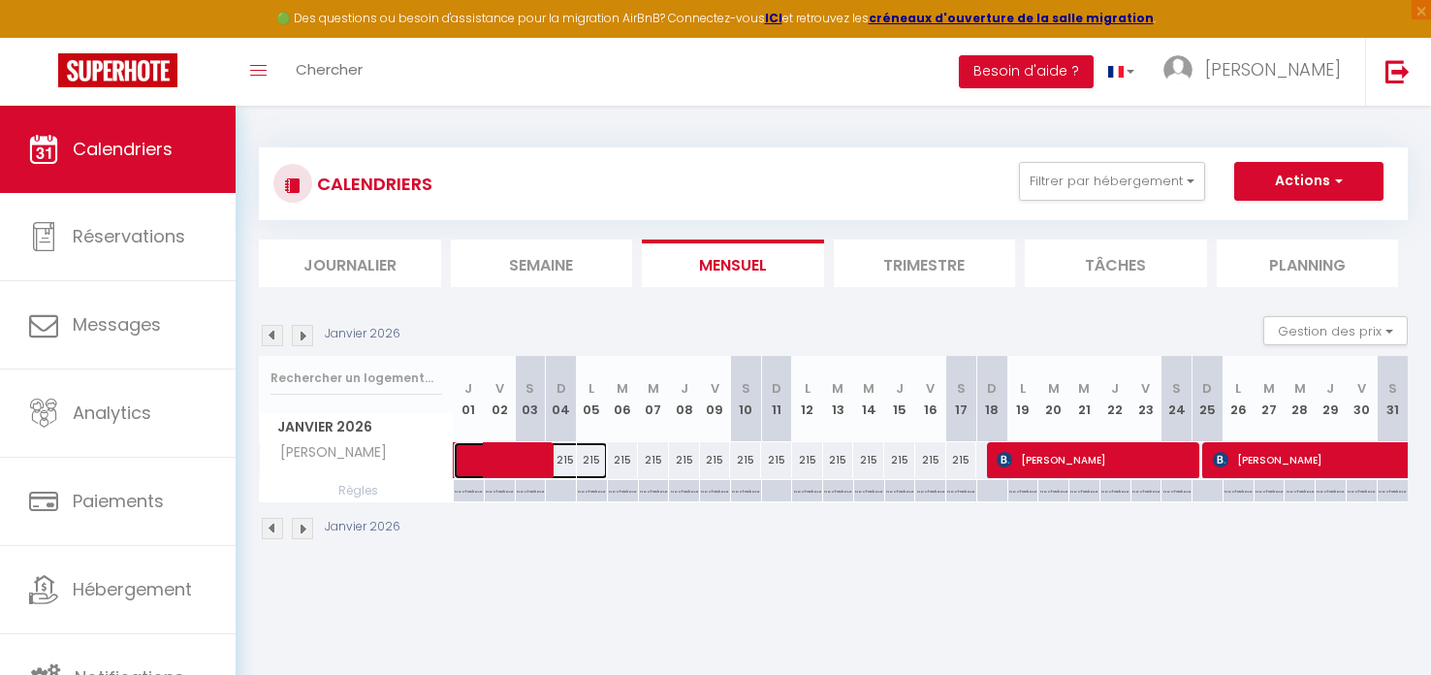
click at [564, 463] on span at bounding box center [541, 460] width 134 height 37
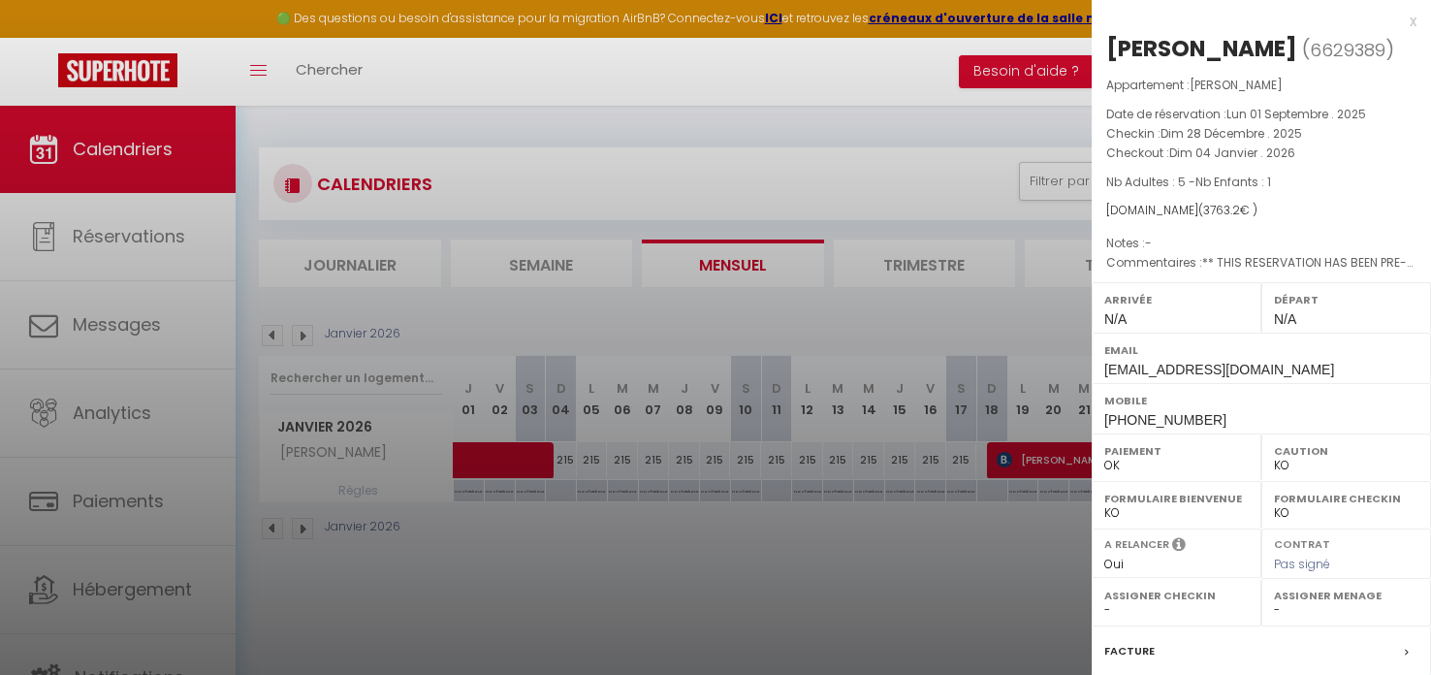
click at [920, 191] on div at bounding box center [715, 337] width 1431 height 675
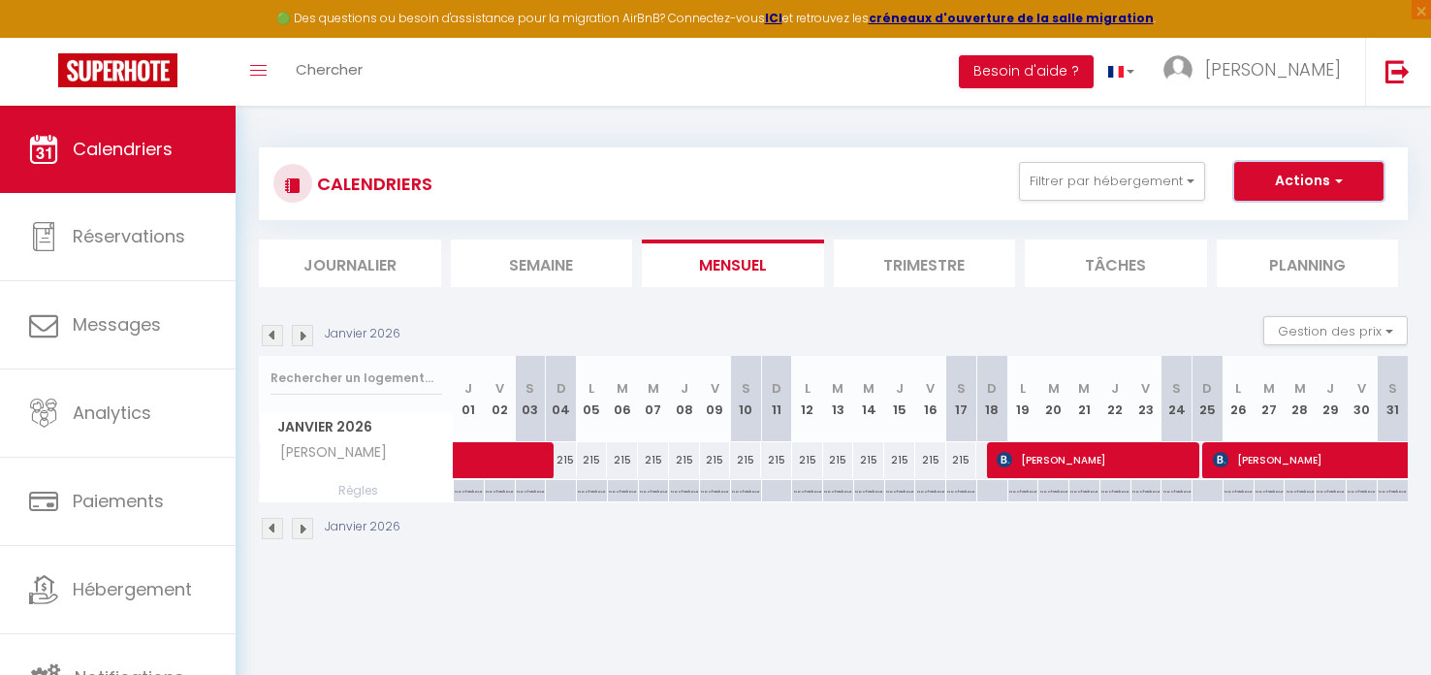
click at [1305, 177] on button "Actions" at bounding box center [1308, 181] width 149 height 39
click at [1293, 223] on link "Nouvelle réservation" at bounding box center [1288, 225] width 169 height 29
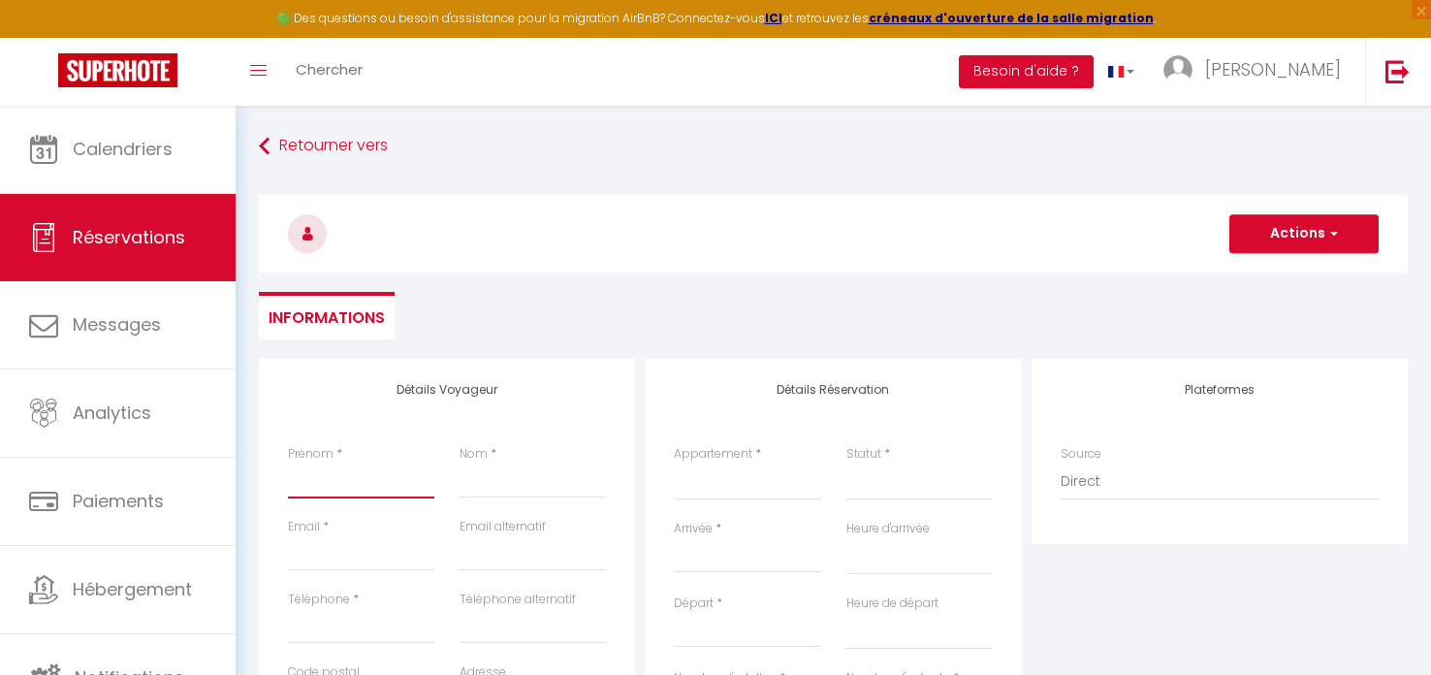
click at [329, 489] on input "Prénom" at bounding box center [361, 480] width 146 height 35
click at [306, 480] on input "Prénom" at bounding box center [361, 480] width 146 height 35
paste input "[PERSON_NAME]"
drag, startPoint x: 371, startPoint y: 479, endPoint x: 433, endPoint y: 482, distance: 62.1
click at [433, 482] on input "[PERSON_NAME]" at bounding box center [361, 480] width 146 height 35
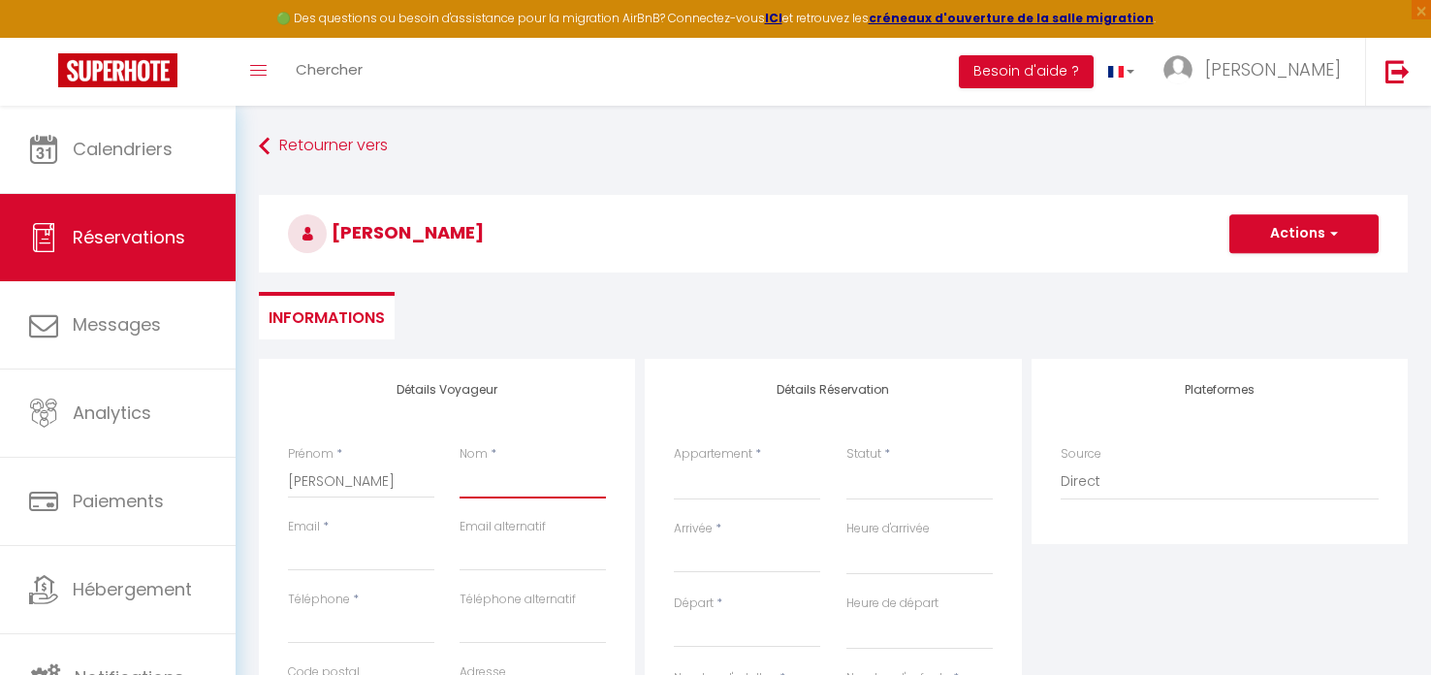
paste input "Ammour"
click at [318, 557] on input "Email client" at bounding box center [361, 553] width 146 height 35
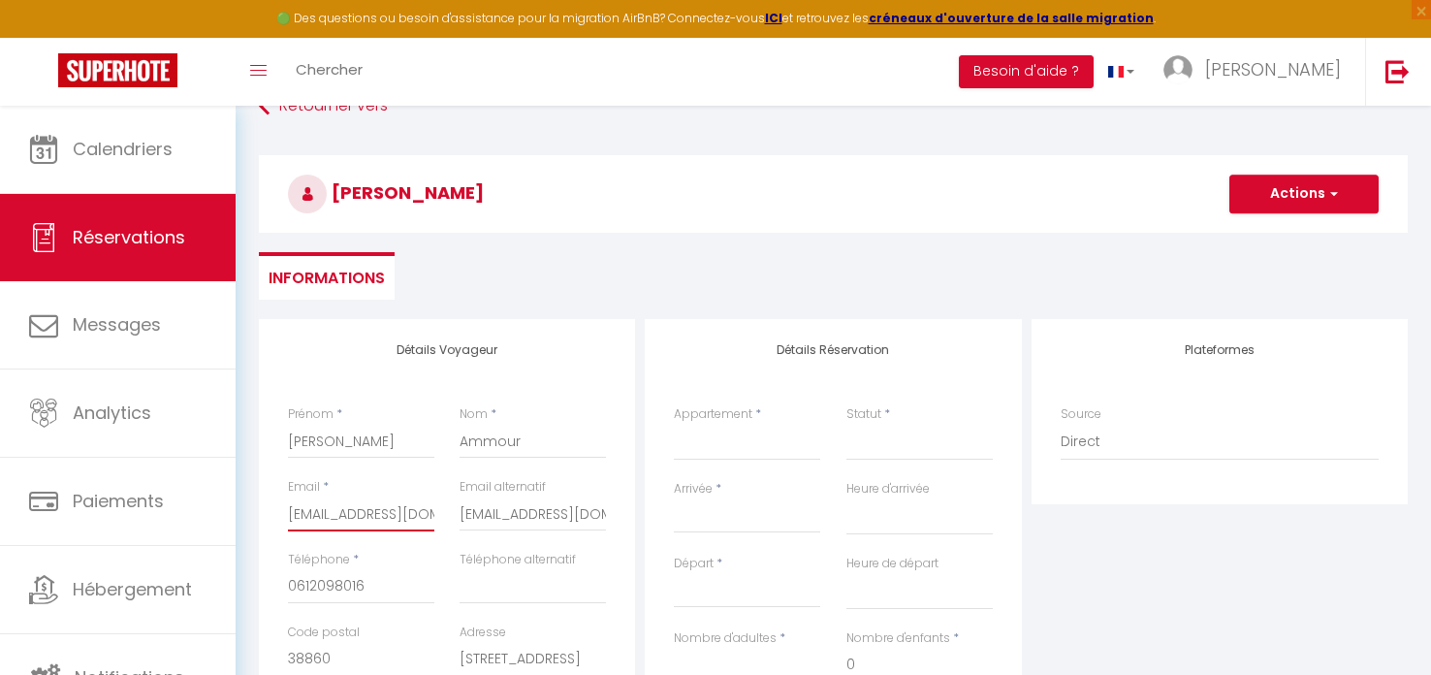
scroll to position [50, 0]
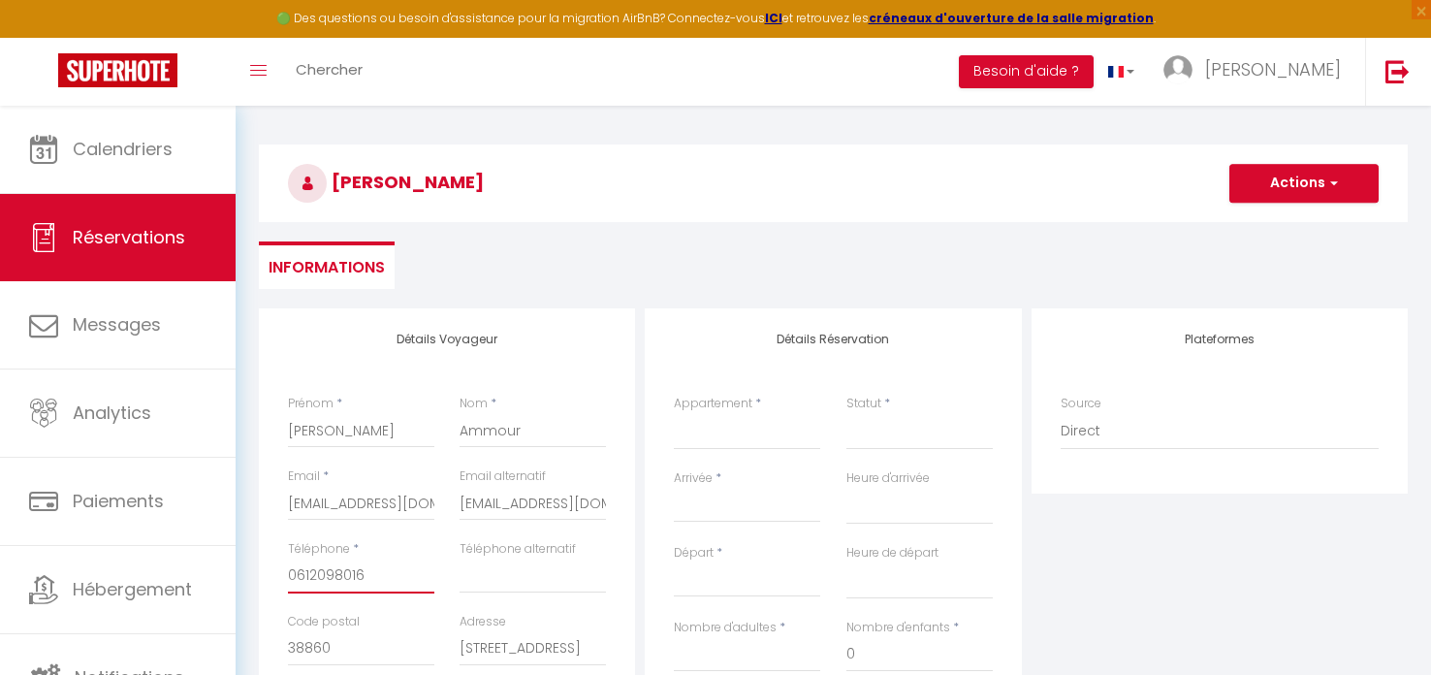
click at [375, 576] on input "0612098016" at bounding box center [361, 576] width 146 height 35
drag, startPoint x: 375, startPoint y: 576, endPoint x: 277, endPoint y: 577, distance: 97.9
click at [277, 577] on div "Téléphone * [PHONE_NUMBER]" at bounding box center [361, 576] width 172 height 73
click at [309, 580] on input "Téléphone" at bounding box center [361, 576] width 146 height 35
paste input "0659454281"
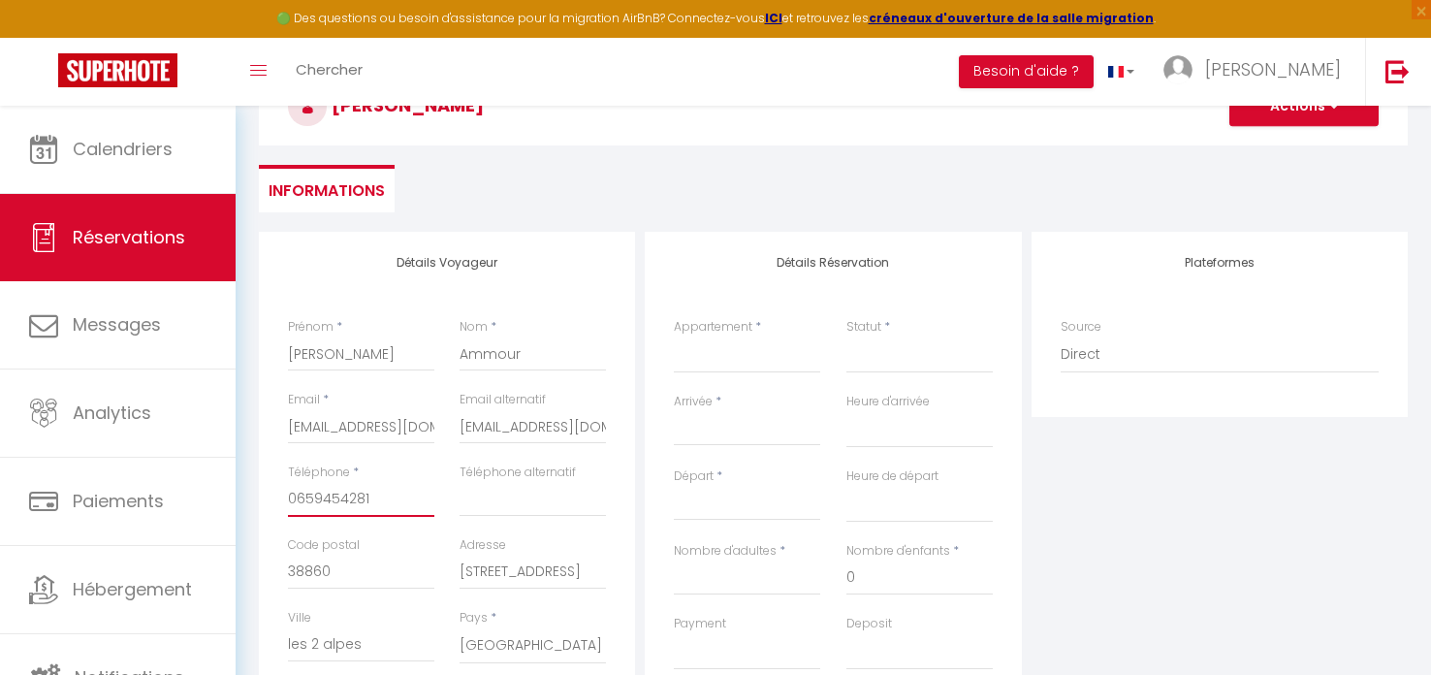
scroll to position [135, 0]
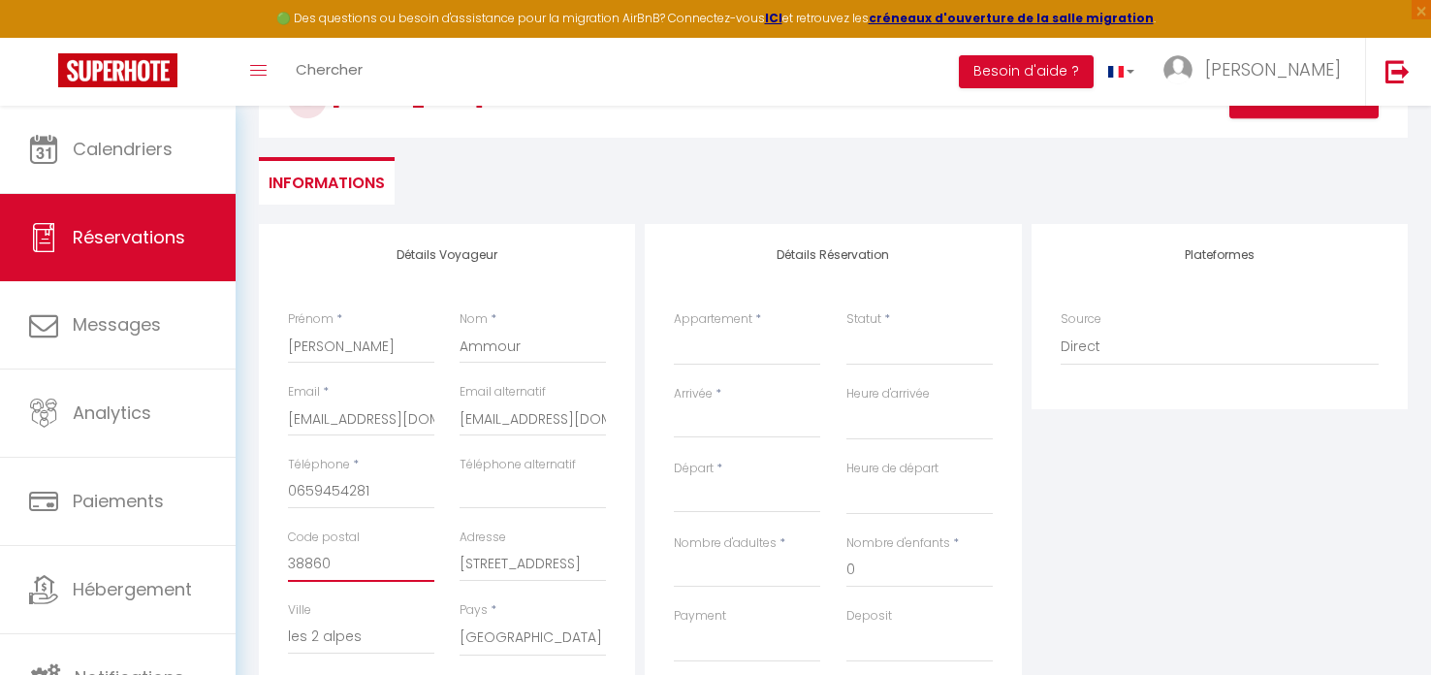
click at [335, 570] on input "38860" at bounding box center [361, 564] width 146 height 35
paste input "48 la vallée des ouches 41220 Dhuizon"
drag, startPoint x: 381, startPoint y: 562, endPoint x: 448, endPoint y: 566, distance: 67.0
click at [448, 566] on div "Code postal 348 la vallée des ouches 41220 Dhuizon Adresse [STREET_ADDRESS]" at bounding box center [447, 564] width 344 height 73
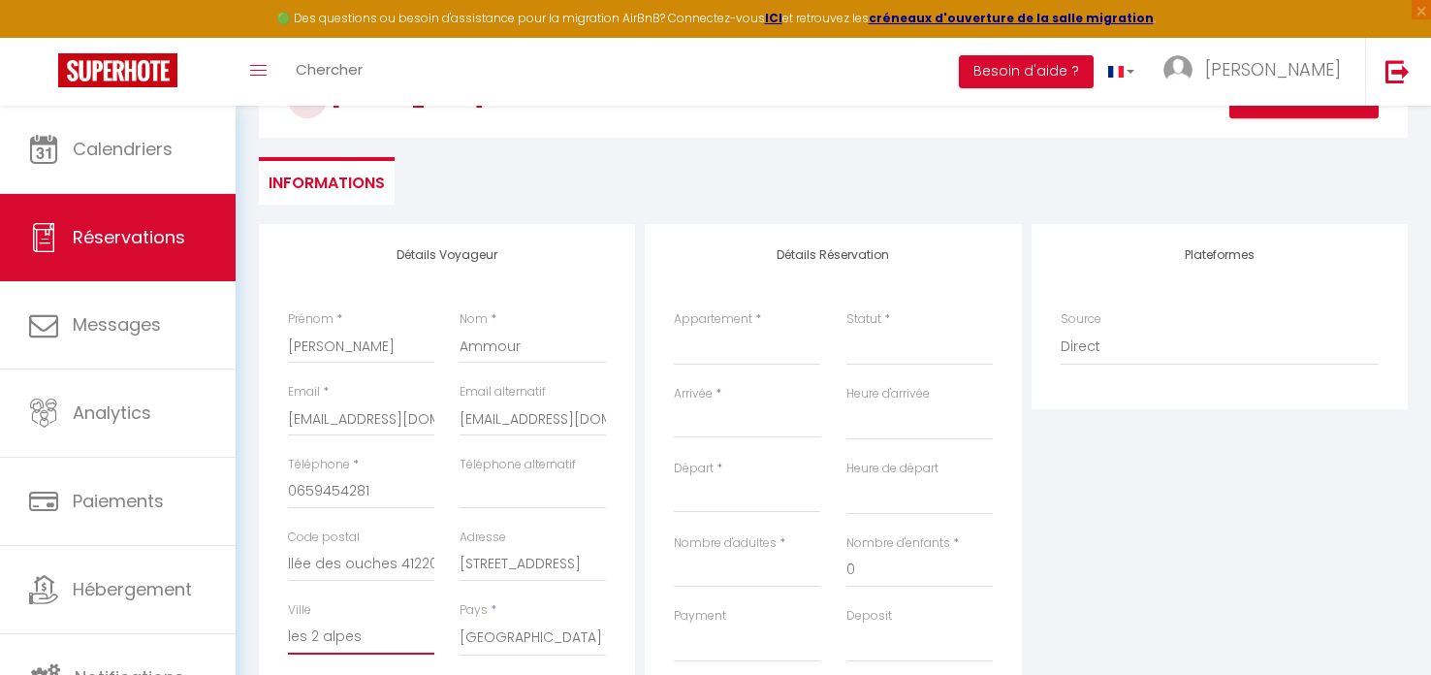
scroll to position [0, 0]
drag, startPoint x: 374, startPoint y: 641, endPoint x: 284, endPoint y: 643, distance: 90.2
click at [283, 644] on div "Ville les 2 alpes" at bounding box center [361, 638] width 172 height 75
paste input "Dhuizon"
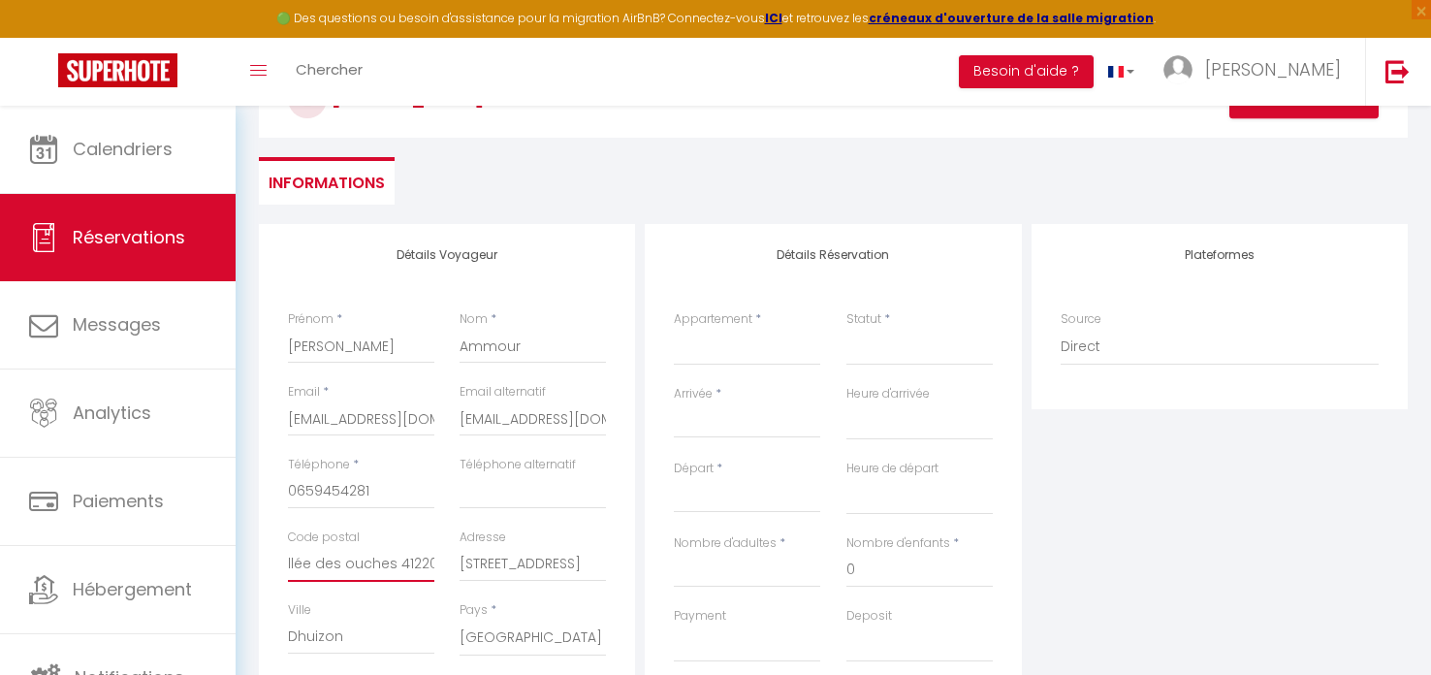
drag, startPoint x: 289, startPoint y: 563, endPoint x: 391, endPoint y: 563, distance: 101.8
click at [391, 563] on input "348 la vallée des ouches 41220" at bounding box center [361, 564] width 146 height 35
drag, startPoint x: 475, startPoint y: 559, endPoint x: 618, endPoint y: 563, distance: 142.6
click at [618, 563] on div "Adresse [STREET_ADDRESS]" at bounding box center [533, 564] width 172 height 73
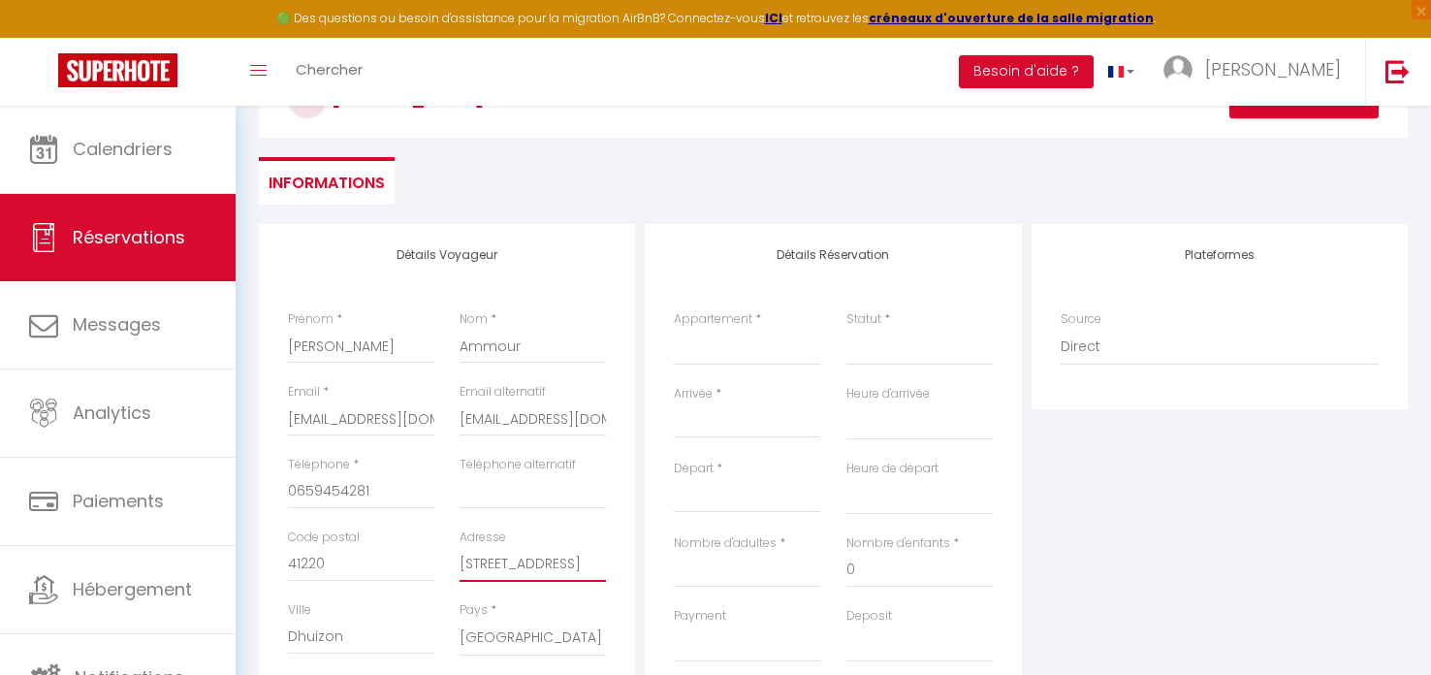
paste input "48 la vallée des ouches"
drag, startPoint x: 461, startPoint y: 419, endPoint x: 631, endPoint y: 422, distance: 170.7
click at [631, 422] on div "Détails Voyageur Prénom * [PERSON_NAME] * Ammour Email * [EMAIL_ADDRESS][DOMAIN…" at bounding box center [447, 570] width 376 height 693
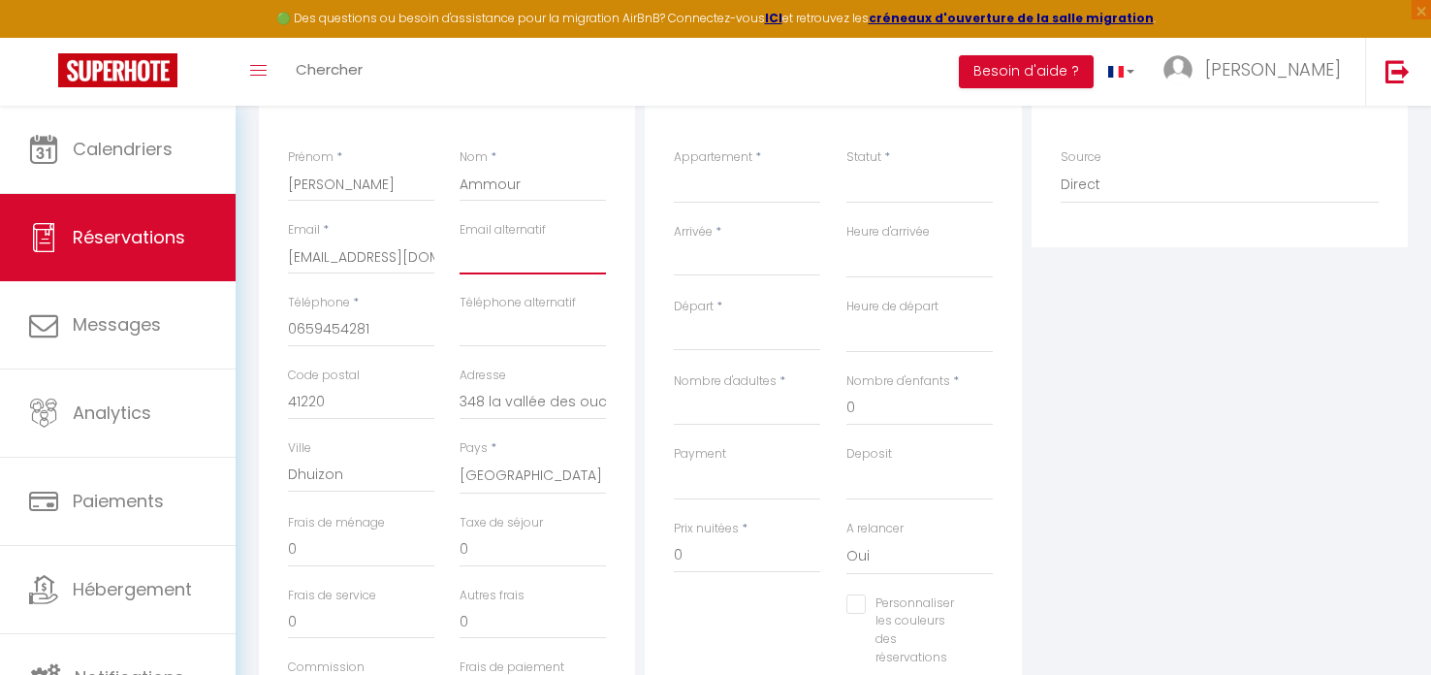
scroll to position [304, 0]
drag, startPoint x: 471, startPoint y: 536, endPoint x: 457, endPoint y: 540, distance: 15.1
click at [455, 540] on div "Taxe de séjour 0" at bounding box center [533, 542] width 172 height 73
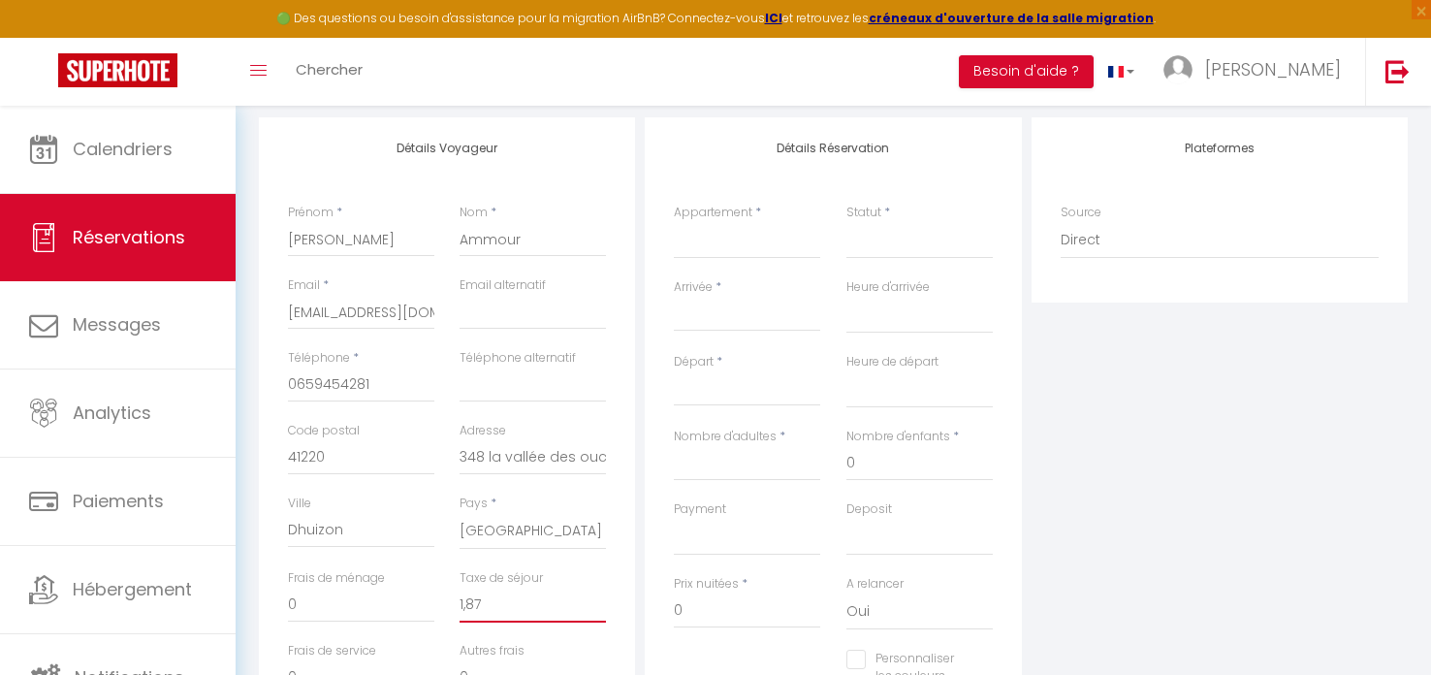
scroll to position [235, 0]
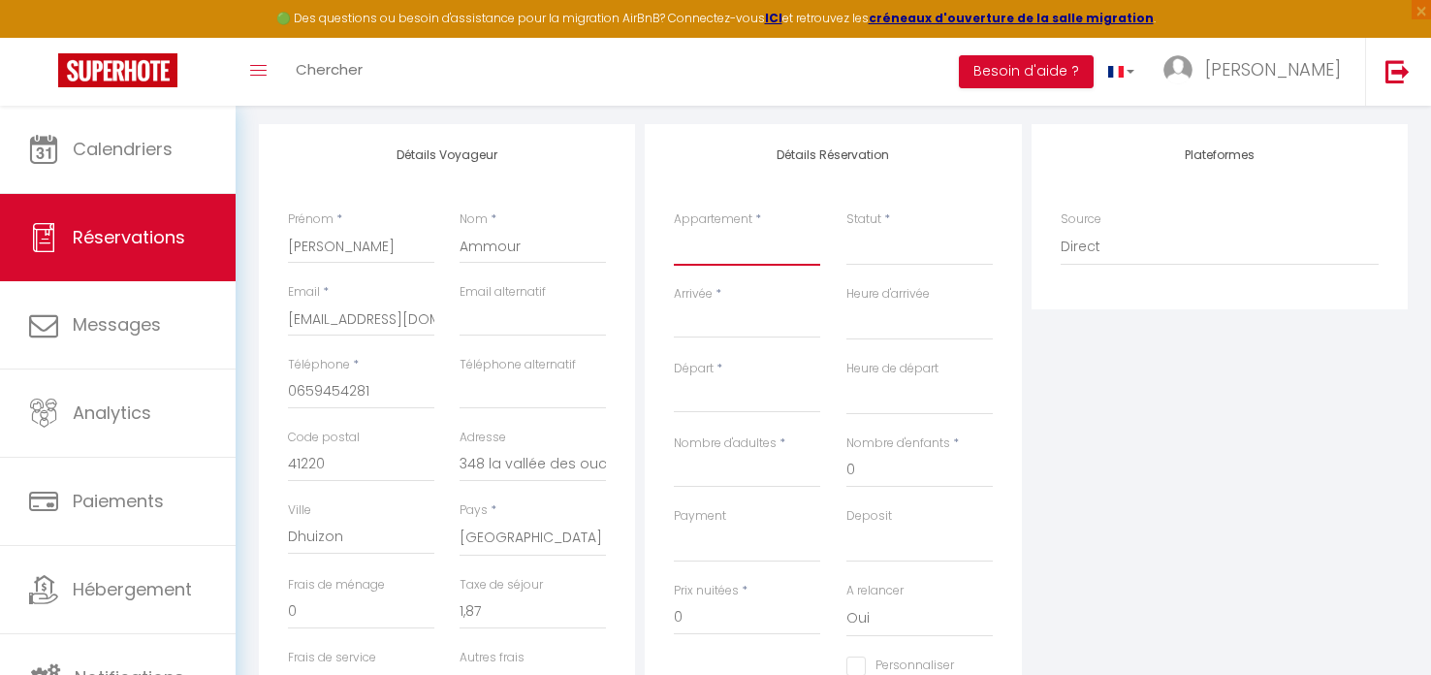
click at [718, 247] on select "Chalet BELLECOMBE CHALET TIPLAN CHALET LAUZIERES CHALET HAPPY CHALET SUTRI" at bounding box center [747, 247] width 146 height 37
click at [674, 229] on select "Chalet BELLECOMBE CHALET TIPLAN CHALET LAUZIERES CHALET HAPPY CHALET SUTRI" at bounding box center [747, 247] width 146 height 37
click at [707, 315] on input "Arrivée" at bounding box center [747, 322] width 146 height 25
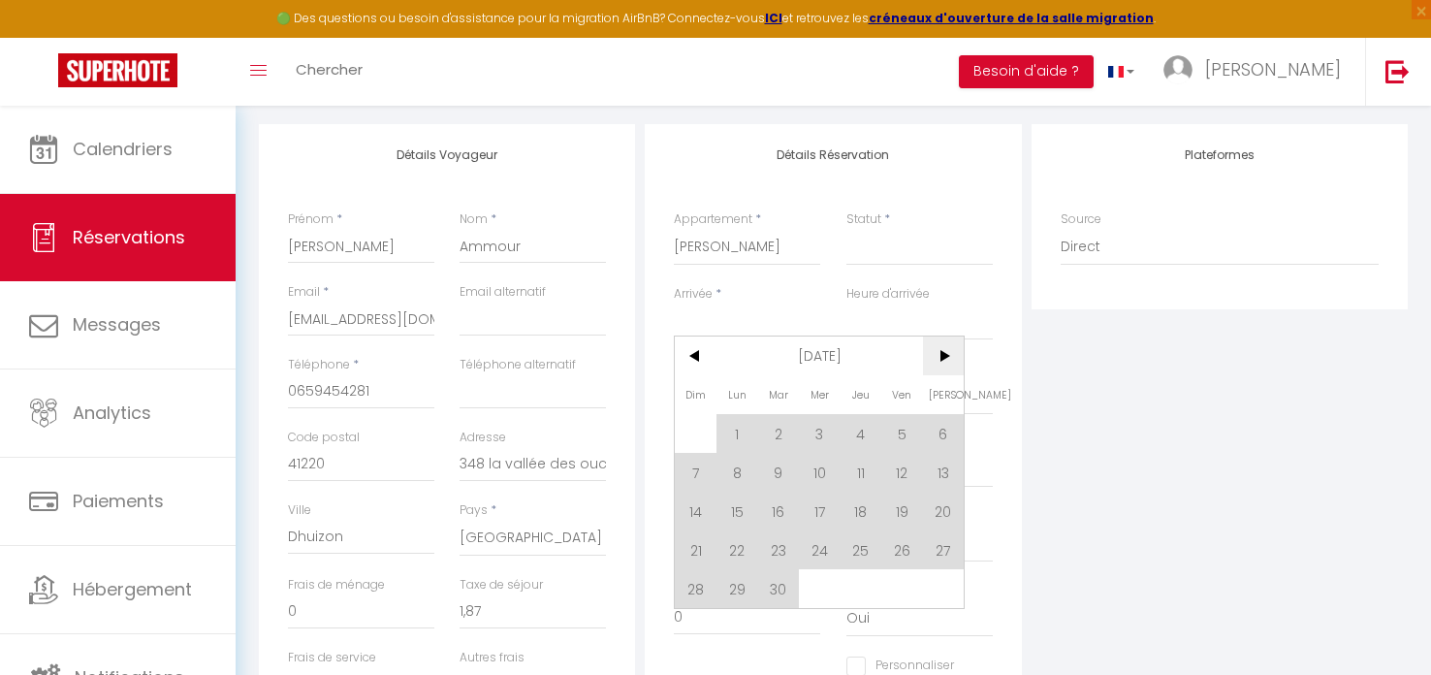
click at [939, 357] on span ">" at bounding box center [944, 355] width 42 height 39
click at [940, 355] on span ">" at bounding box center [944, 355] width 42 height 39
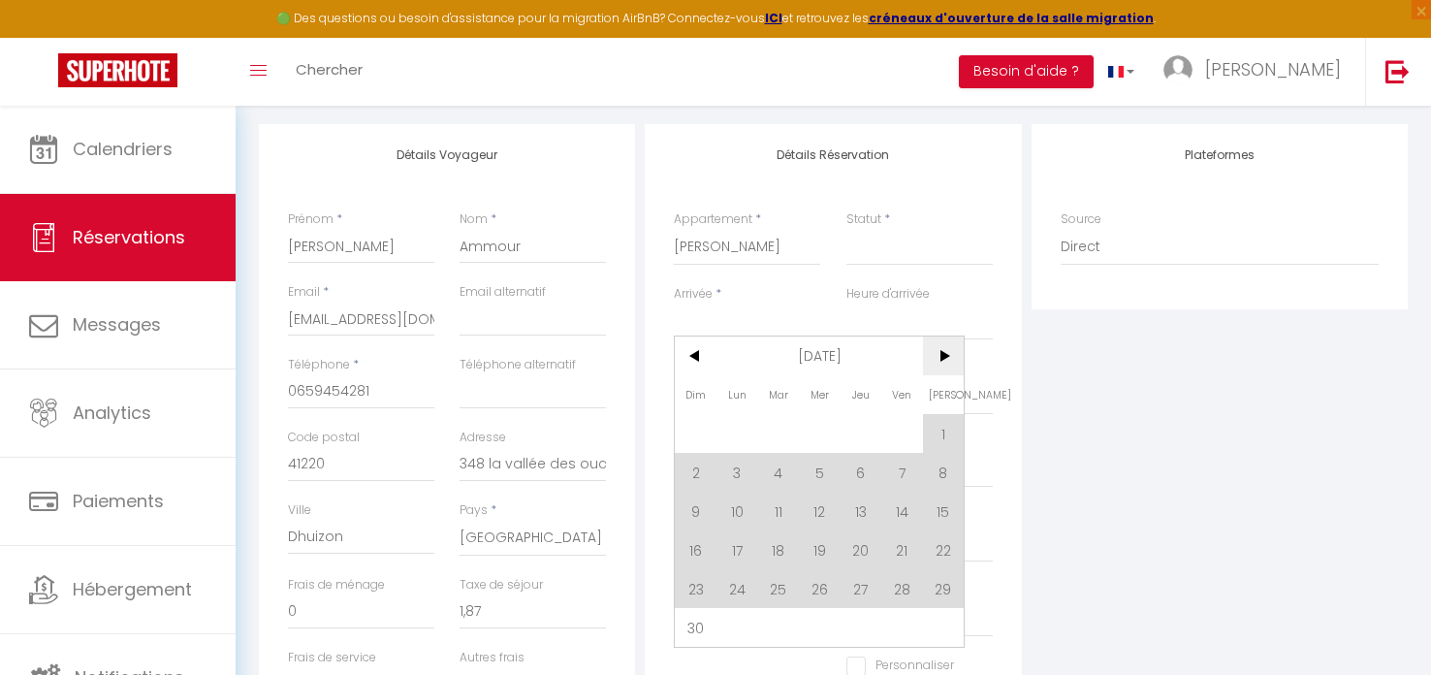
click at [940, 355] on span ">" at bounding box center [944, 355] width 42 height 39
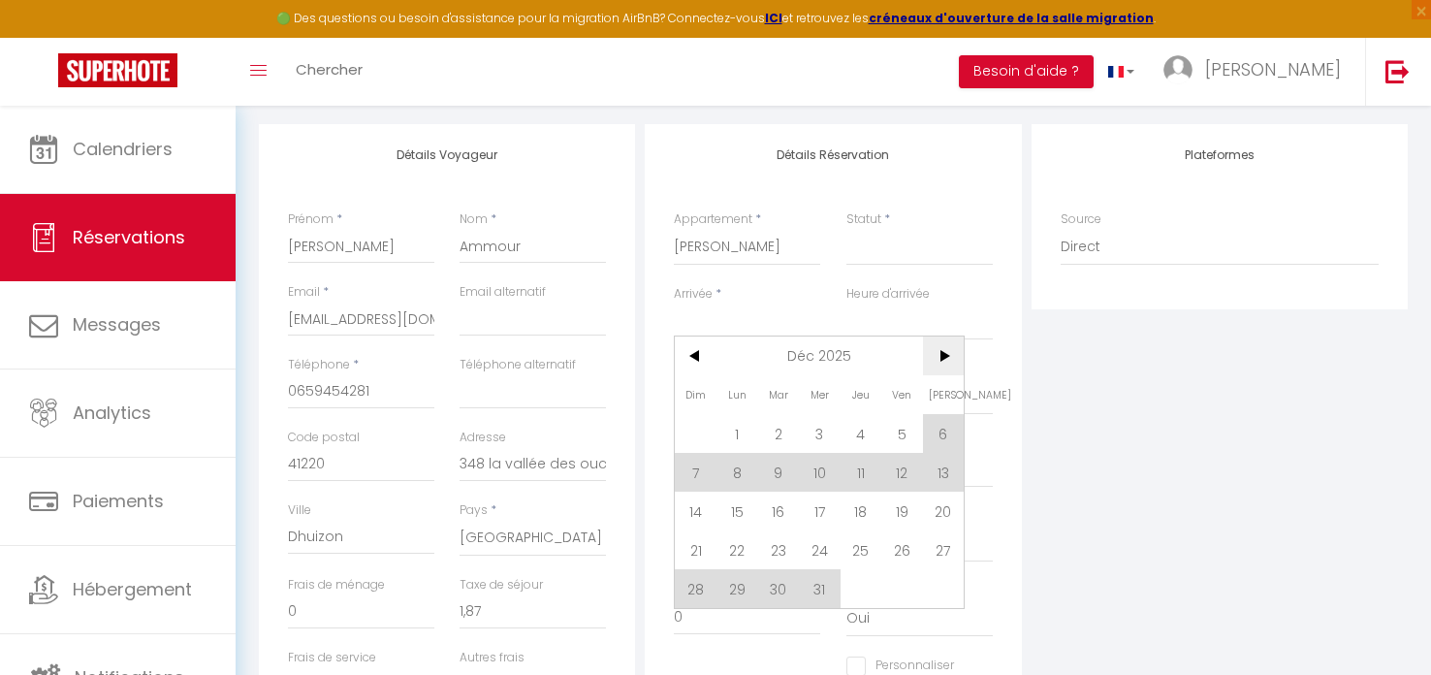
click at [940, 355] on span ">" at bounding box center [944, 355] width 42 height 39
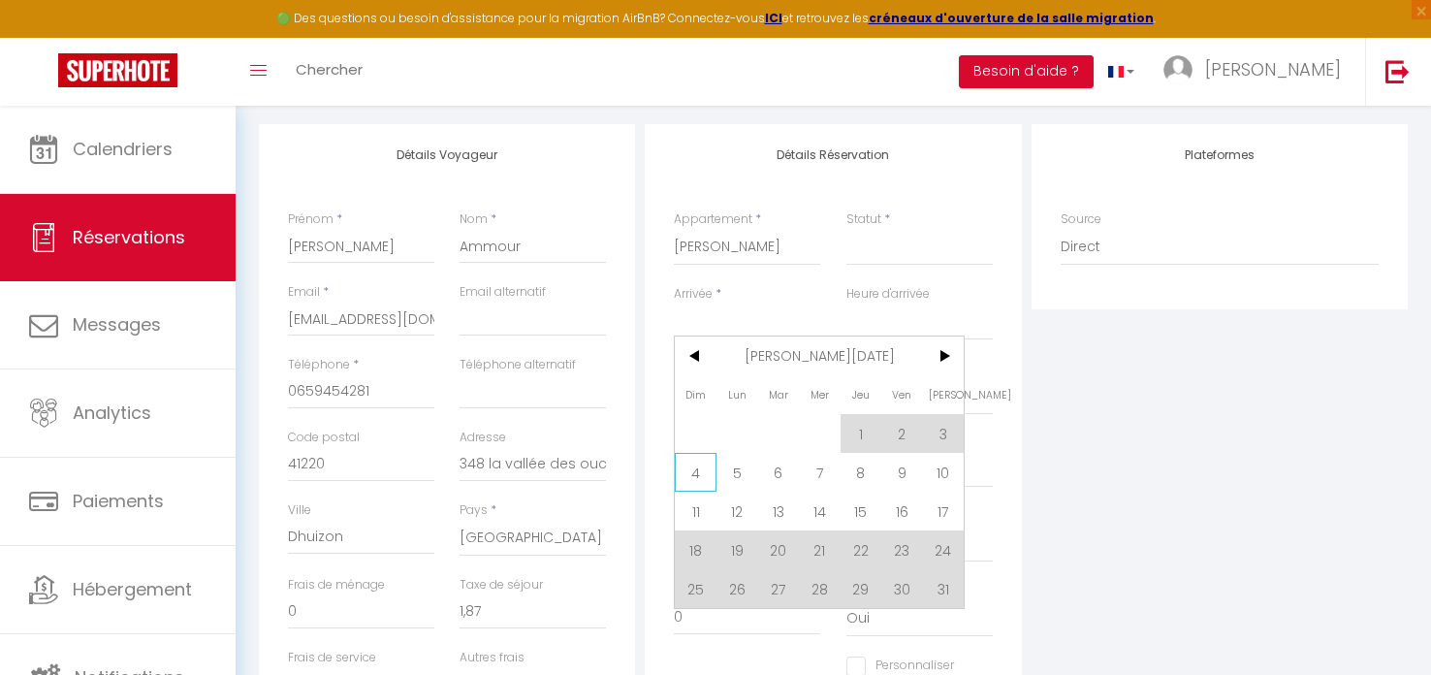
click at [696, 471] on span "4" at bounding box center [696, 472] width 42 height 39
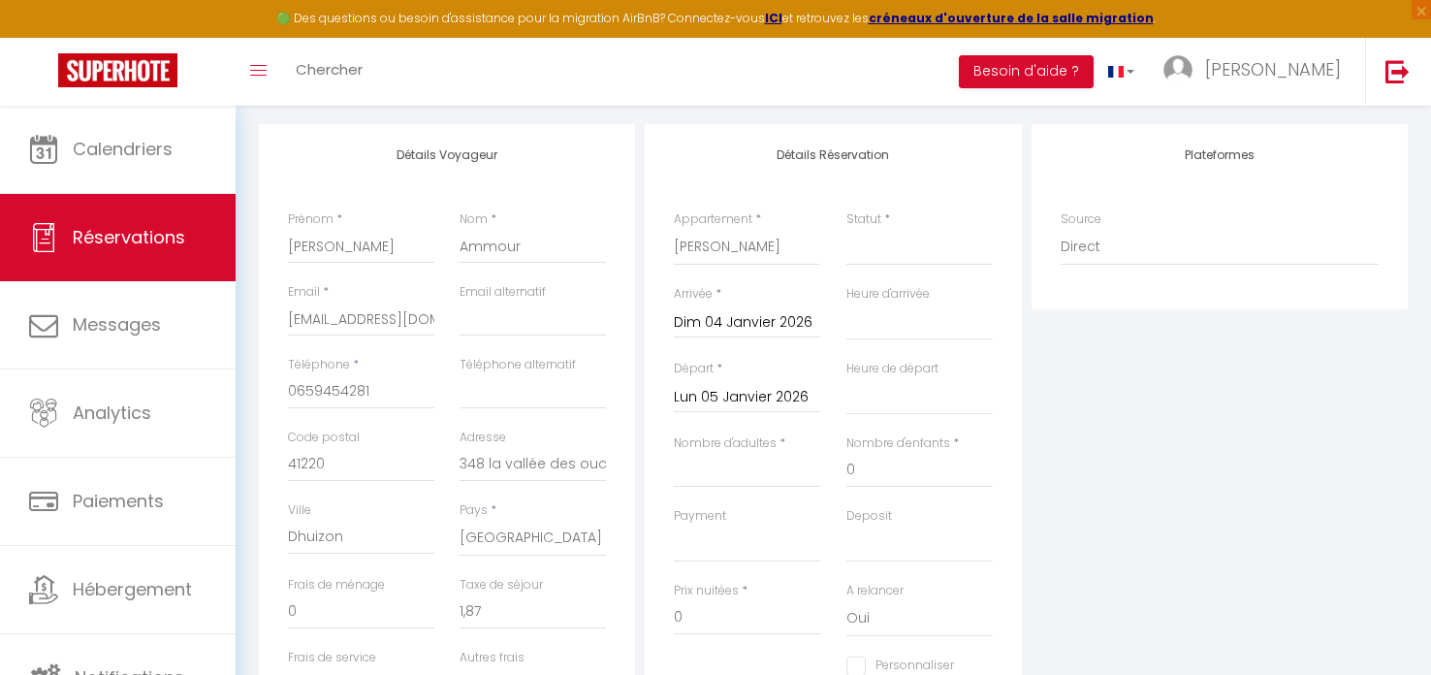
click at [685, 394] on input "Lun 05 Janvier 2026" at bounding box center [747, 397] width 146 height 25
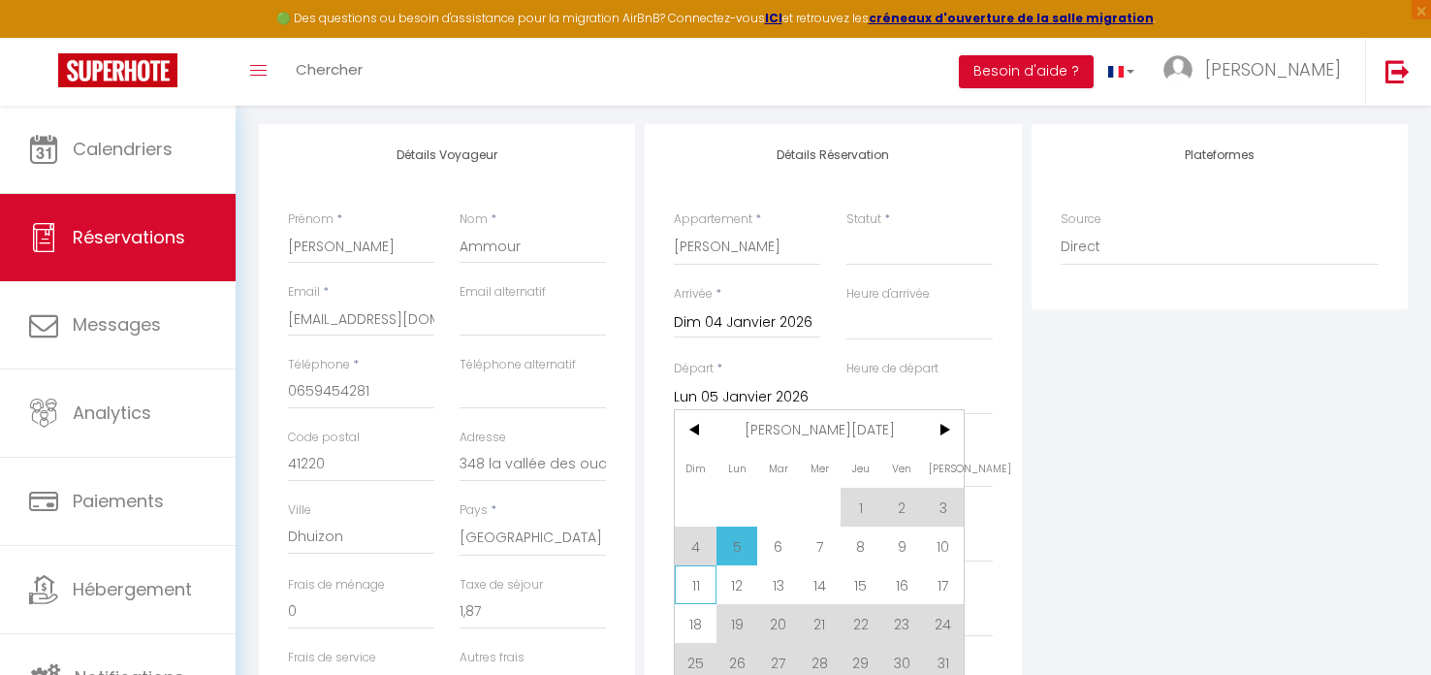
click at [690, 585] on span "11" at bounding box center [696, 584] width 42 height 39
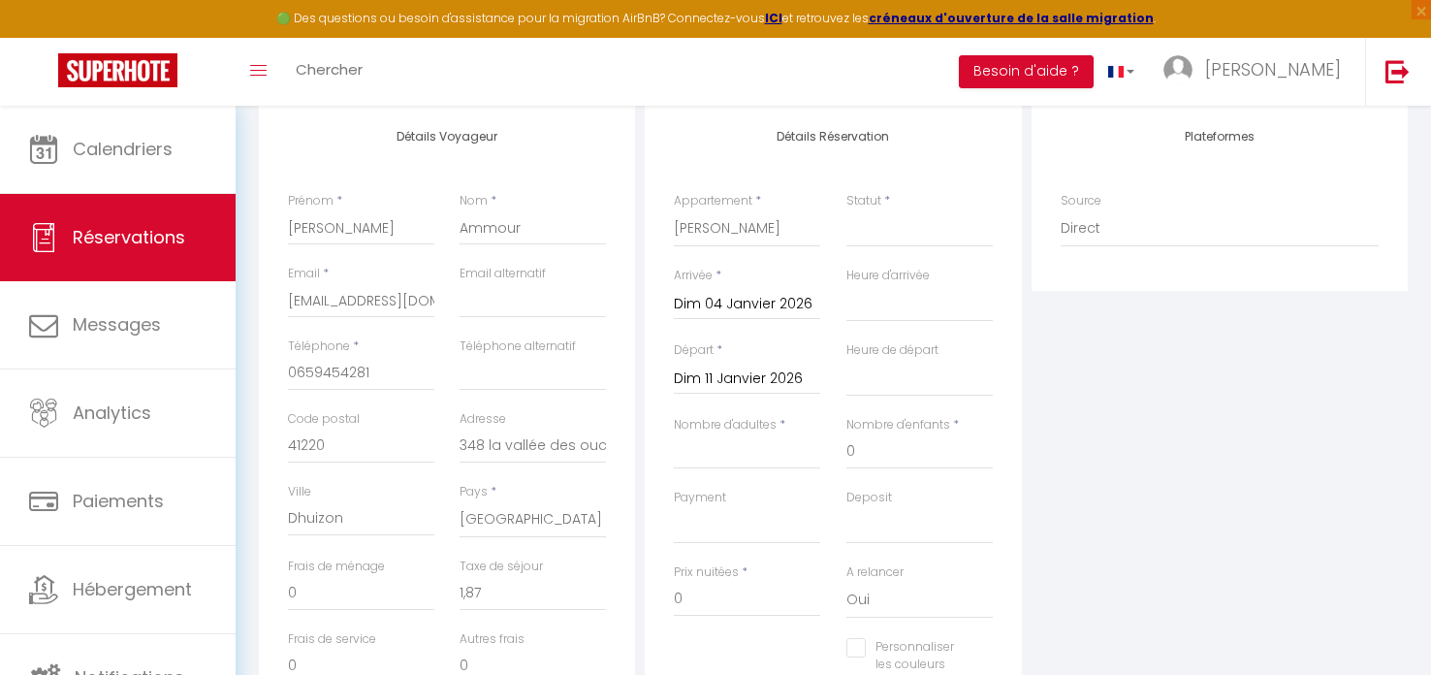
scroll to position [254, 0]
click at [722, 454] on input "Nombre d'adultes" at bounding box center [747, 450] width 146 height 35
click at [718, 597] on input "1505" at bounding box center [747, 598] width 146 height 35
click at [852, 599] on select "Oui Non" at bounding box center [919, 599] width 146 height 37
click at [846, 581] on select "Oui Non" at bounding box center [919, 599] width 146 height 37
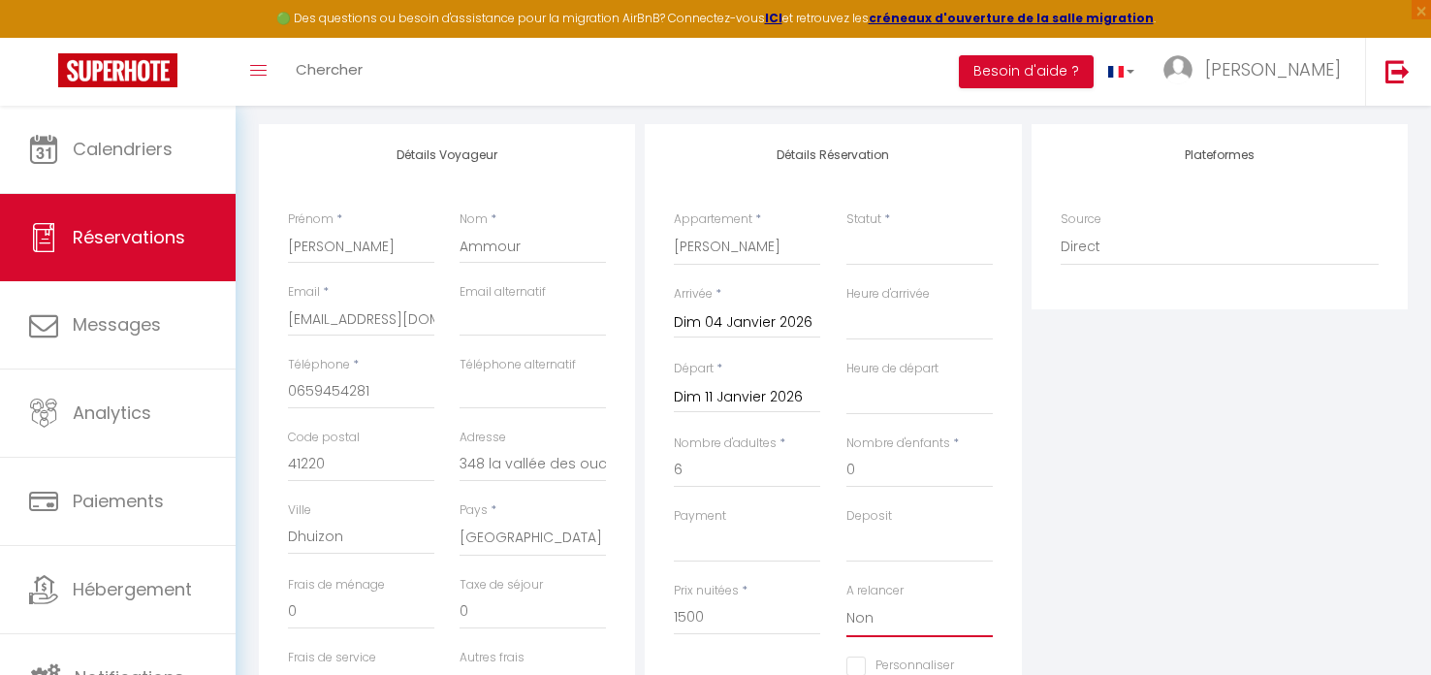
scroll to position [235, 0]
click at [896, 249] on select "Confirmé Non Confirmé [PERSON_NAME] par le voyageur No Show Request" at bounding box center [919, 247] width 146 height 37
click at [846, 229] on select "Confirmé Non Confirmé [PERSON_NAME] par le voyageur No Show Request" at bounding box center [919, 247] width 146 height 37
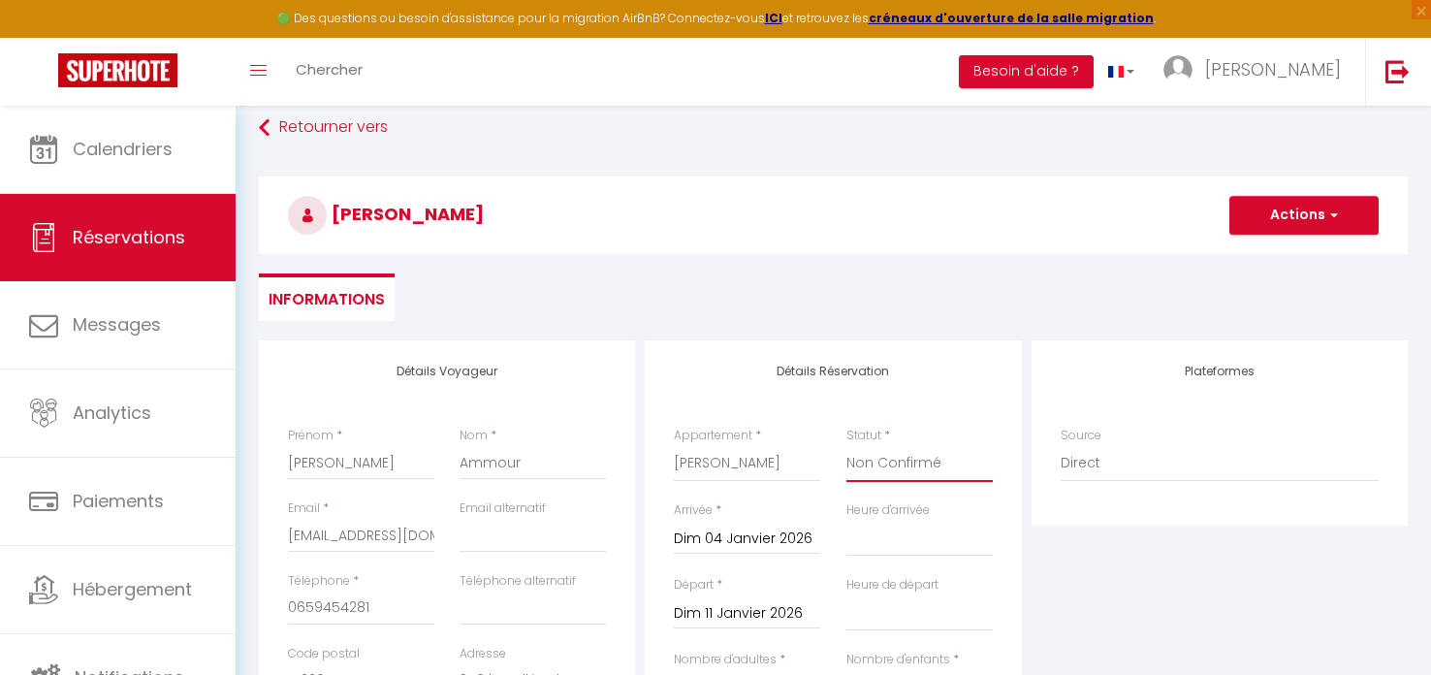
scroll to position [0, 0]
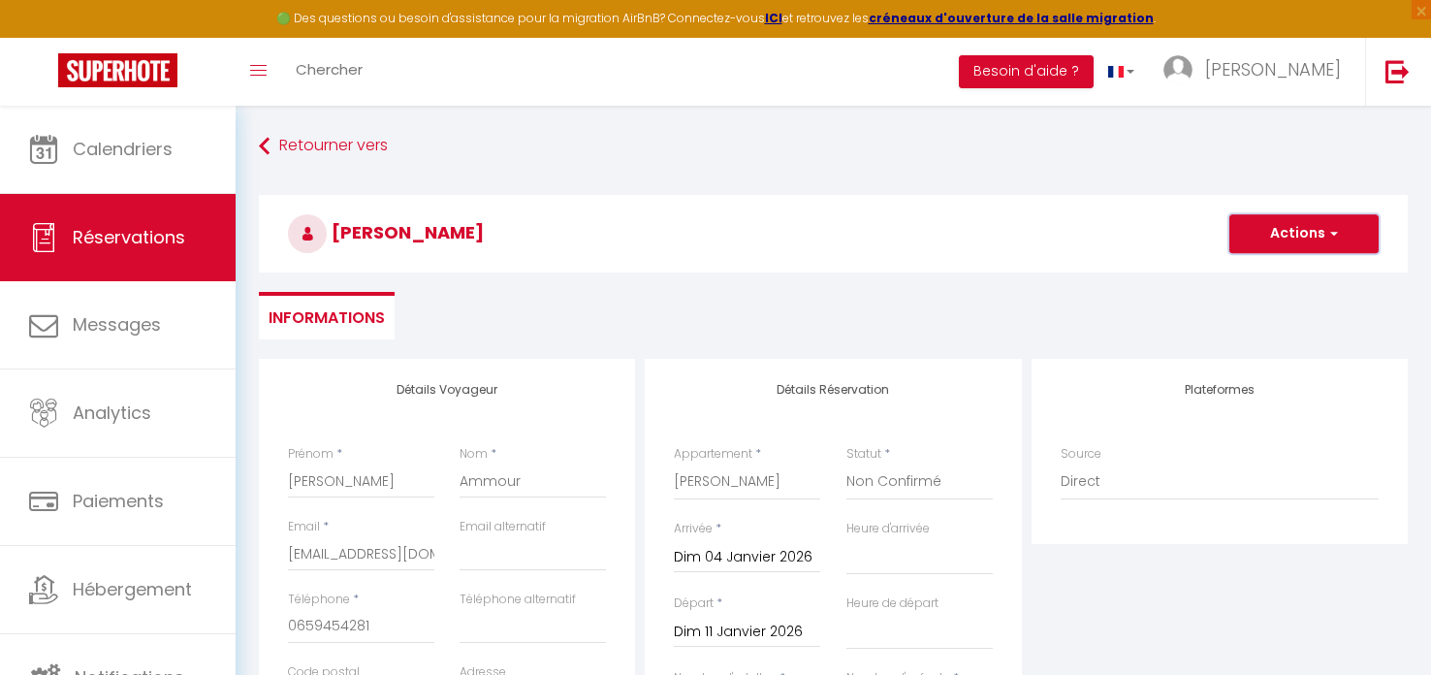
click at [1306, 229] on button "Actions" at bounding box center [1303, 233] width 149 height 39
click at [1275, 273] on link "Enregistrer" at bounding box center [1284, 276] width 153 height 25
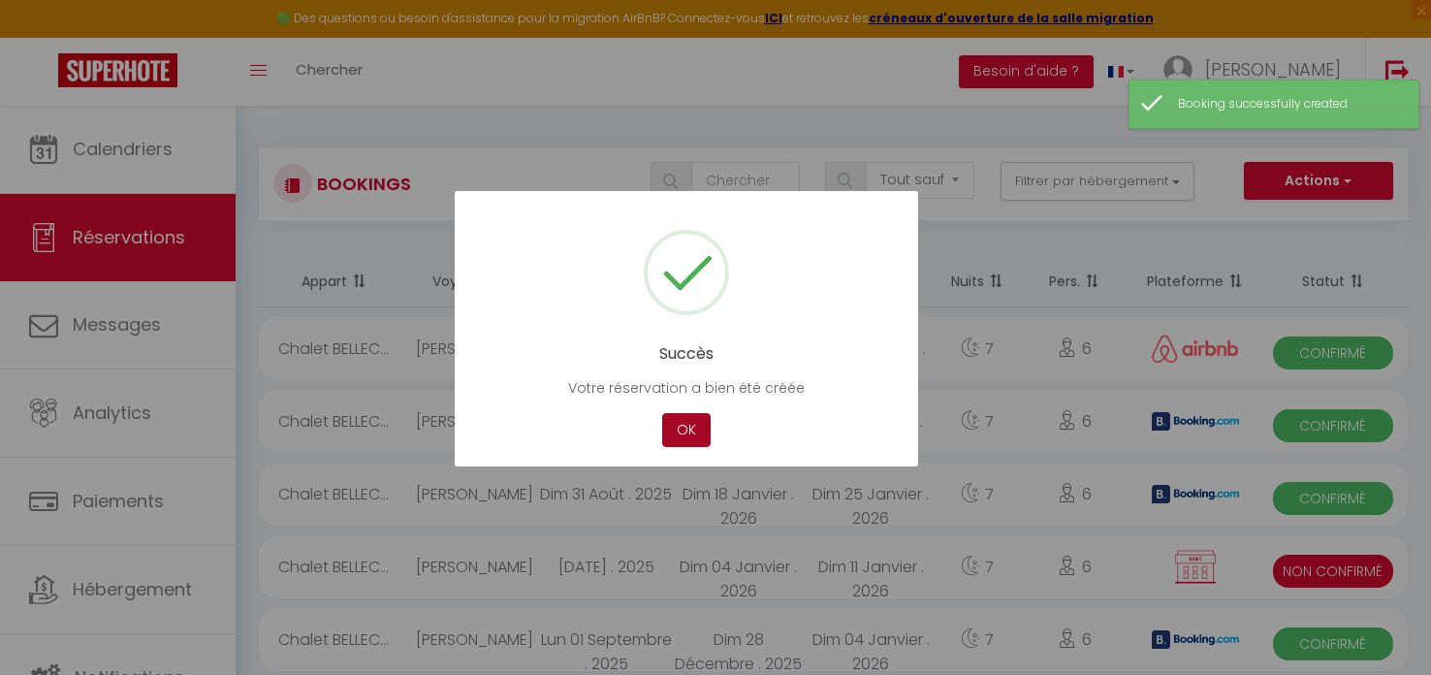
click at [681, 430] on button "OK" at bounding box center [686, 430] width 48 height 34
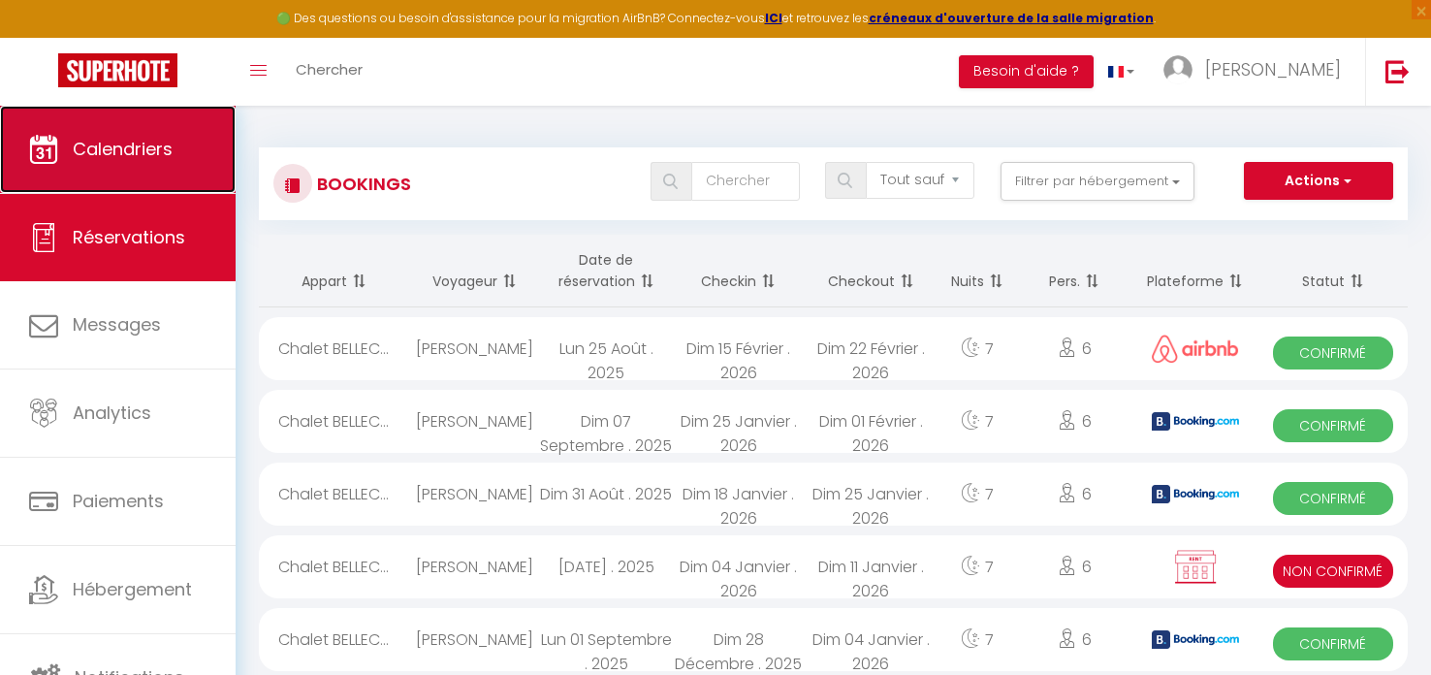
click at [107, 166] on link "Calendriers" at bounding box center [118, 149] width 236 height 87
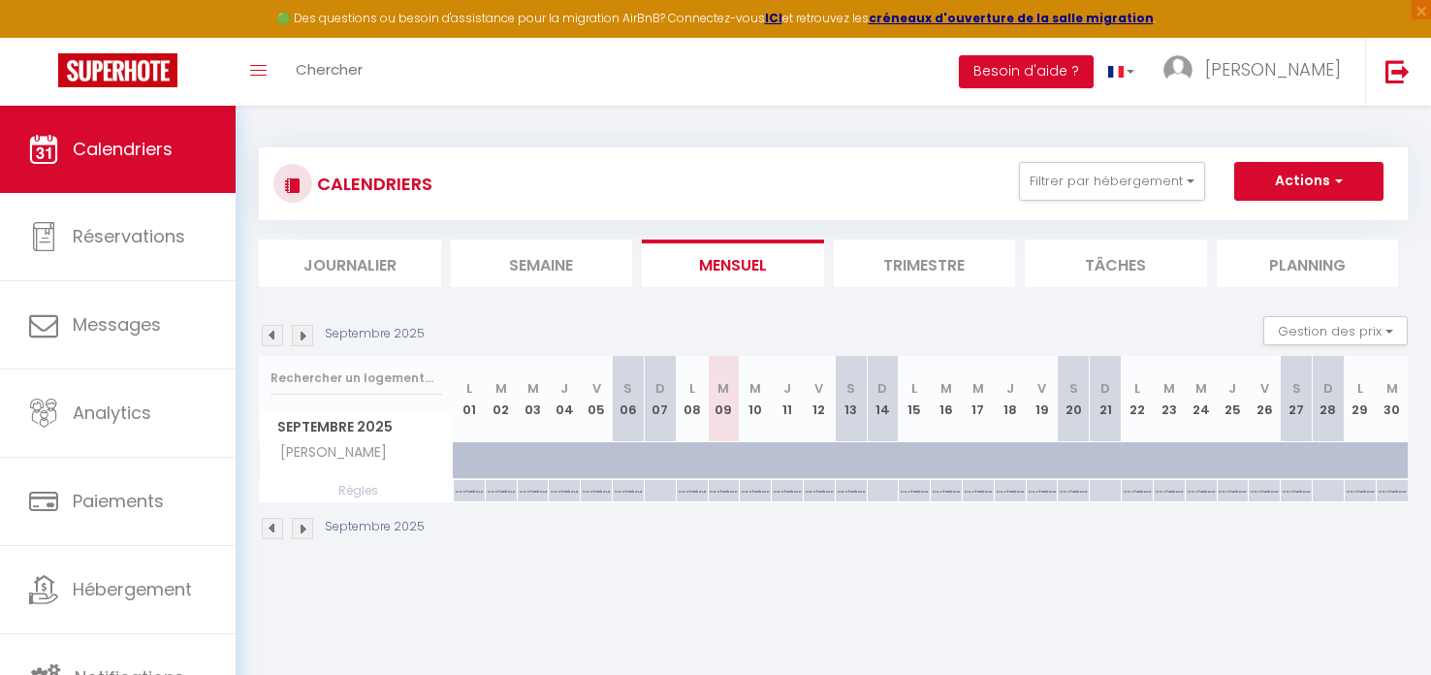
click at [305, 528] on img at bounding box center [302, 528] width 21 height 21
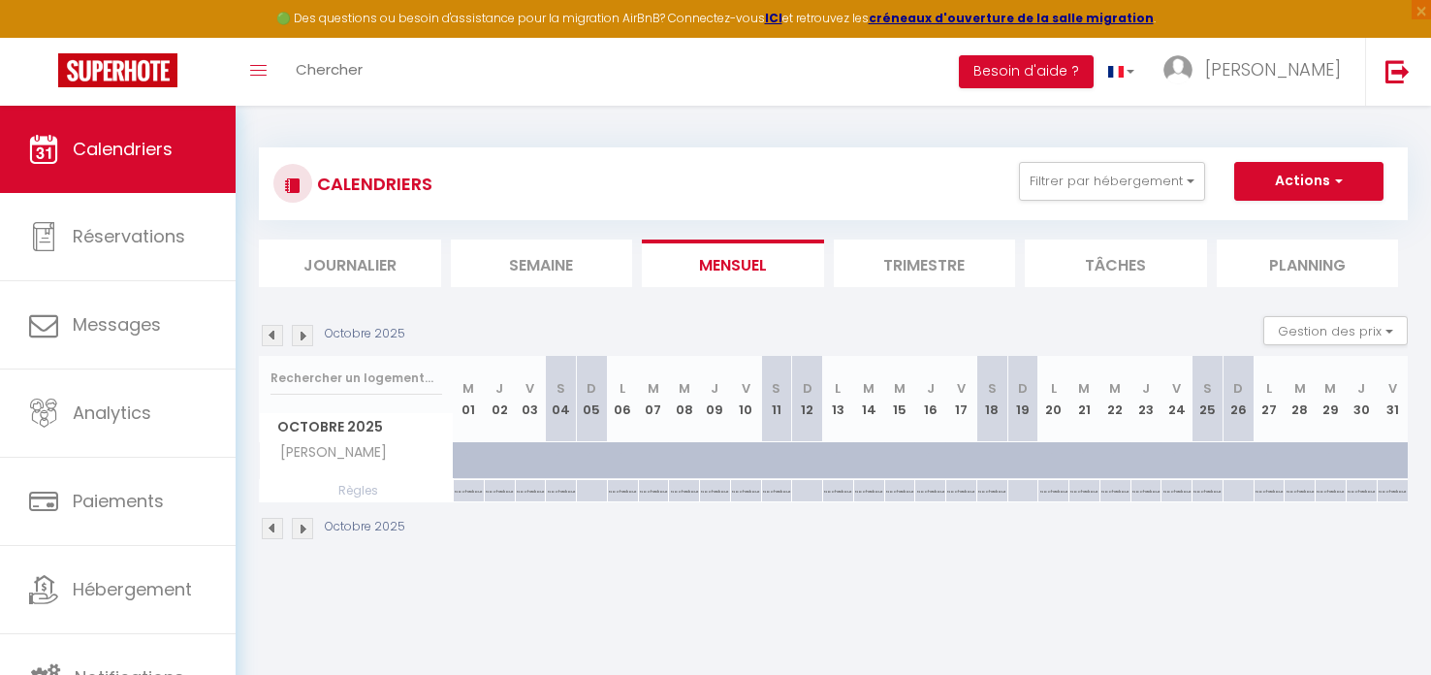
click at [305, 528] on img at bounding box center [302, 528] width 21 height 21
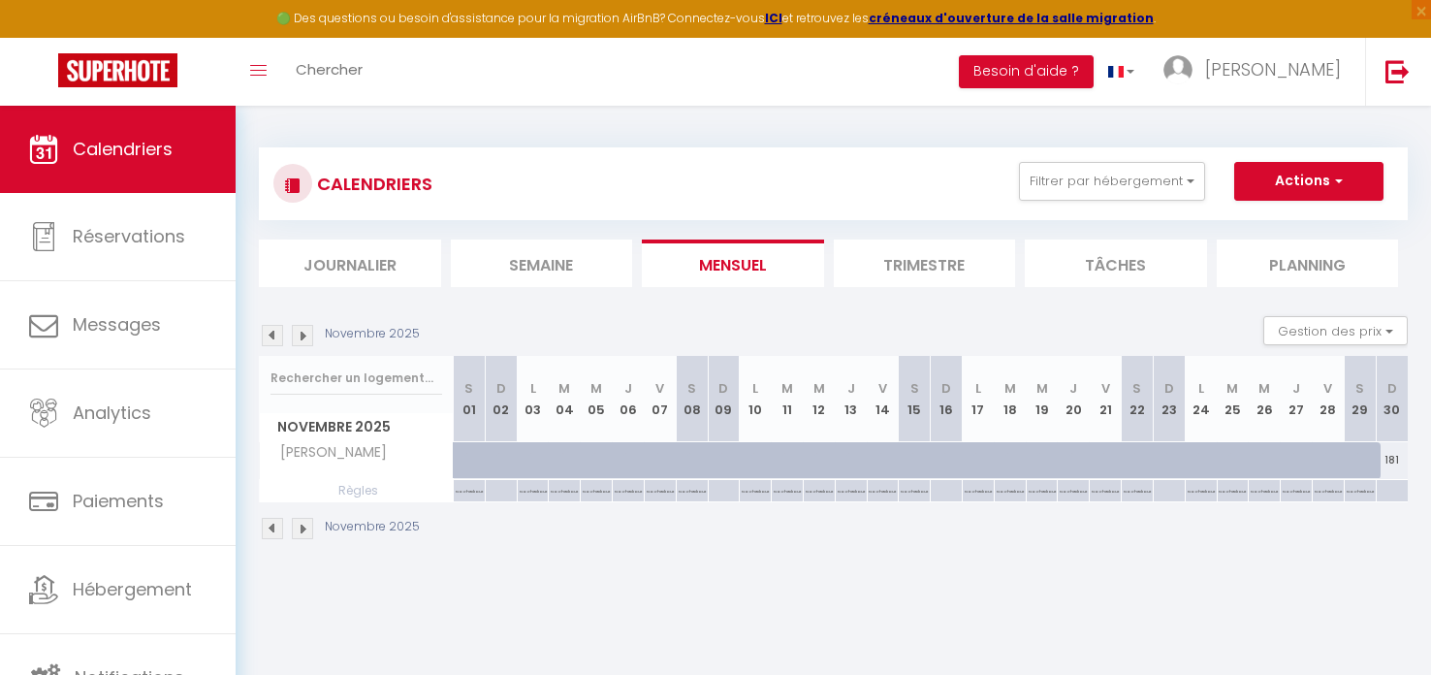
click at [305, 528] on img at bounding box center [302, 528] width 21 height 21
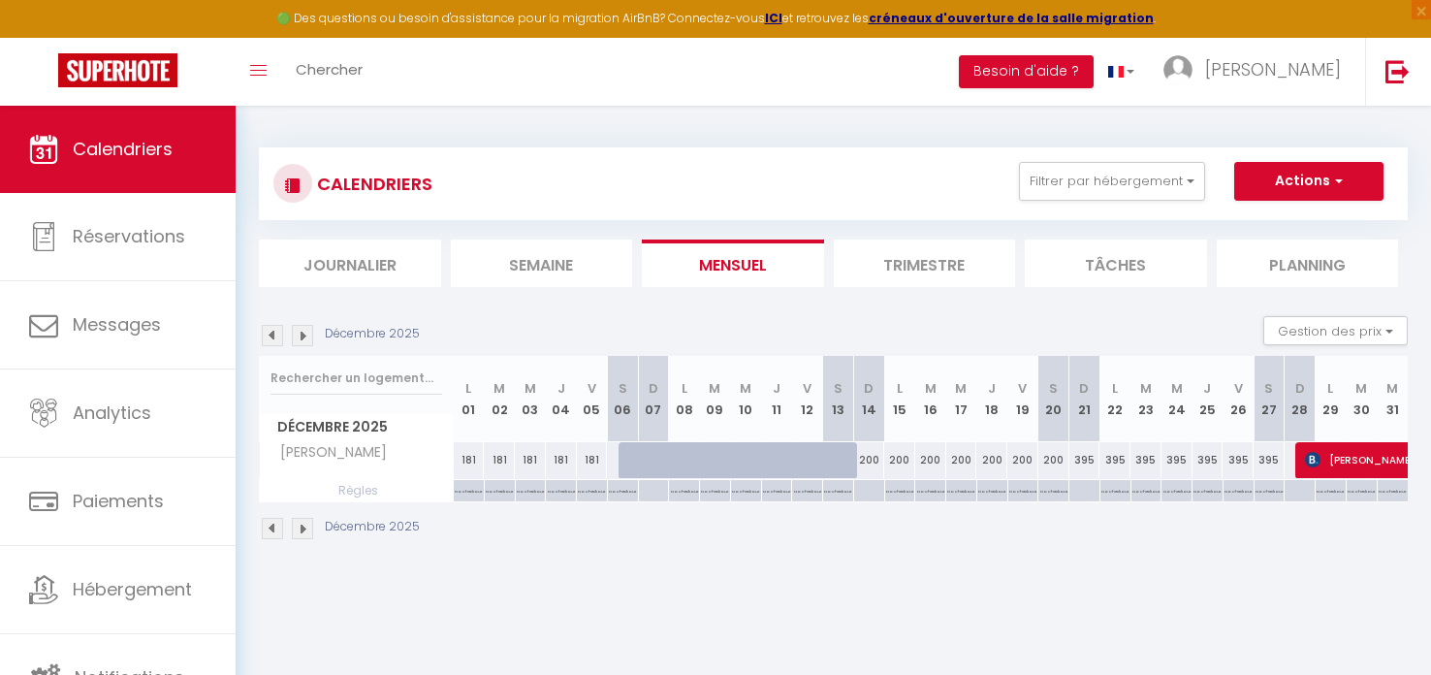
click at [305, 528] on img at bounding box center [302, 528] width 21 height 21
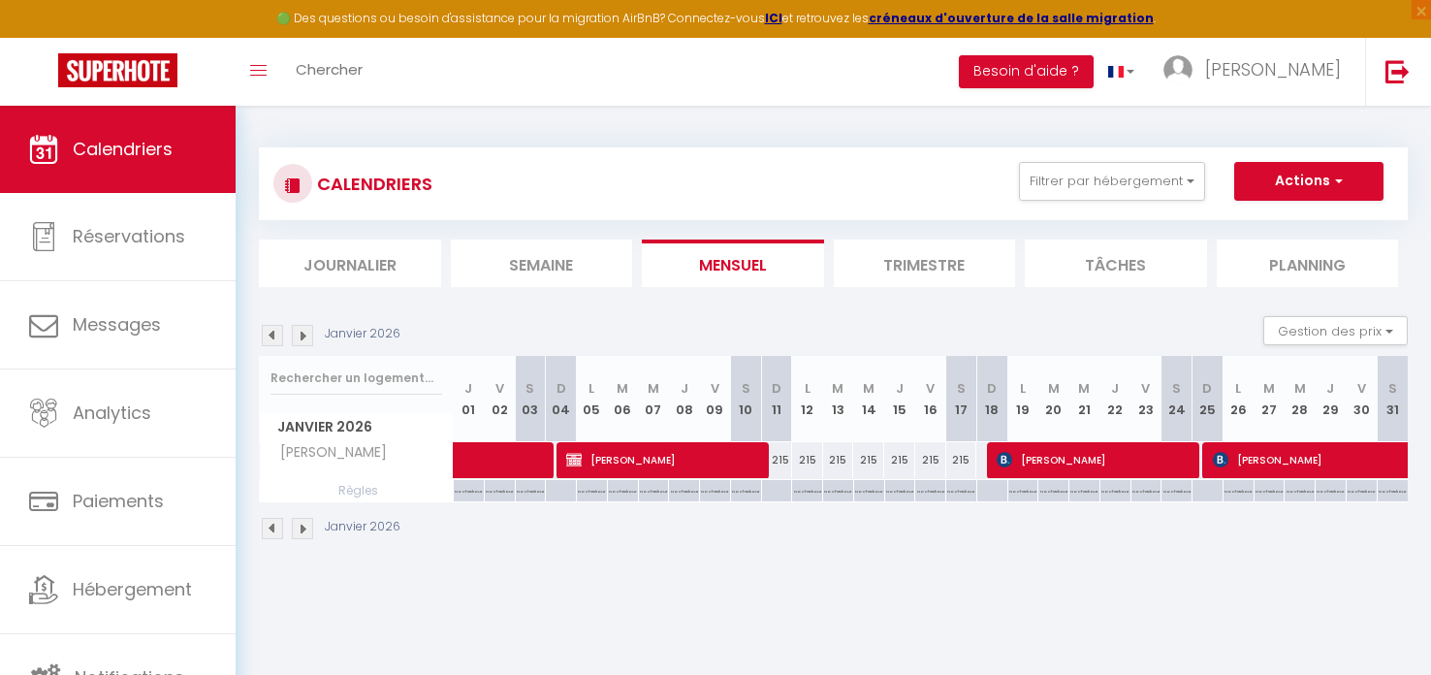
click at [276, 525] on img at bounding box center [272, 528] width 21 height 21
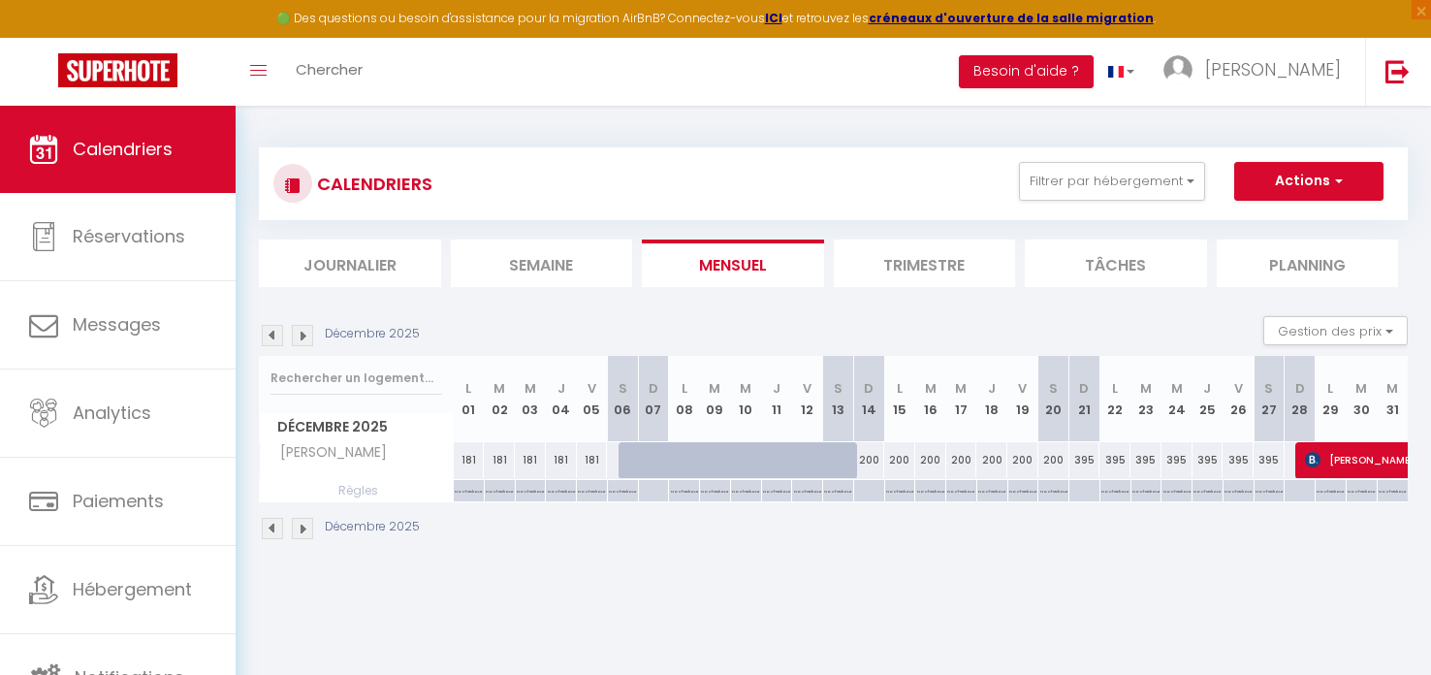
click at [302, 526] on img at bounding box center [302, 528] width 21 height 21
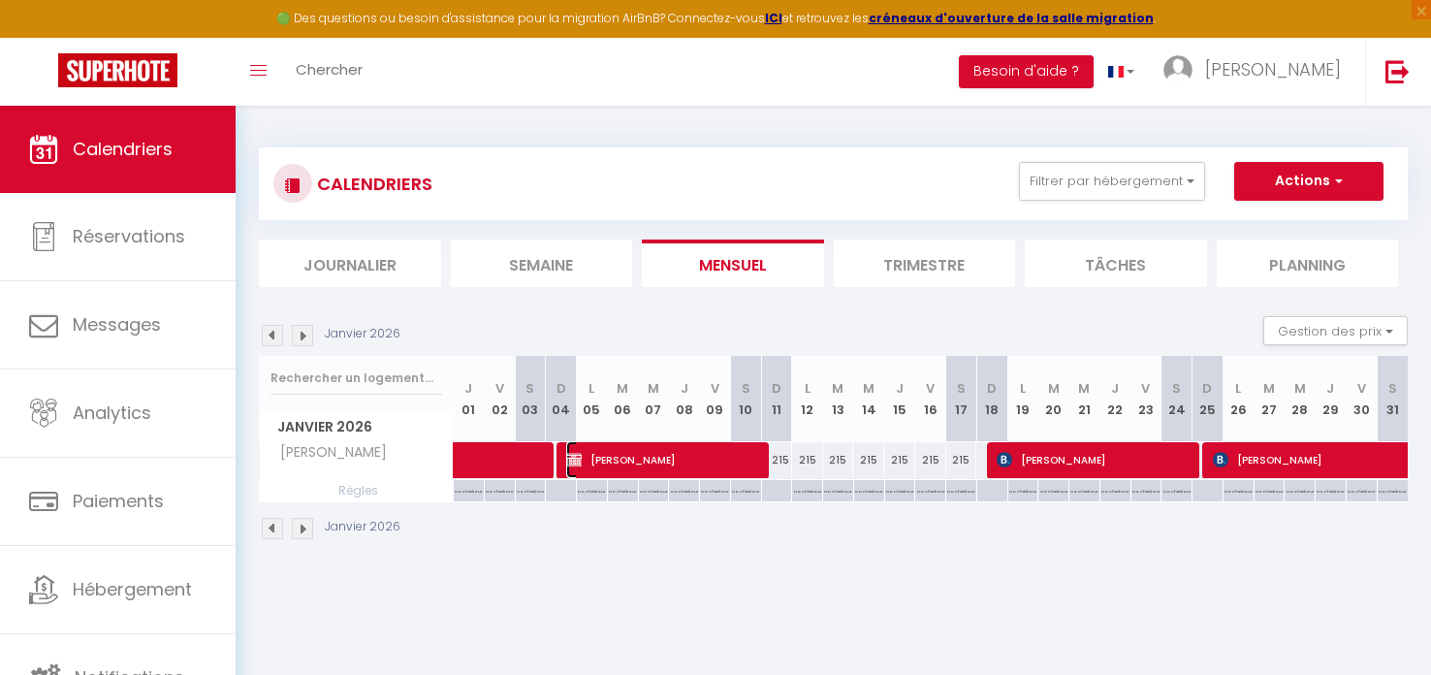
click at [680, 460] on span "[PERSON_NAME]" at bounding box center [664, 459] width 197 height 37
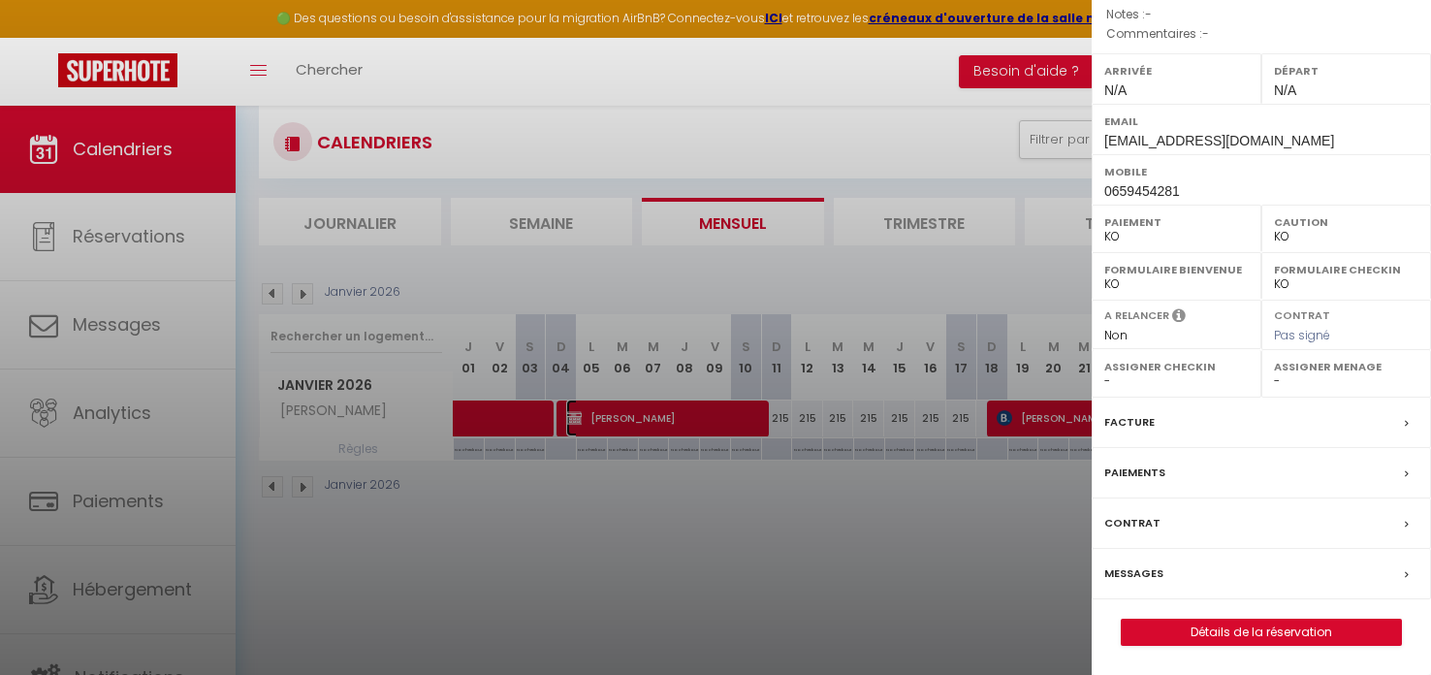
scroll to position [106, 0]
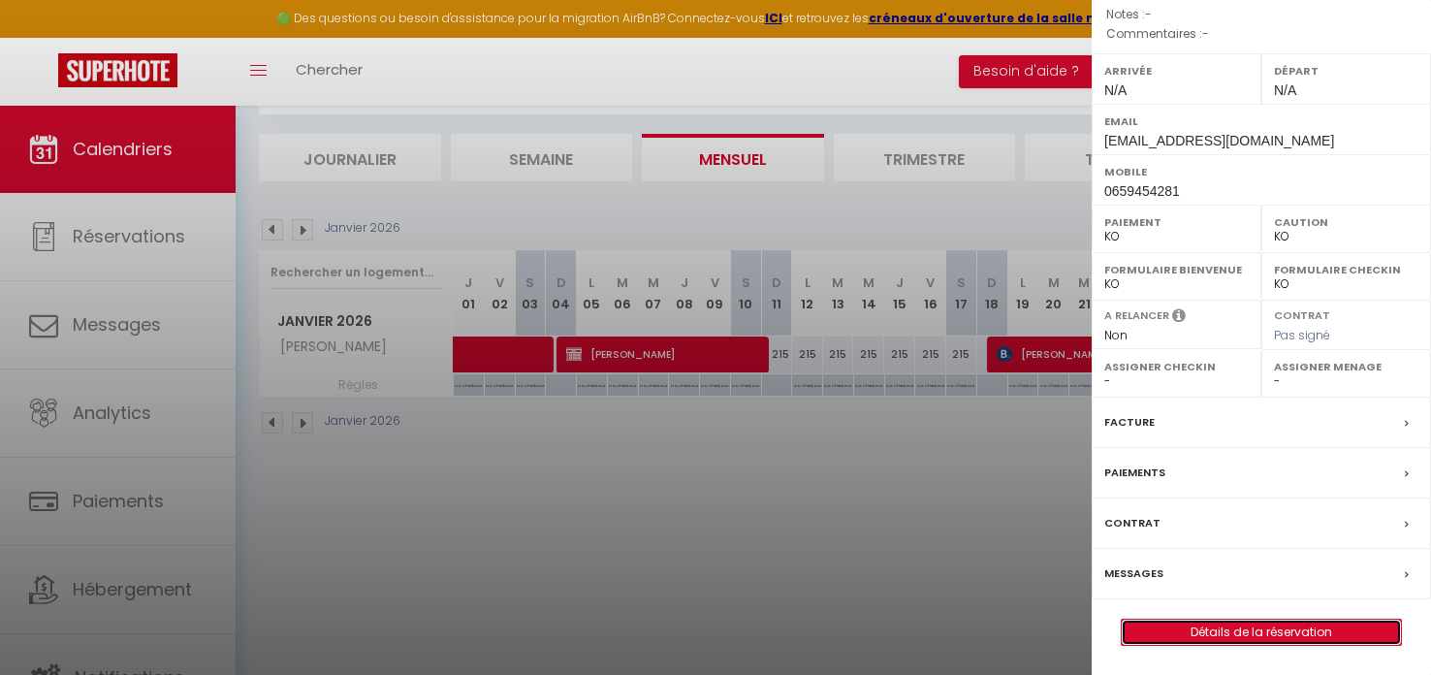
click at [1228, 630] on link "Détails de la réservation" at bounding box center [1261, 632] width 279 height 25
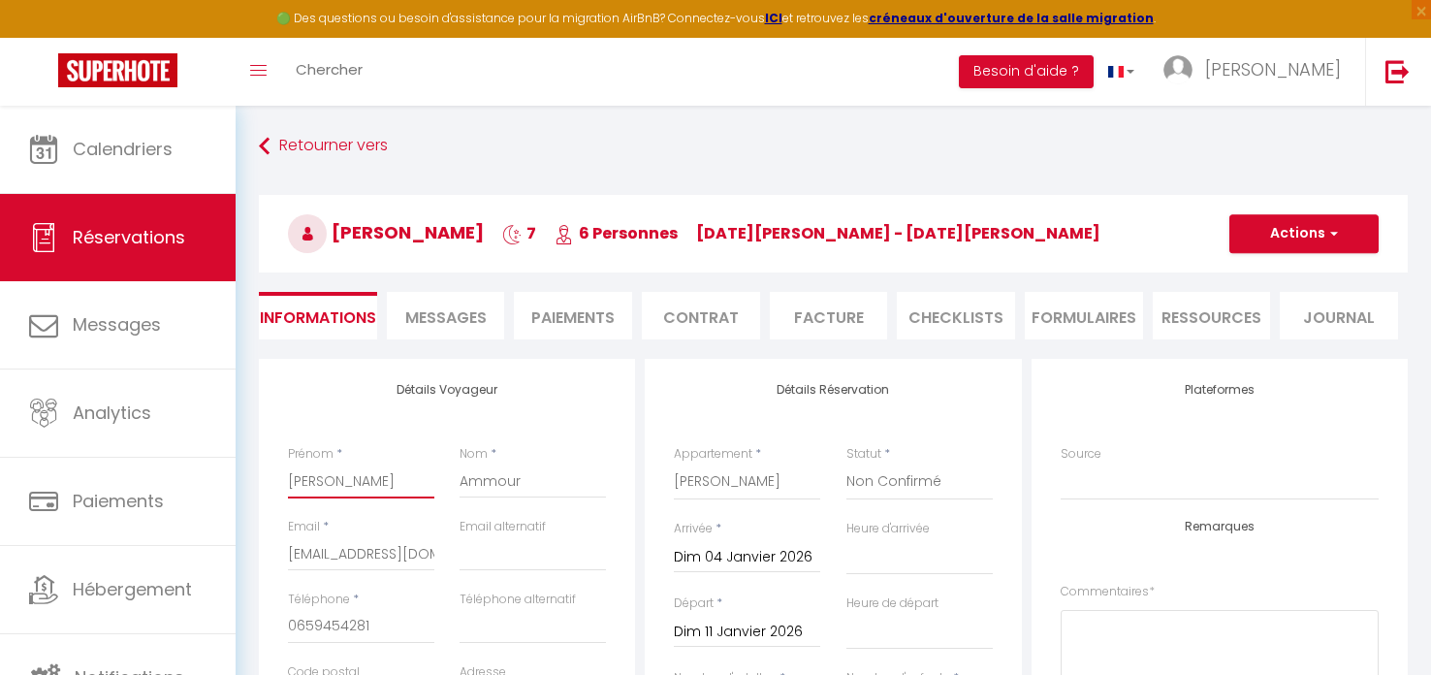
drag, startPoint x: 431, startPoint y: 479, endPoint x: 371, endPoint y: 477, distance: 59.2
click at [371, 477] on input "[PERSON_NAME]" at bounding box center [361, 480] width 146 height 35
click at [1318, 230] on button "Actions" at bounding box center [1303, 233] width 149 height 39
click at [1278, 276] on link "Enregistrer" at bounding box center [1284, 276] width 153 height 25
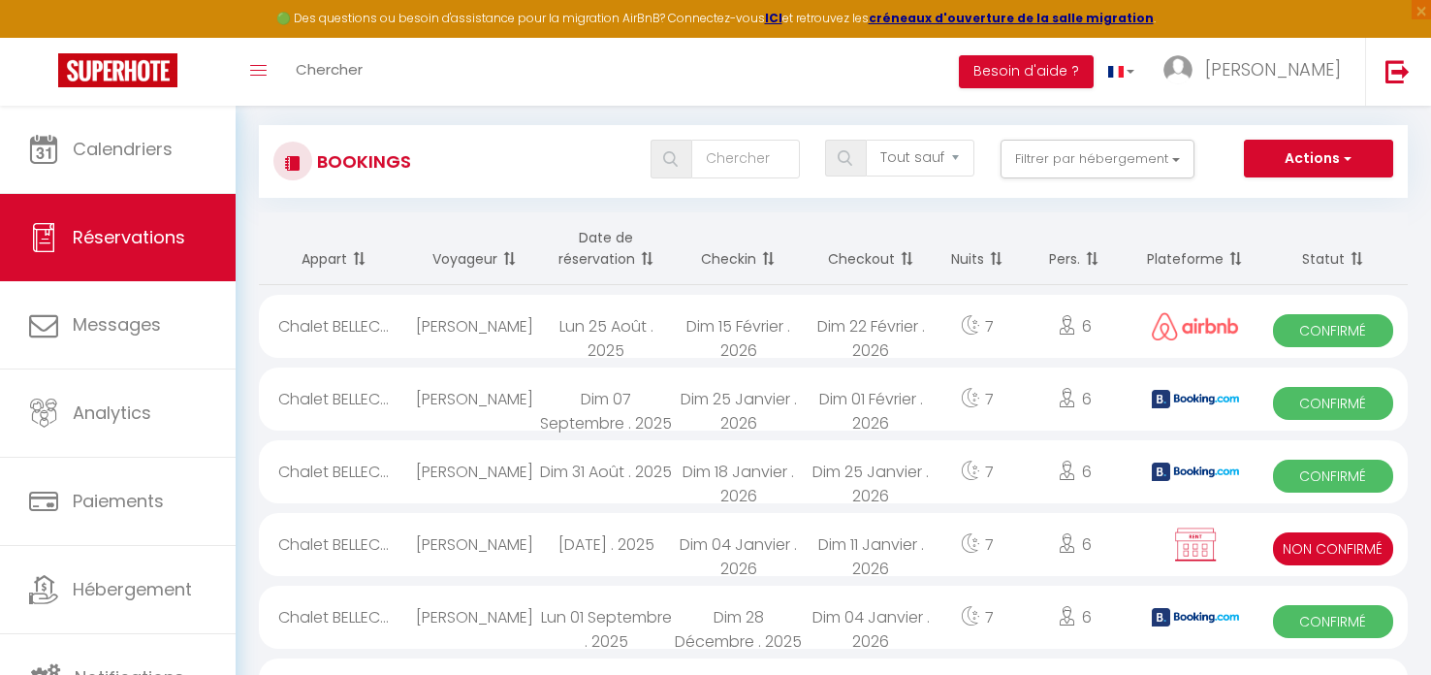
scroll to position [29, 0]
